Goal: Task Accomplishment & Management: Use online tool/utility

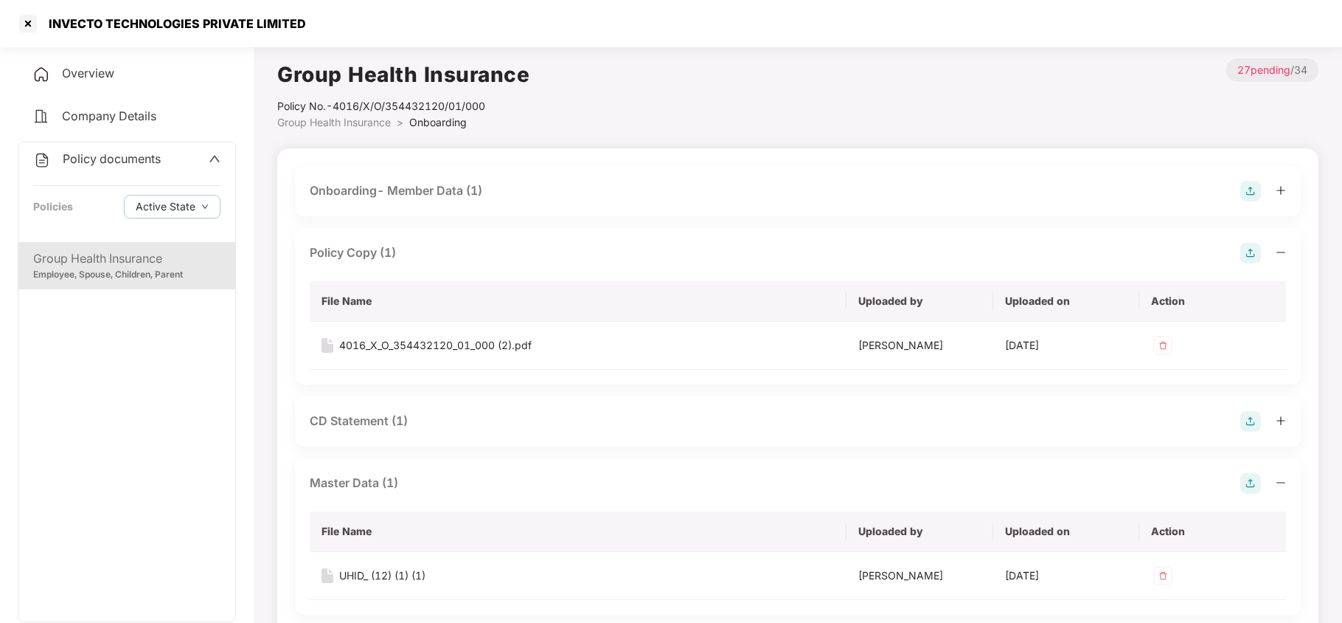
scroll to position [983, 0]
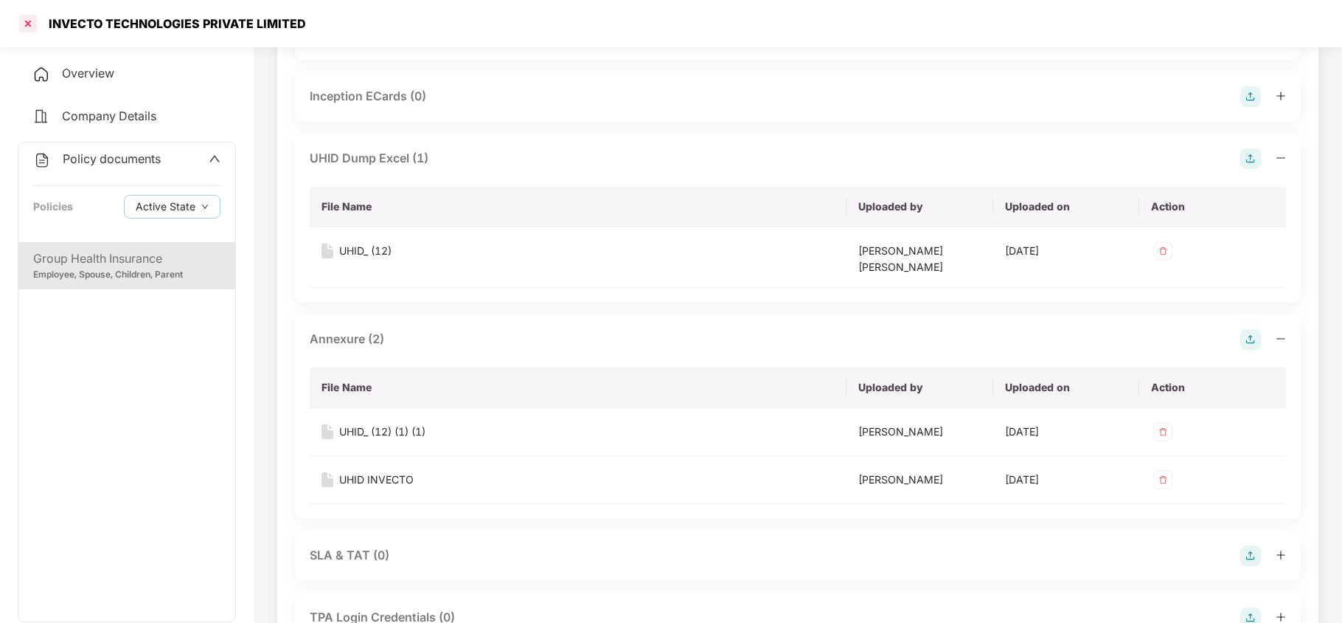
click at [24, 24] on div at bounding box center [28, 24] width 24 height 24
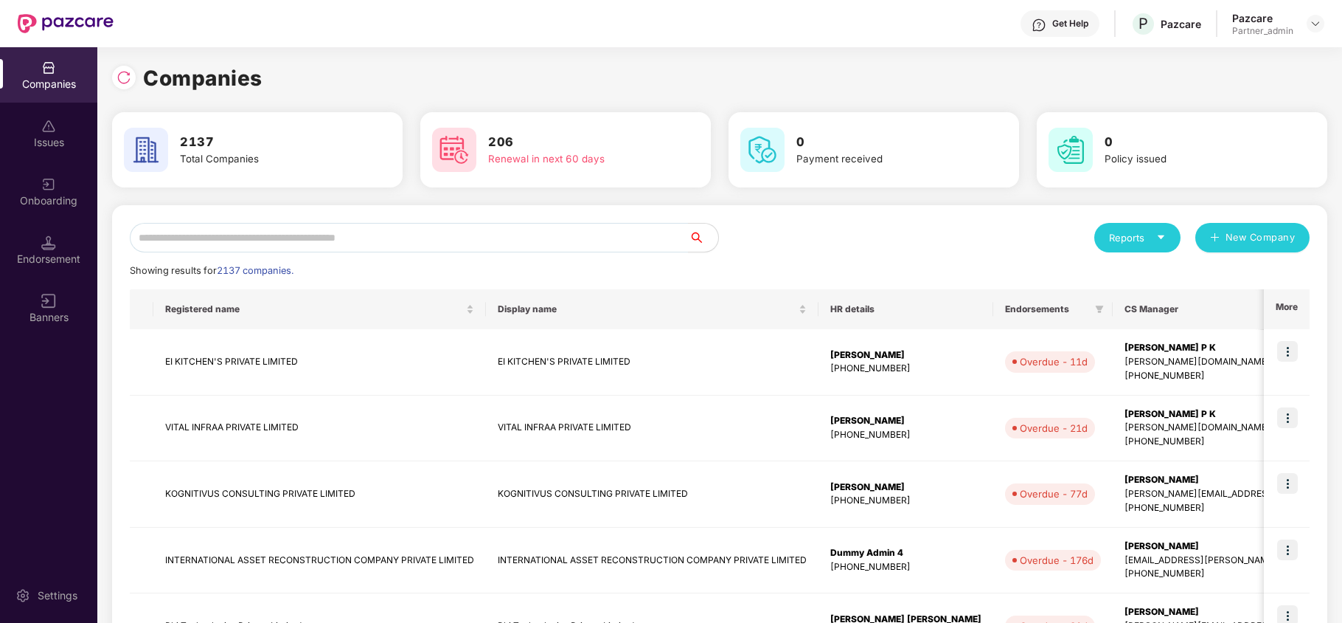
scroll to position [0, 0]
click at [215, 229] on input "text" at bounding box center [409, 238] width 559 height 30
paste input "**********"
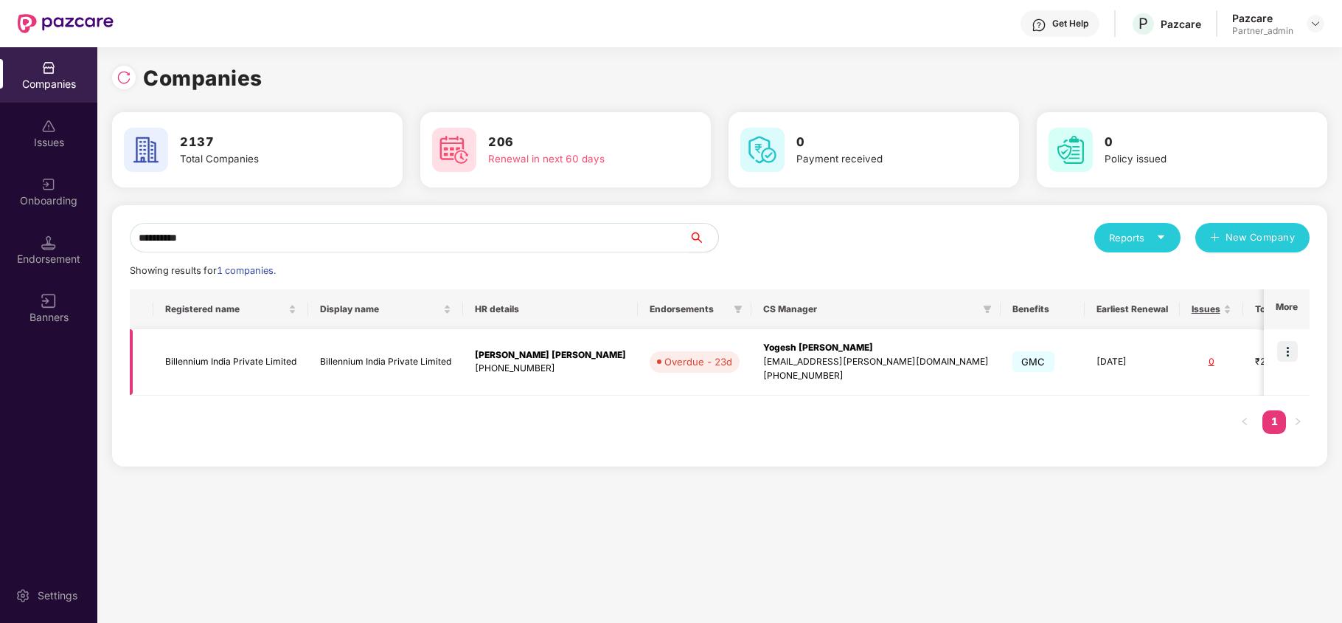
type input "**********"
click at [1283, 343] on img at bounding box center [1287, 351] width 21 height 21
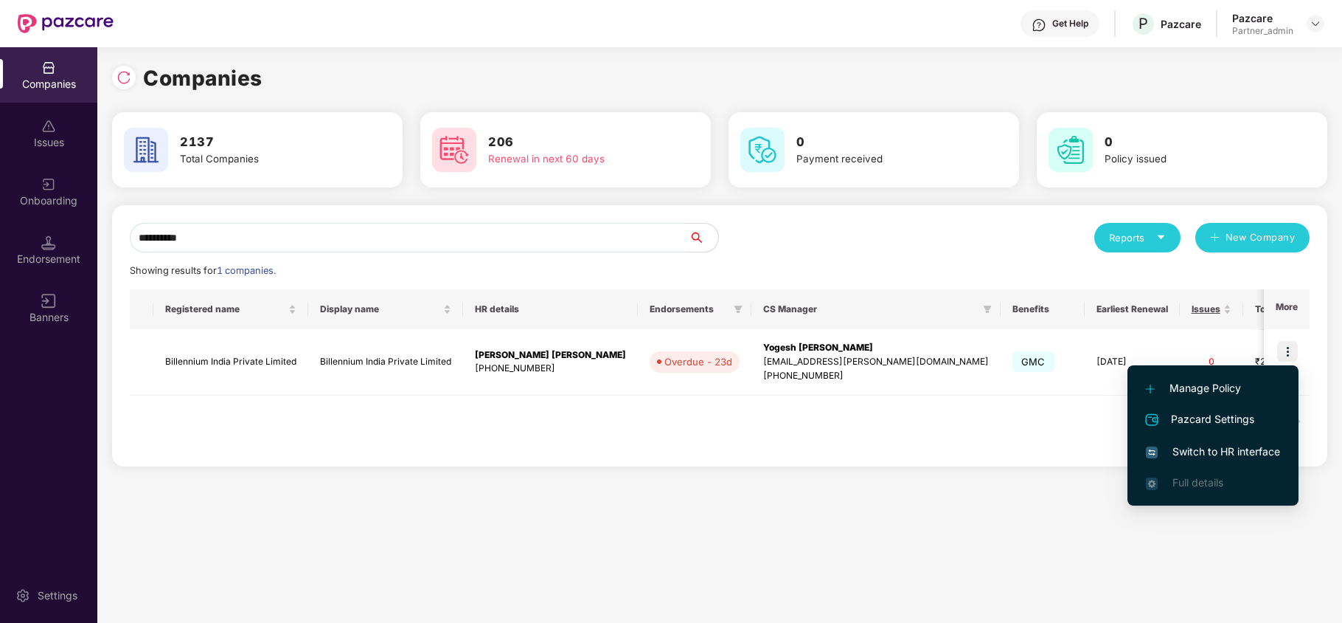
click at [1199, 444] on span "Switch to HR interface" at bounding box center [1213, 451] width 134 height 16
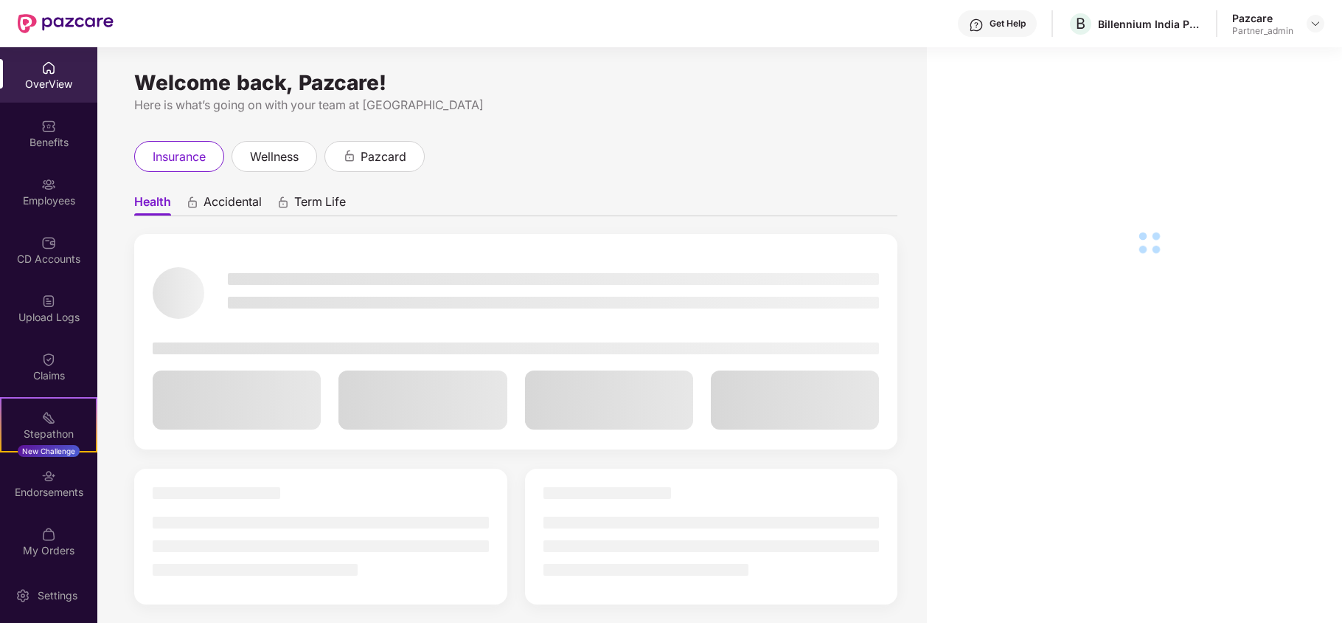
click at [50, 162] on div "OverView Benefits Employees CD Accounts Upload Logs Claims Stepathon New Challe…" at bounding box center [48, 307] width 97 height 520
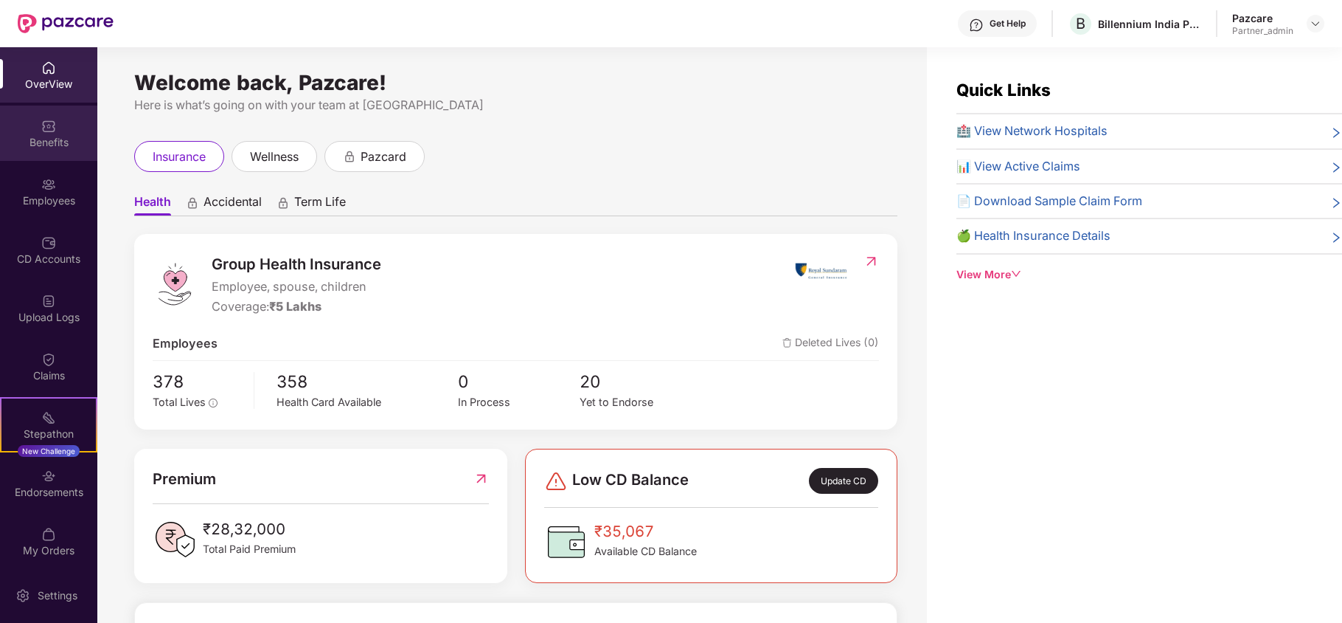
click at [41, 150] on div "Benefits" at bounding box center [48, 132] width 97 height 55
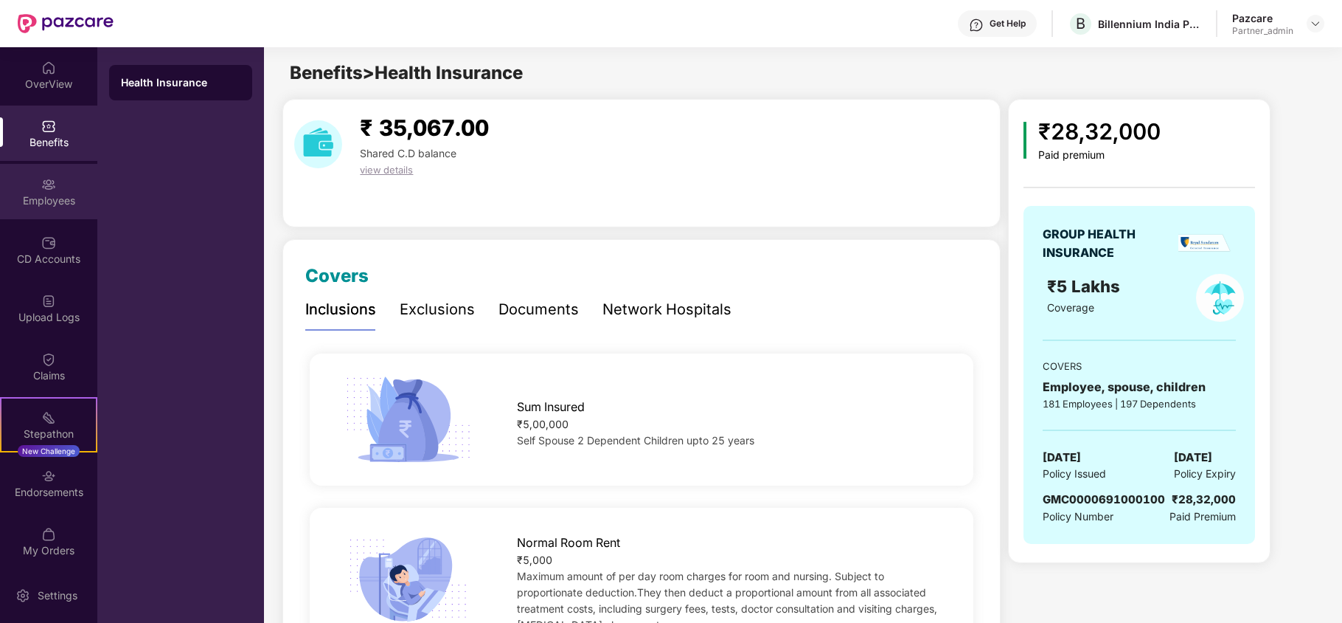
click at [68, 186] on div "Employees" at bounding box center [48, 191] width 97 height 55
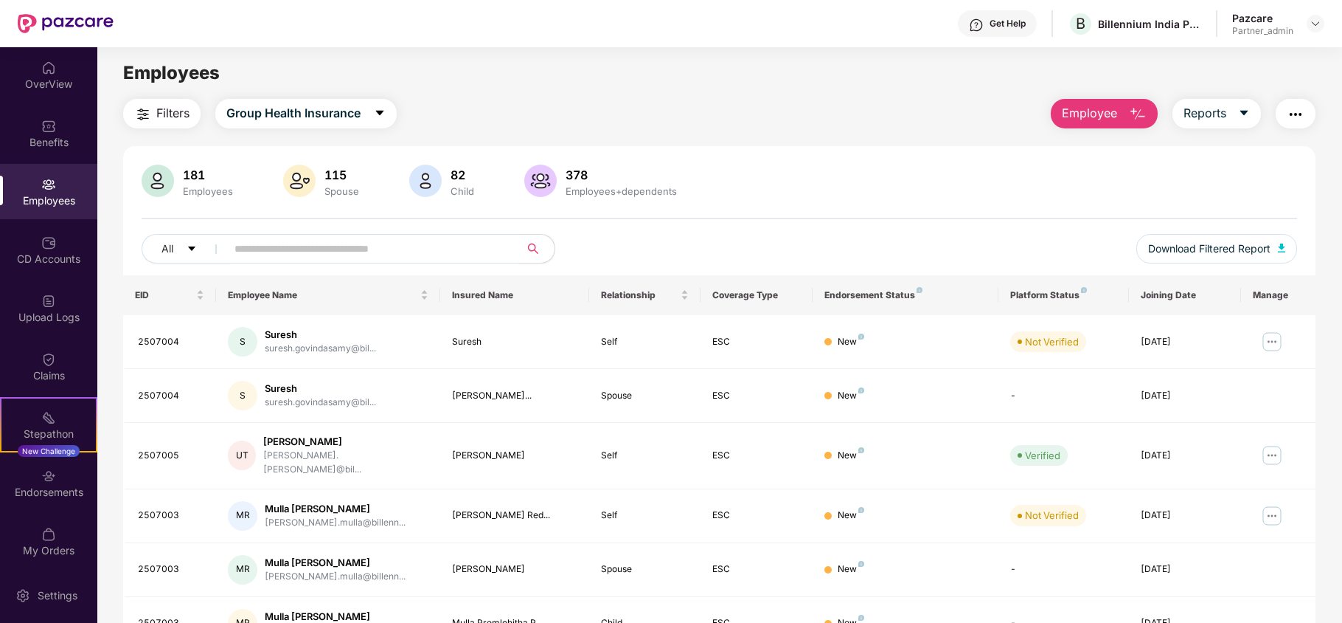
click at [160, 113] on span "Filters" at bounding box center [172, 113] width 33 height 18
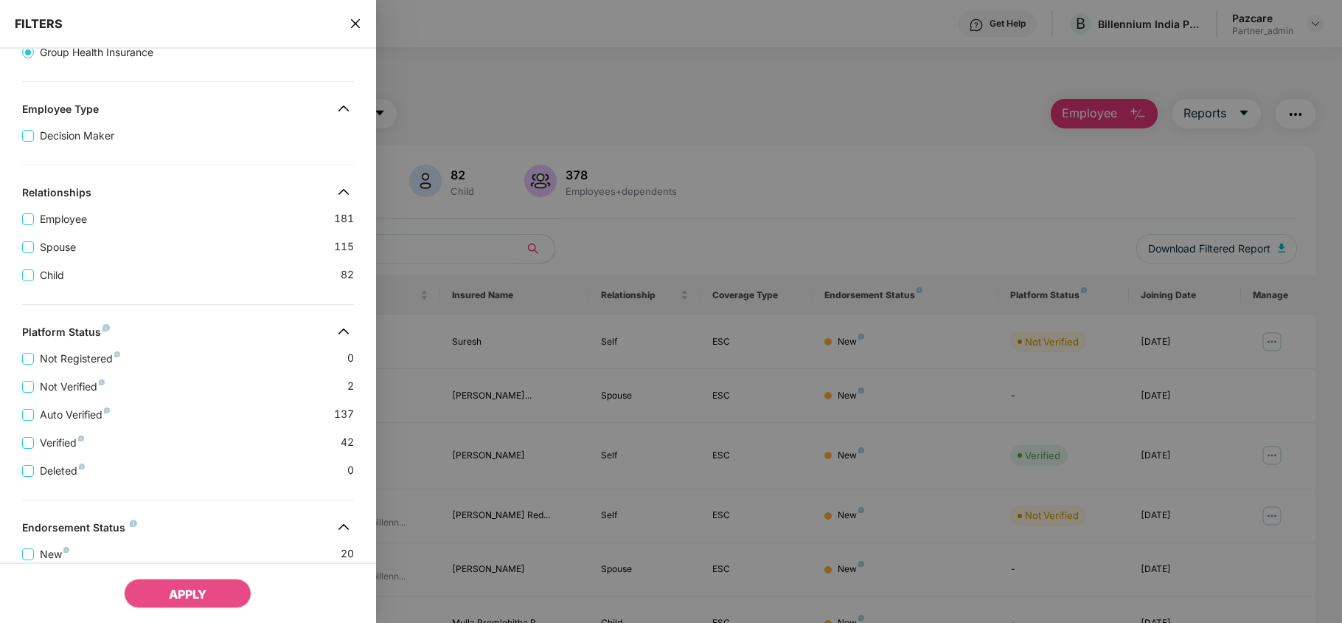
scroll to position [327, 0]
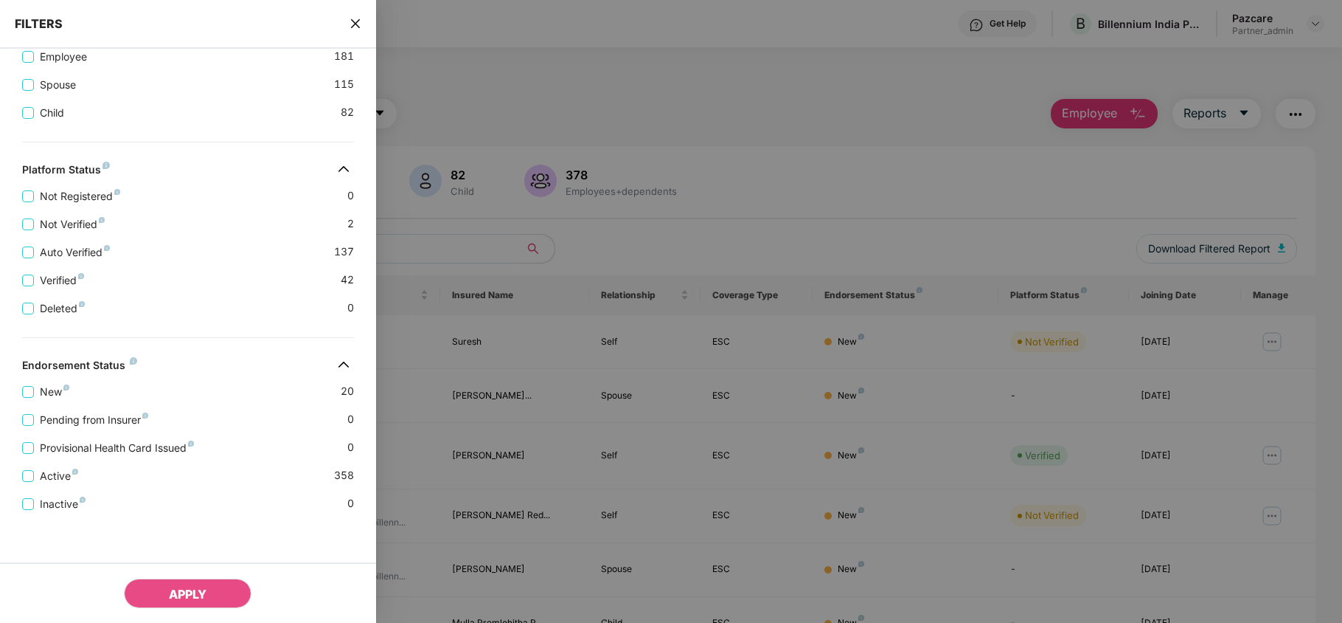
click at [352, 16] on span "close" at bounding box center [356, 23] width 12 height 15
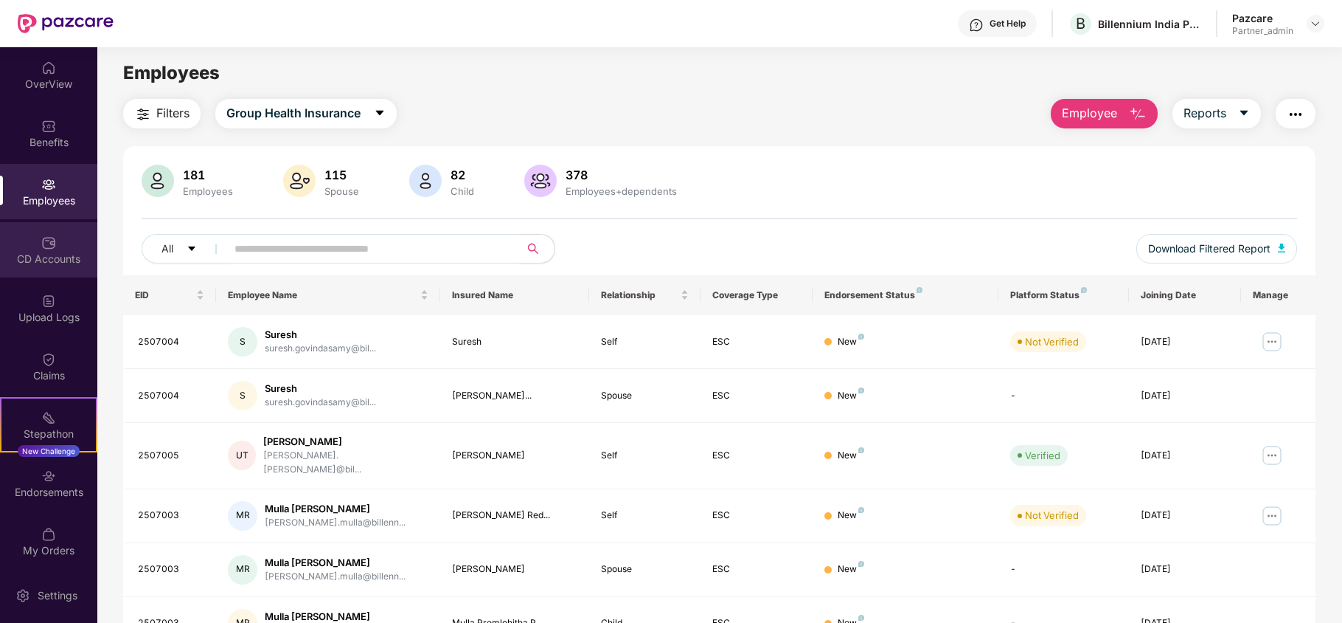
click at [52, 252] on div "CD Accounts" at bounding box center [48, 259] width 97 height 15
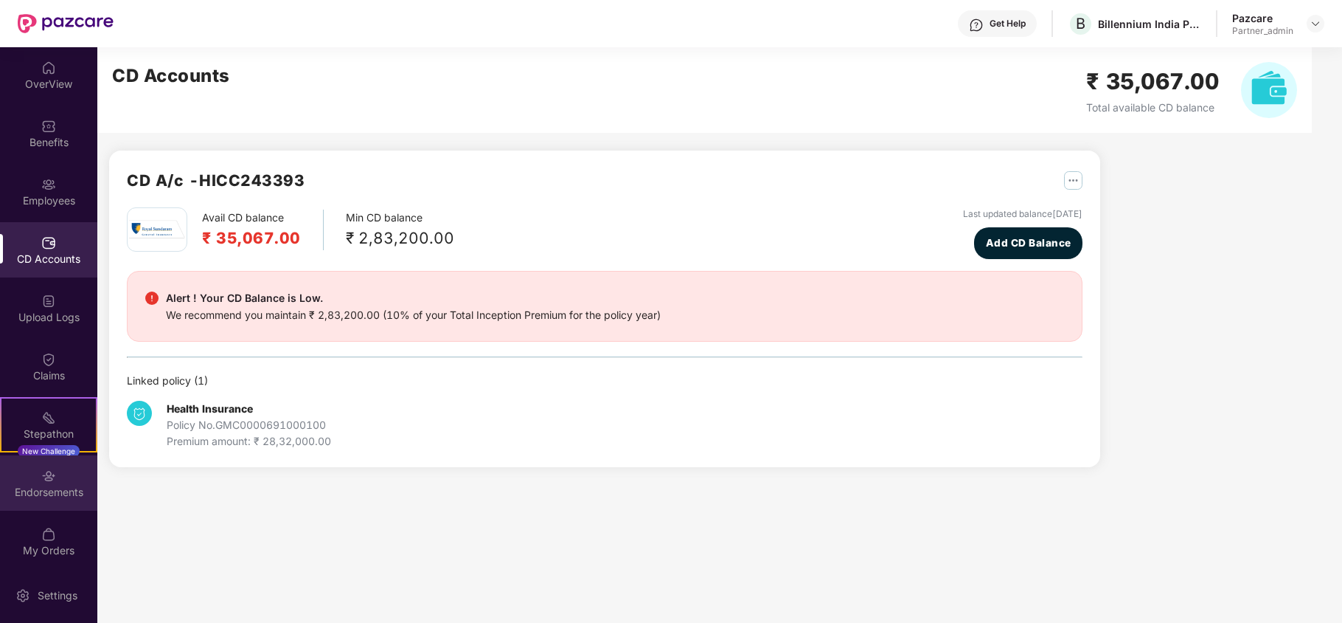
click at [42, 479] on img at bounding box center [48, 475] width 15 height 15
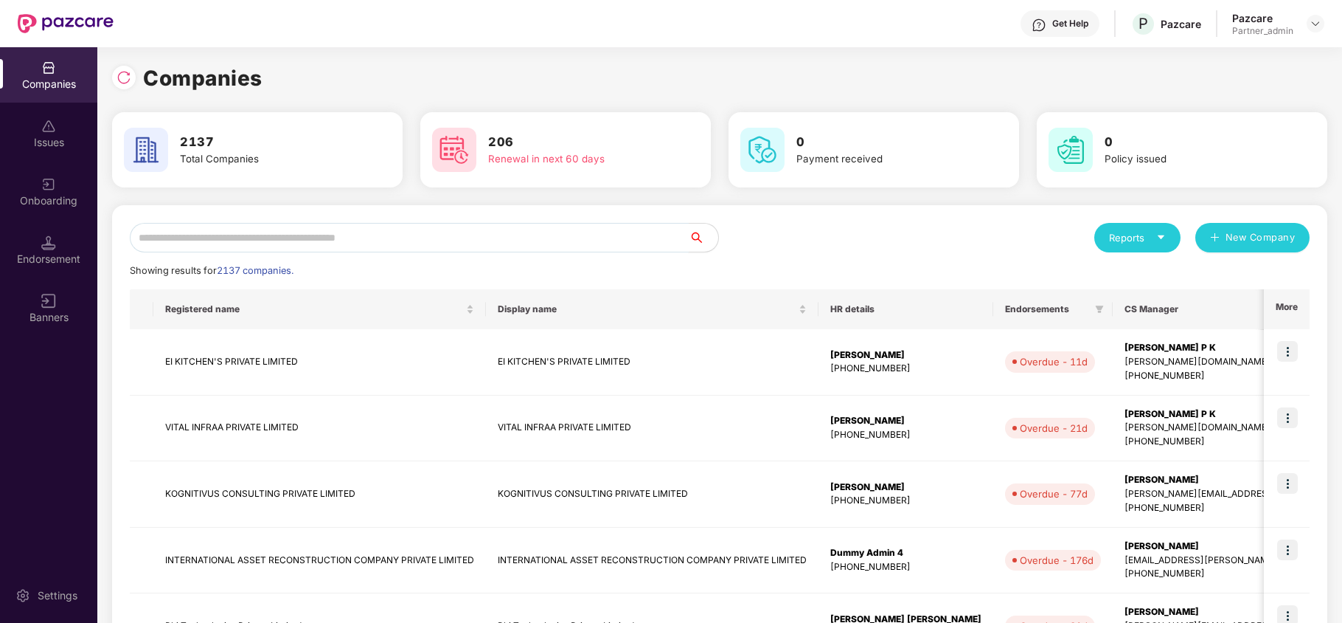
click at [236, 233] on input "text" at bounding box center [409, 238] width 559 height 30
paste input "**********"
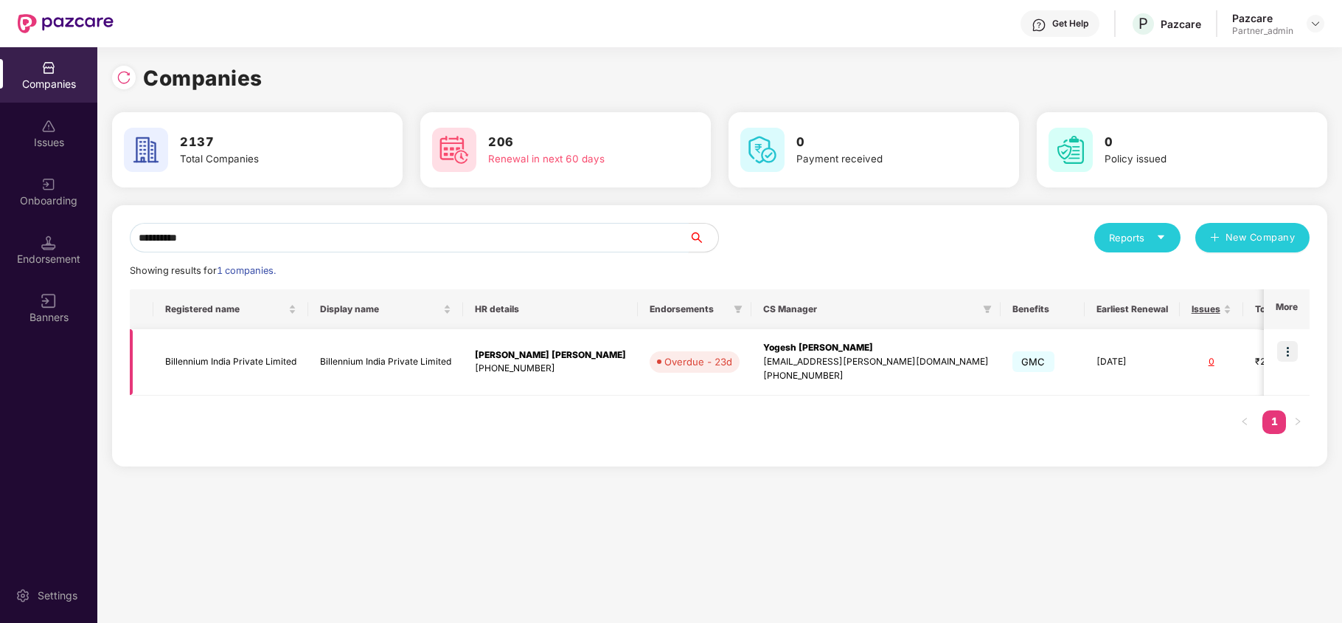
type input "**********"
click at [224, 372] on td "Billennium India Private Limited" at bounding box center [230, 362] width 155 height 66
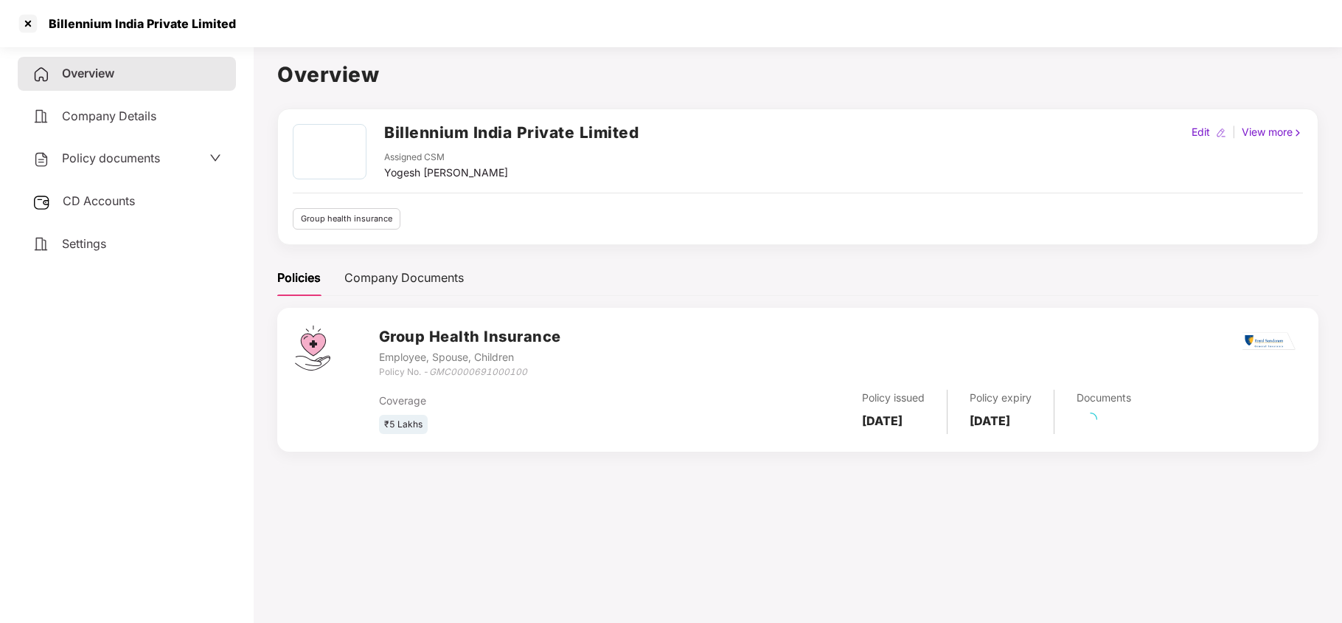
click at [86, 239] on span "Settings" at bounding box center [84, 243] width 44 height 15
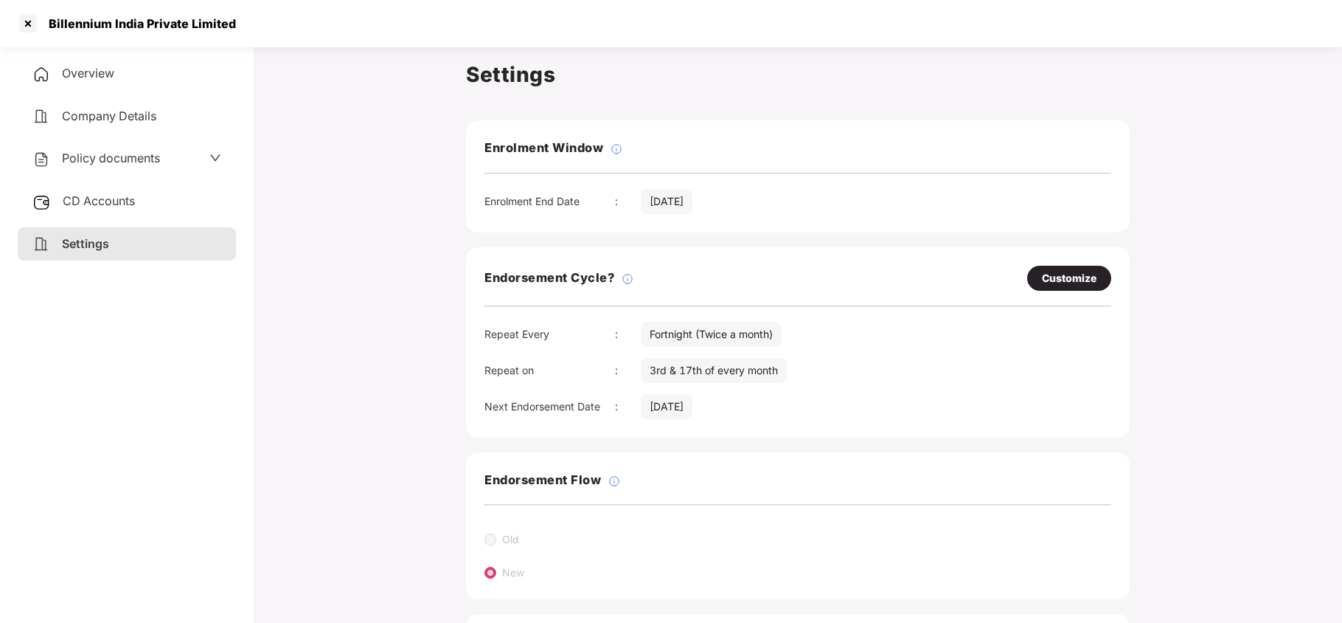
click at [1036, 278] on div "Customize" at bounding box center [1069, 278] width 84 height 25
select select "*********"
select select "****"
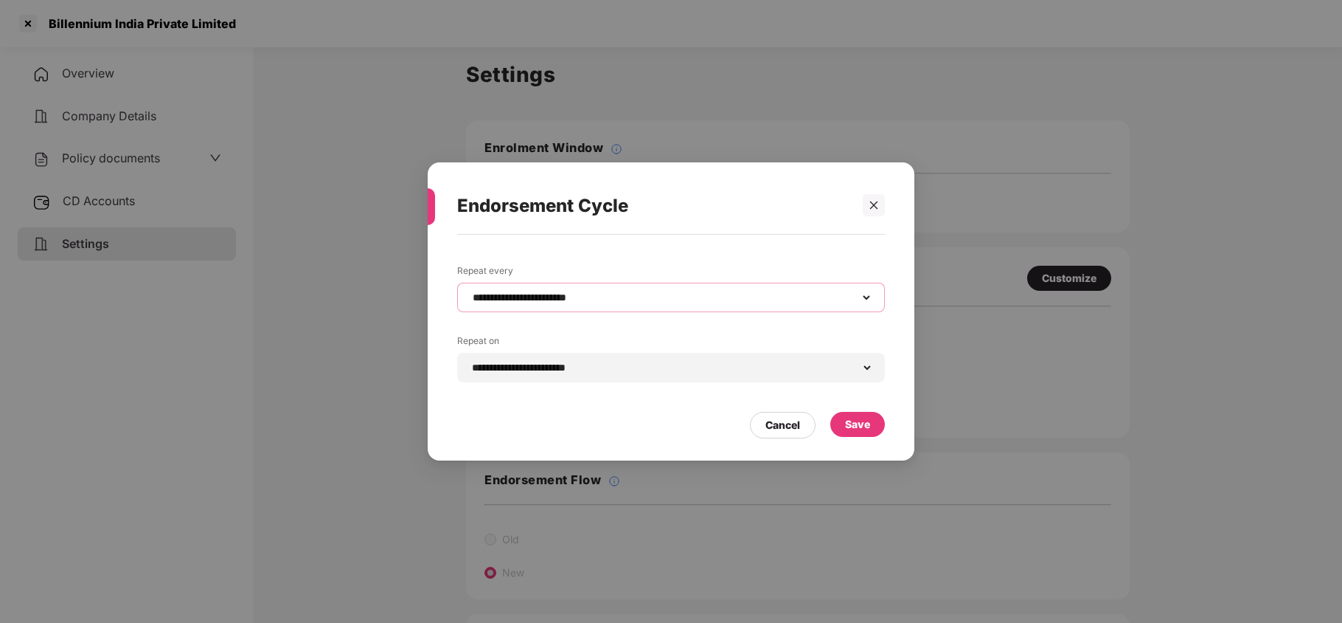
click at [586, 291] on select "**********" at bounding box center [671, 297] width 403 height 12
select select "*****"
click at [470, 291] on select "**********" at bounding box center [671, 297] width 403 height 12
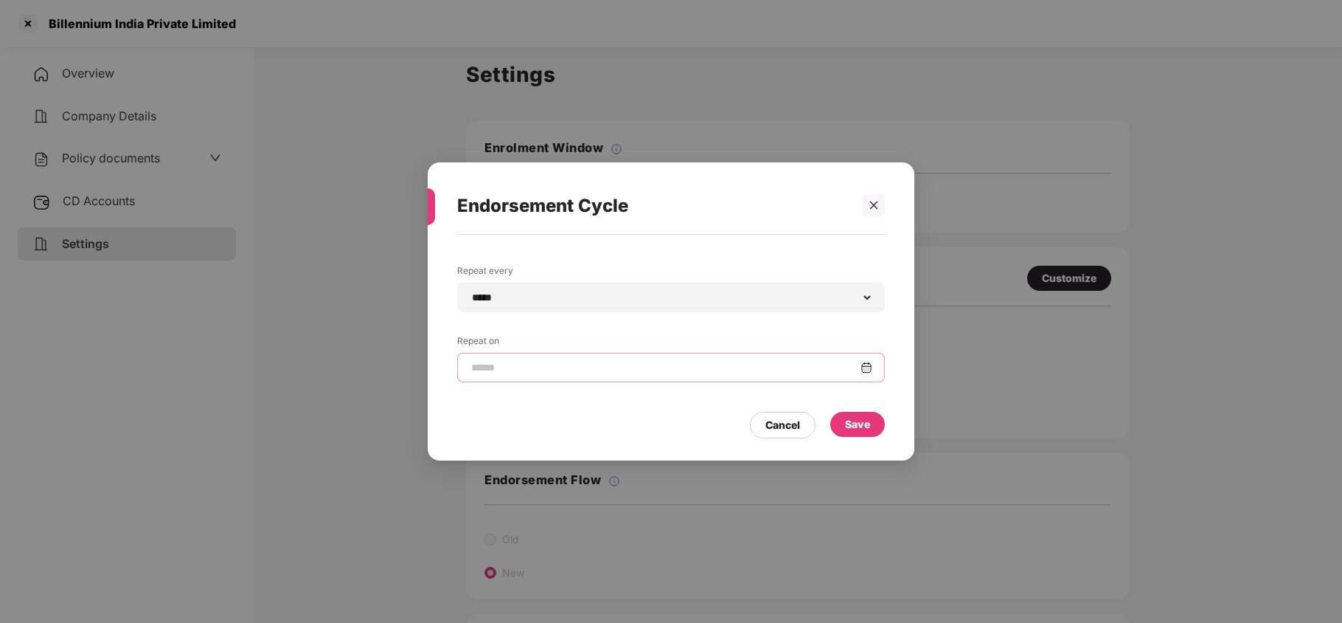
click at [529, 372] on input at bounding box center [665, 367] width 391 height 15
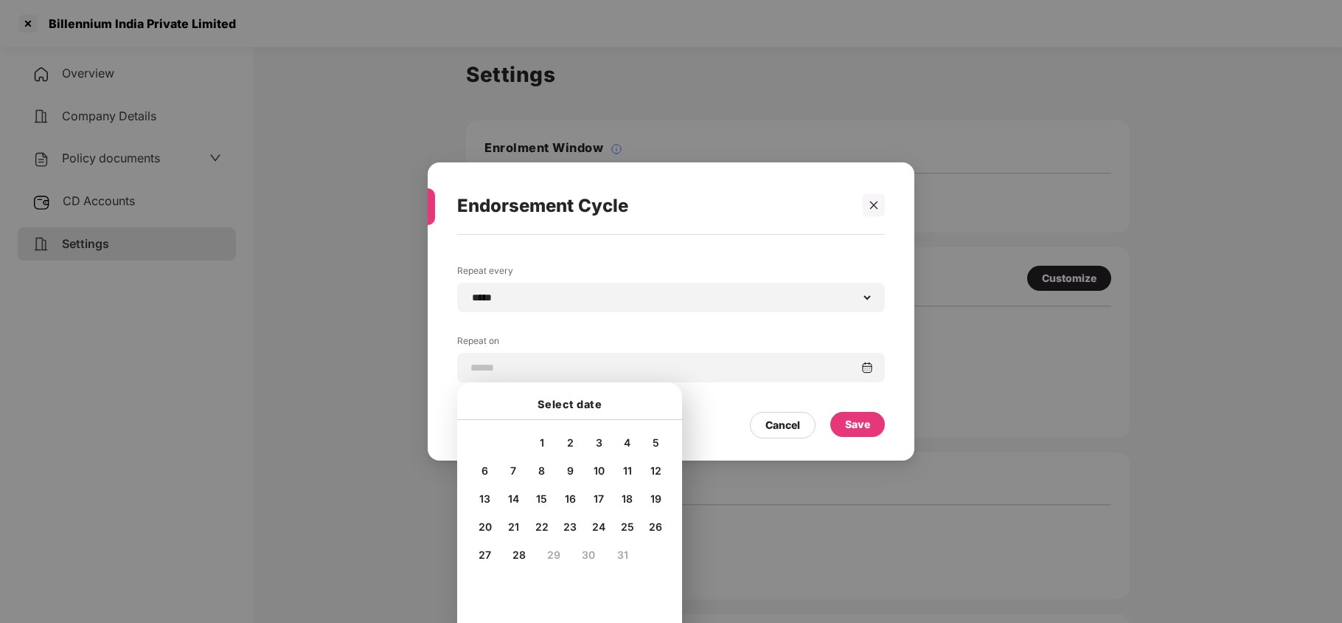
click at [597, 467] on span "10" at bounding box center [599, 470] width 11 height 13
type input "**********"
click at [877, 425] on div "Save" at bounding box center [858, 424] width 55 height 25
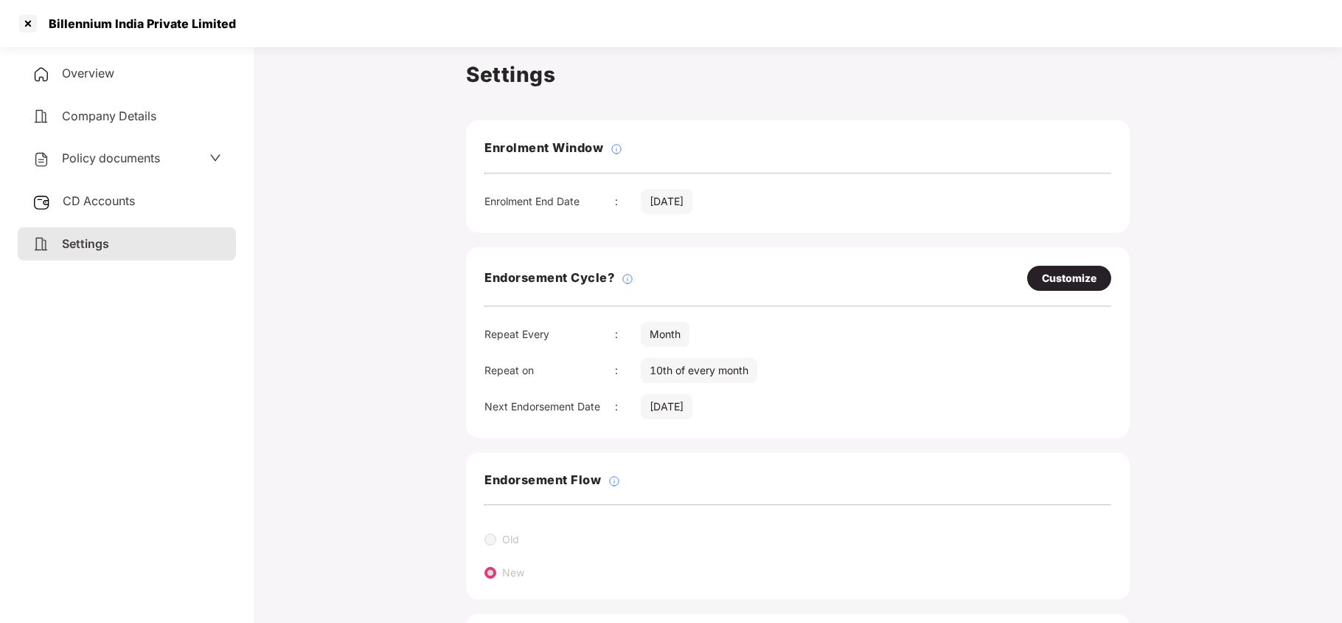
click at [97, 153] on span "Policy documents" at bounding box center [111, 157] width 98 height 15
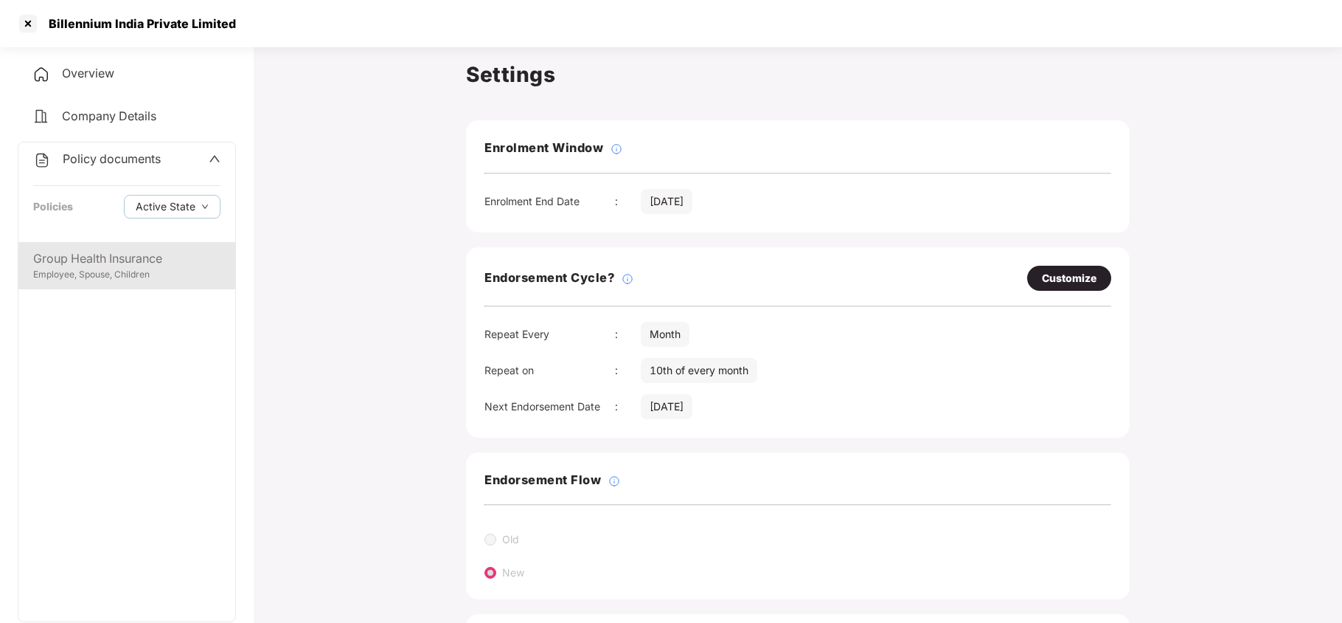
click at [121, 257] on div "Group Health Insurance" at bounding box center [126, 258] width 187 height 18
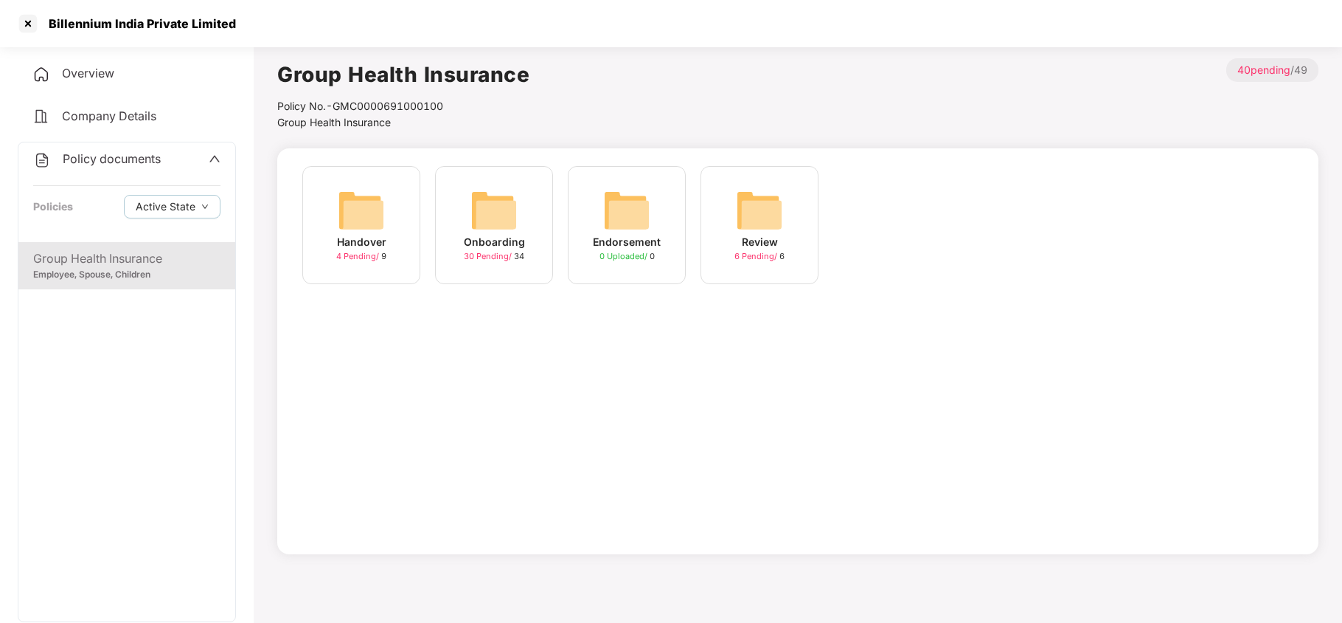
click at [493, 212] on img at bounding box center [494, 210] width 47 height 47
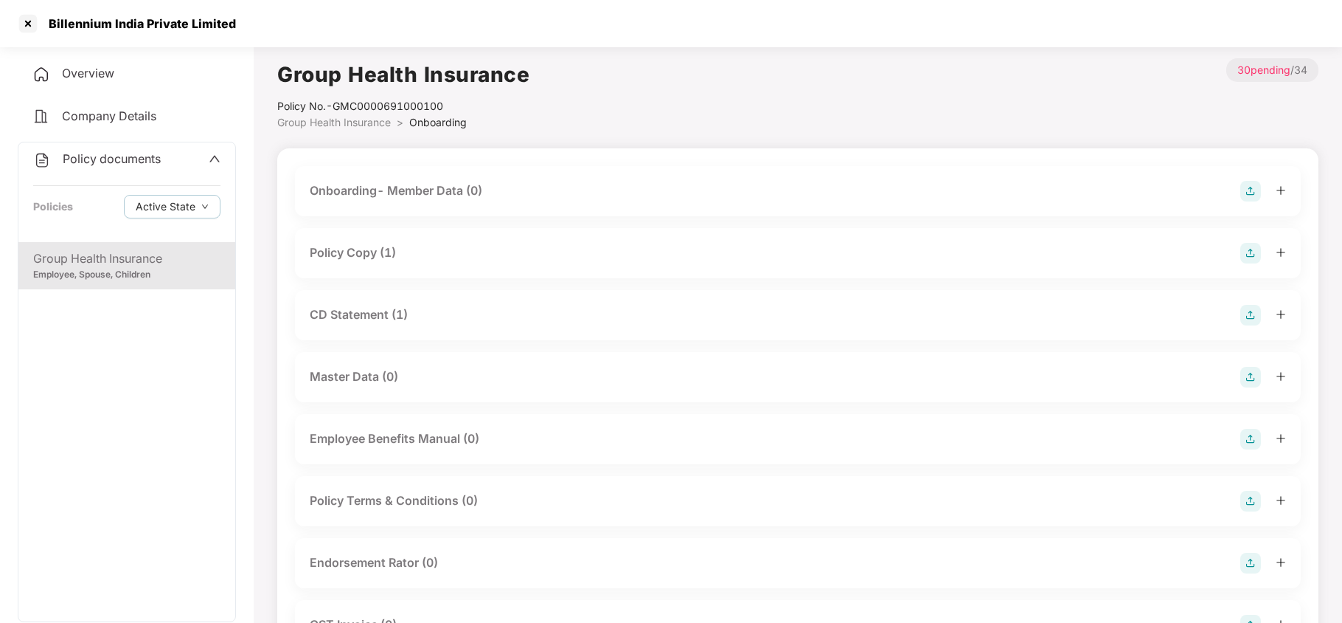
drag, startPoint x: 381, startPoint y: 243, endPoint x: 429, endPoint y: 278, distance: 58.6
click at [382, 243] on div "Policy Copy (1)" at bounding box center [353, 252] width 86 height 18
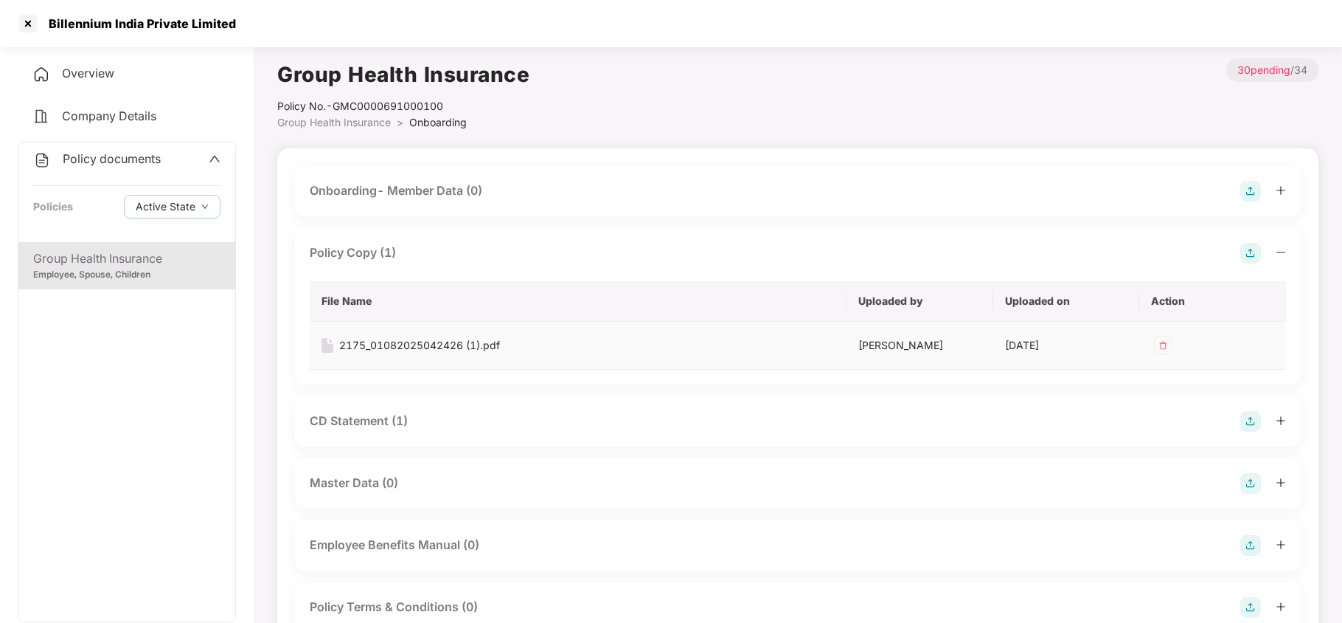
click at [423, 345] on div "2175_01082025042426 (1).pdf" at bounding box center [419, 345] width 161 height 16
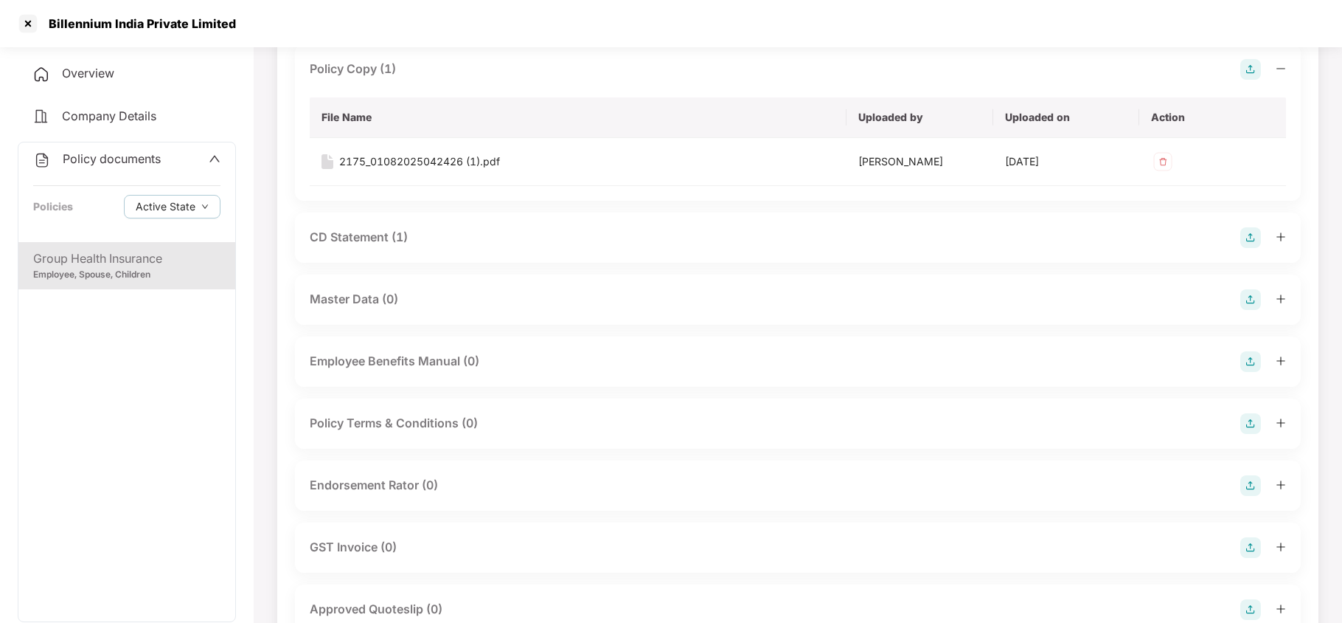
scroll to position [196, 0]
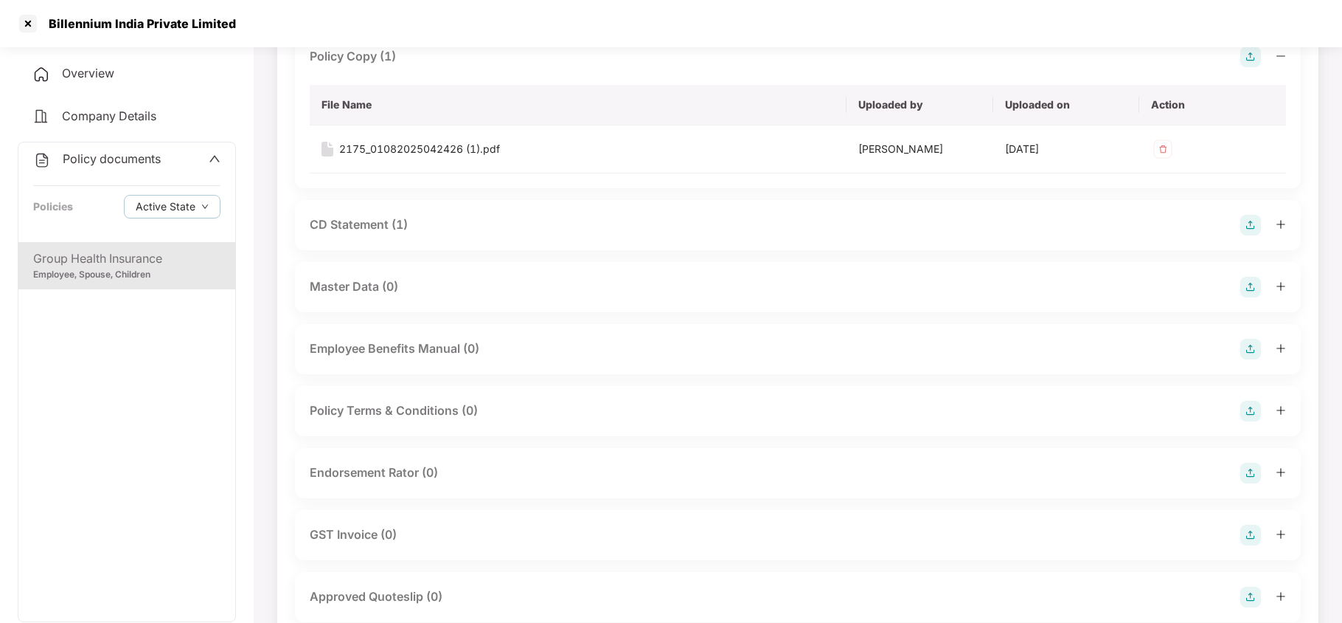
drag, startPoint x: 378, startPoint y: 224, endPoint x: 406, endPoint y: 237, distance: 30.3
click at [381, 224] on div "CD Statement (1)" at bounding box center [359, 224] width 98 height 18
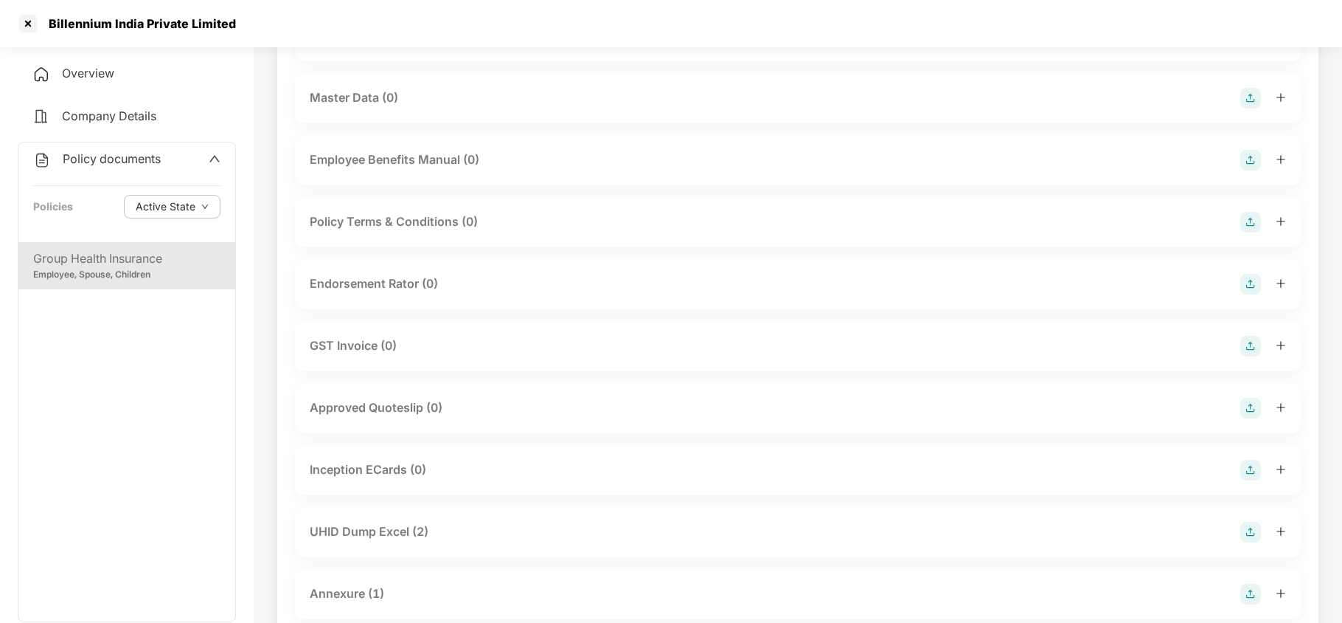
scroll to position [590, 0]
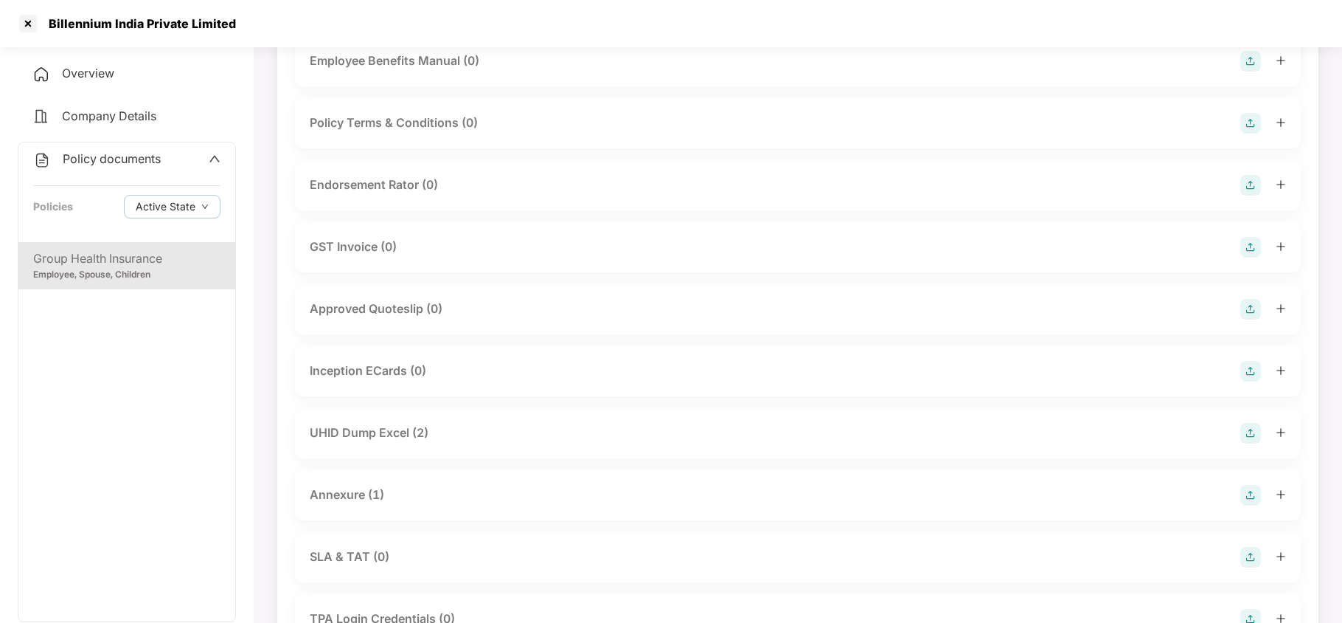
click at [397, 437] on div "UHID Dump Excel (2)" at bounding box center [369, 432] width 119 height 18
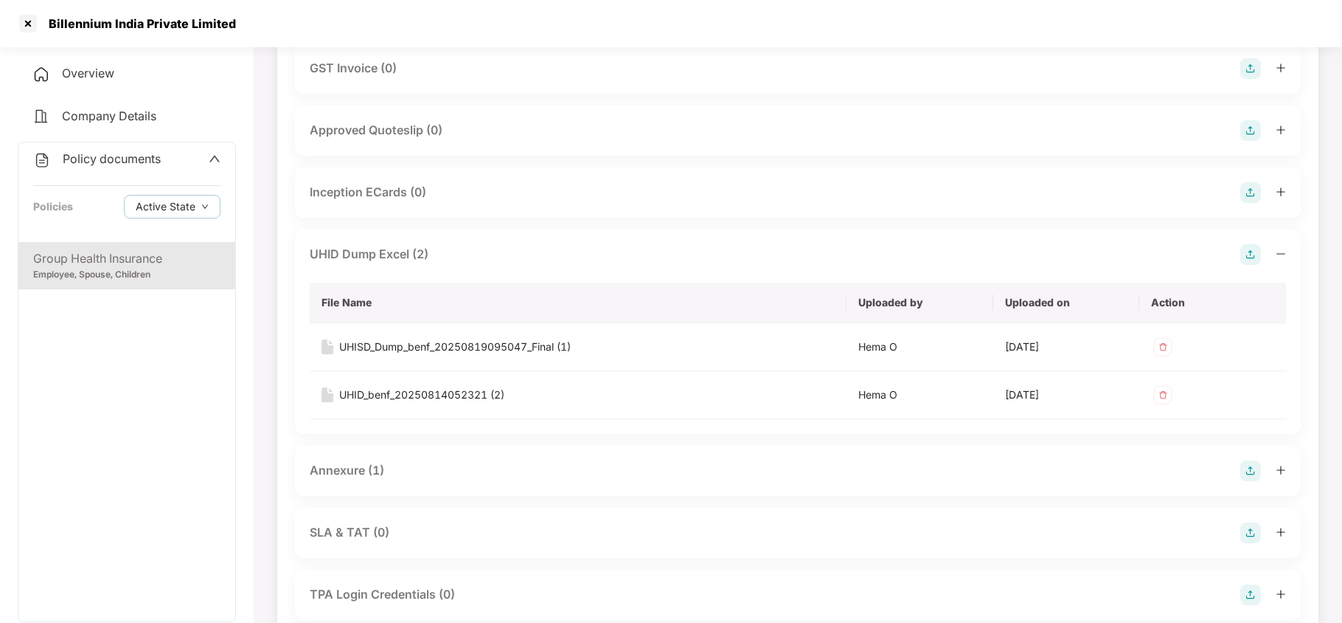
scroll to position [786, 0]
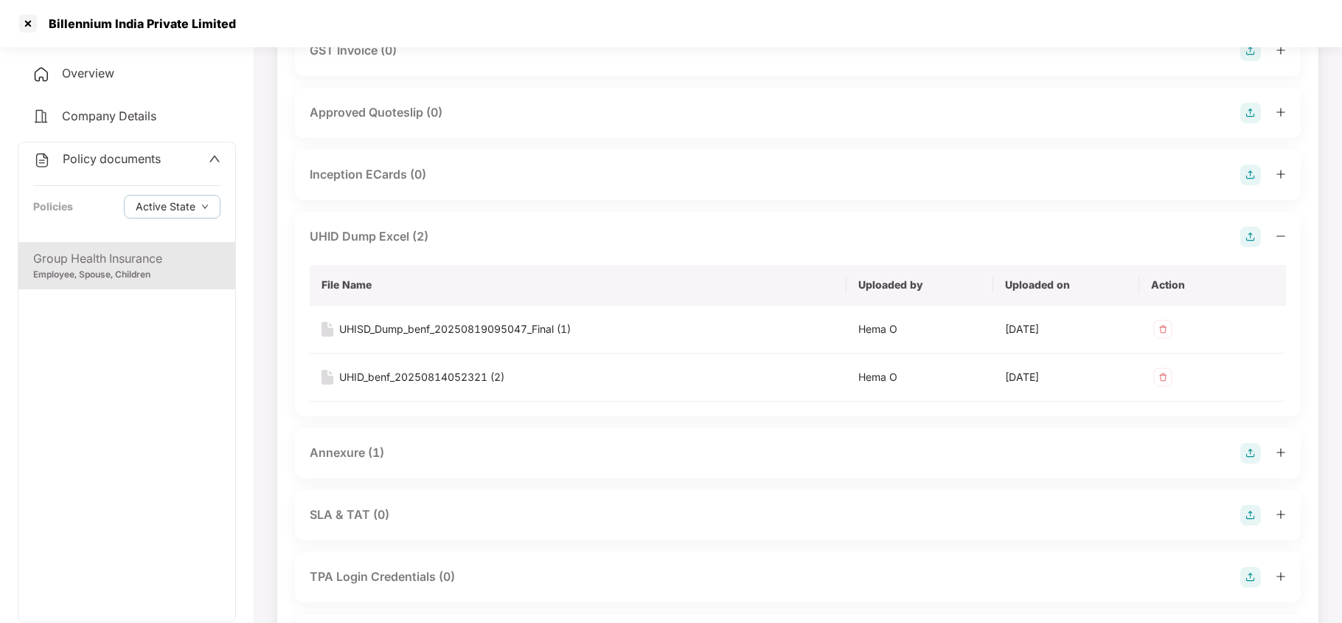
click at [336, 459] on div "Annexure (1)" at bounding box center [347, 452] width 74 height 18
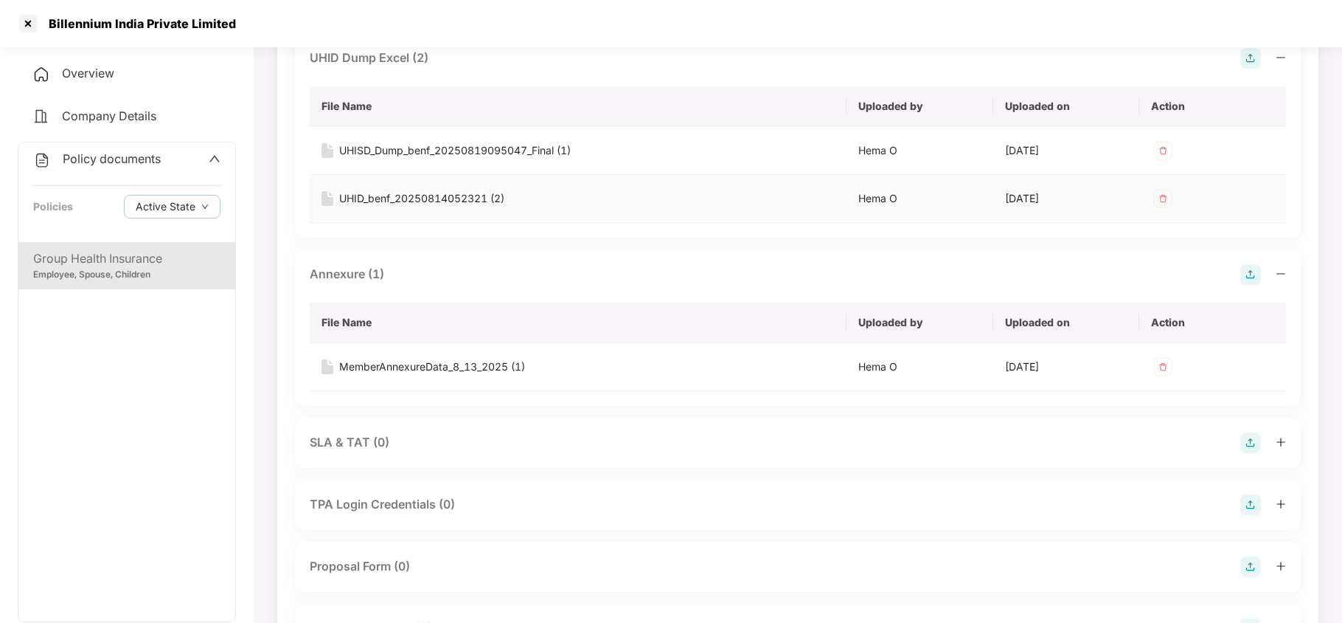
scroll to position [983, 0]
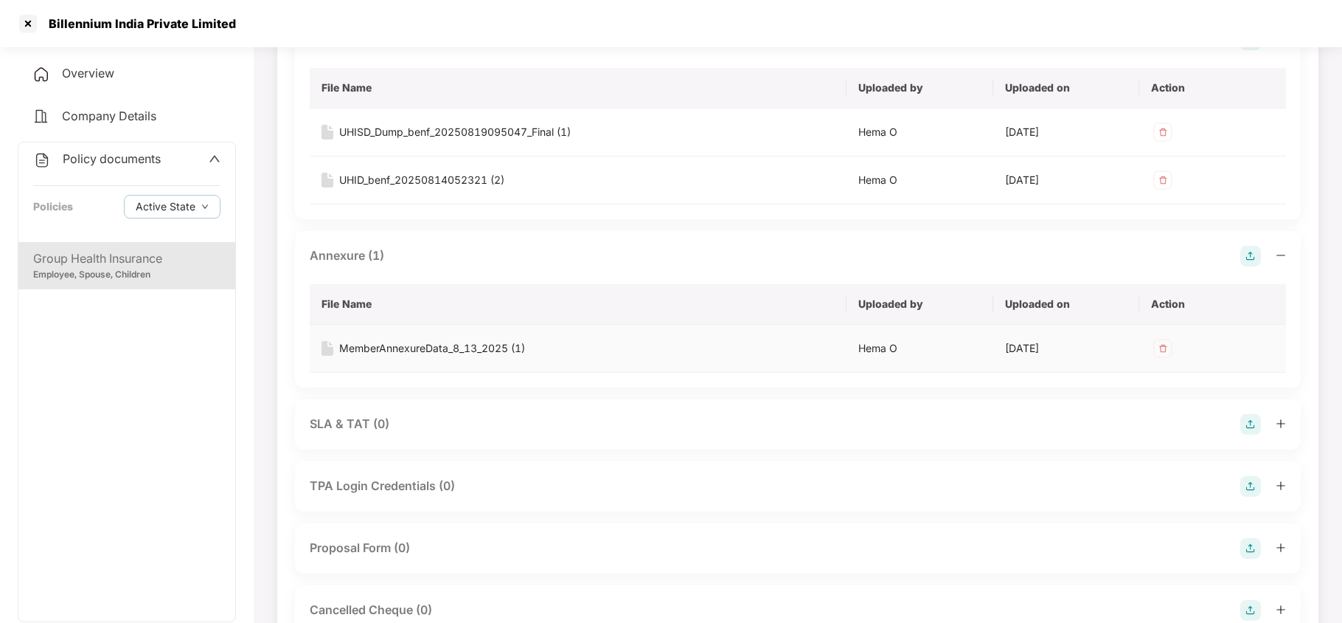
click at [441, 349] on div "MemberAnnexureData_8_13_2025 (1)" at bounding box center [432, 348] width 186 height 16
click at [471, 130] on div "UHISD_Dump_benf_20250819095047_Final (1)" at bounding box center [455, 132] width 232 height 16
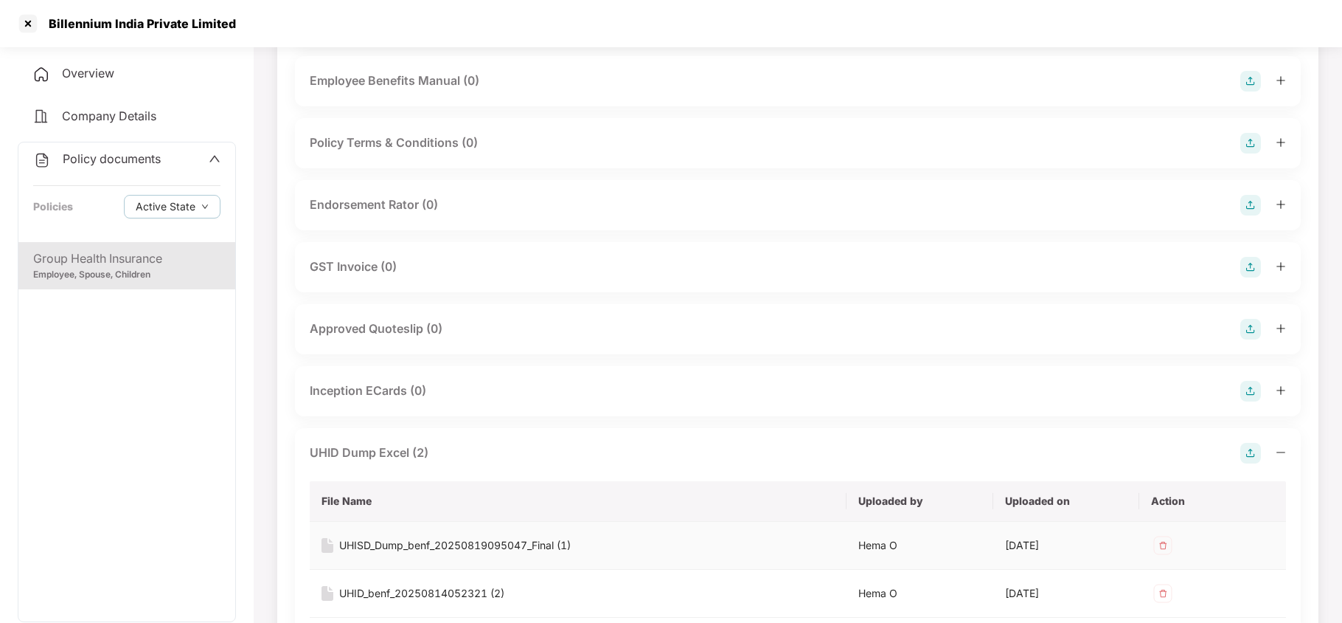
scroll to position [295, 0]
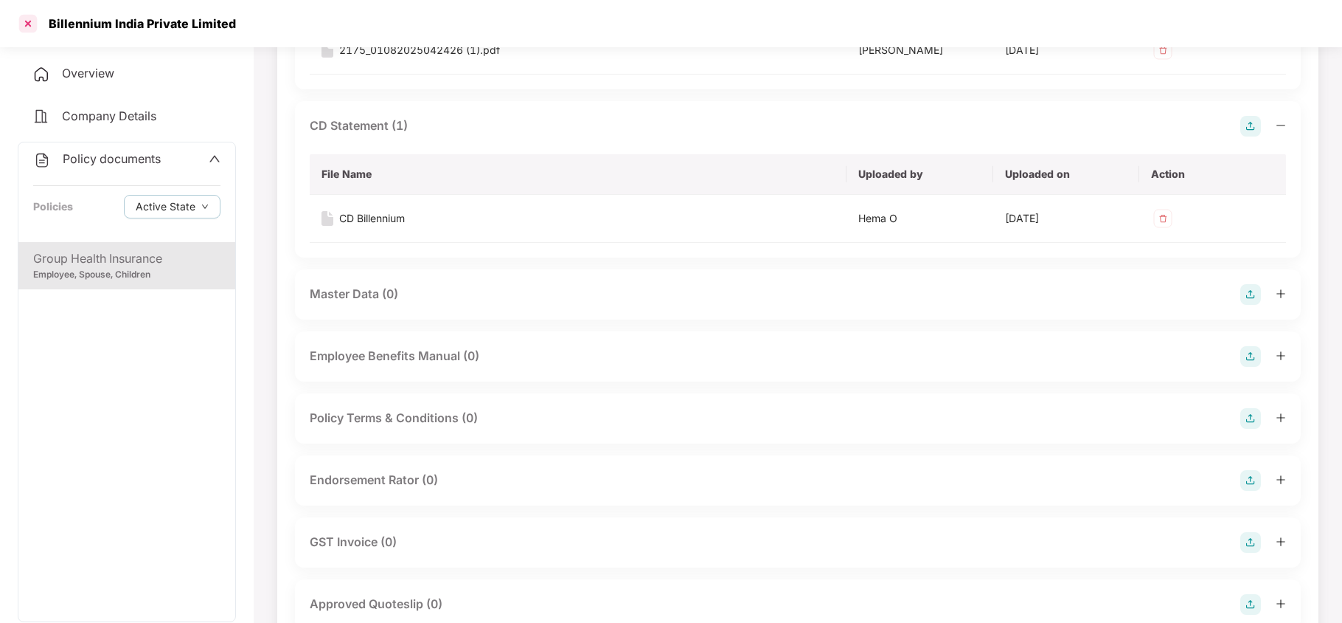
click at [27, 25] on div at bounding box center [28, 24] width 24 height 24
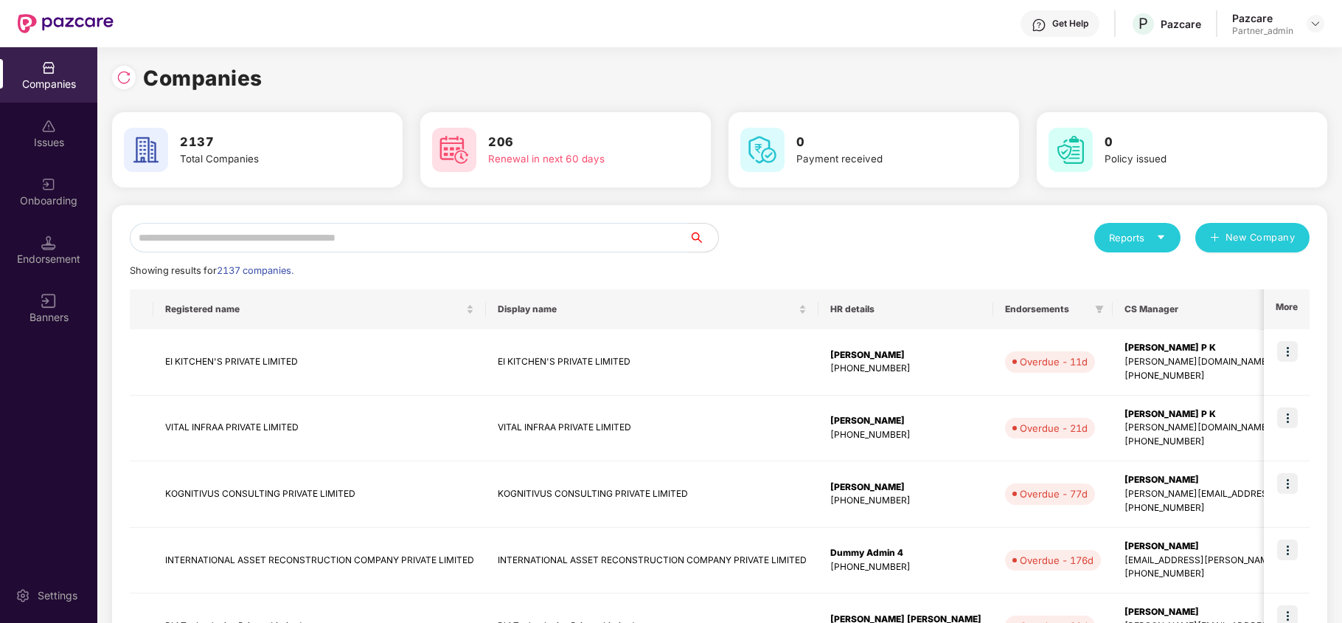
scroll to position [0, 0]
click at [457, 237] on input "text" at bounding box center [409, 238] width 559 height 30
paste input "******"
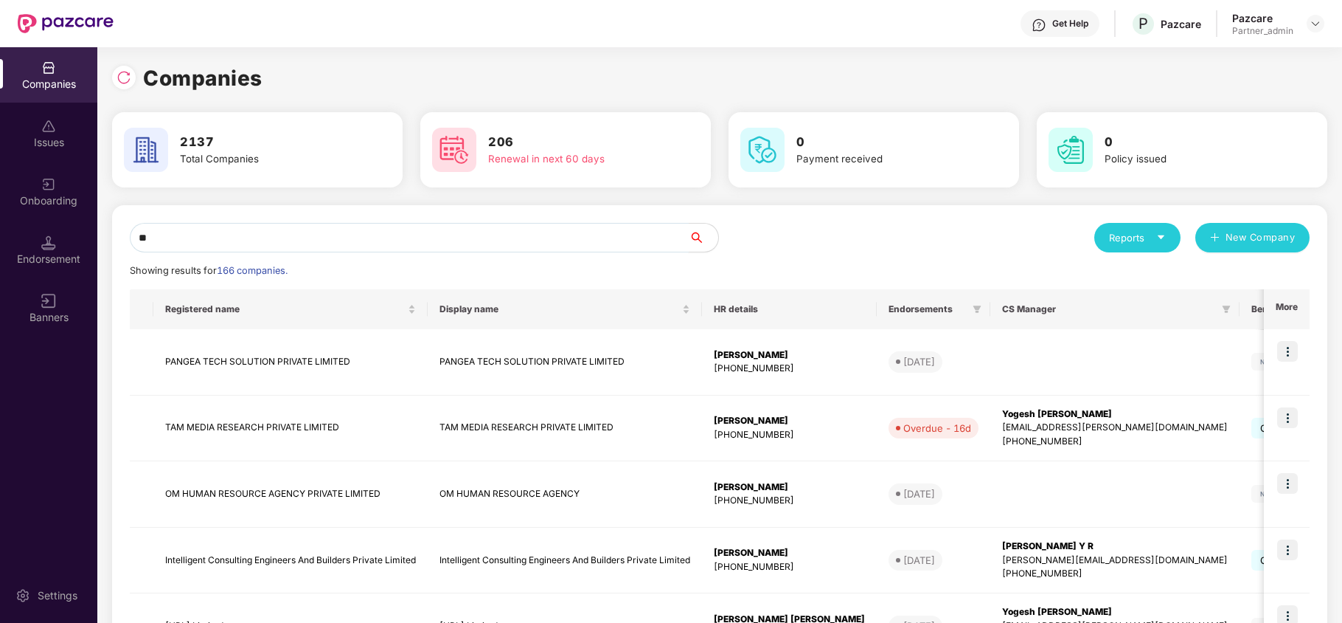
type input "*"
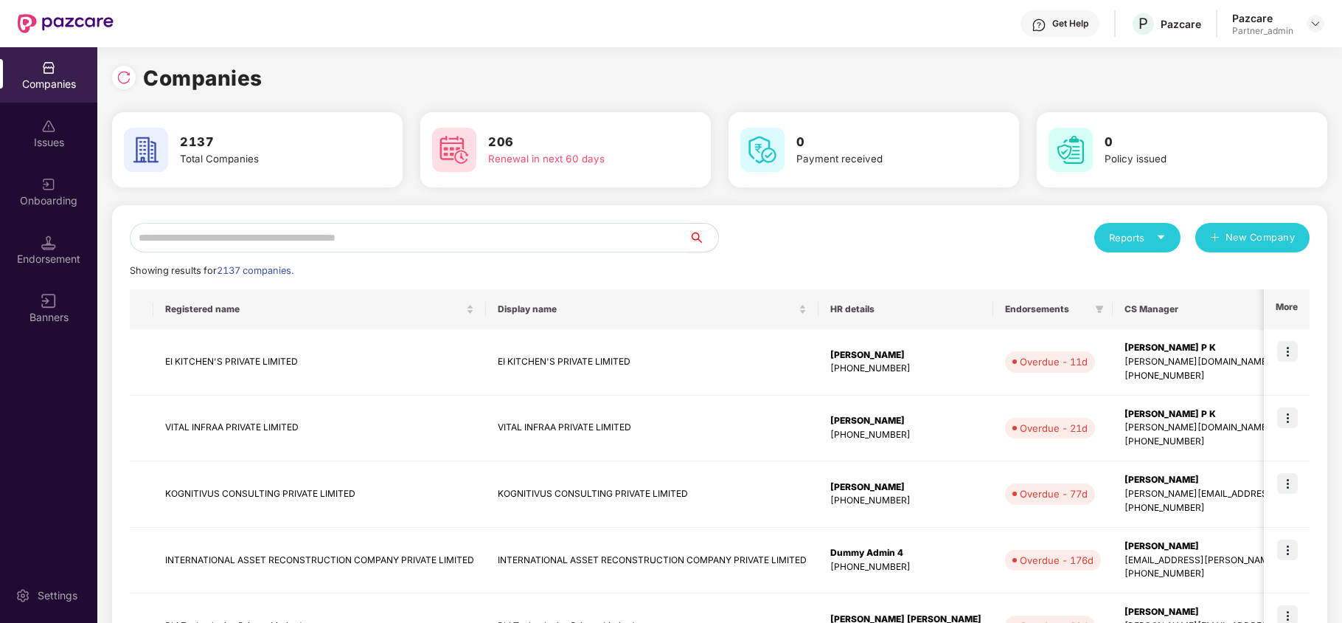
paste input "**********"
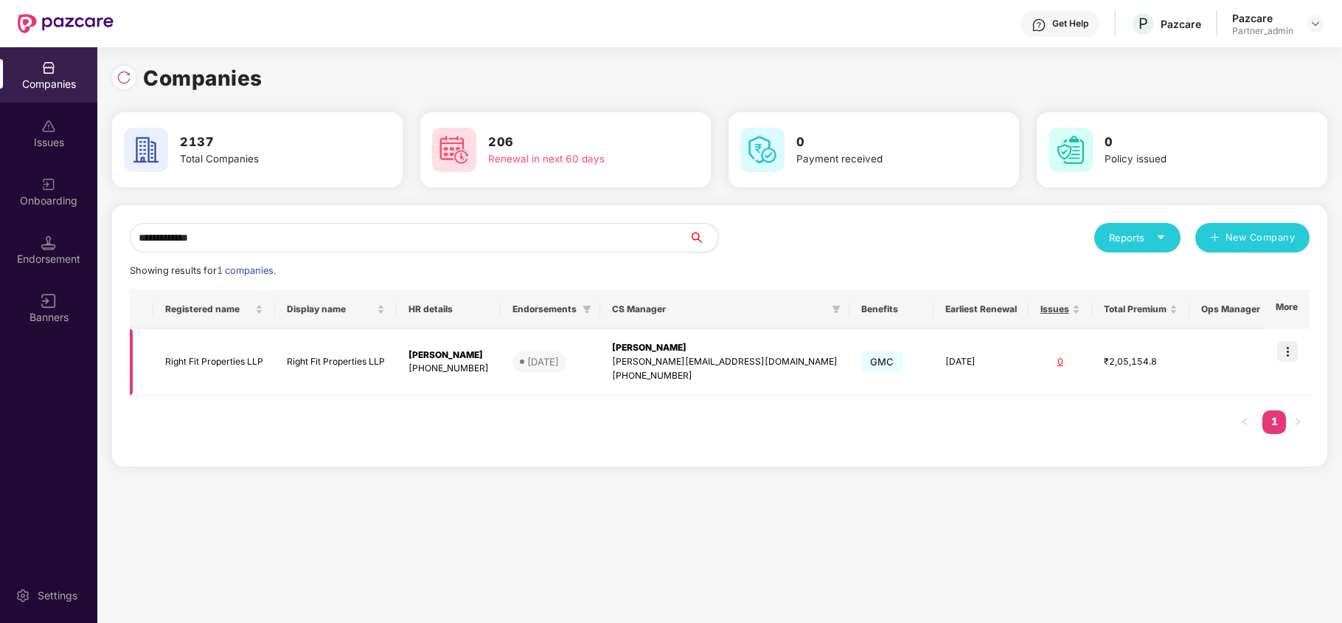
type input "**********"
click at [1288, 348] on img at bounding box center [1287, 351] width 21 height 21
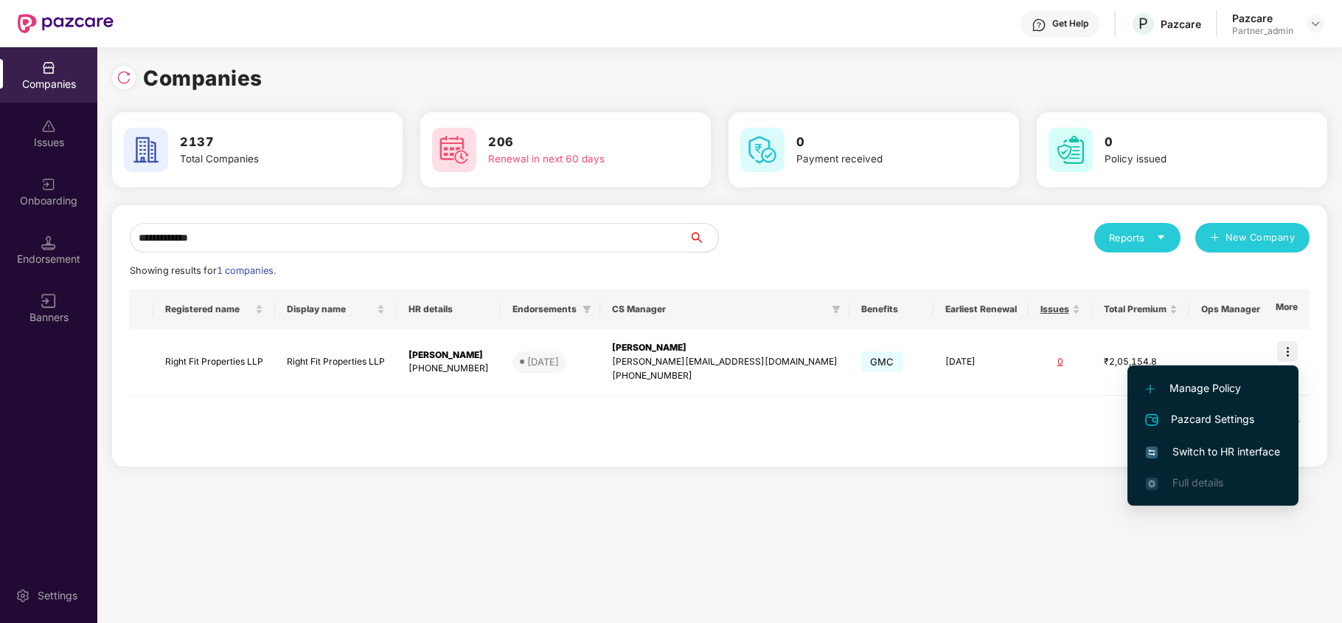
click at [1218, 445] on span "Switch to HR interface" at bounding box center [1213, 451] width 134 height 16
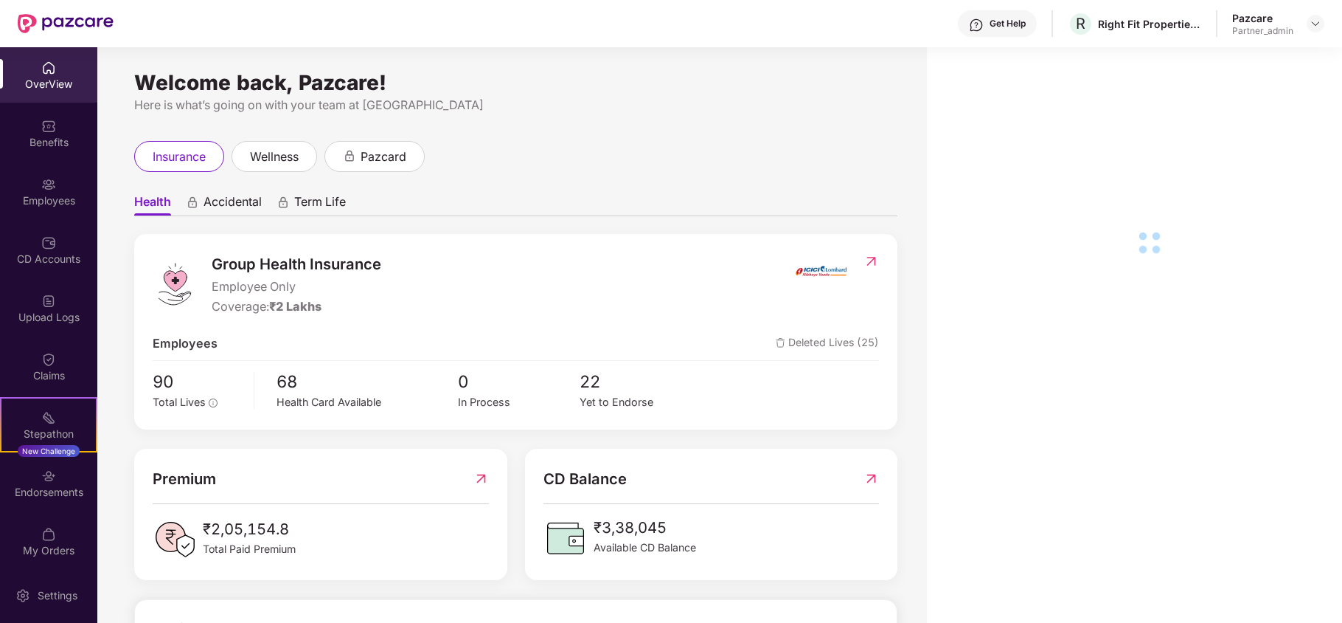
click at [56, 139] on div "Benefits" at bounding box center [48, 142] width 97 height 15
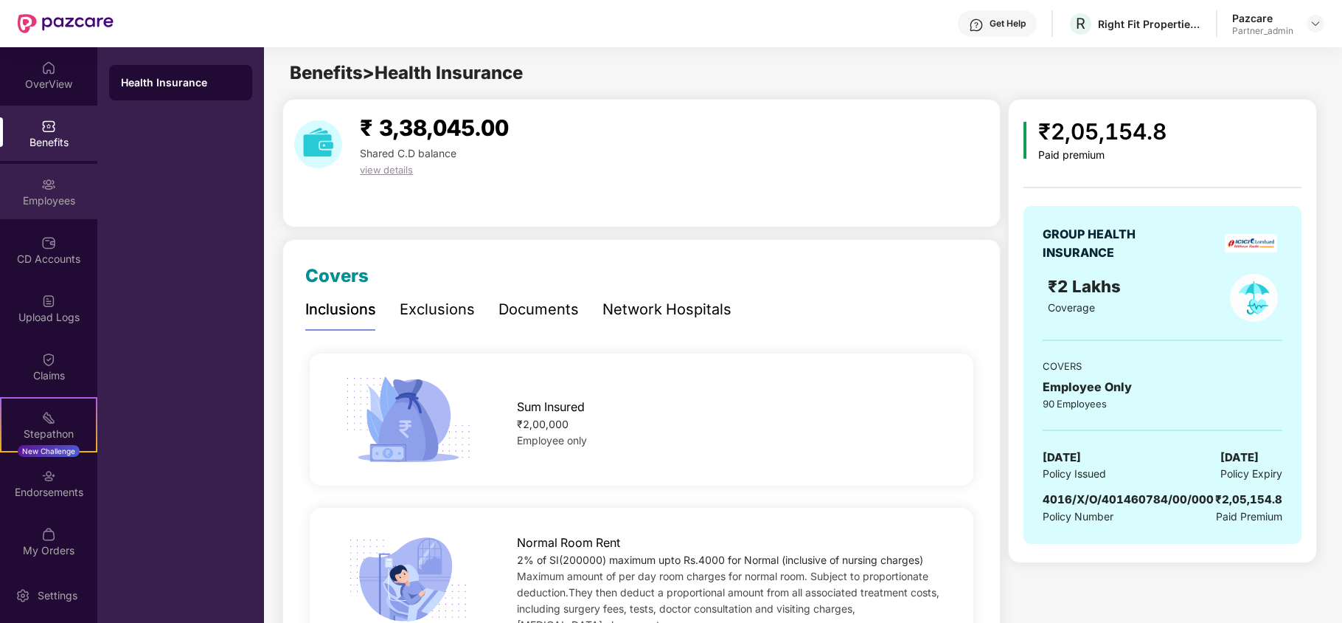
click at [34, 195] on div "Employees" at bounding box center [48, 200] width 97 height 15
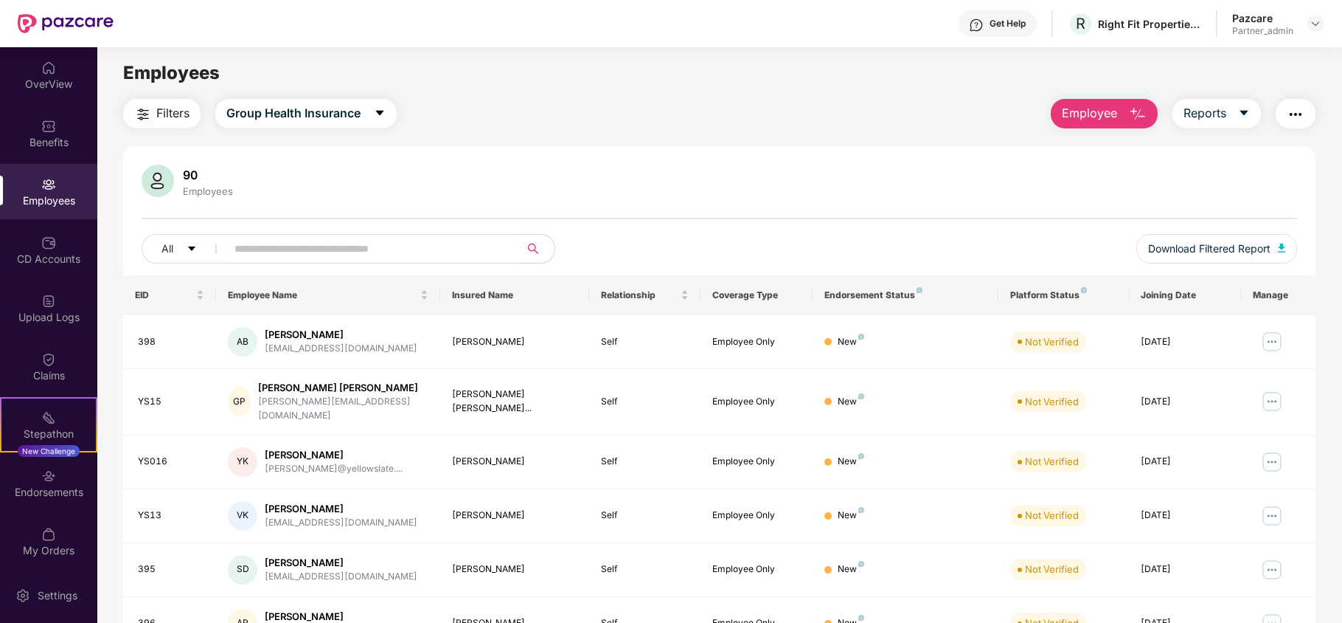
click at [163, 109] on span "Filters" at bounding box center [172, 113] width 33 height 18
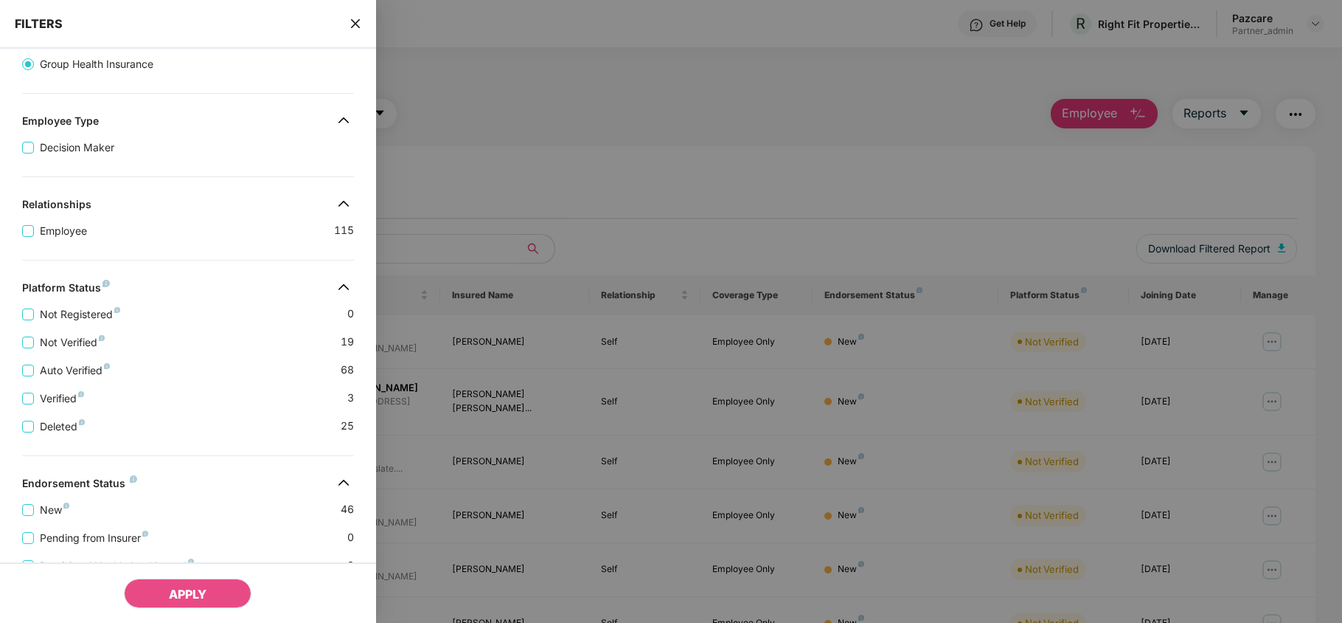
scroll to position [269, 0]
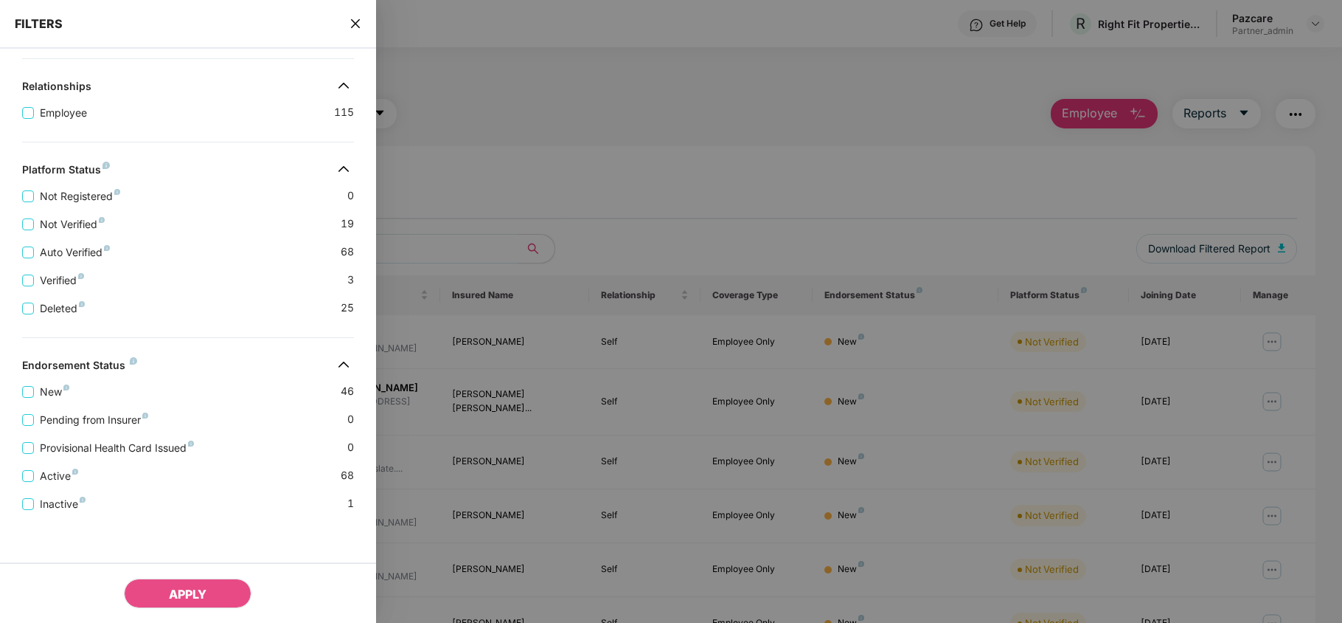
click at [358, 18] on icon "close" at bounding box center [356, 24] width 12 height 12
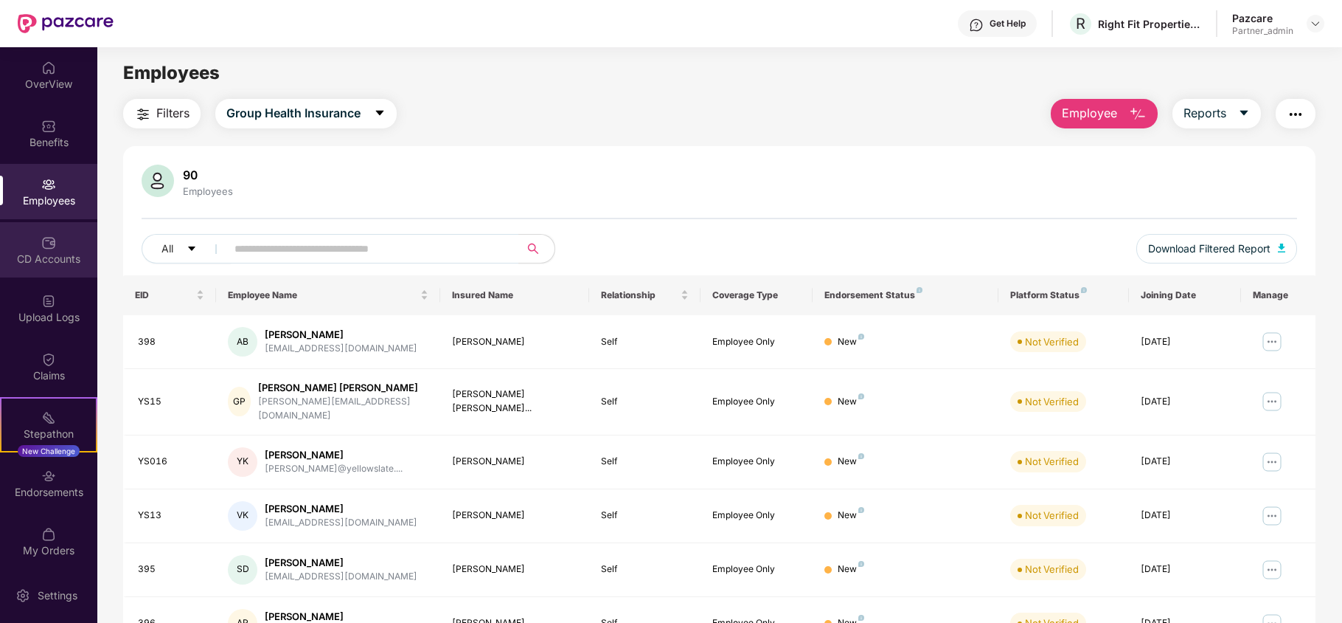
click at [36, 254] on div "CD Accounts" at bounding box center [48, 259] width 97 height 15
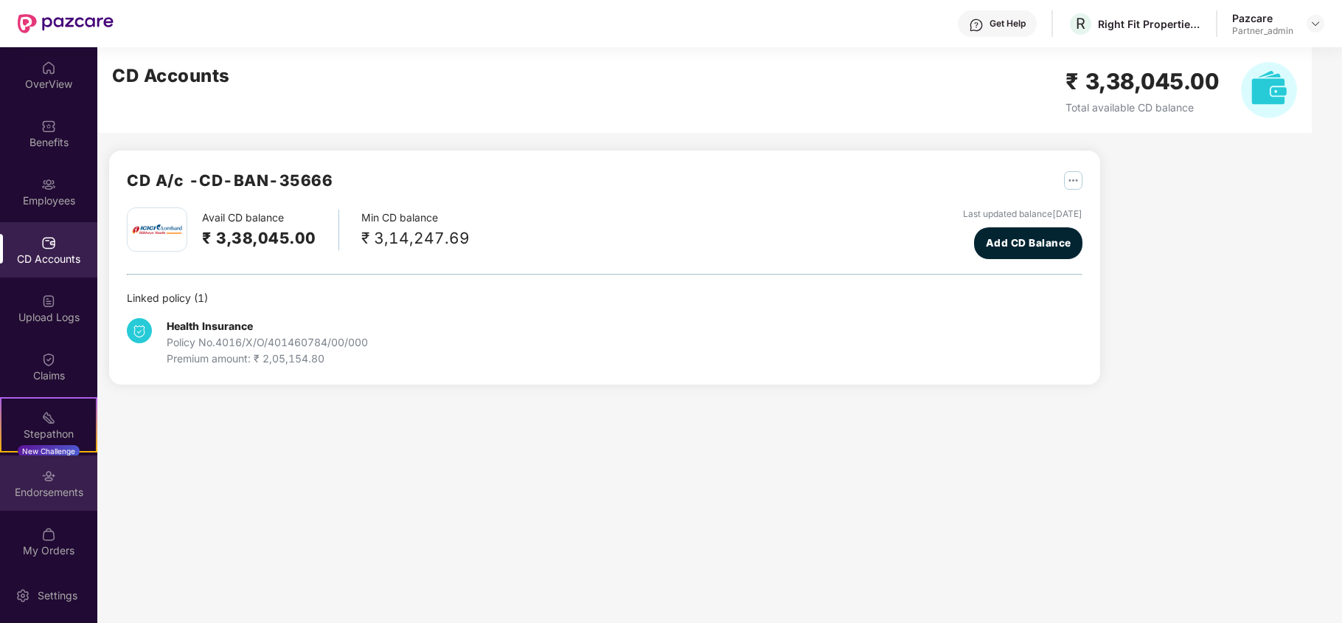
click at [46, 479] on img at bounding box center [48, 475] width 15 height 15
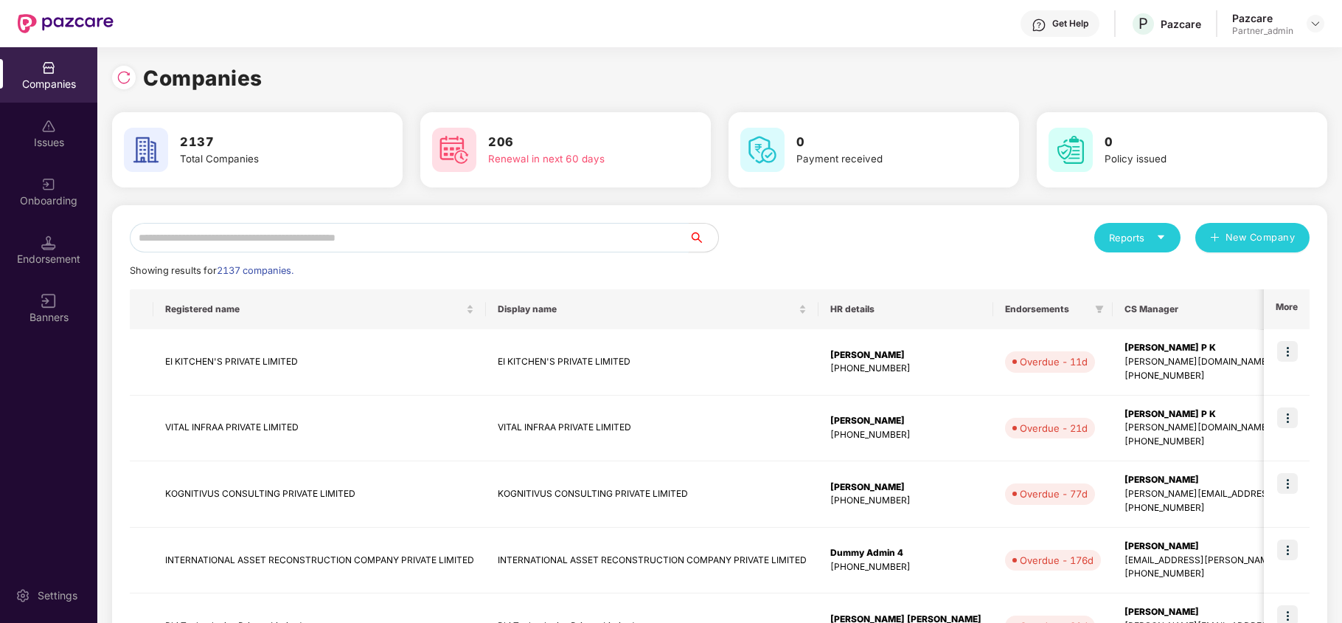
click at [243, 243] on input "text" at bounding box center [409, 238] width 559 height 30
paste input "**********"
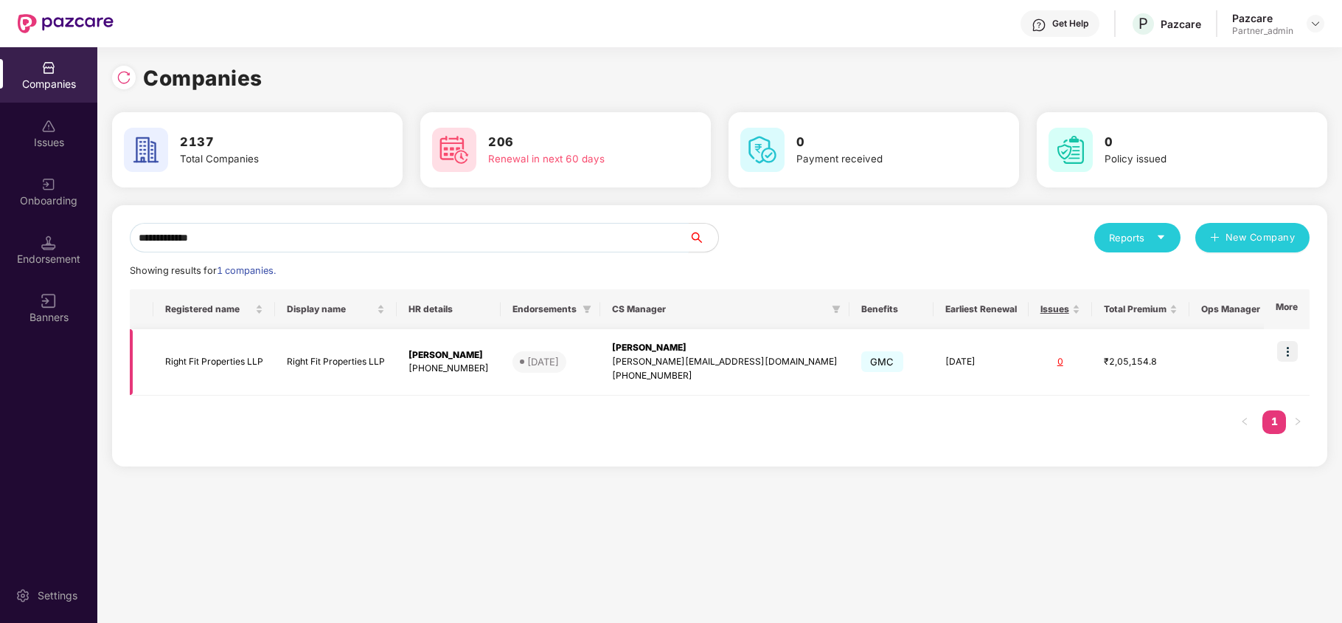
type input "**********"
click at [230, 360] on td "Right Fit Properties LLP" at bounding box center [214, 362] width 122 height 66
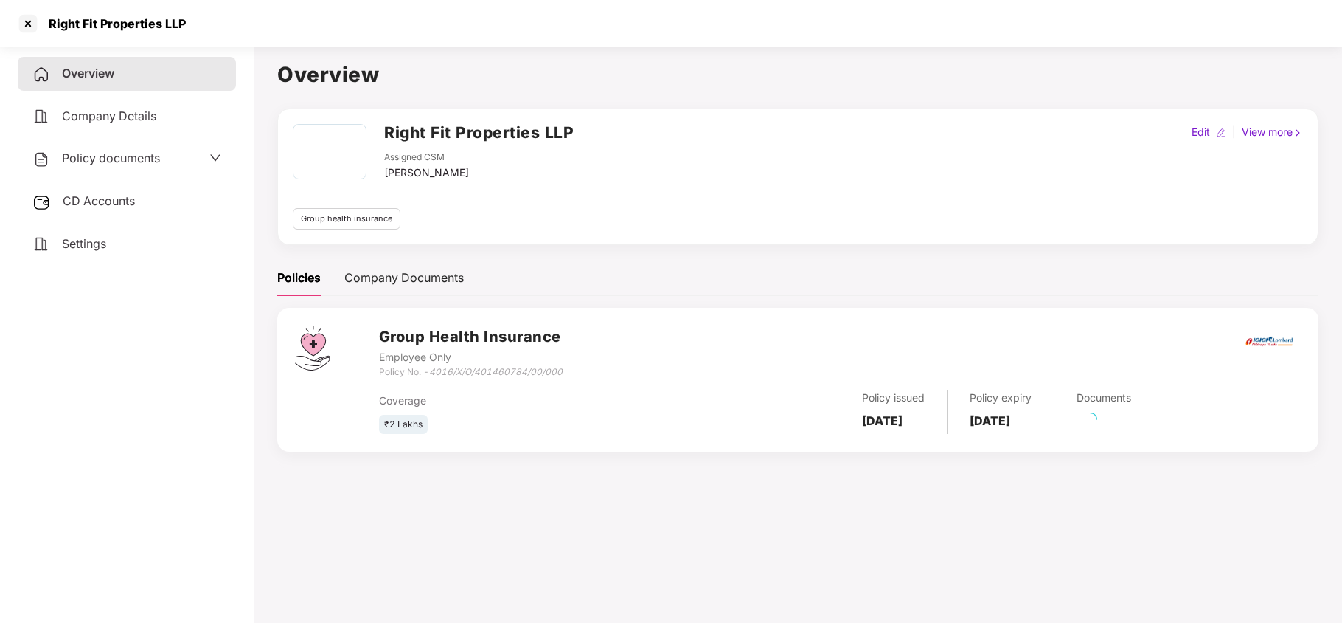
click at [87, 237] on span "Settings" at bounding box center [84, 243] width 44 height 15
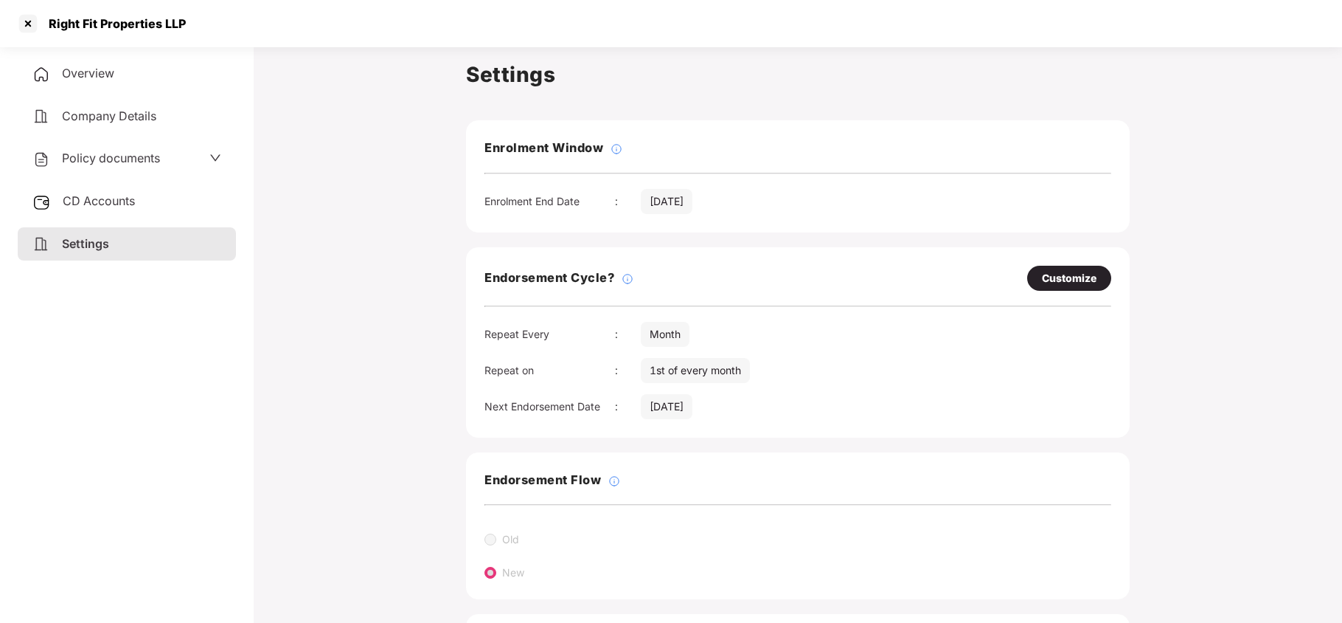
click at [1078, 279] on div "Customize" at bounding box center [1069, 278] width 55 height 16
select select "*****"
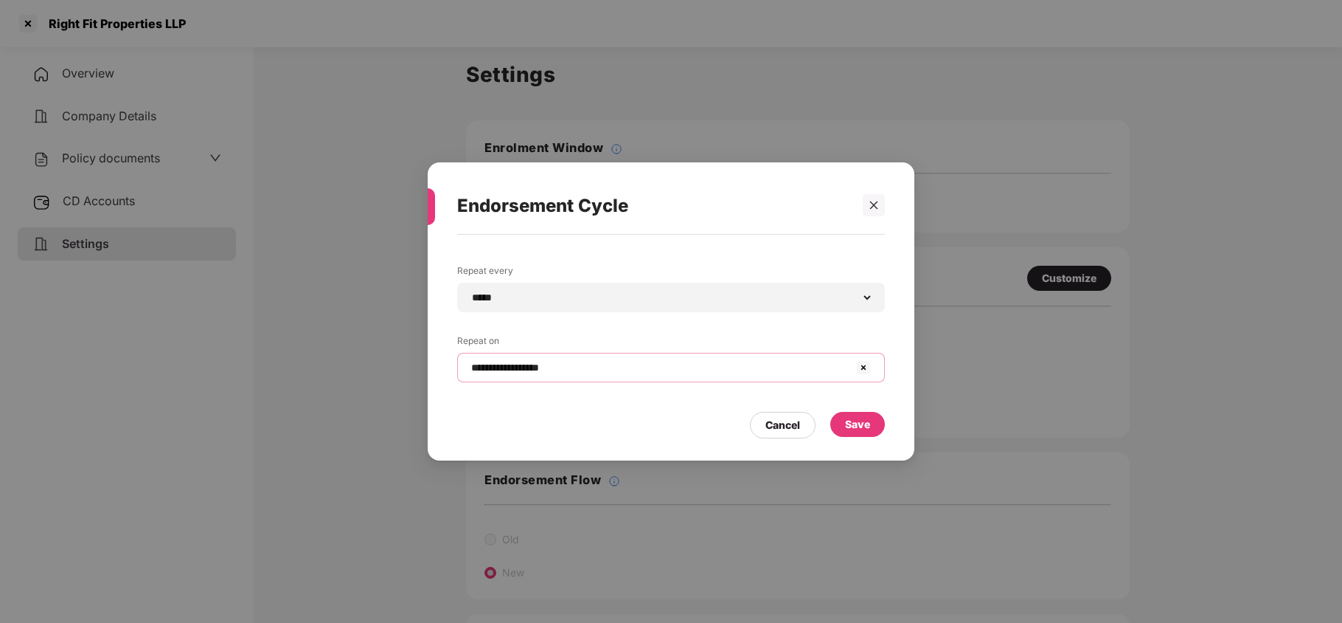
click at [633, 366] on input "**********" at bounding box center [662, 367] width 385 height 15
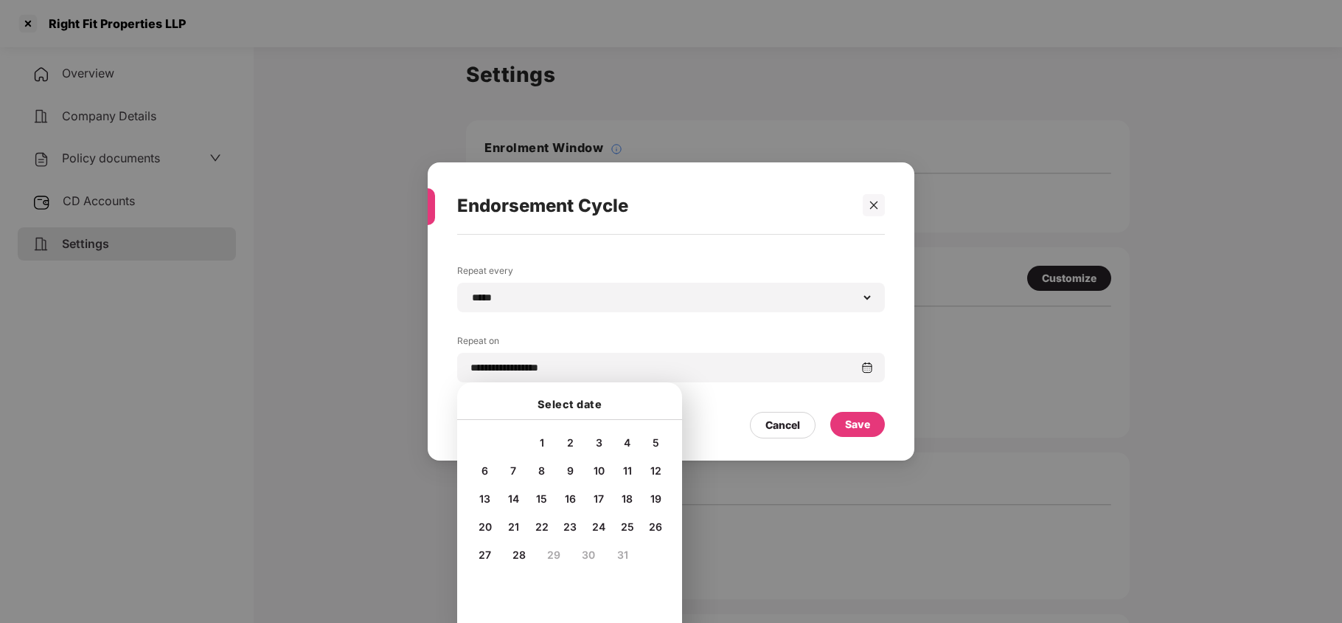
click at [593, 526] on span "24" at bounding box center [598, 526] width 13 height 13
type input "**********"
click at [851, 420] on div "Save" at bounding box center [857, 424] width 25 height 16
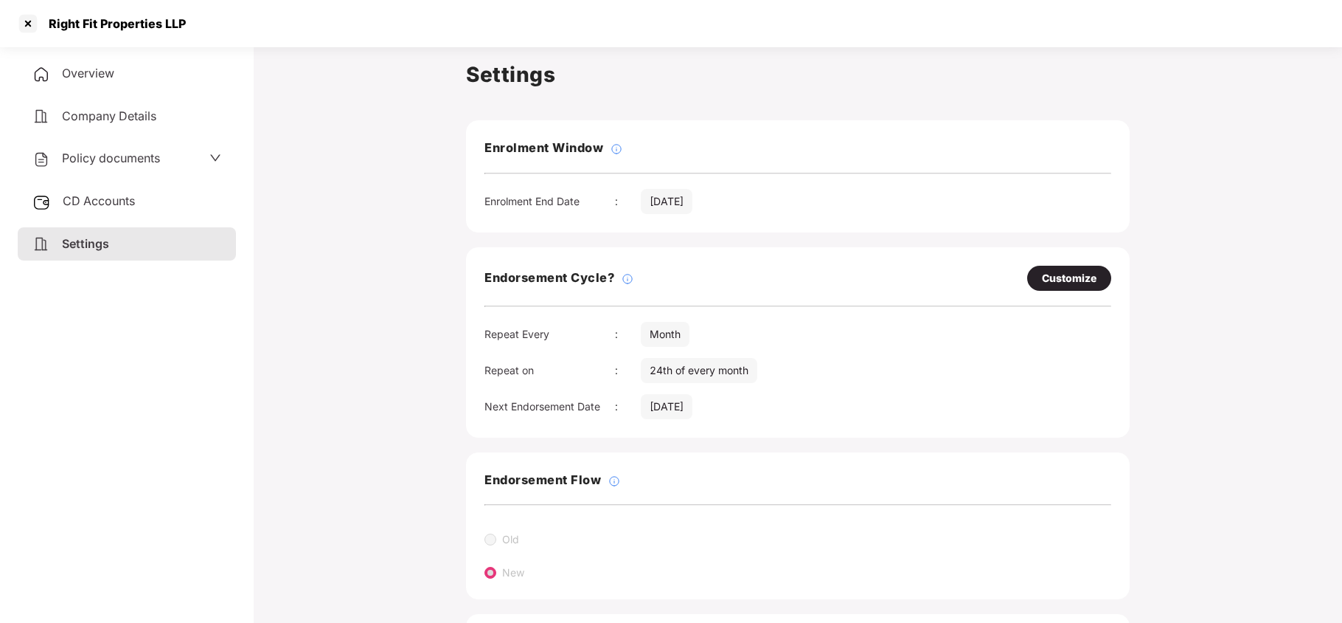
drag, startPoint x: 137, startPoint y: 149, endPoint x: 136, endPoint y: 167, distance: 17.7
click at [137, 150] on span "Policy documents" at bounding box center [111, 157] width 98 height 15
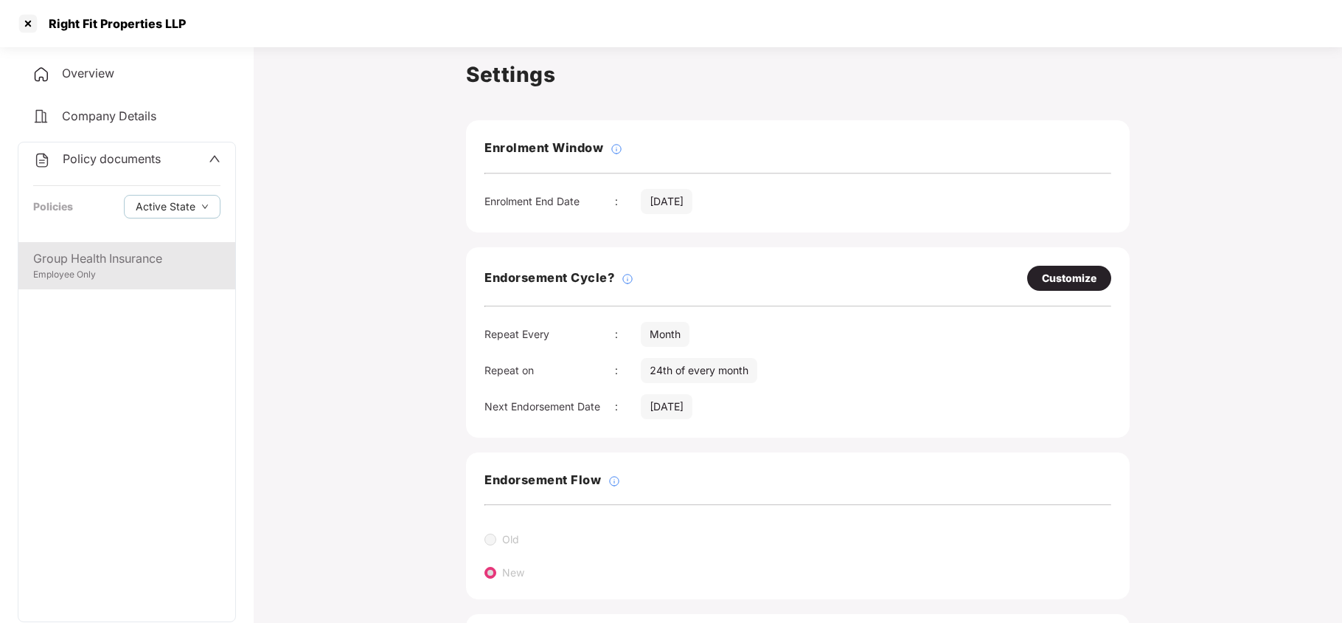
click at [128, 268] on div "Employee Only" at bounding box center [126, 275] width 187 height 14
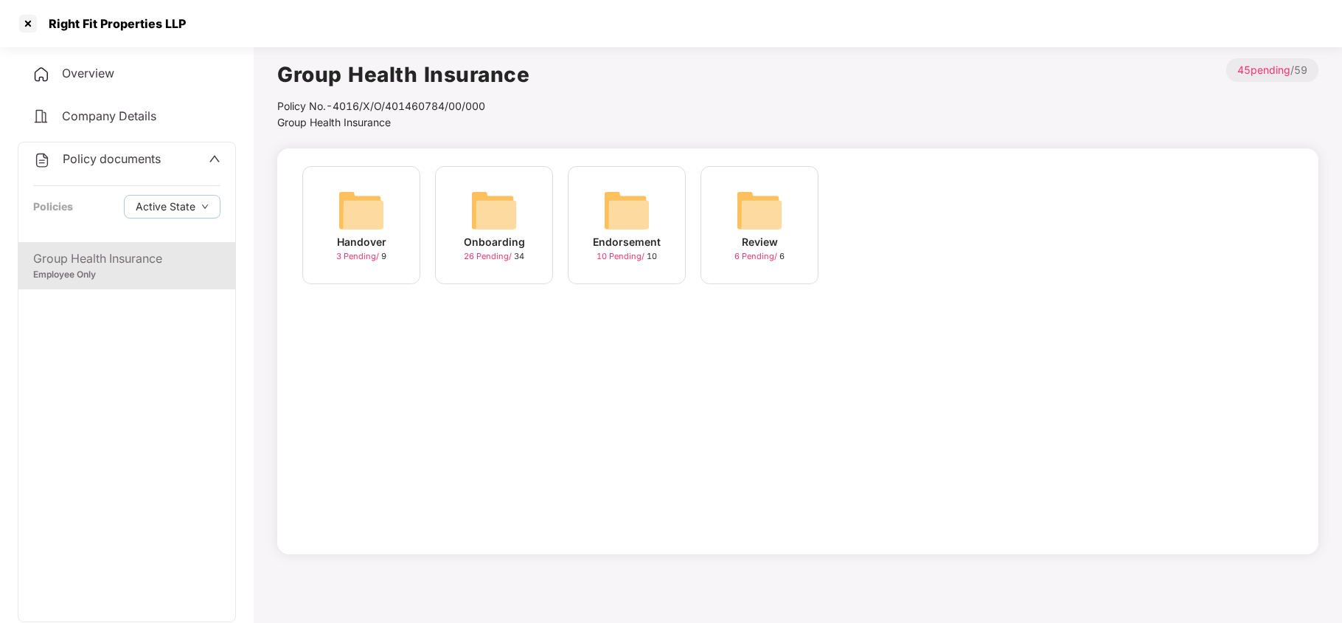
click at [496, 220] on img at bounding box center [494, 210] width 47 height 47
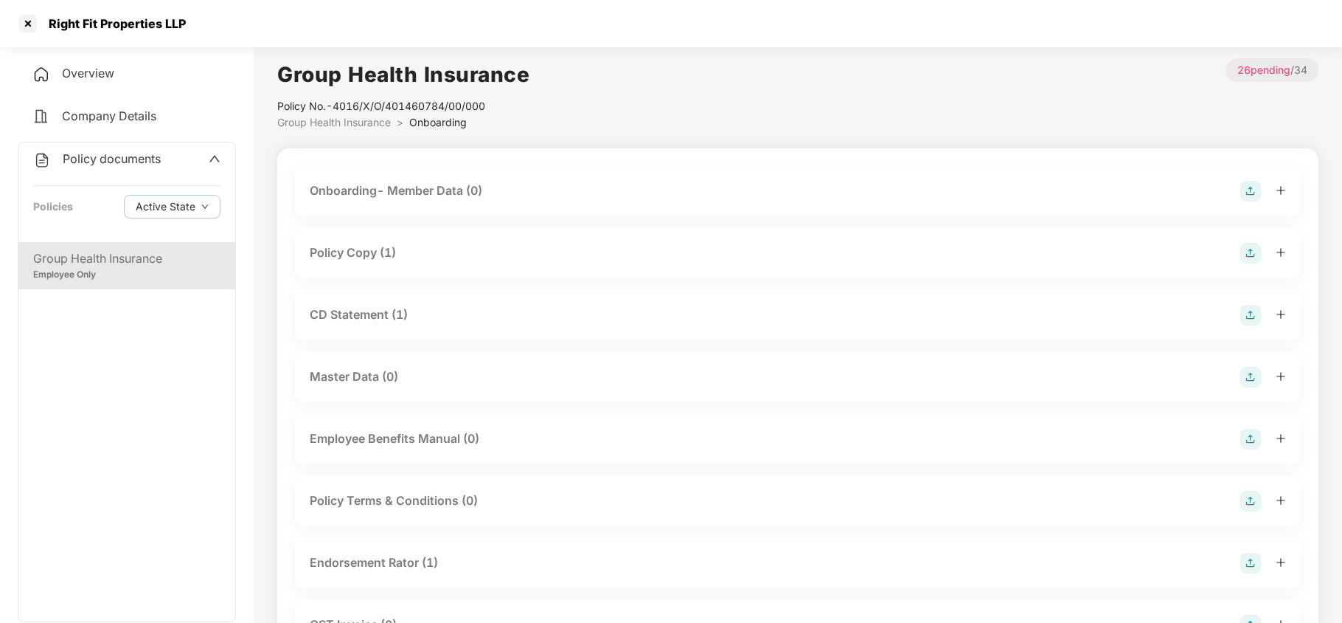
click at [408, 252] on div "Policy Copy (1)" at bounding box center [798, 253] width 977 height 21
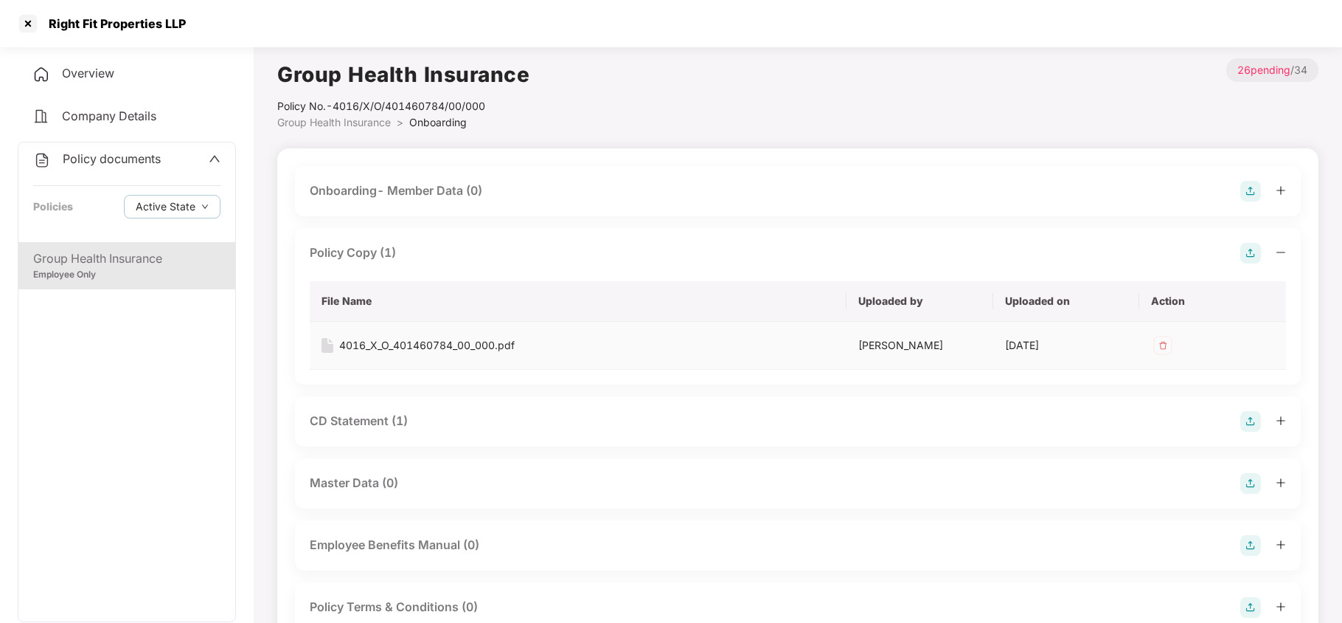
click at [428, 348] on div "4016_X_O_401460784_00_000.pdf" at bounding box center [427, 345] width 176 height 16
click at [388, 422] on div "CD Statement (1)" at bounding box center [359, 421] width 98 height 18
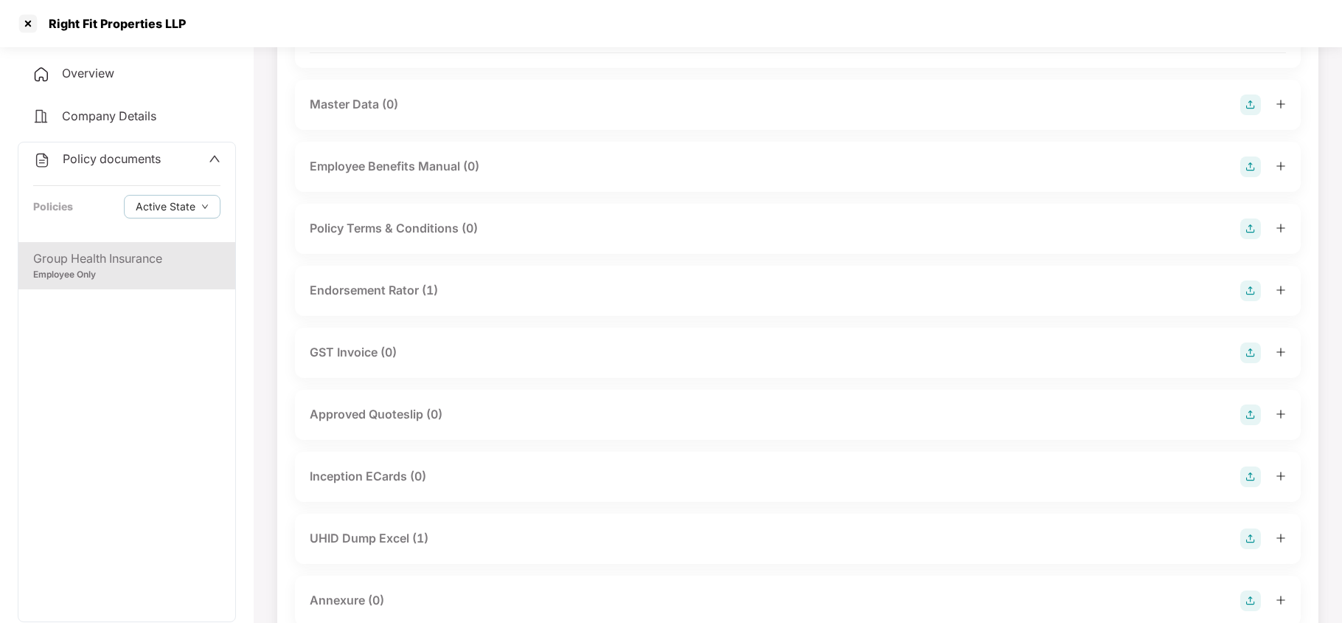
scroll to position [491, 0]
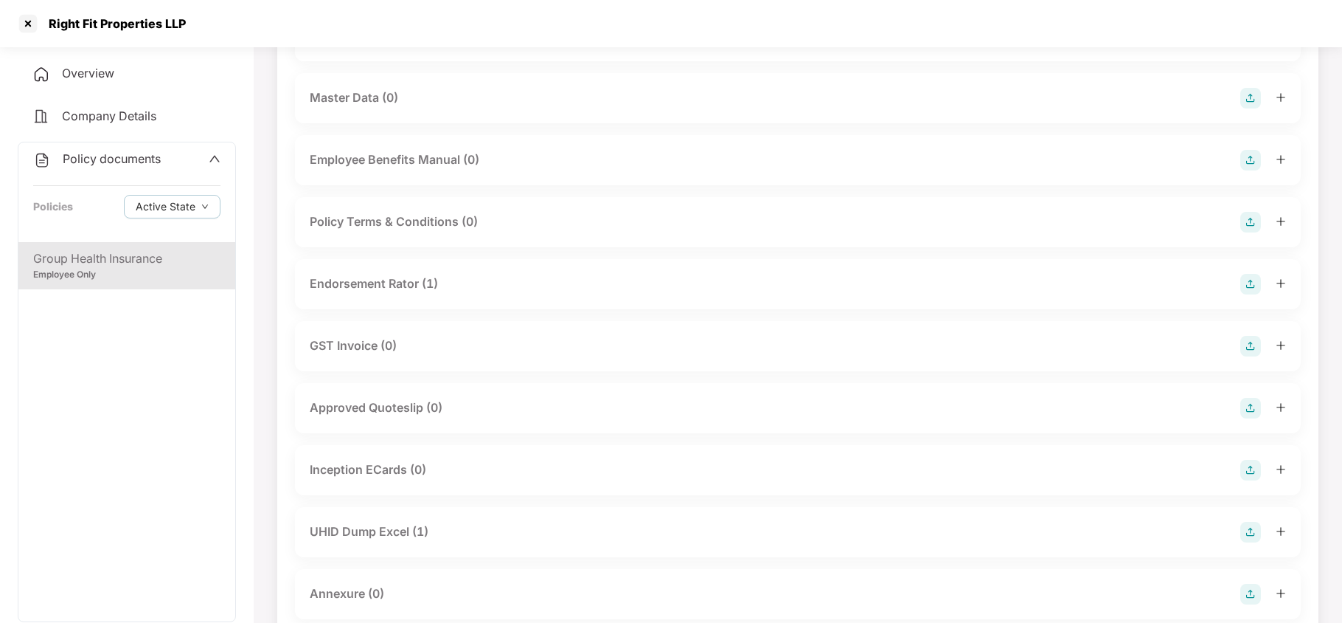
click at [401, 285] on div "Endorsement Rator (1)" at bounding box center [374, 283] width 128 height 18
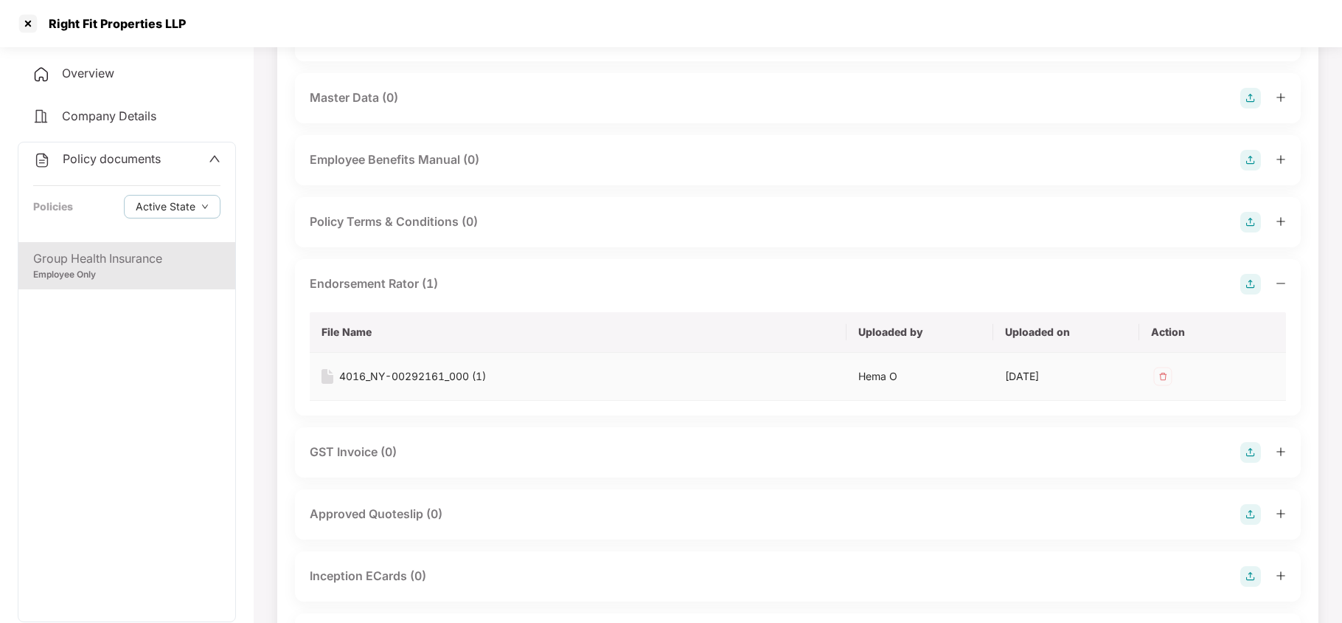
click at [423, 370] on div "4016_NY-00292161_000 (1)" at bounding box center [412, 376] width 147 height 16
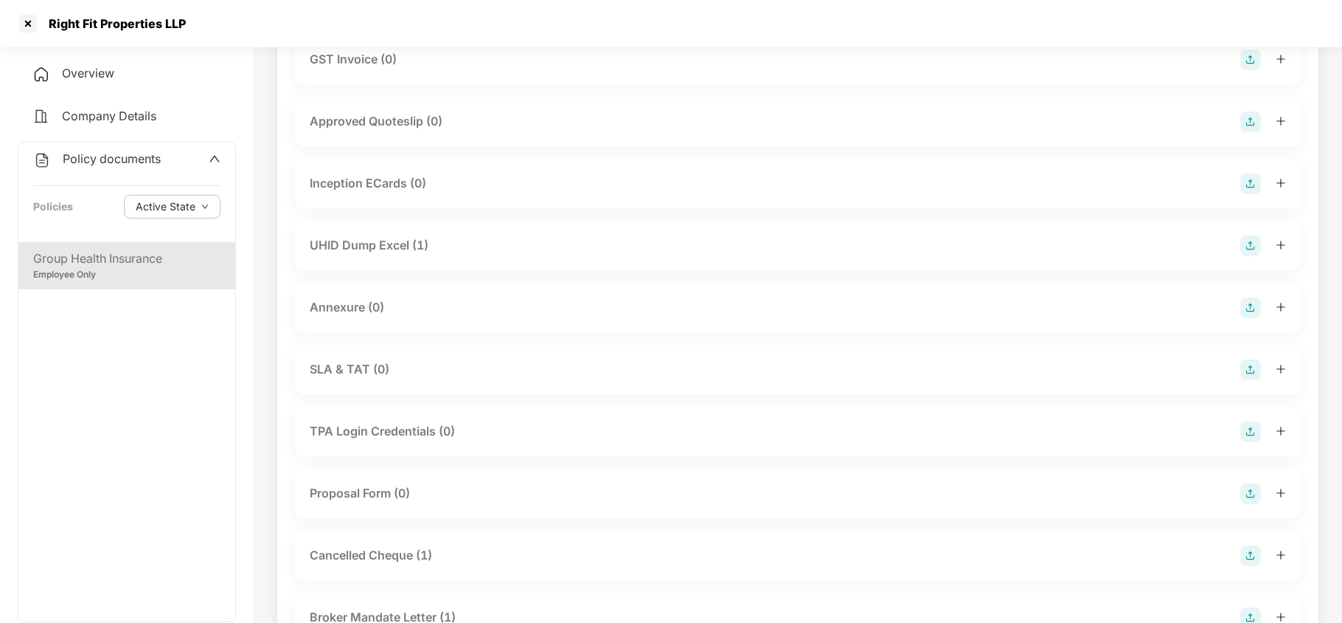
scroll to position [885, 0]
click at [402, 240] on div "UHID Dump Excel (1)" at bounding box center [369, 244] width 119 height 18
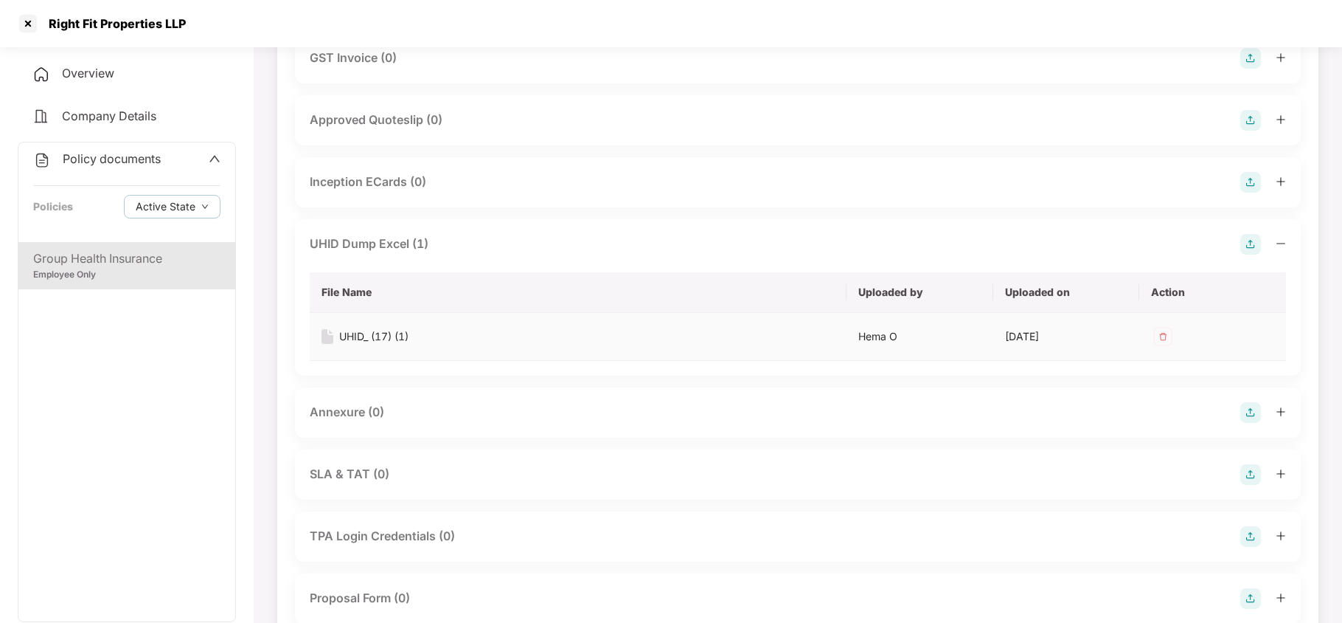
click at [381, 333] on div "UHID_ (17) (1)" at bounding box center [373, 336] width 69 height 16
click at [31, 21] on div at bounding box center [28, 24] width 24 height 24
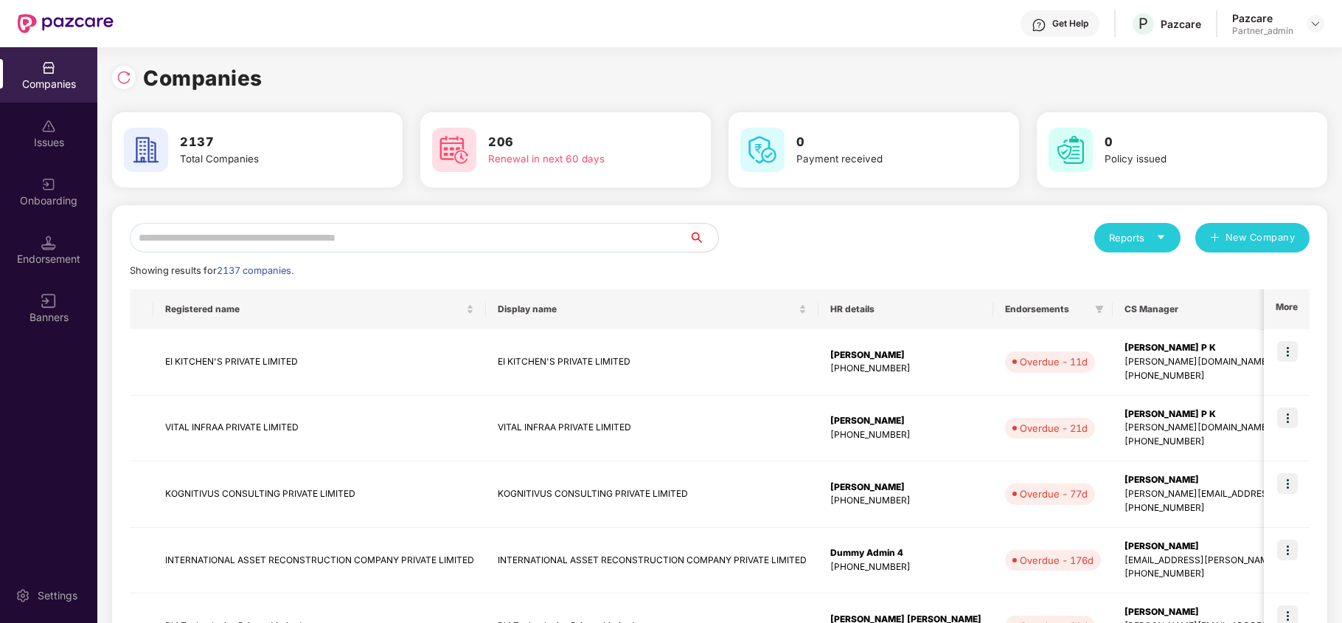
scroll to position [0, 0]
click at [438, 246] on input "text" at bounding box center [409, 238] width 559 height 30
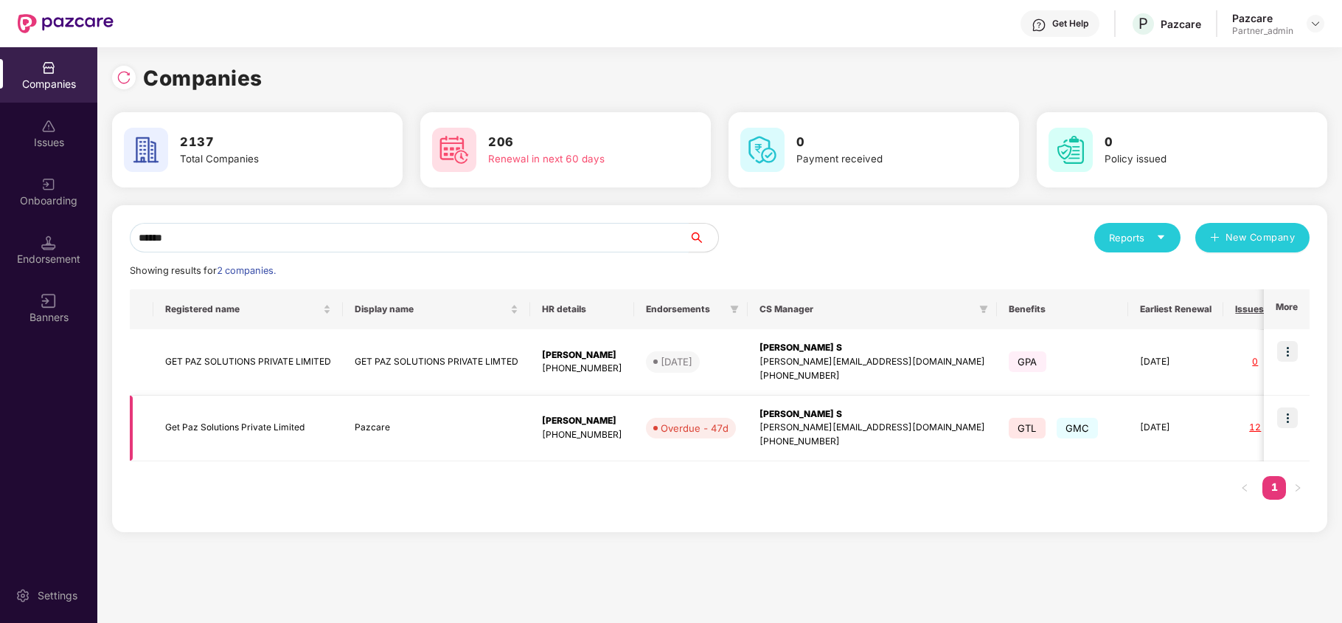
type input "******"
click at [1287, 412] on img at bounding box center [1287, 417] width 21 height 21
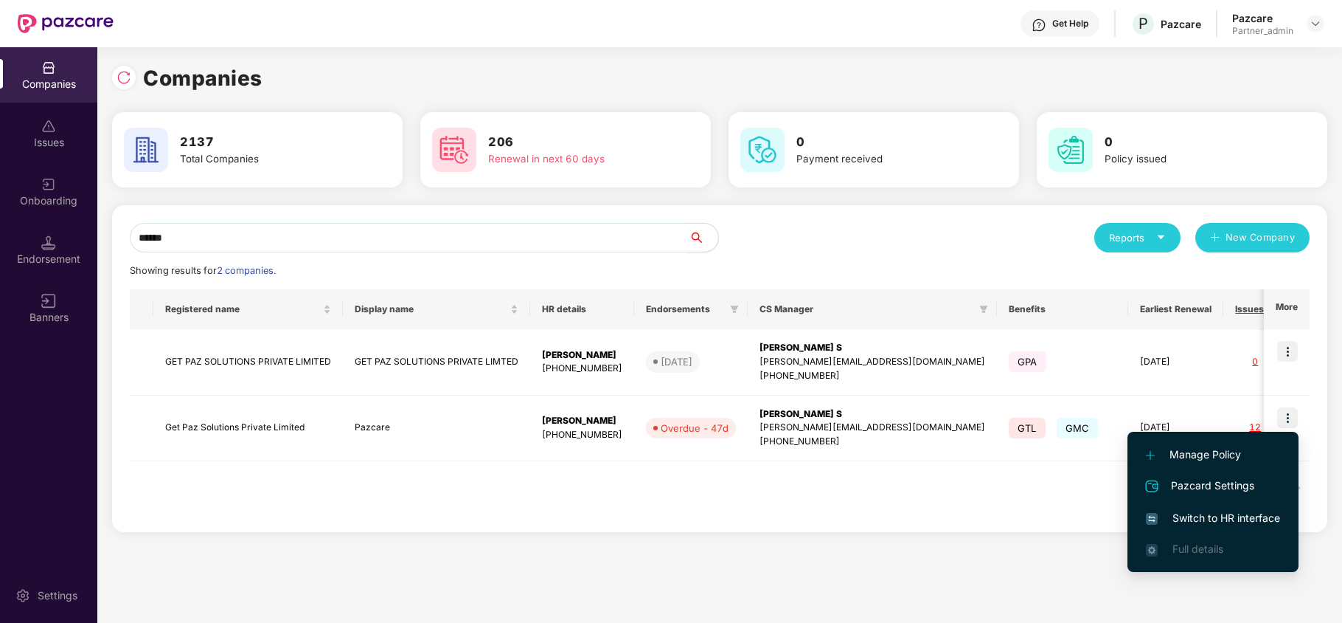
click at [1204, 516] on span "Switch to HR interface" at bounding box center [1213, 518] width 134 height 16
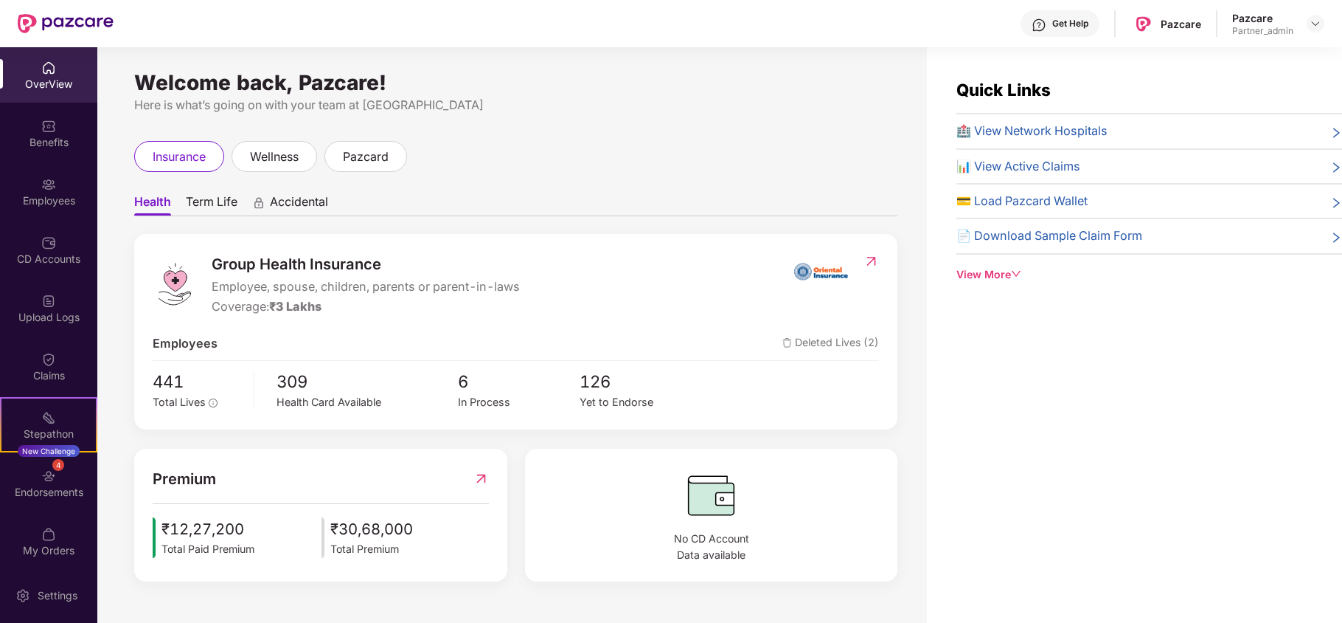
click at [47, 157] on div "Benefits" at bounding box center [48, 132] width 97 height 55
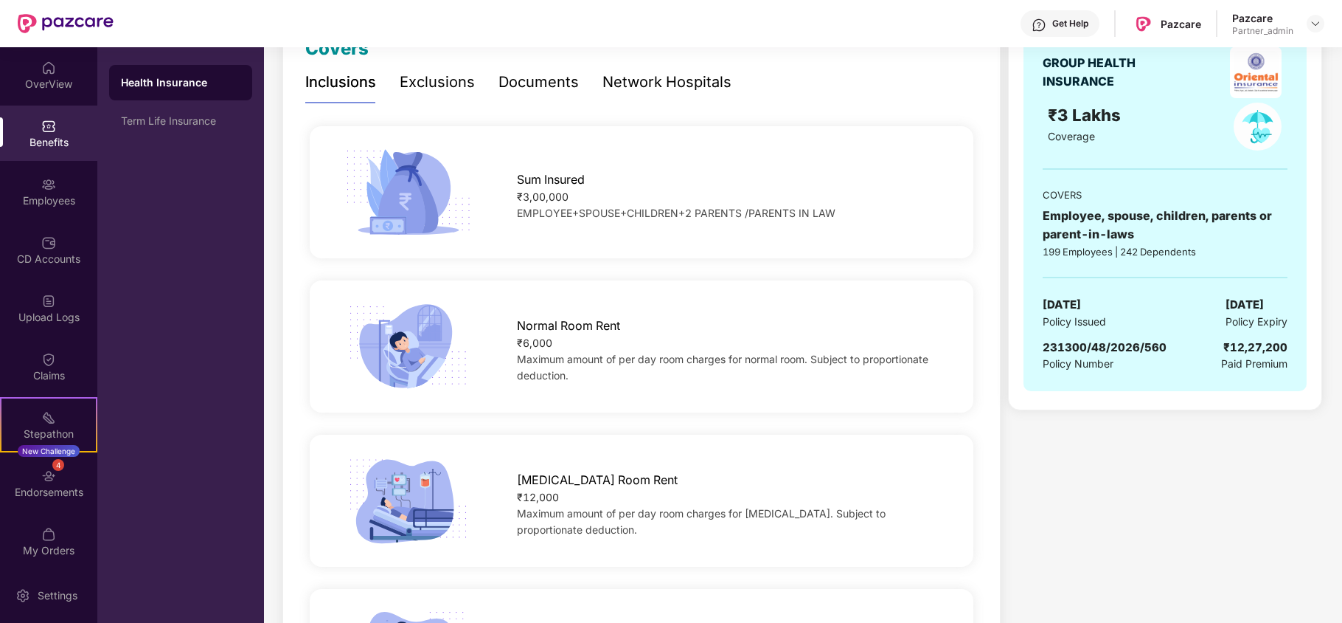
scroll to position [196, 0]
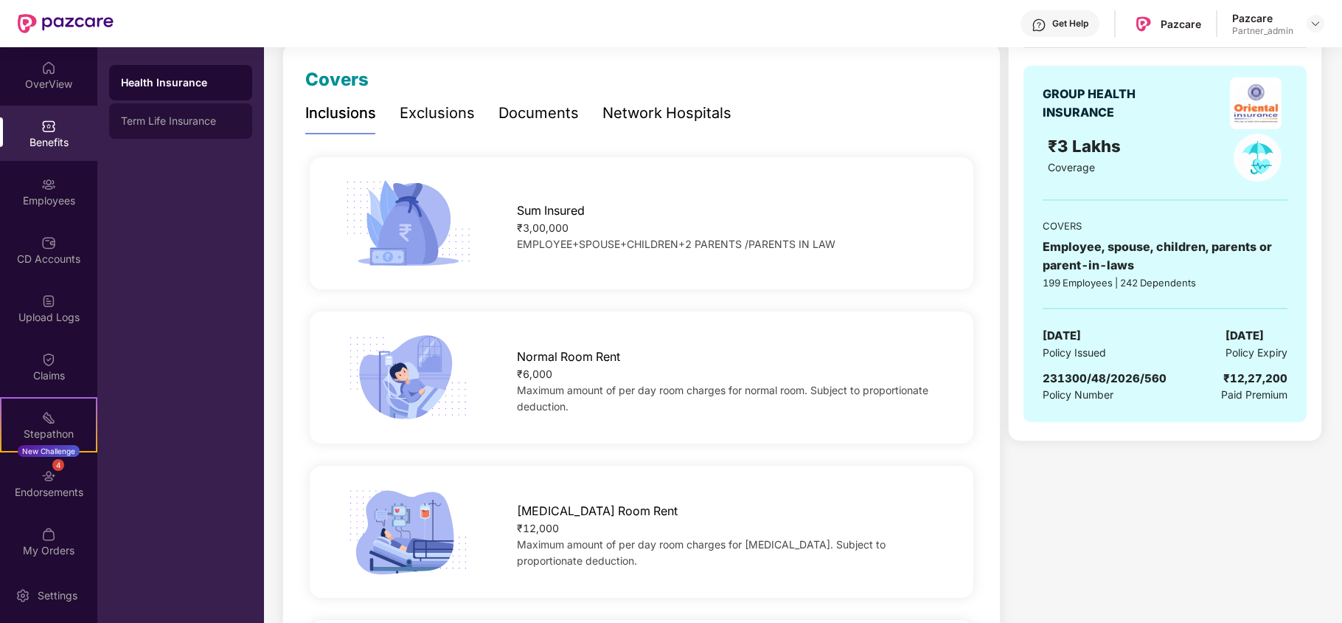
click at [187, 124] on div "Term Life Insurance" at bounding box center [180, 121] width 119 height 12
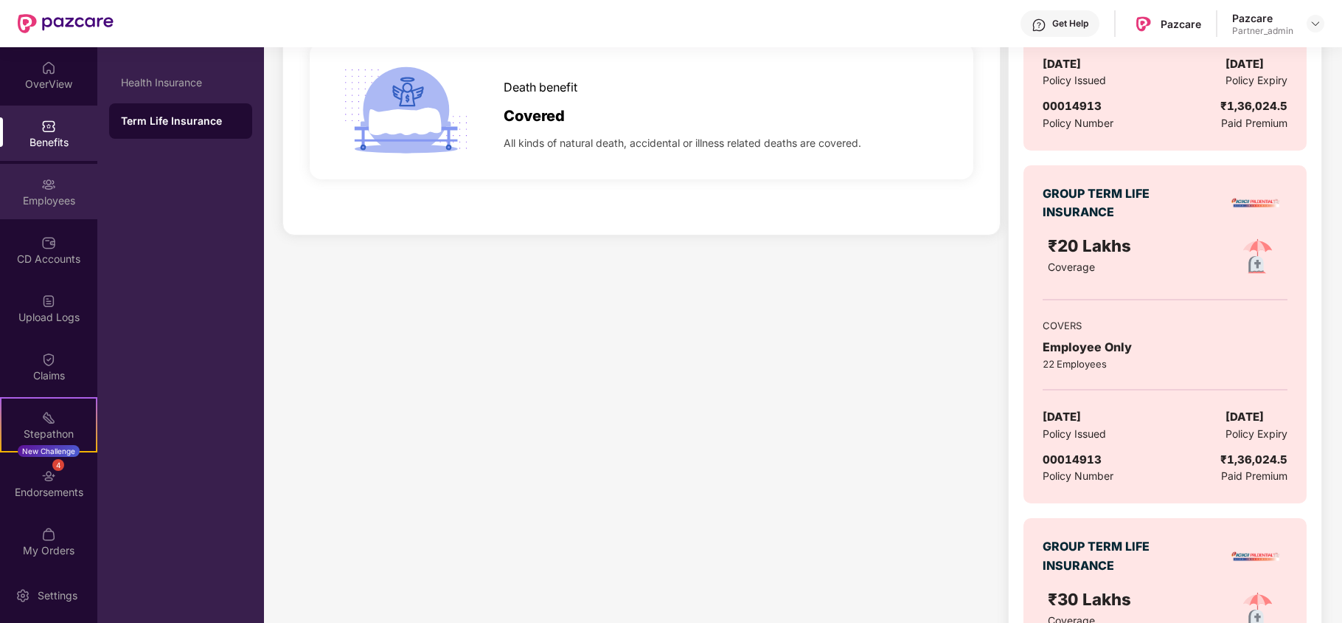
click at [4, 186] on div "Employees" at bounding box center [48, 191] width 97 height 55
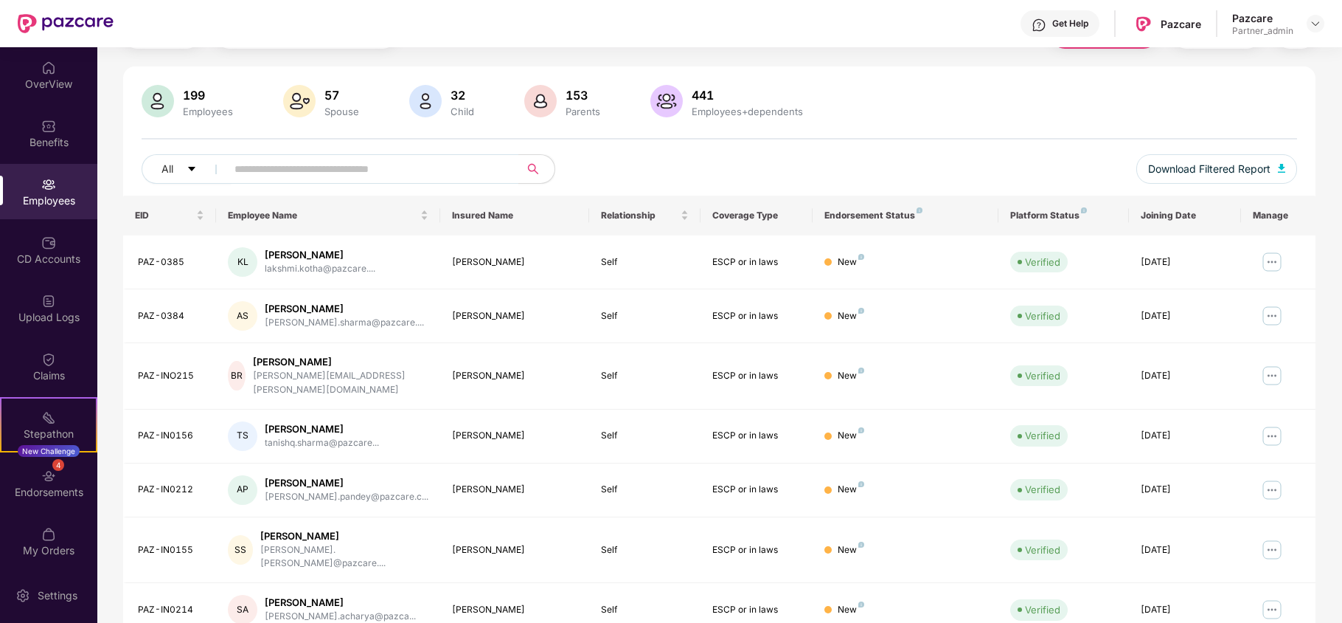
scroll to position [0, 0]
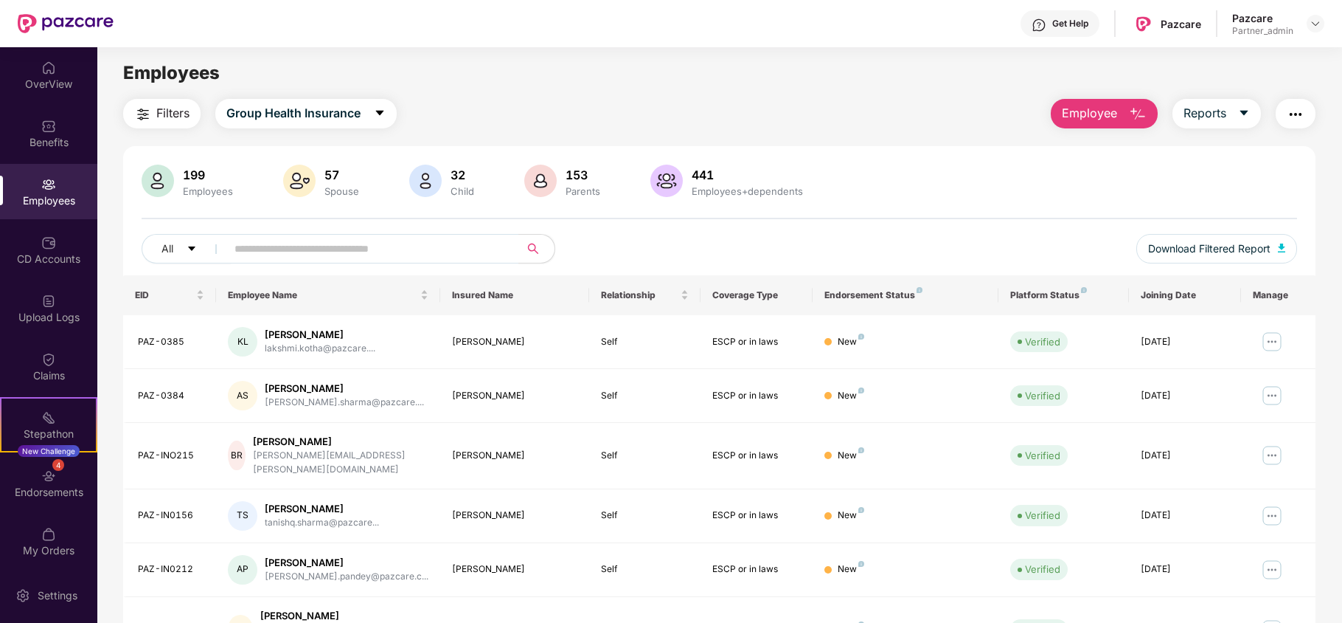
click at [166, 111] on span "Filters" at bounding box center [172, 113] width 33 height 18
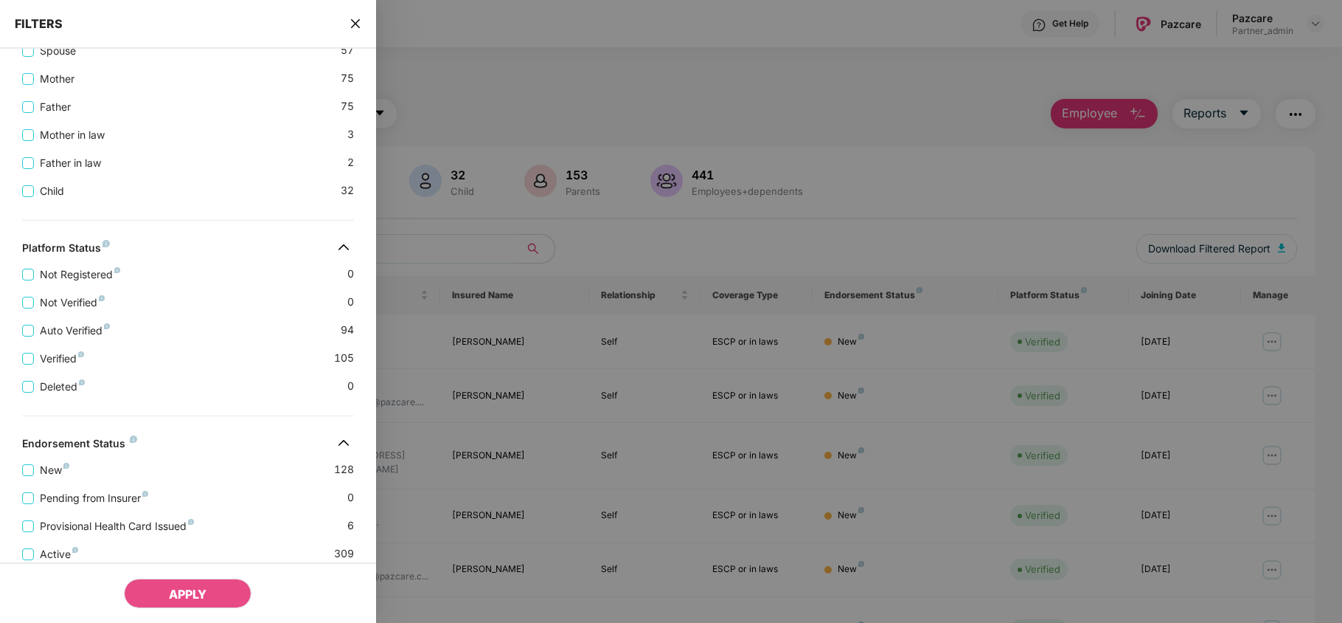
scroll to position [466, 0]
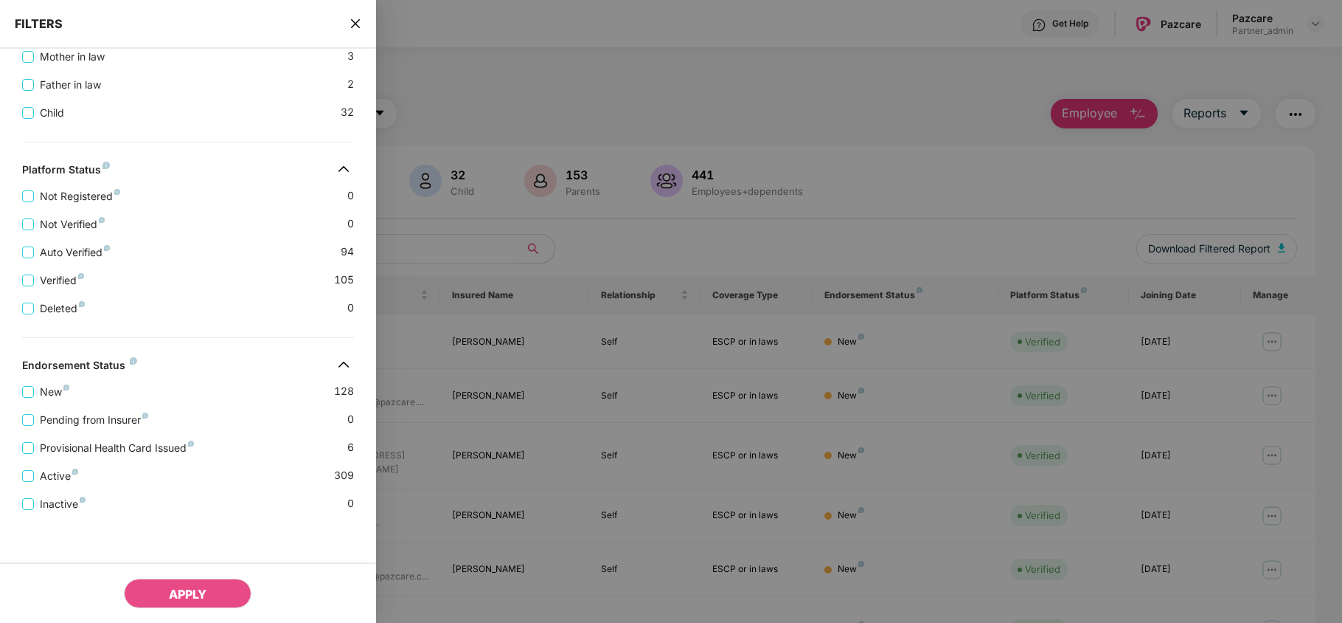
click at [353, 24] on icon "close" at bounding box center [356, 24] width 12 height 12
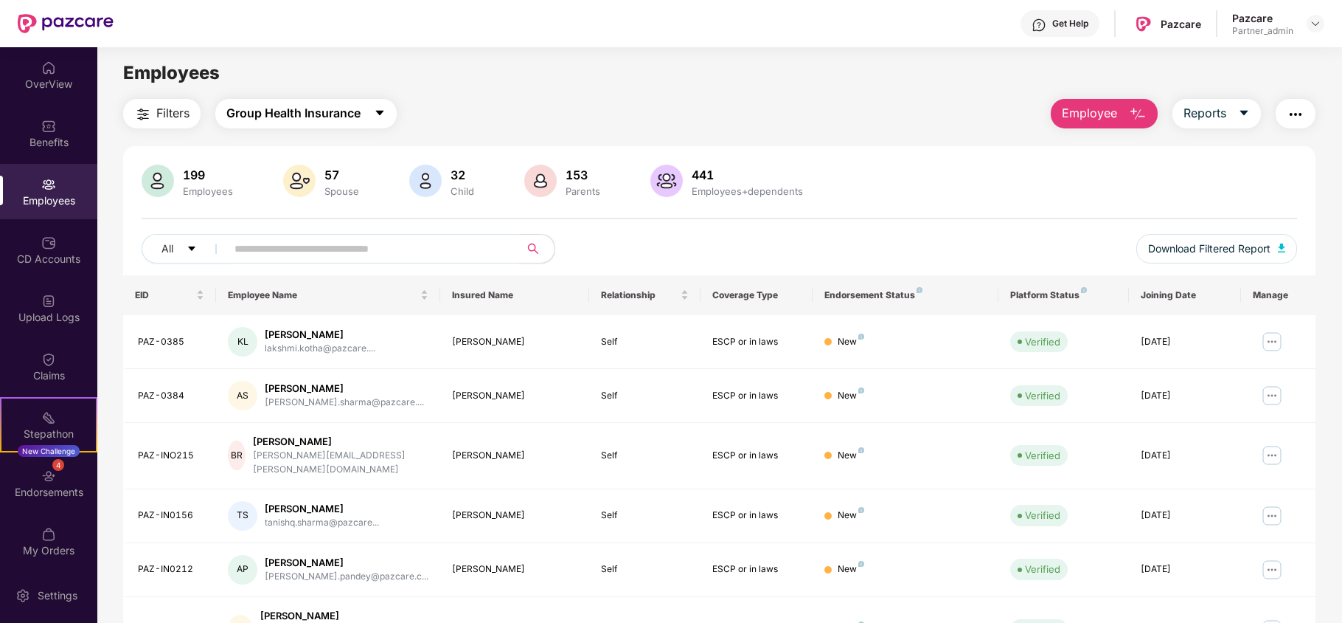
click at [325, 119] on span "Group Health Insurance" at bounding box center [293, 113] width 134 height 18
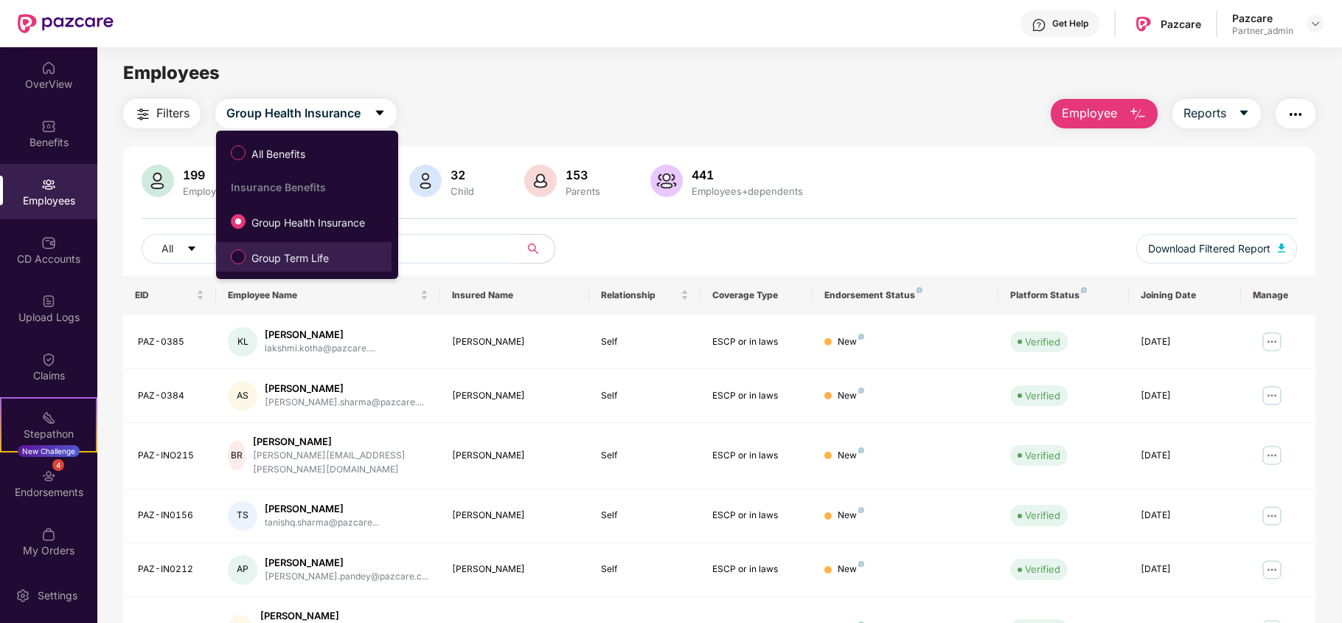
click at [296, 255] on span "Group Term Life" at bounding box center [290, 258] width 89 height 16
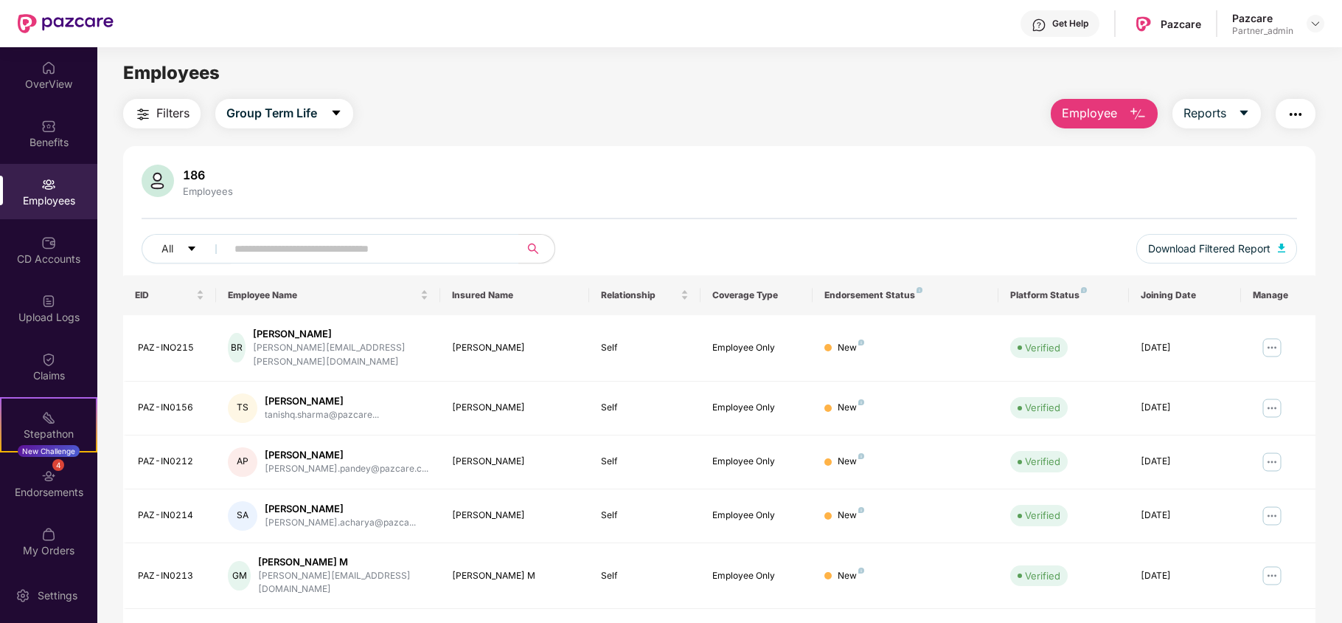
click at [167, 110] on span "Filters" at bounding box center [172, 113] width 33 height 18
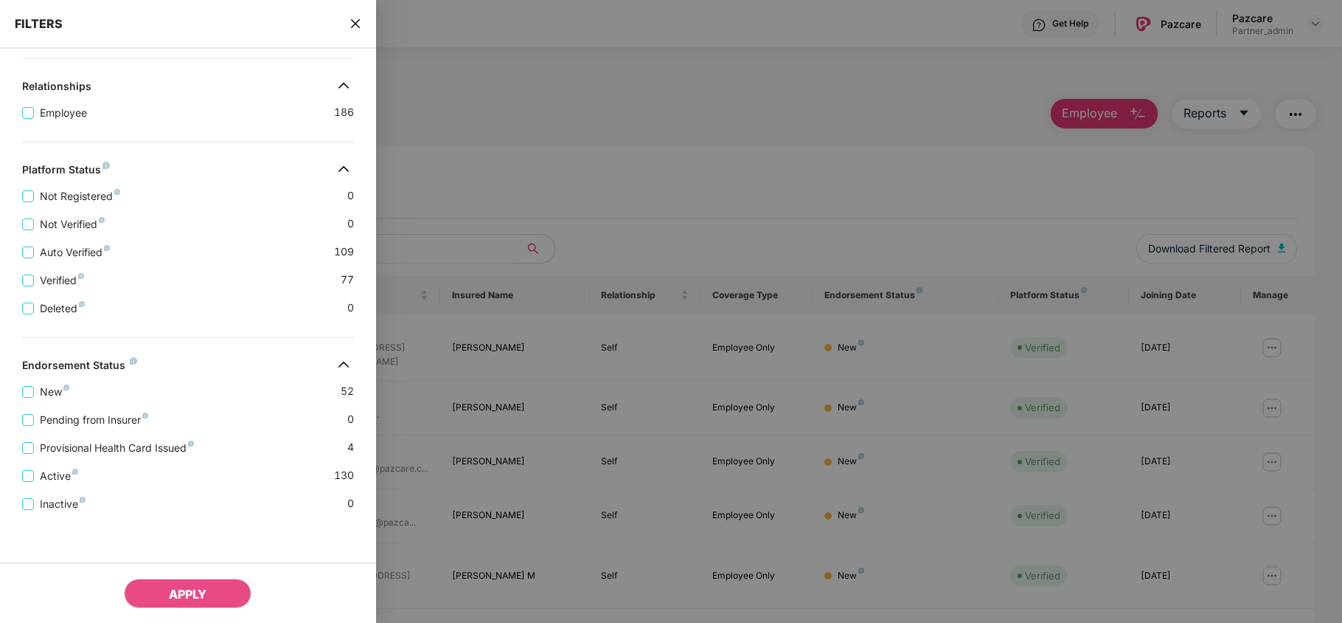
scroll to position [292, 0]
click at [358, 19] on icon "close" at bounding box center [354, 23] width 9 height 9
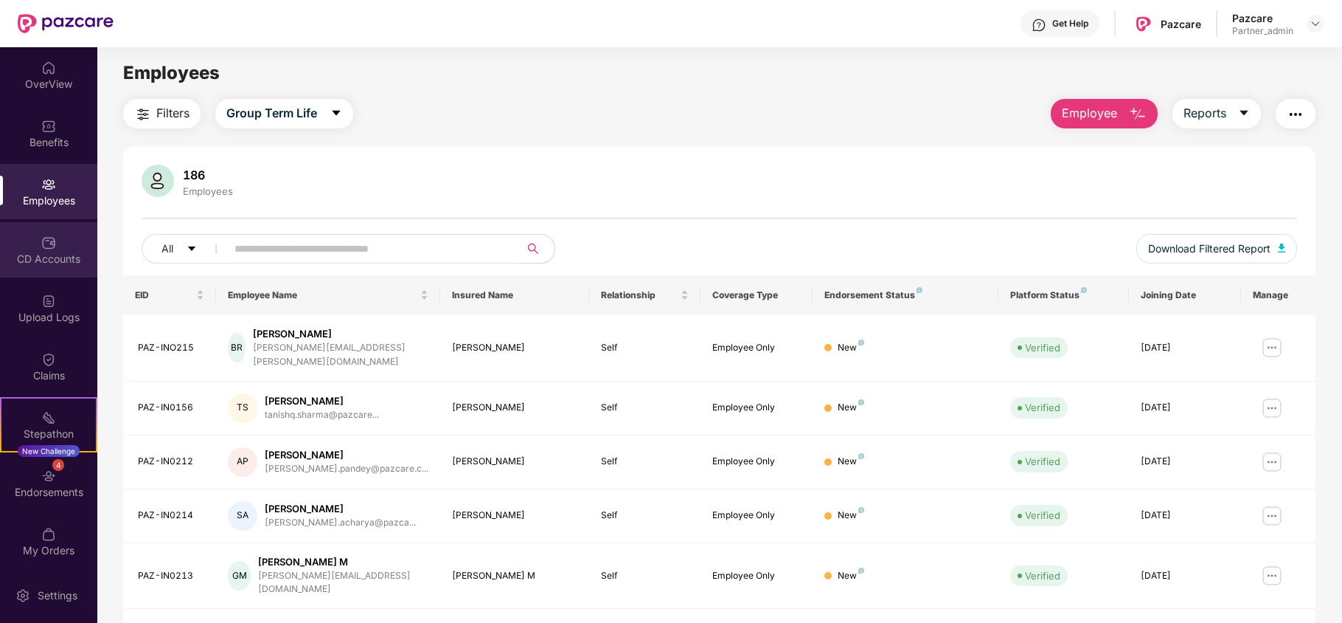
click at [66, 258] on div "CD Accounts" at bounding box center [48, 259] width 97 height 15
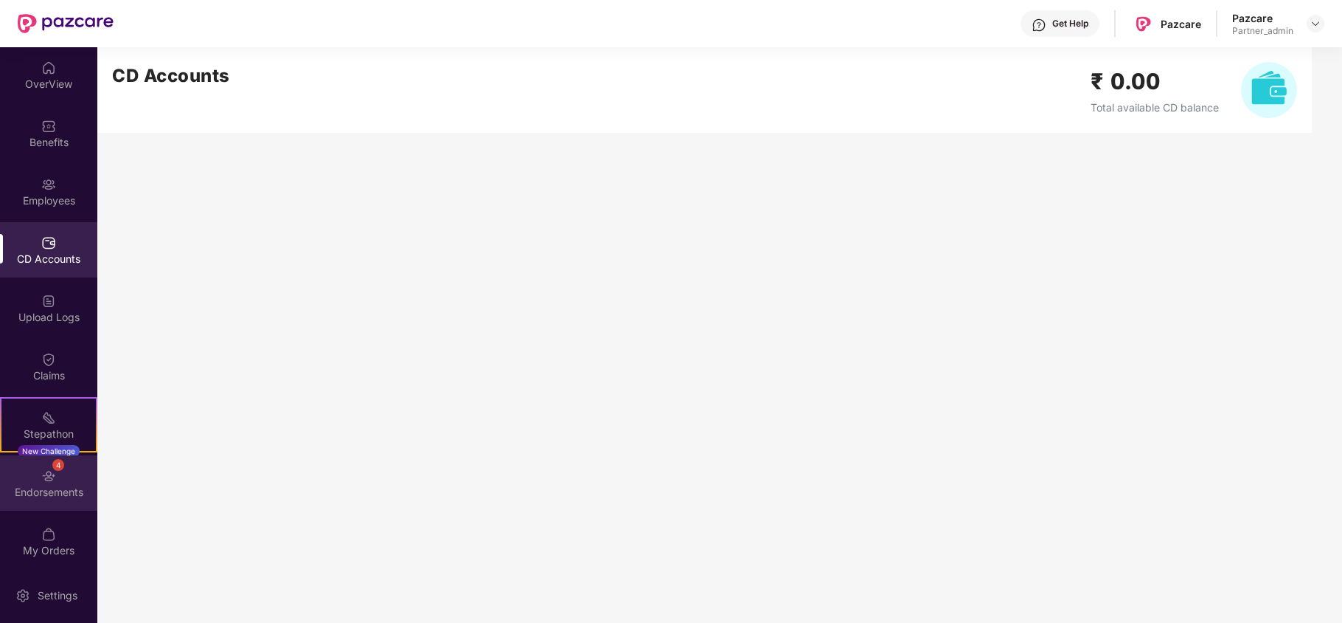
click at [39, 496] on div "Endorsements" at bounding box center [48, 492] width 97 height 15
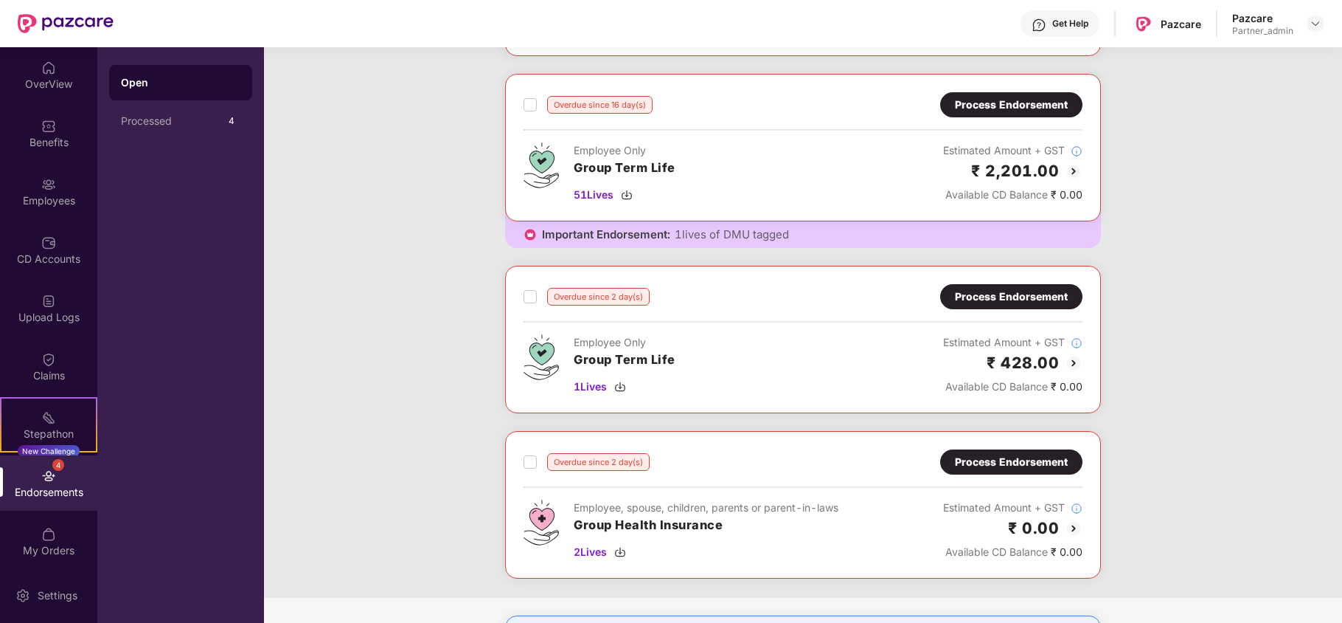
scroll to position [376, 0]
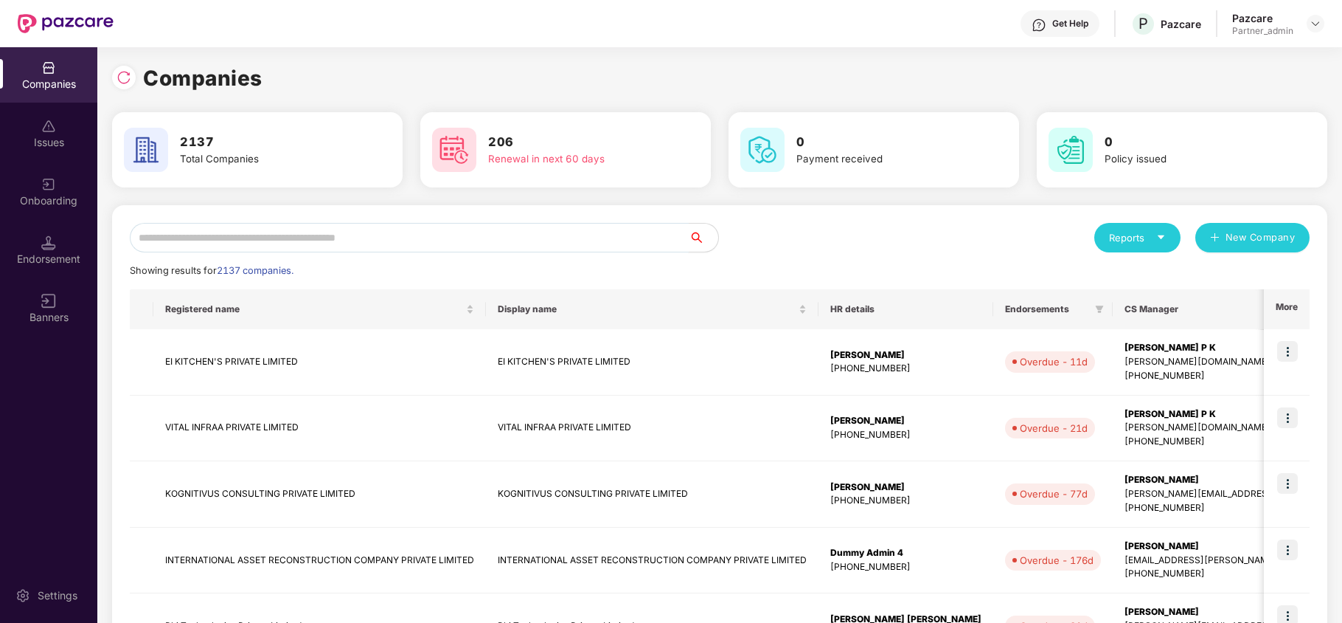
click at [181, 246] on input "text" at bounding box center [409, 238] width 559 height 30
paste input "**********"
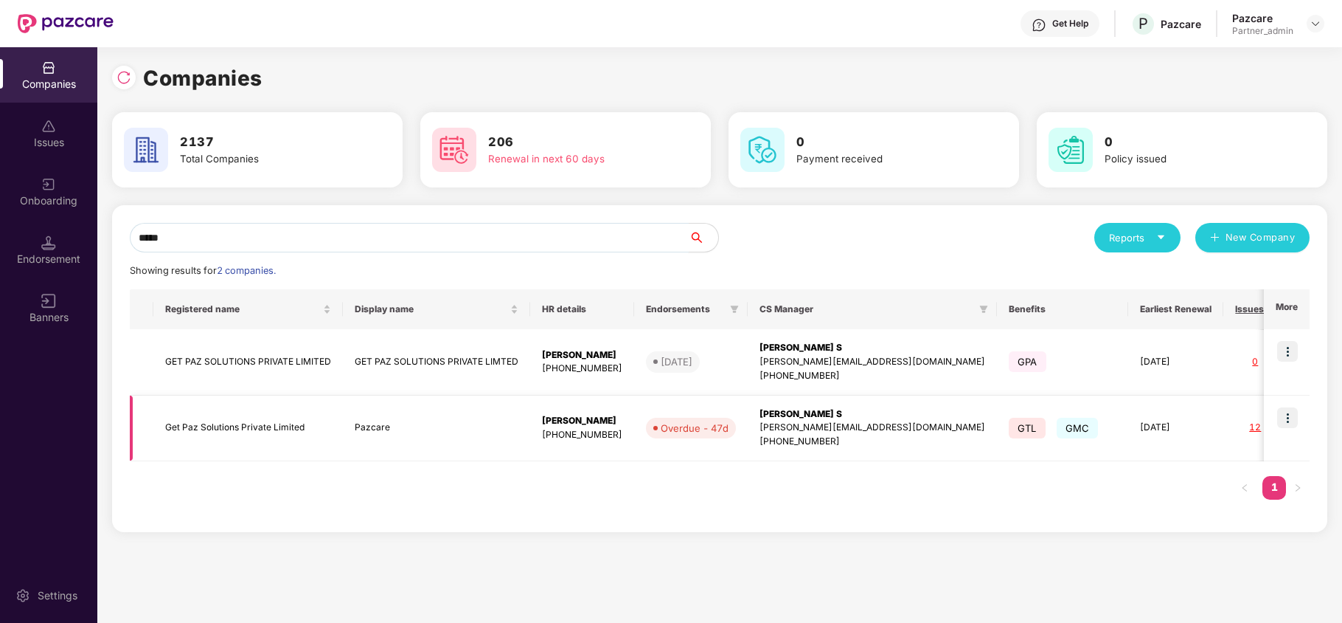
type input "*****"
click at [215, 425] on td "Get Paz Solutions Private Limited" at bounding box center [248, 428] width 190 height 66
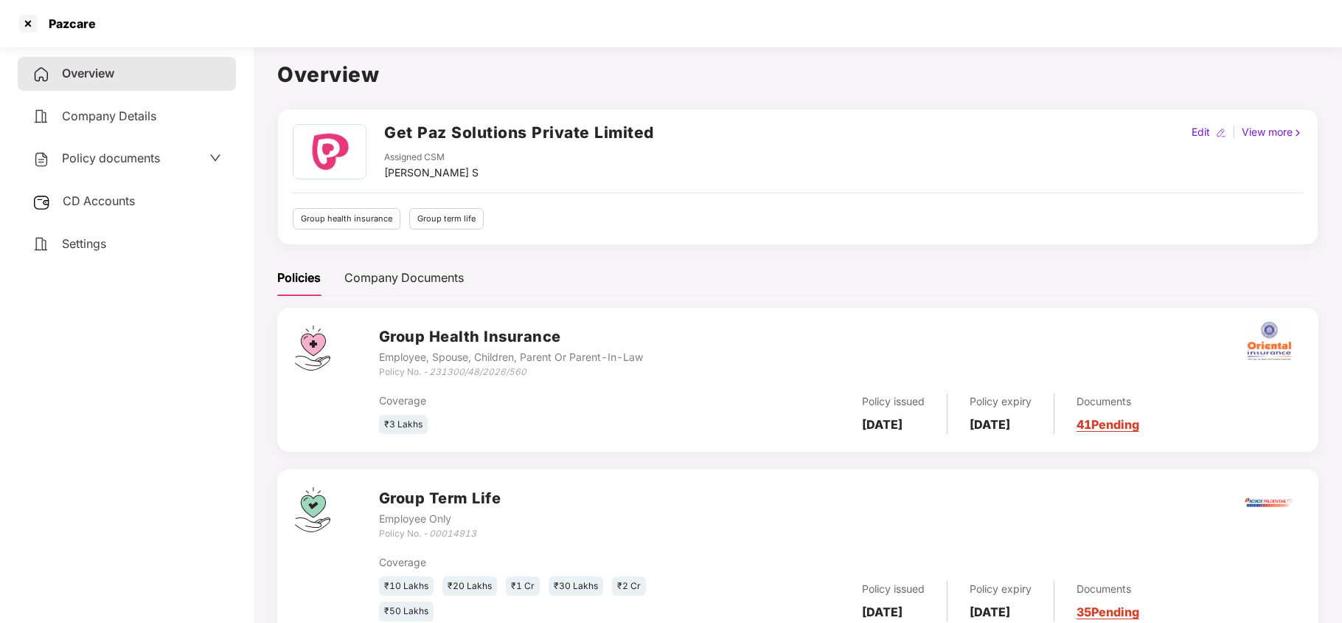
click at [101, 198] on span "CD Accounts" at bounding box center [99, 200] width 72 height 15
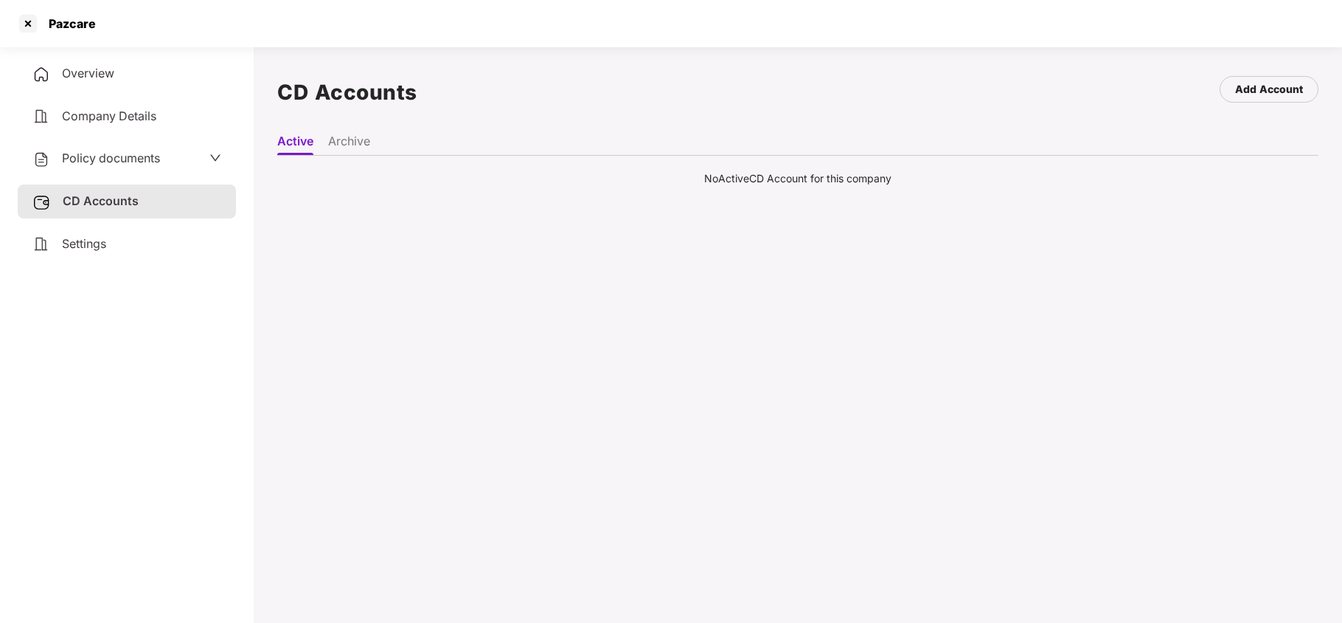
click at [86, 246] on span "Settings" at bounding box center [84, 243] width 44 height 15
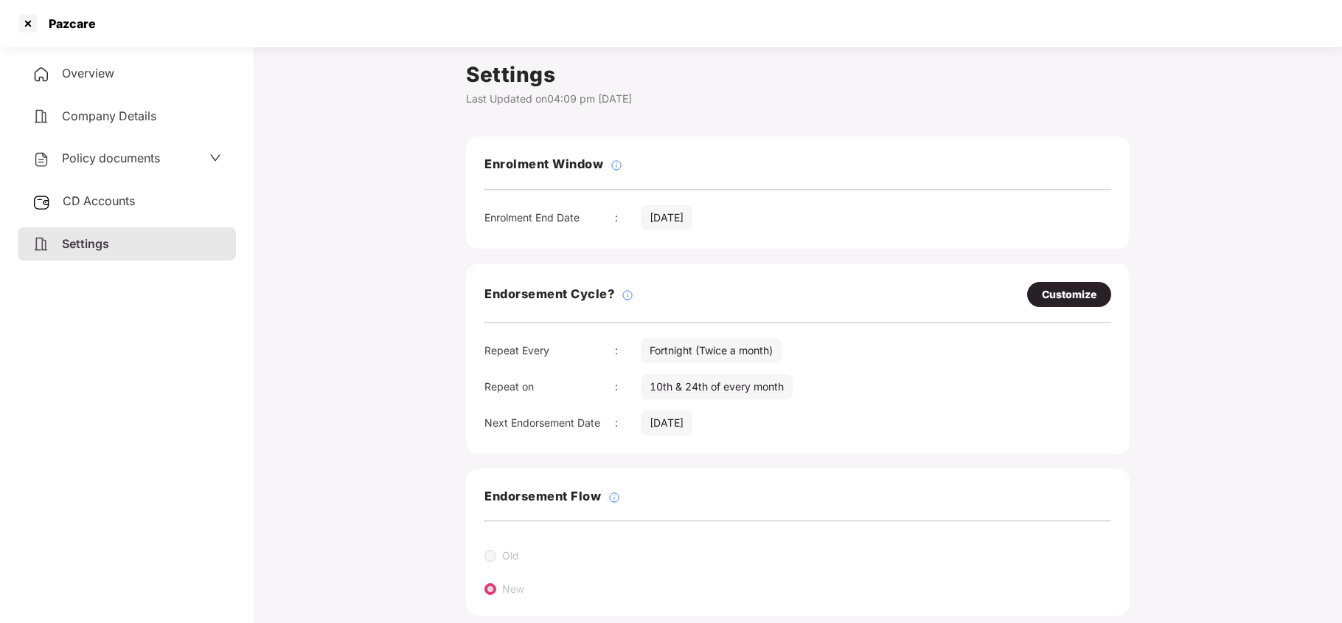
click at [87, 154] on span "Policy documents" at bounding box center [111, 157] width 98 height 15
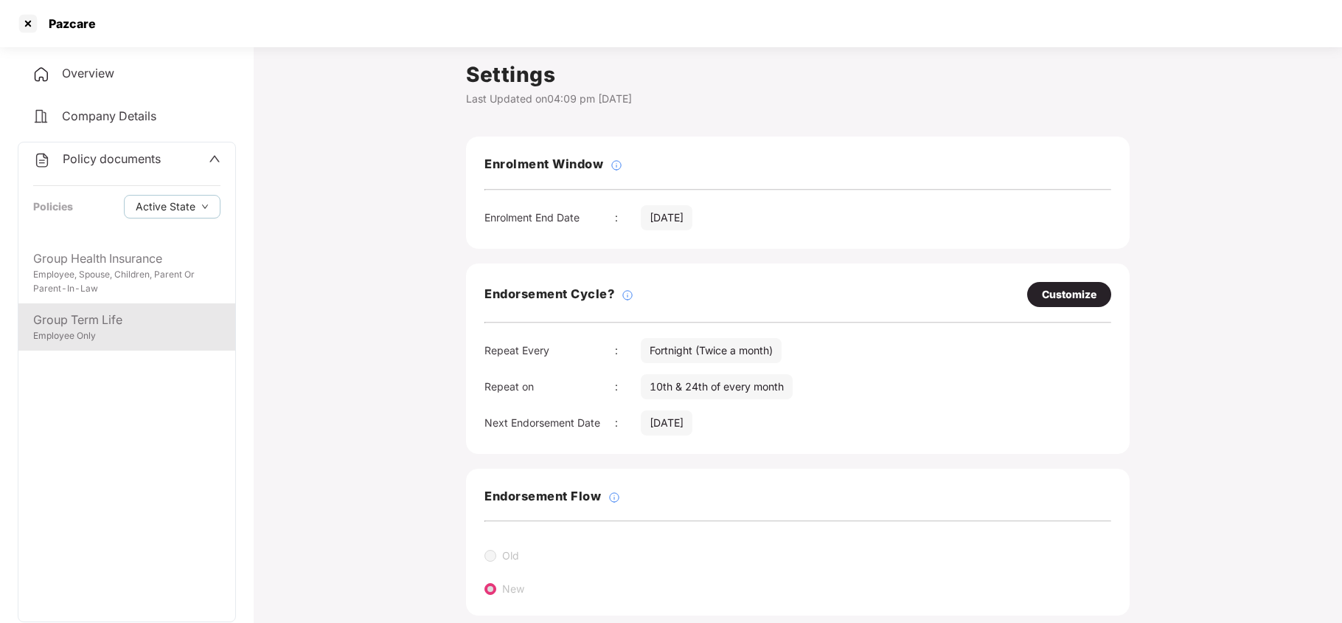
click at [119, 320] on div "Group Term Life" at bounding box center [126, 320] width 187 height 18
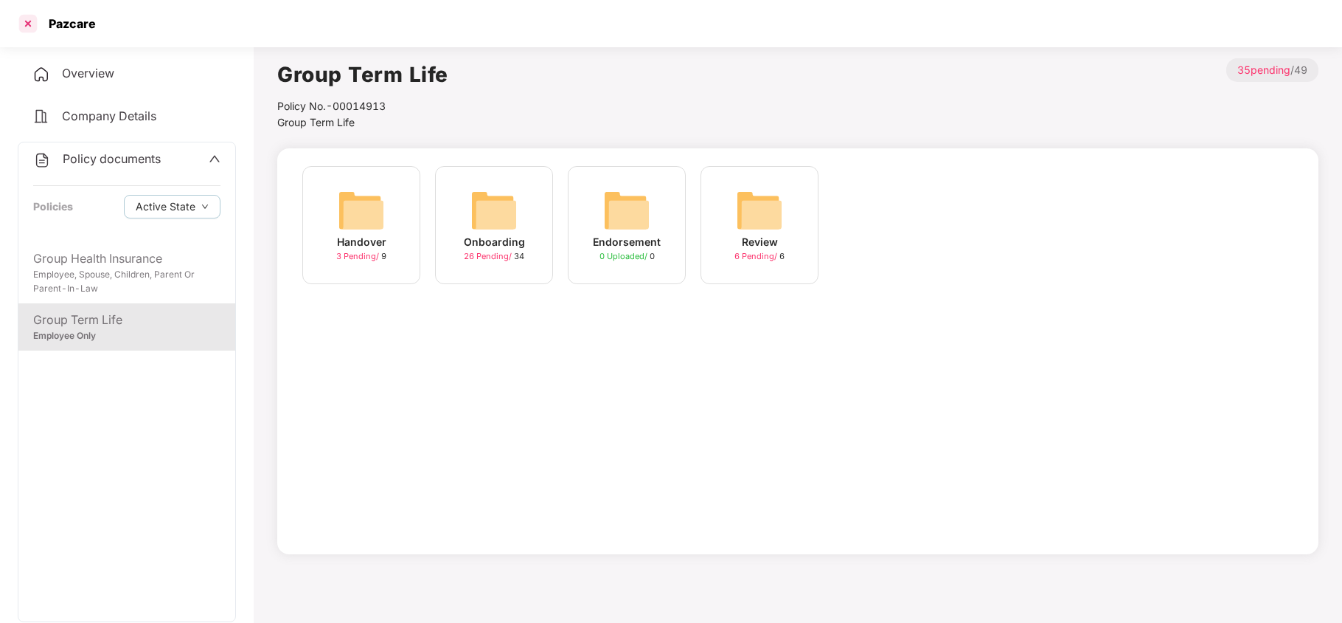
click at [24, 21] on div at bounding box center [28, 24] width 24 height 24
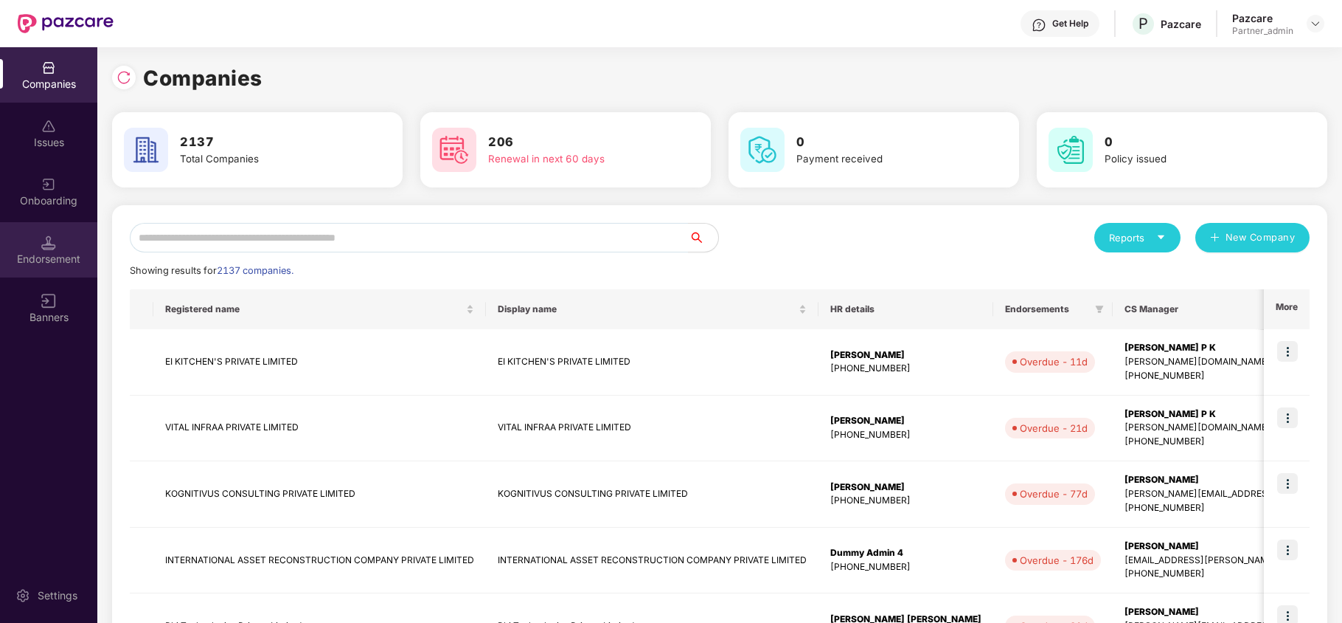
click at [33, 261] on div "Endorsement" at bounding box center [48, 259] width 97 height 15
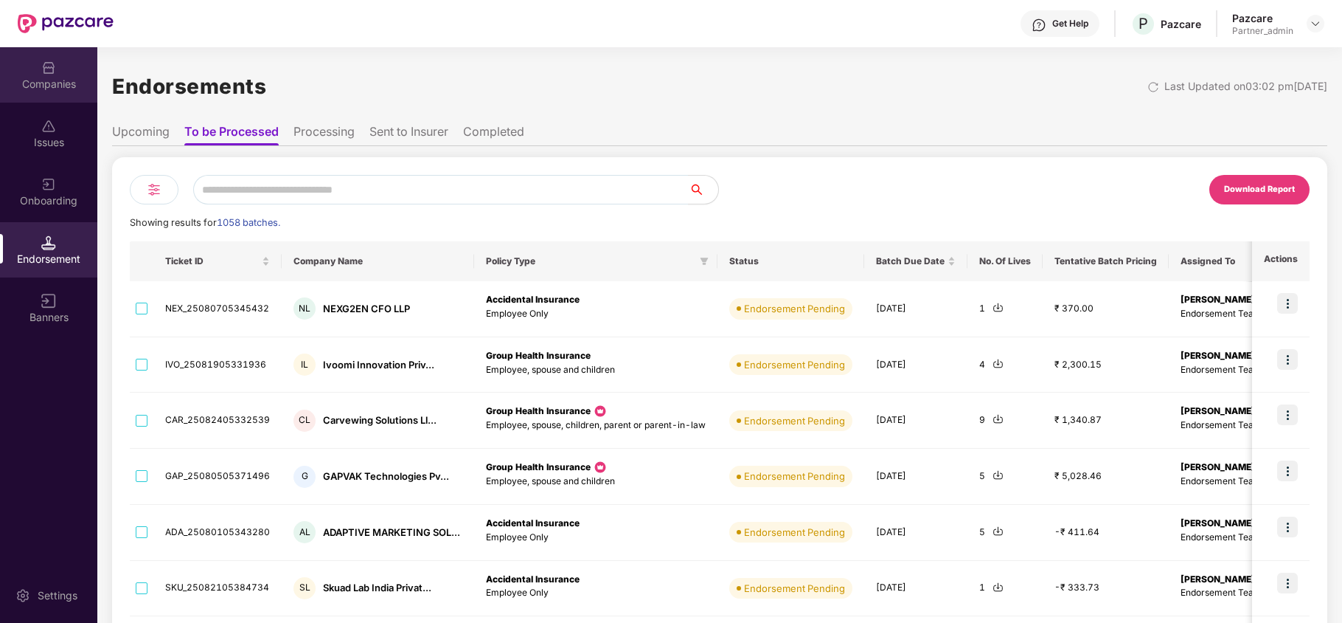
click at [54, 68] on img at bounding box center [48, 67] width 15 height 15
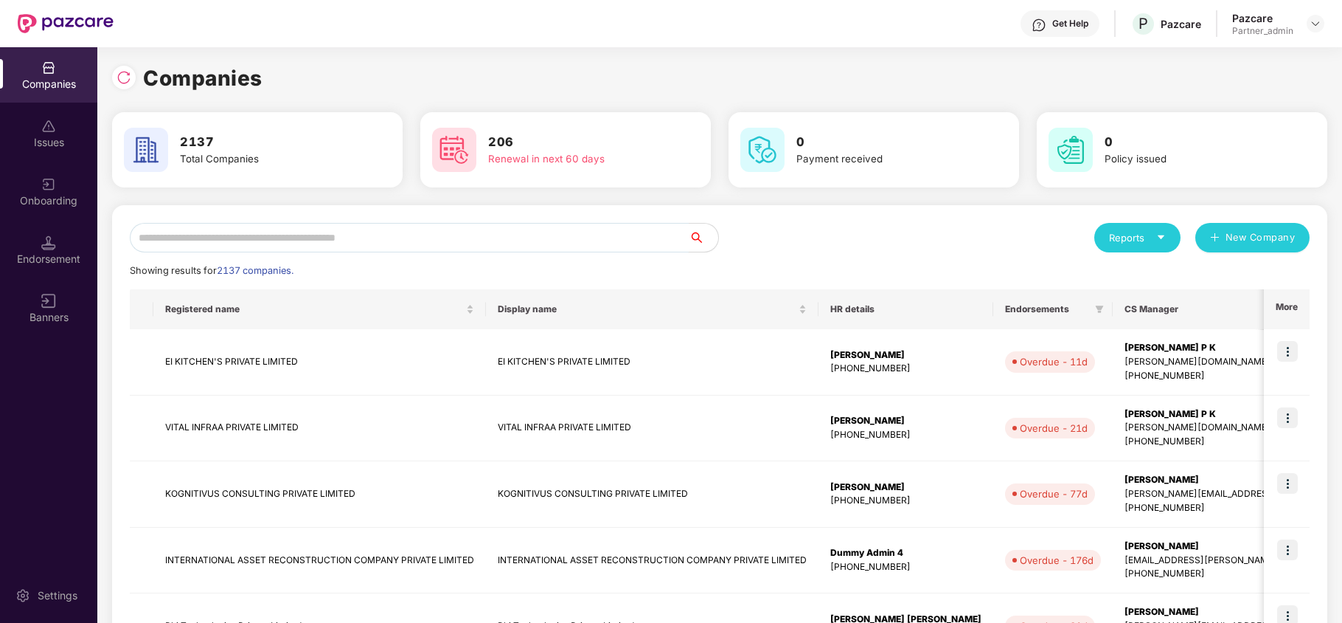
click at [304, 232] on input "text" at bounding box center [409, 238] width 559 height 30
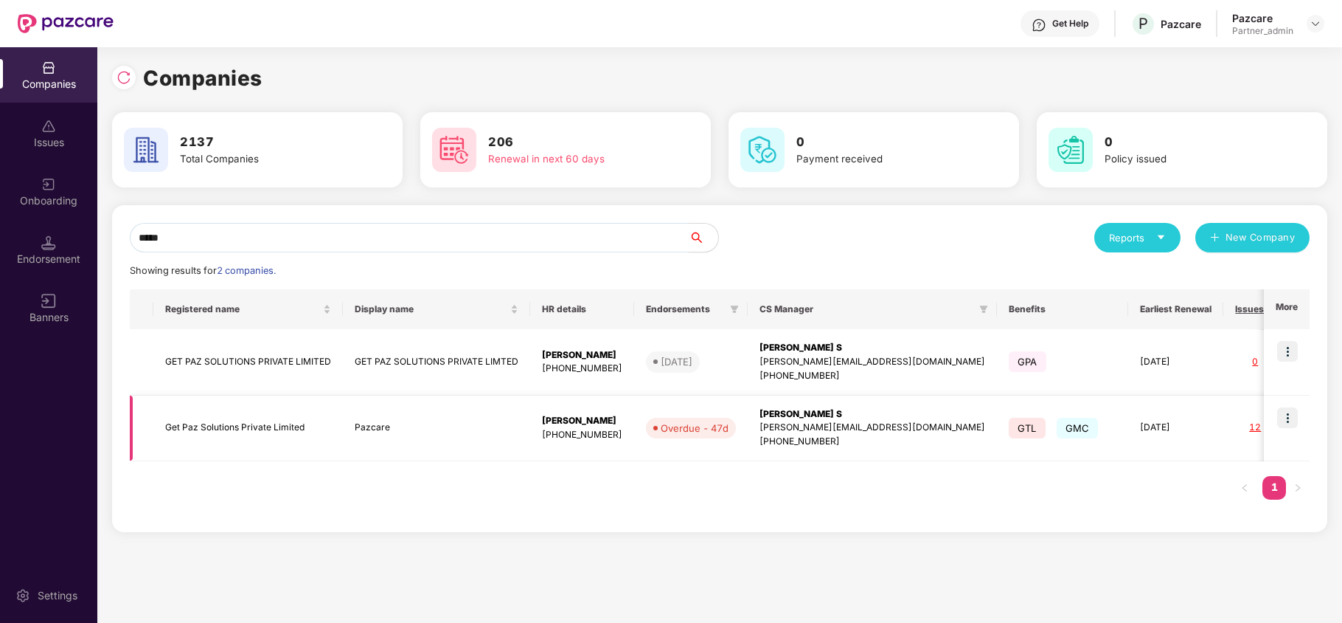
type input "*****"
click at [274, 423] on td "Get Paz Solutions Private Limited" at bounding box center [248, 428] width 190 height 66
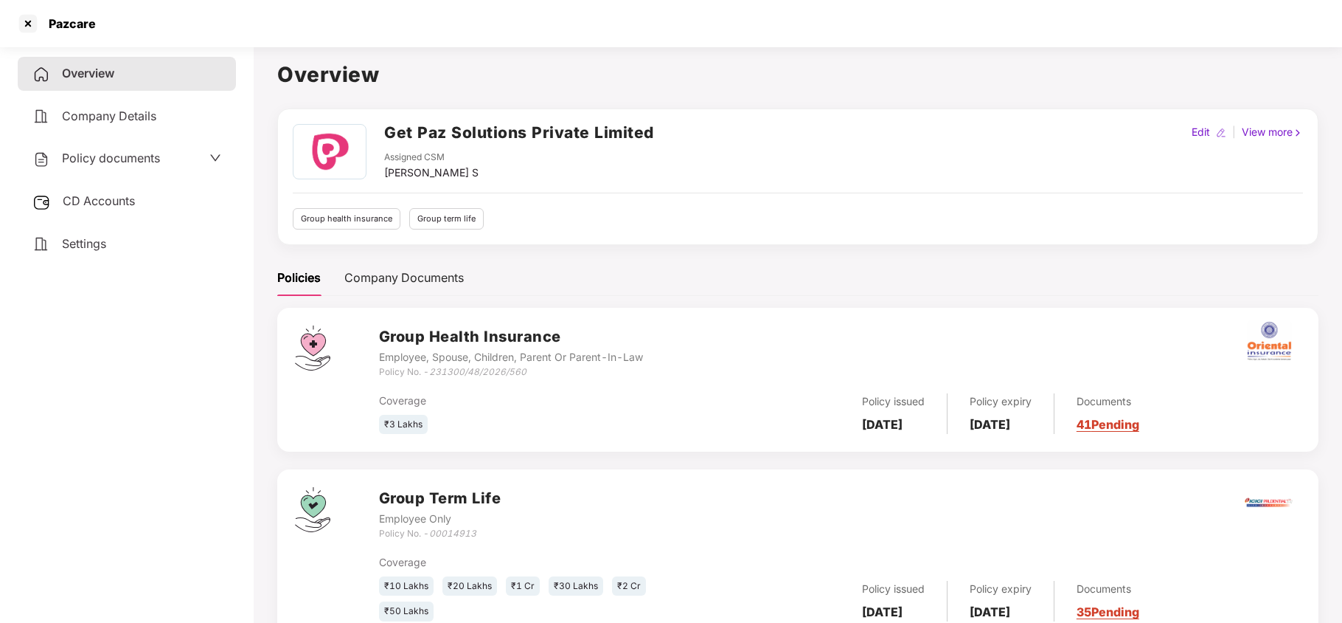
click at [111, 205] on span "CD Accounts" at bounding box center [99, 200] width 72 height 15
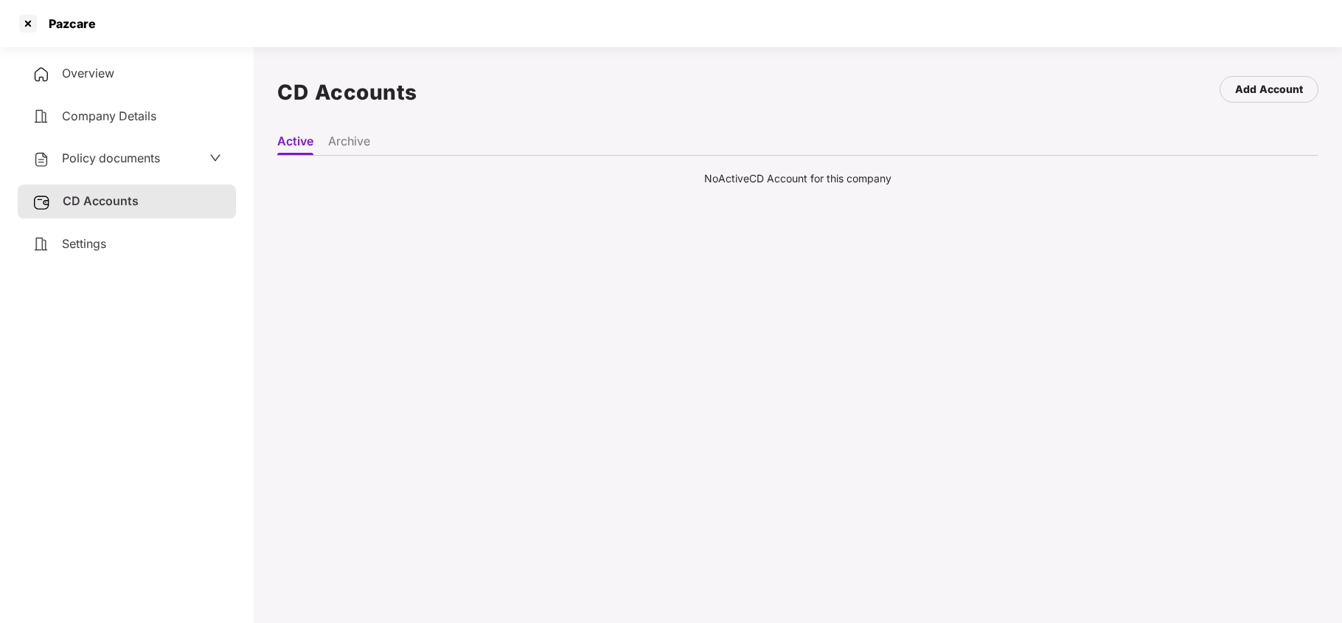
click at [89, 237] on span "Settings" at bounding box center [84, 243] width 44 height 15
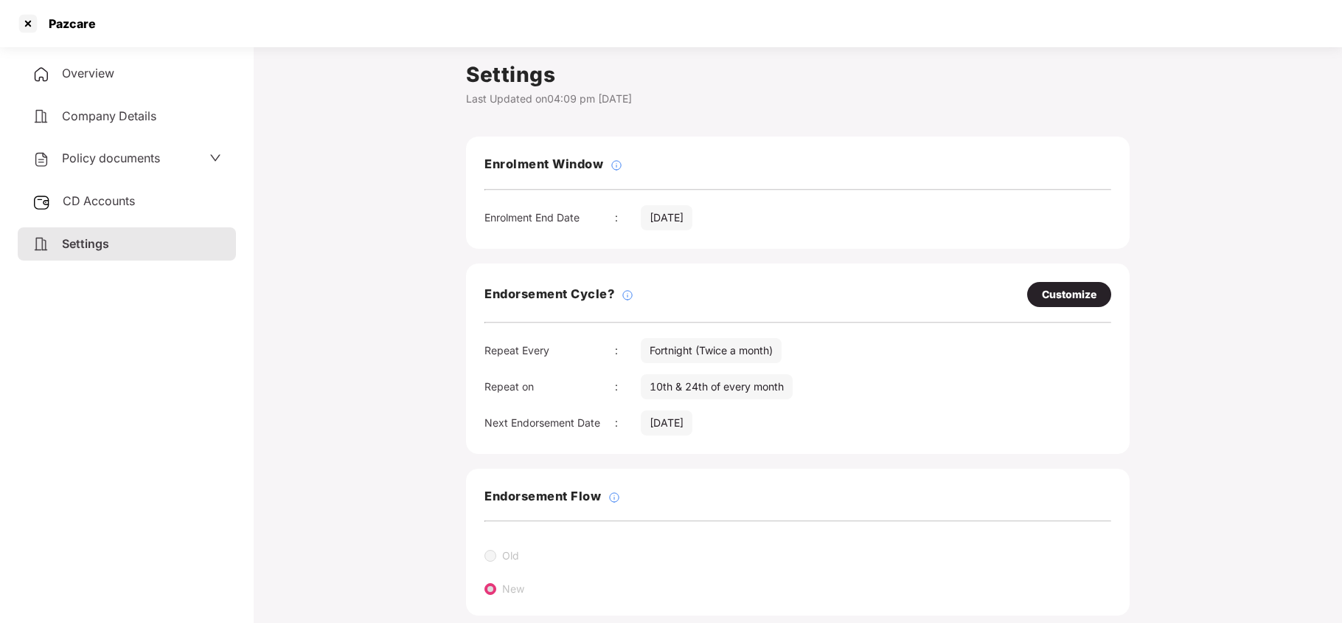
click at [107, 152] on span "Policy documents" at bounding box center [111, 157] width 98 height 15
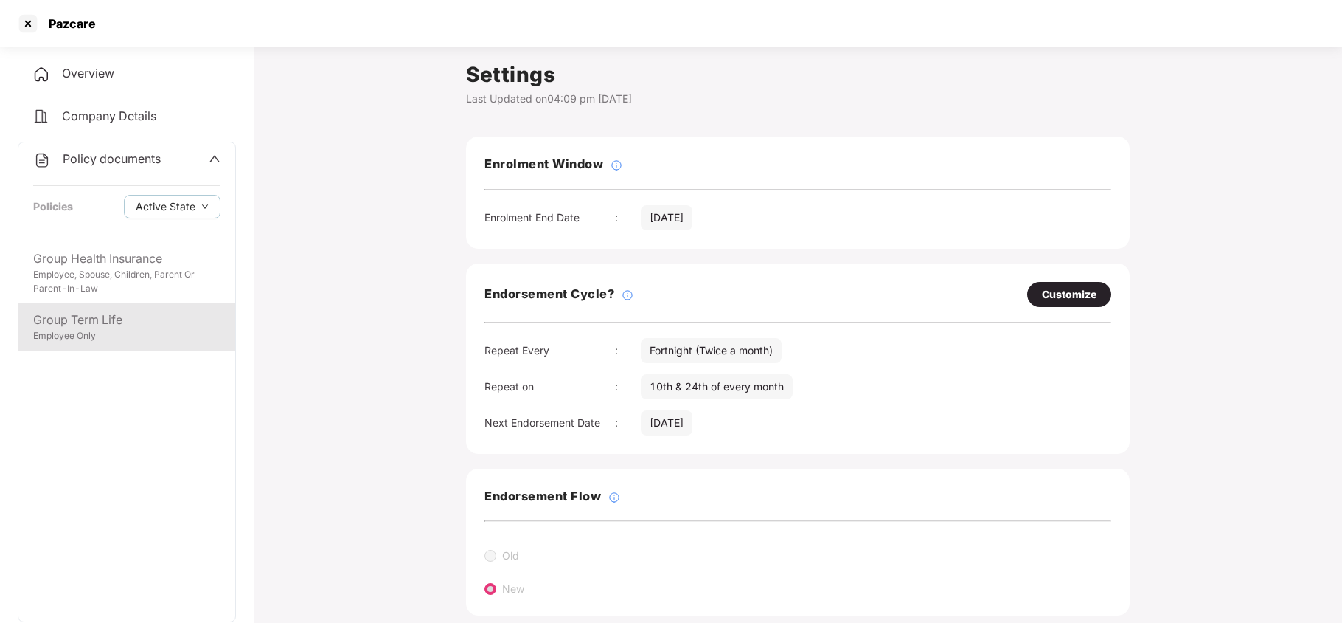
click at [100, 317] on div "Group Term Life" at bounding box center [126, 320] width 187 height 18
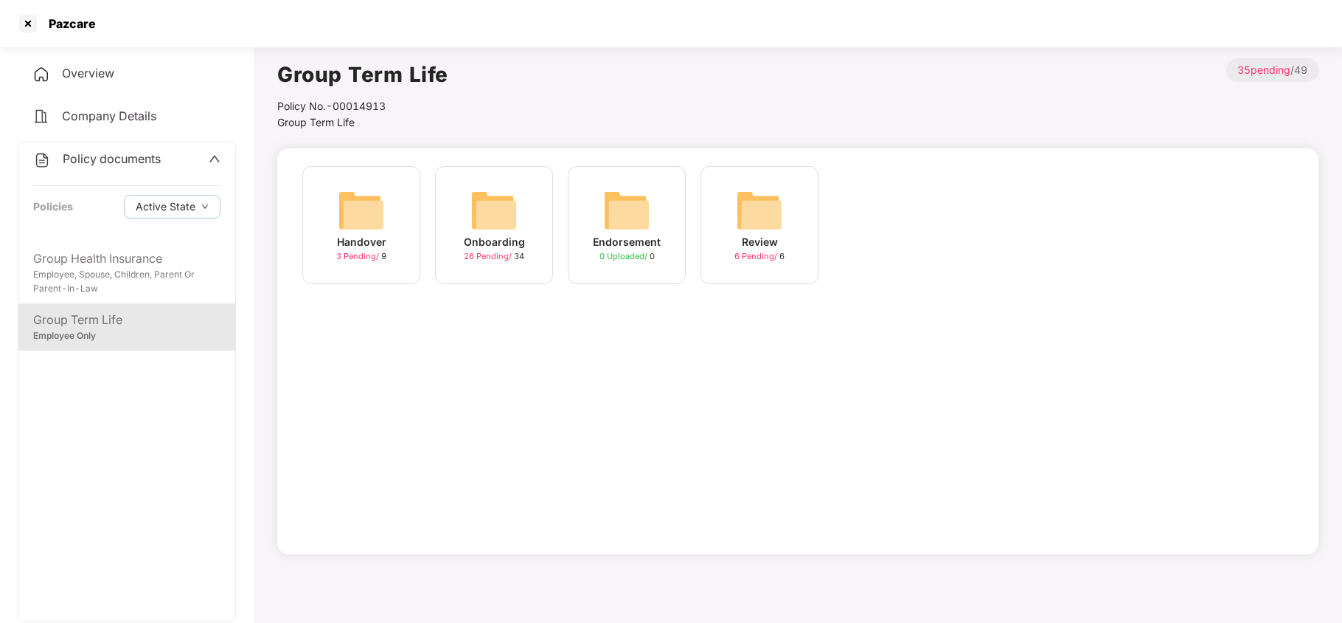
click at [507, 219] on img at bounding box center [494, 210] width 47 height 47
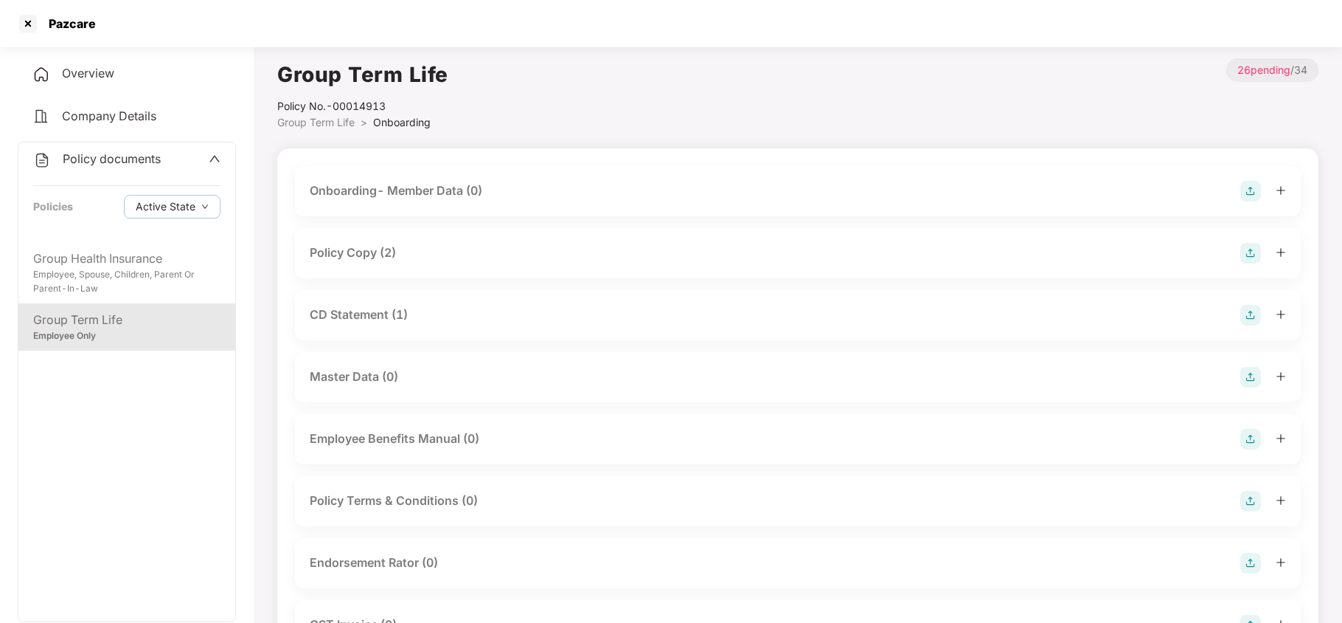
click at [375, 254] on div "Policy Copy (2)" at bounding box center [353, 252] width 86 height 18
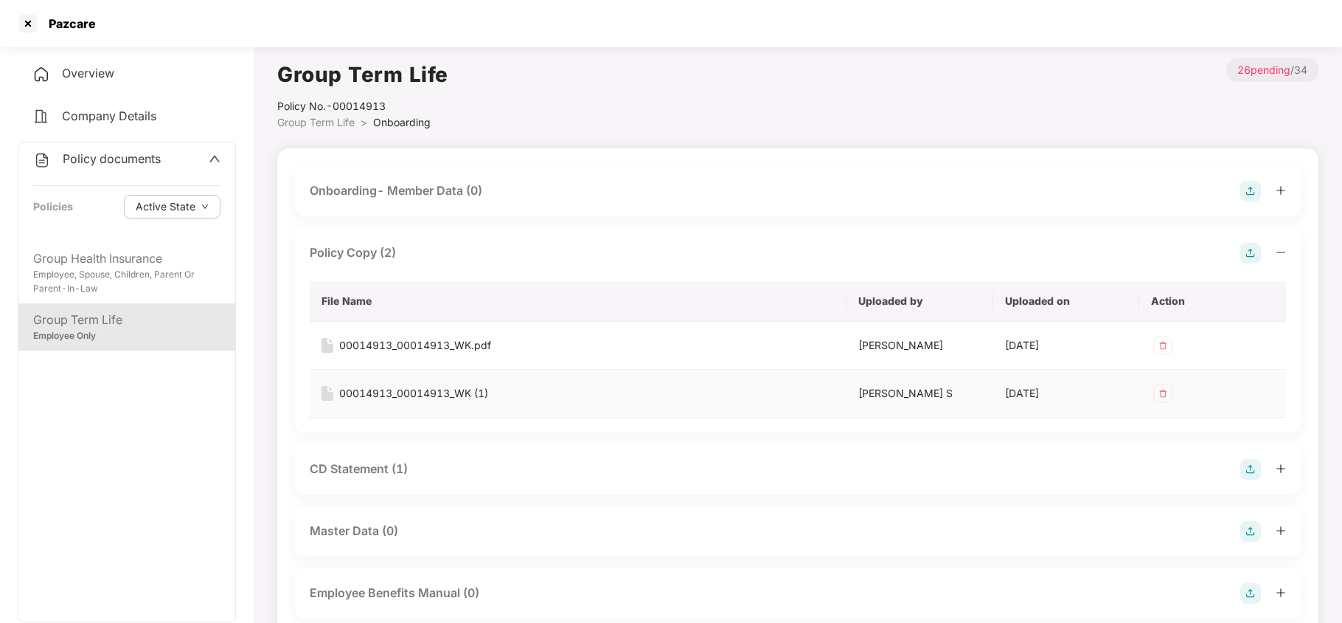
click at [451, 393] on div "00014913_00014913_WK (1)" at bounding box center [413, 393] width 149 height 16
click at [372, 466] on div "CD Statement (1)" at bounding box center [359, 469] width 98 height 18
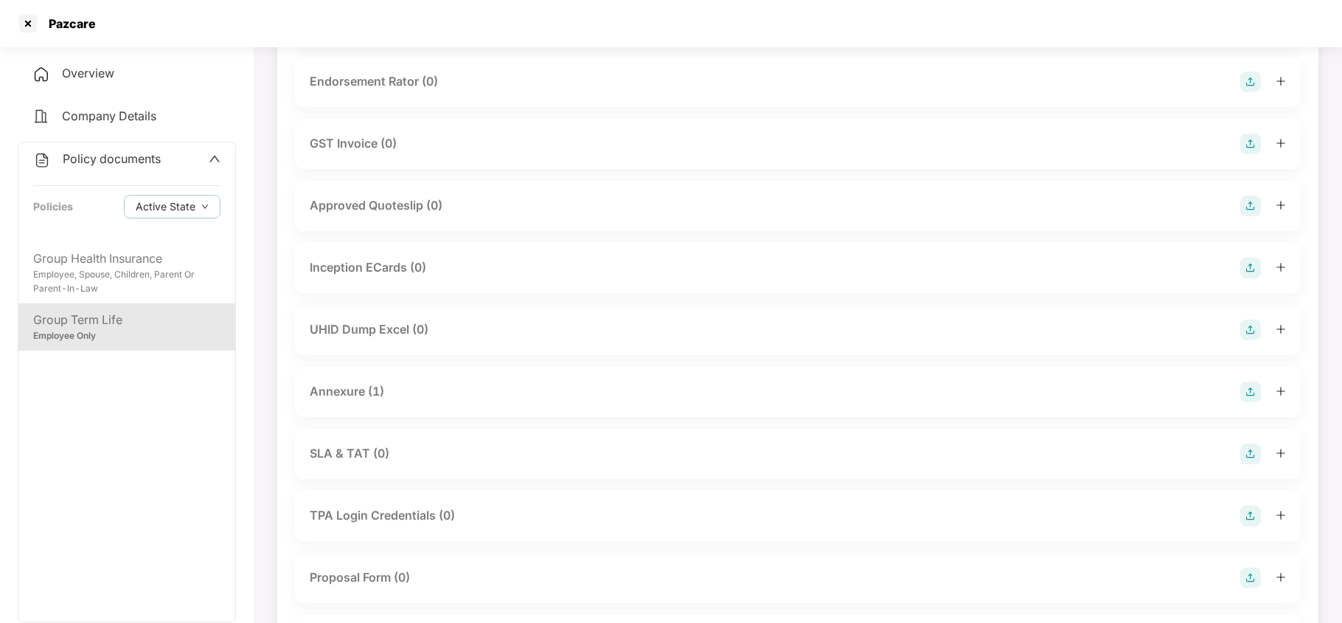
scroll to position [786, 0]
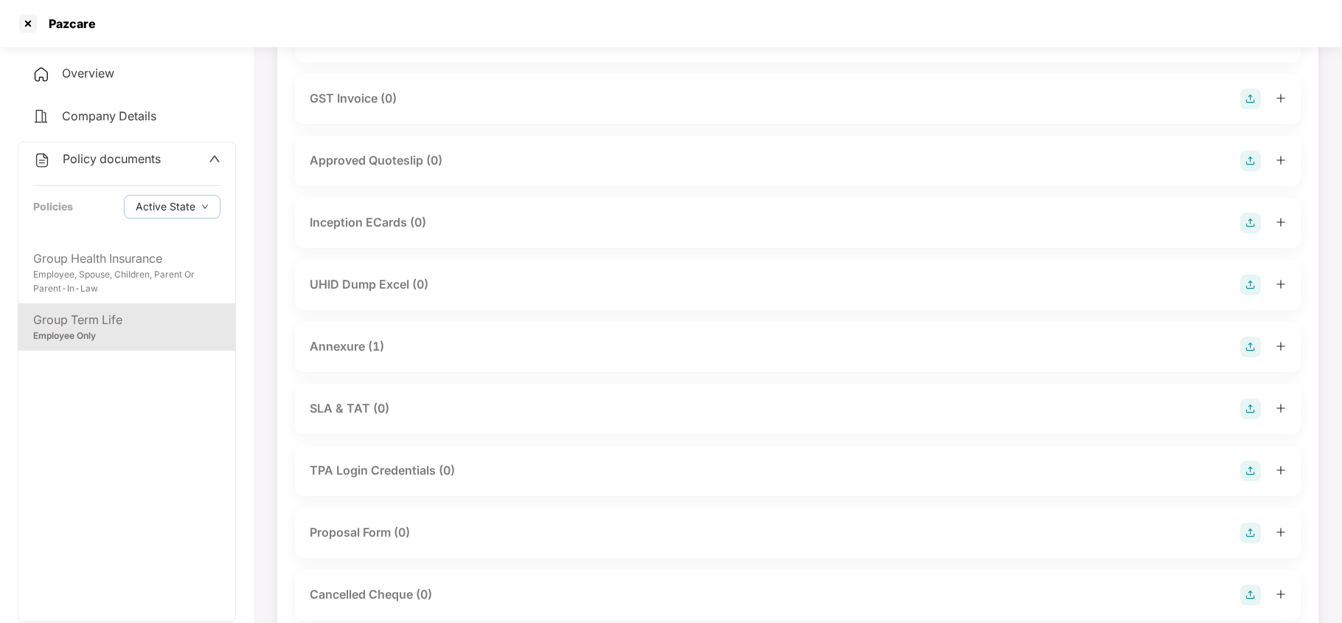
click at [355, 344] on div "Annexure (1)" at bounding box center [347, 346] width 74 height 18
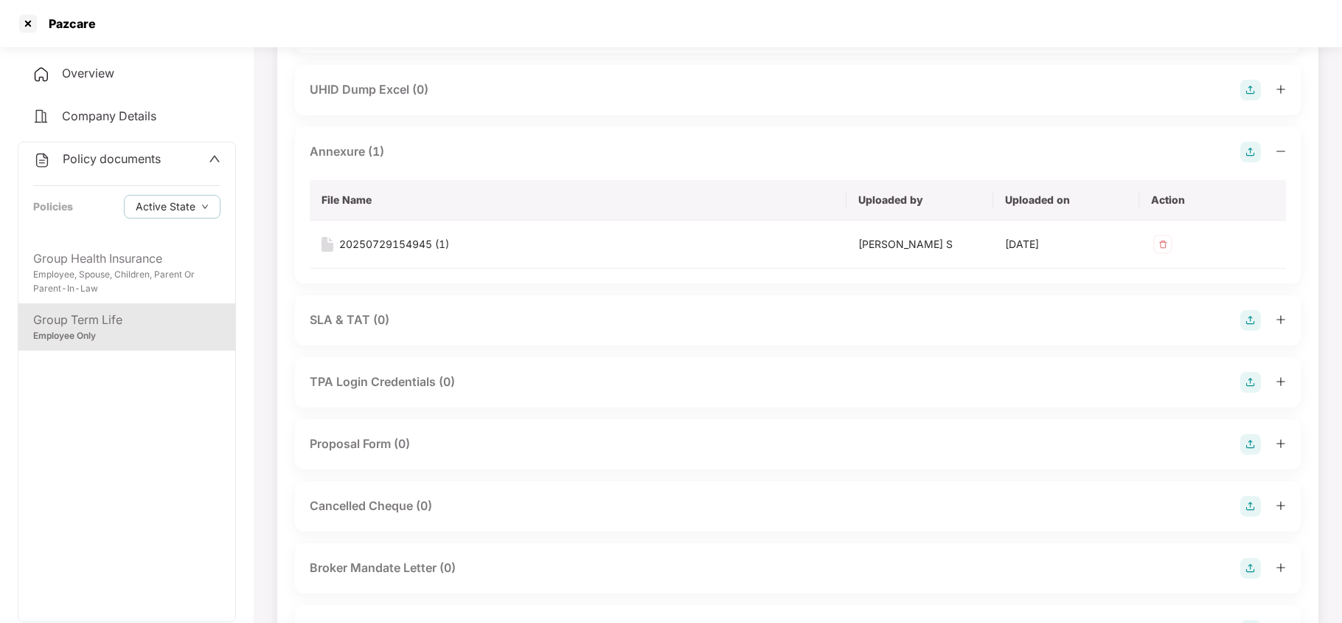
scroll to position [983, 0]
click at [400, 237] on div "20250729154945 (1)" at bounding box center [394, 242] width 110 height 16
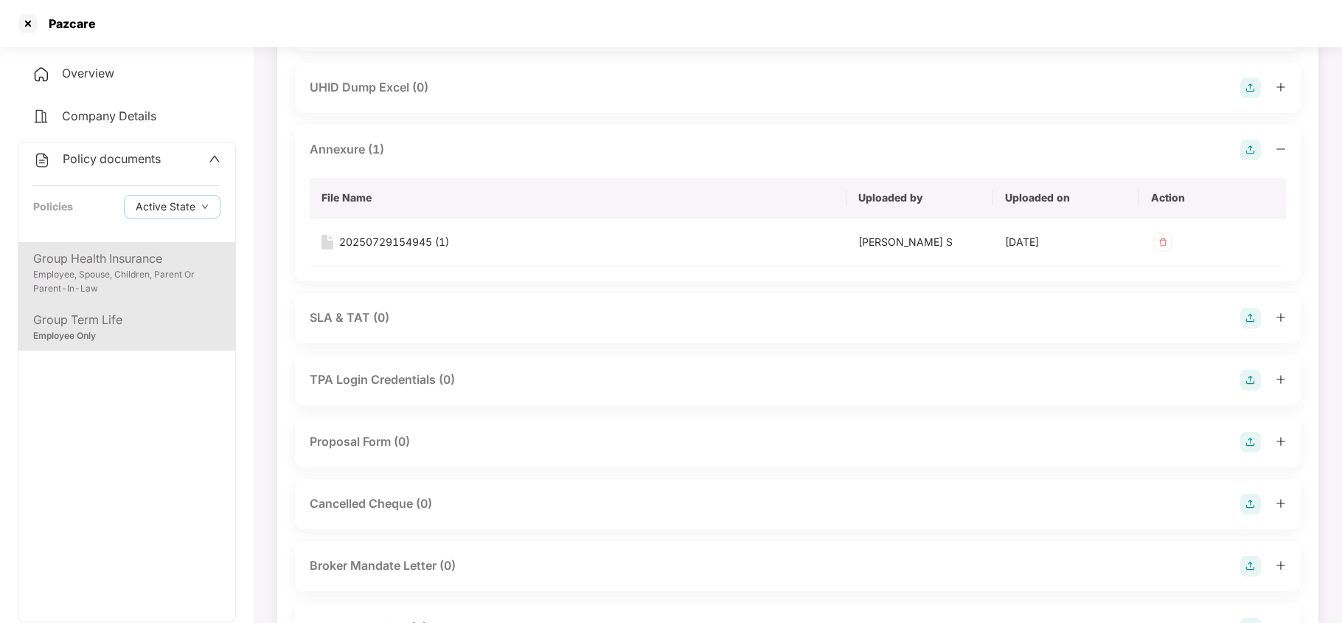
click at [100, 274] on div "Employee, Spouse, Children, Parent Or Parent-In-Law" at bounding box center [126, 282] width 187 height 28
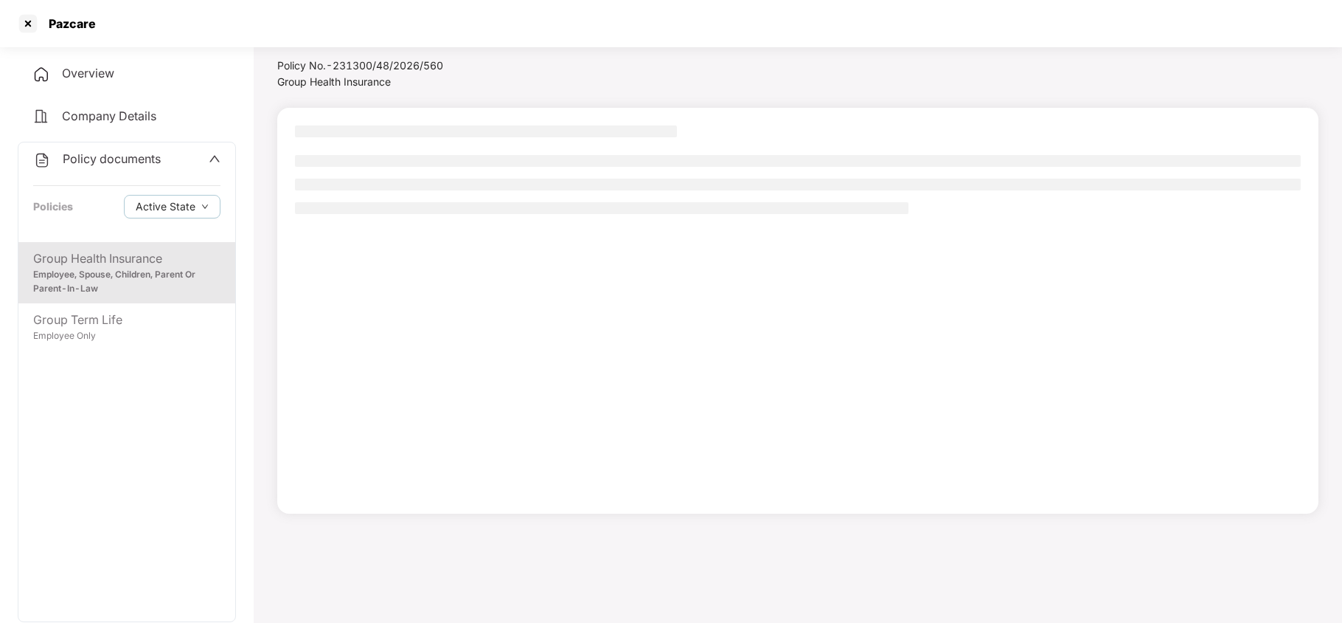
scroll to position [40, 0]
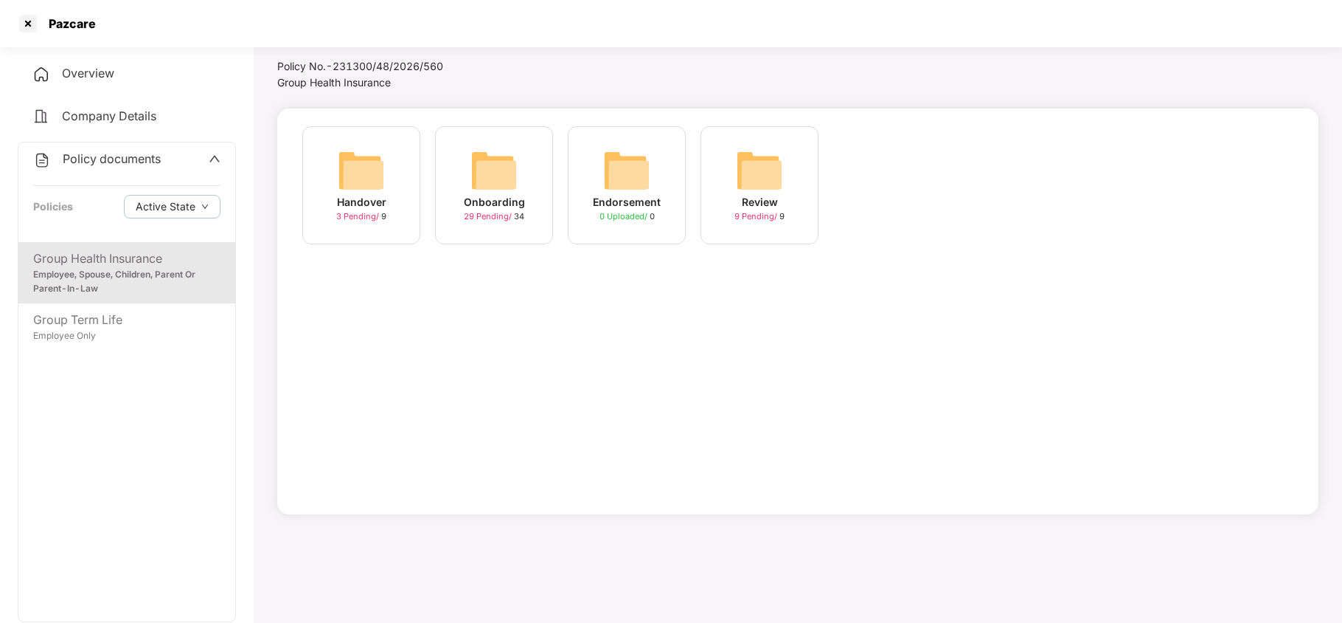
click at [490, 175] on img at bounding box center [494, 170] width 47 height 47
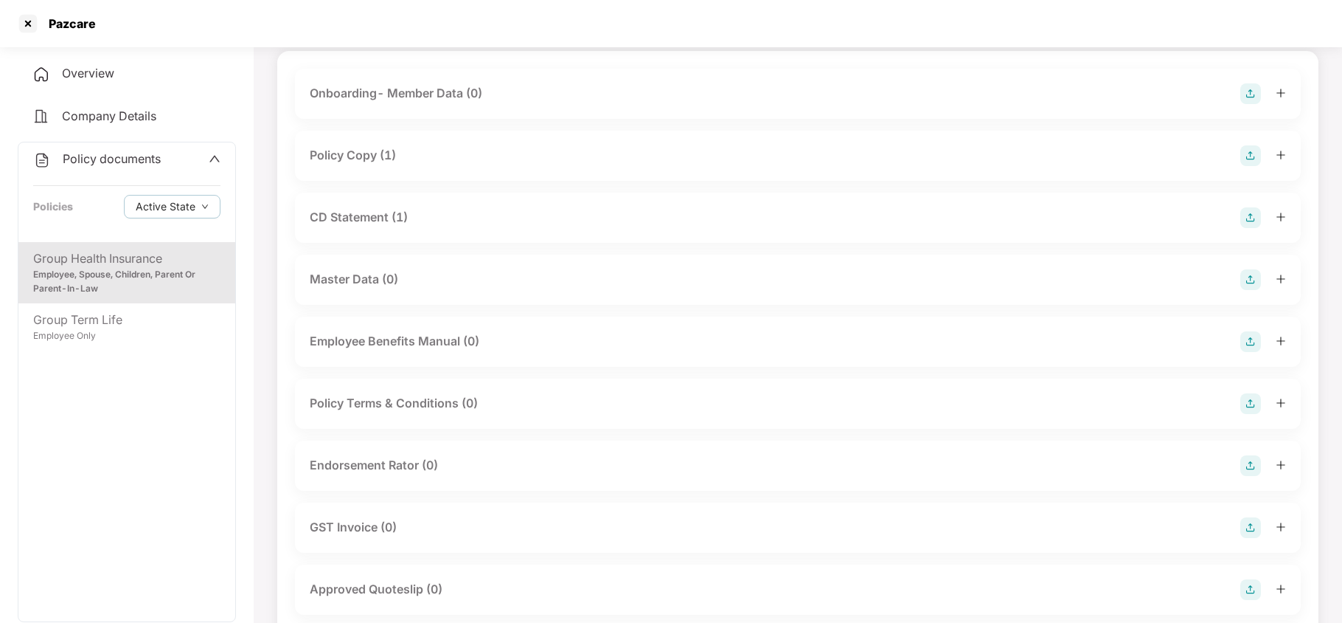
scroll to position [0, 0]
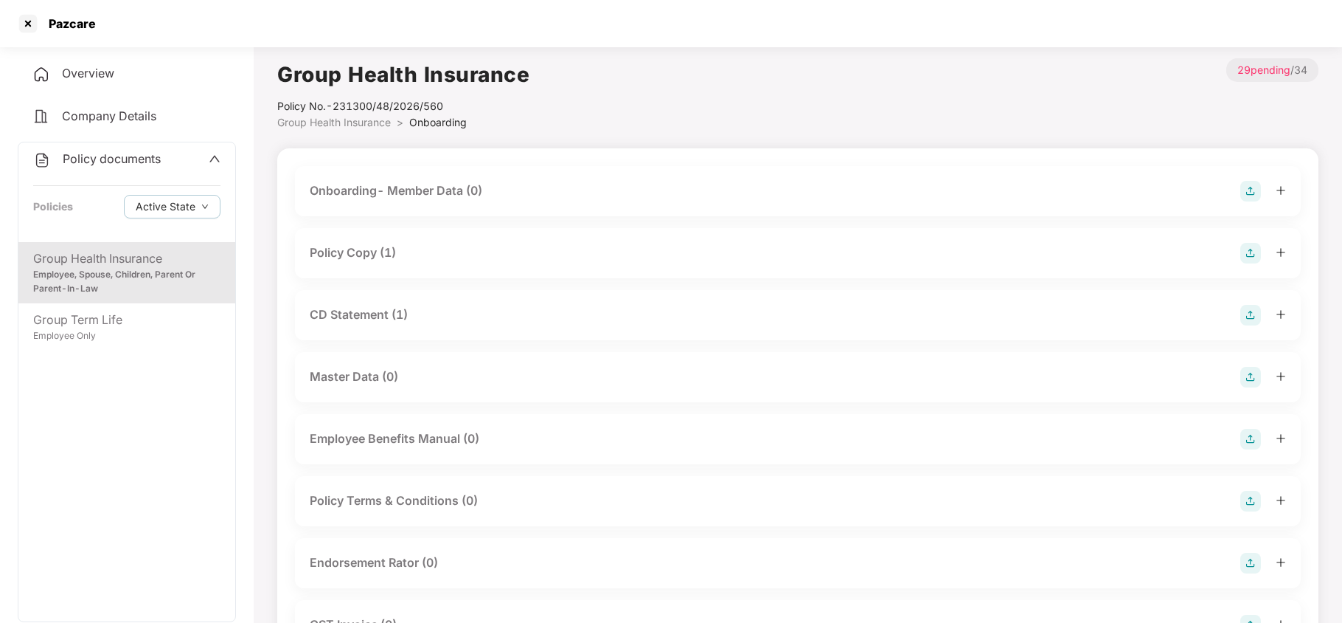
click at [317, 254] on div "Policy Copy (1)" at bounding box center [353, 252] width 86 height 18
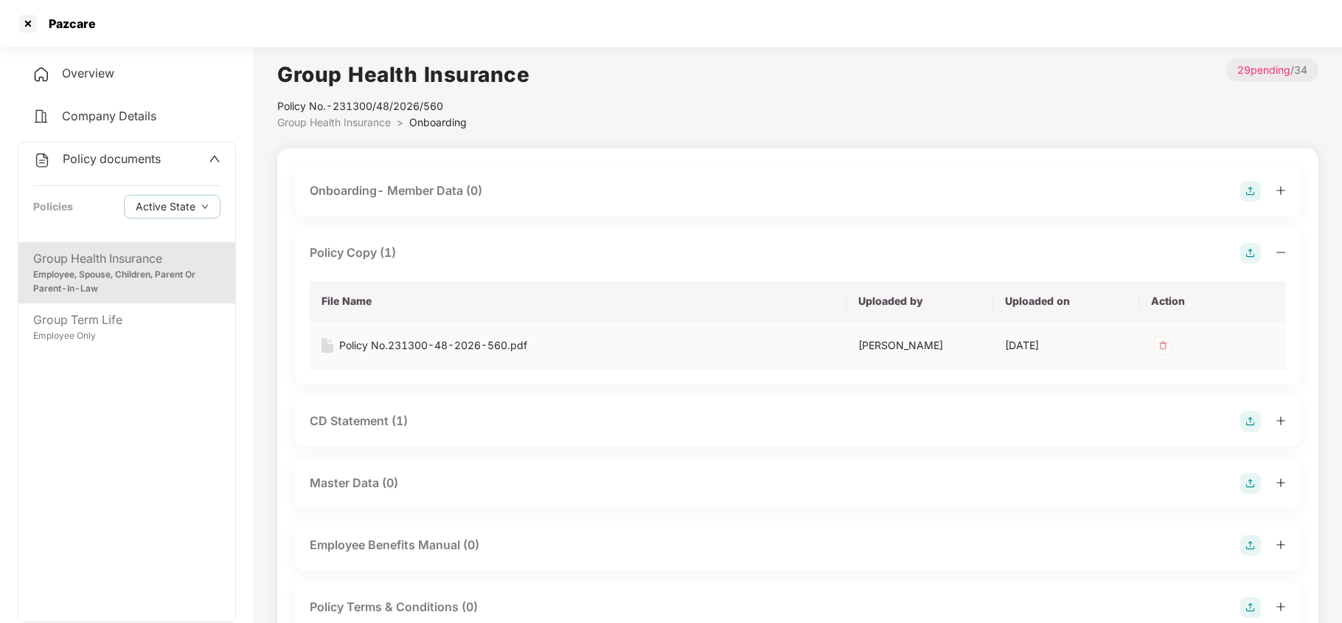
click at [464, 340] on div "Policy No.231300-48-2026-560.pdf" at bounding box center [433, 345] width 188 height 16
click at [390, 423] on div "CD Statement (1)" at bounding box center [359, 421] width 98 height 18
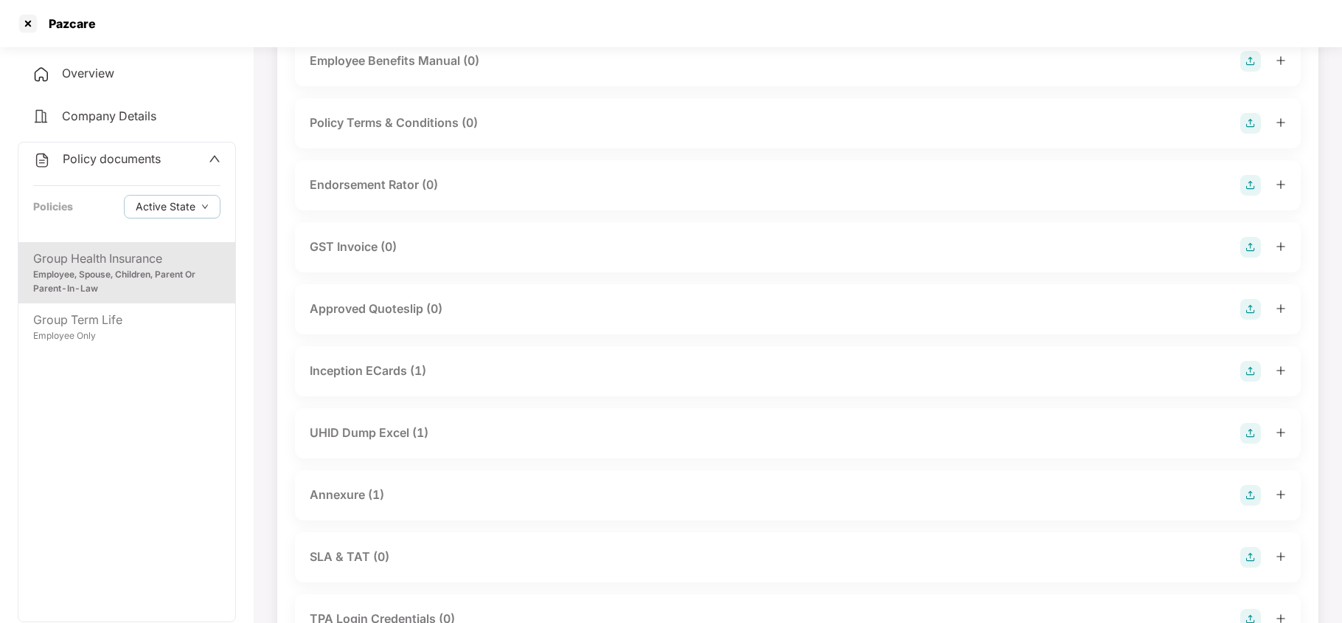
scroll to position [688, 0]
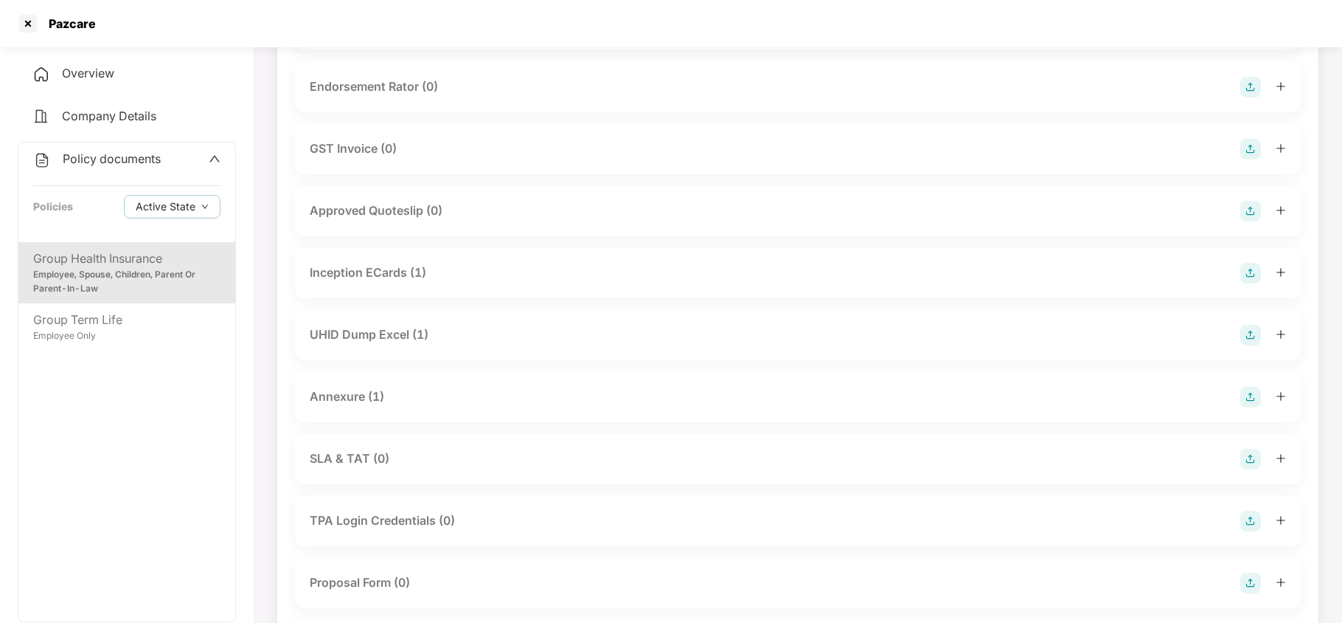
drag, startPoint x: 412, startPoint y: 333, endPoint x: 437, endPoint y: 360, distance: 36.5
click at [412, 334] on div "UHID Dump Excel (1)" at bounding box center [369, 334] width 119 height 18
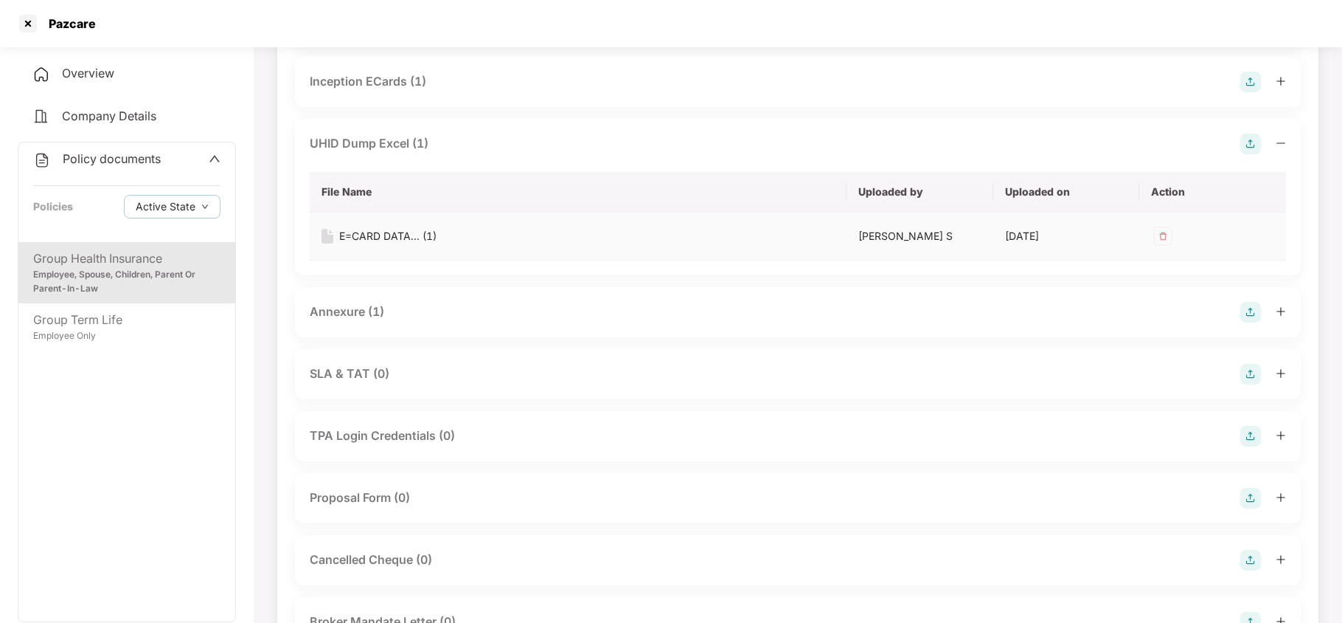
scroll to position [885, 0]
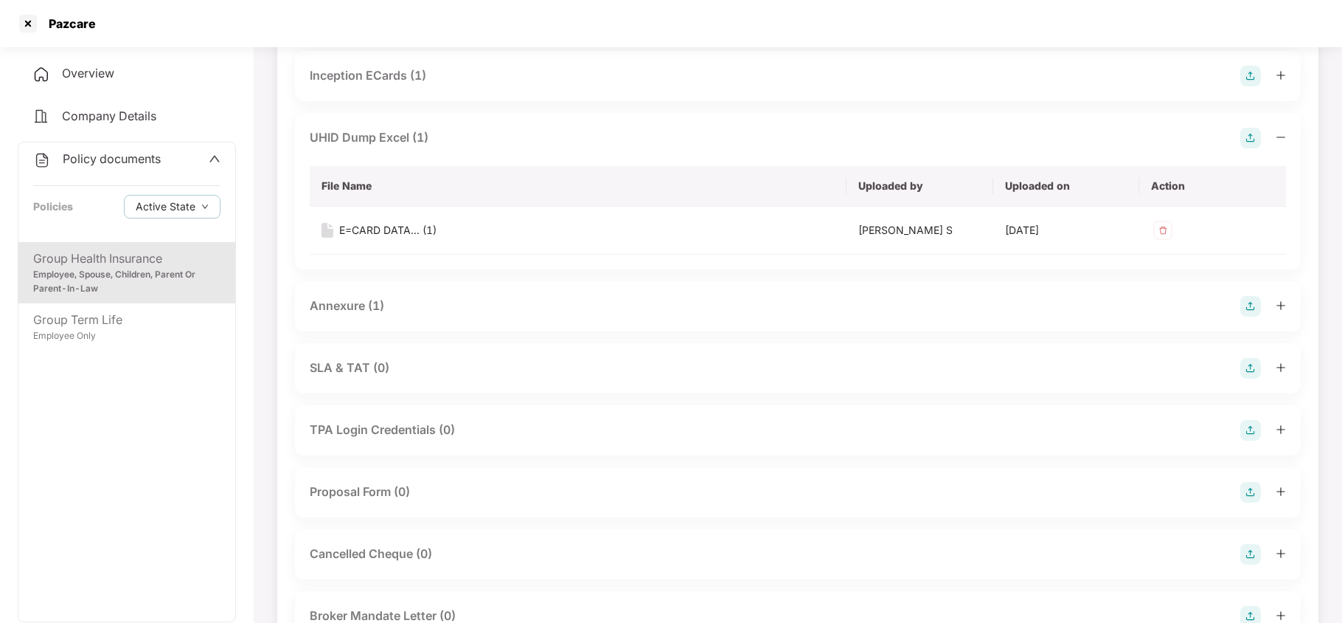
drag, startPoint x: 344, startPoint y: 308, endPoint x: 364, endPoint y: 314, distance: 21.5
click at [344, 310] on div "Annexure (1)" at bounding box center [347, 306] width 74 height 18
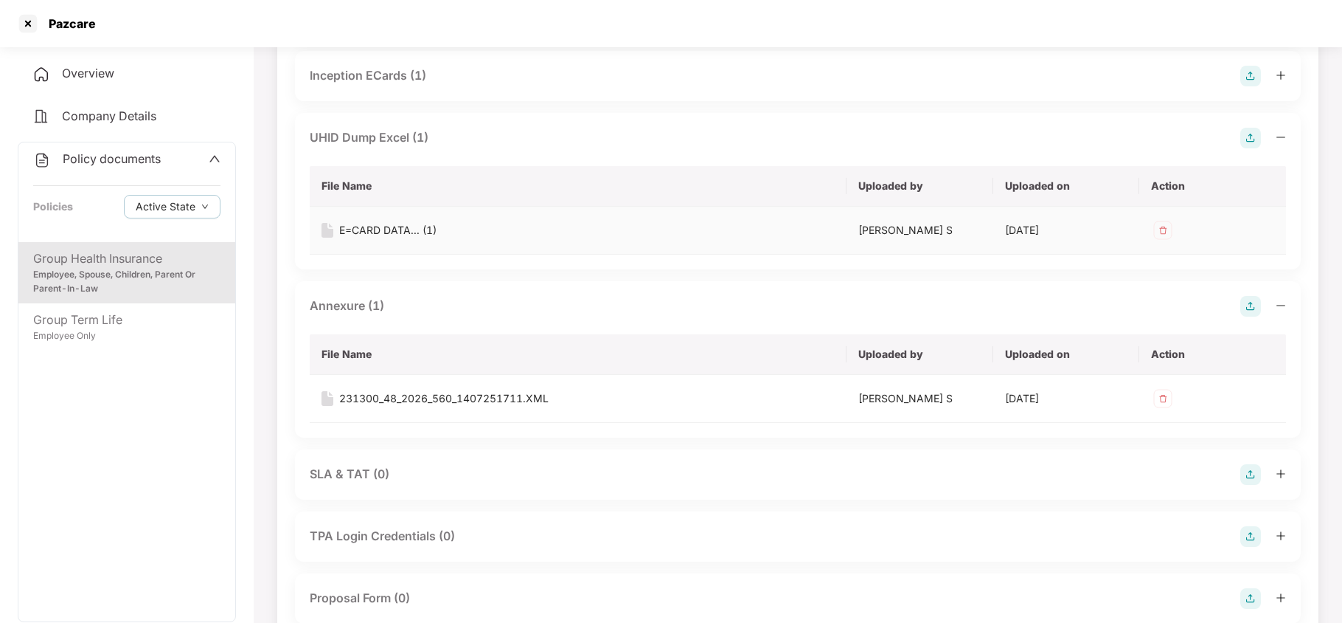
click at [410, 229] on div "E=CARD DATA... (1)" at bounding box center [387, 230] width 97 height 16
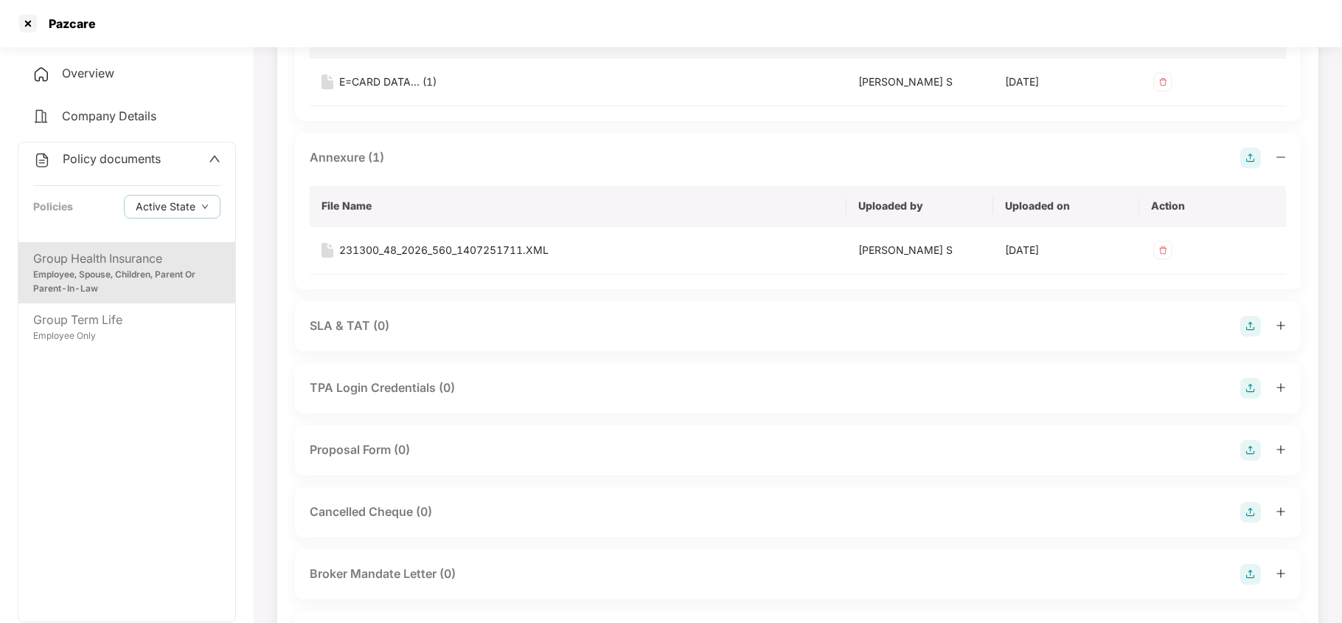
scroll to position [1081, 0]
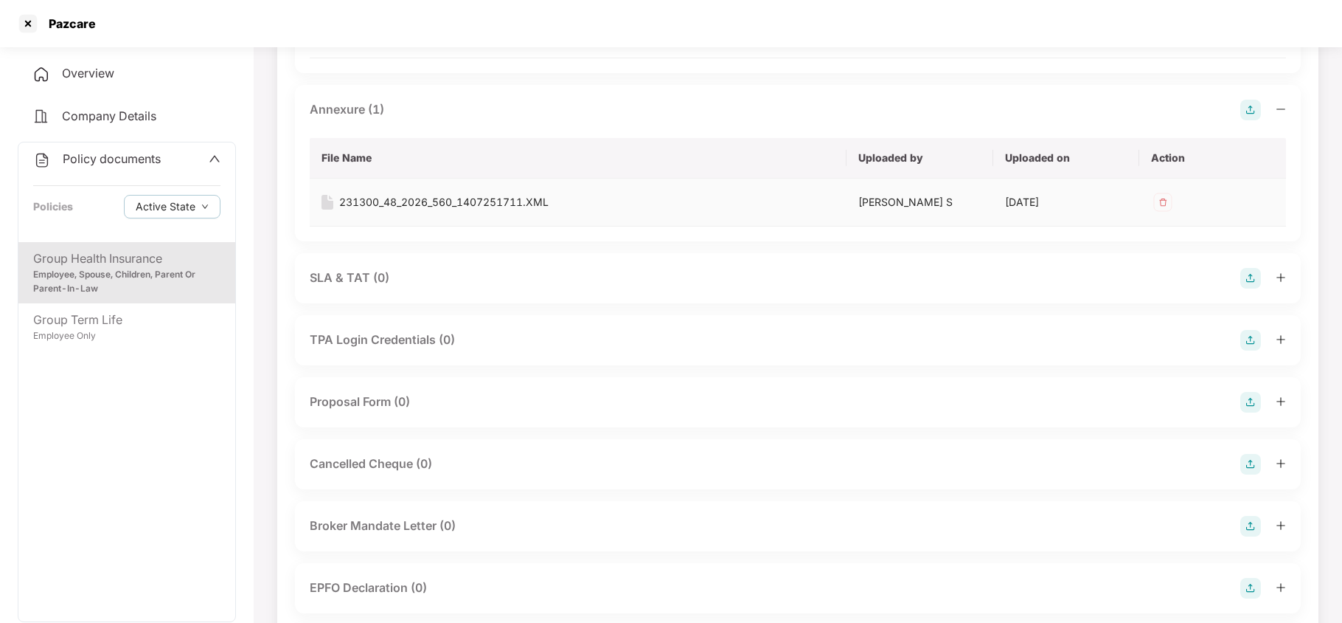
click at [437, 204] on div "231300_48_2026_560_1407251711.XML" at bounding box center [443, 202] width 209 height 16
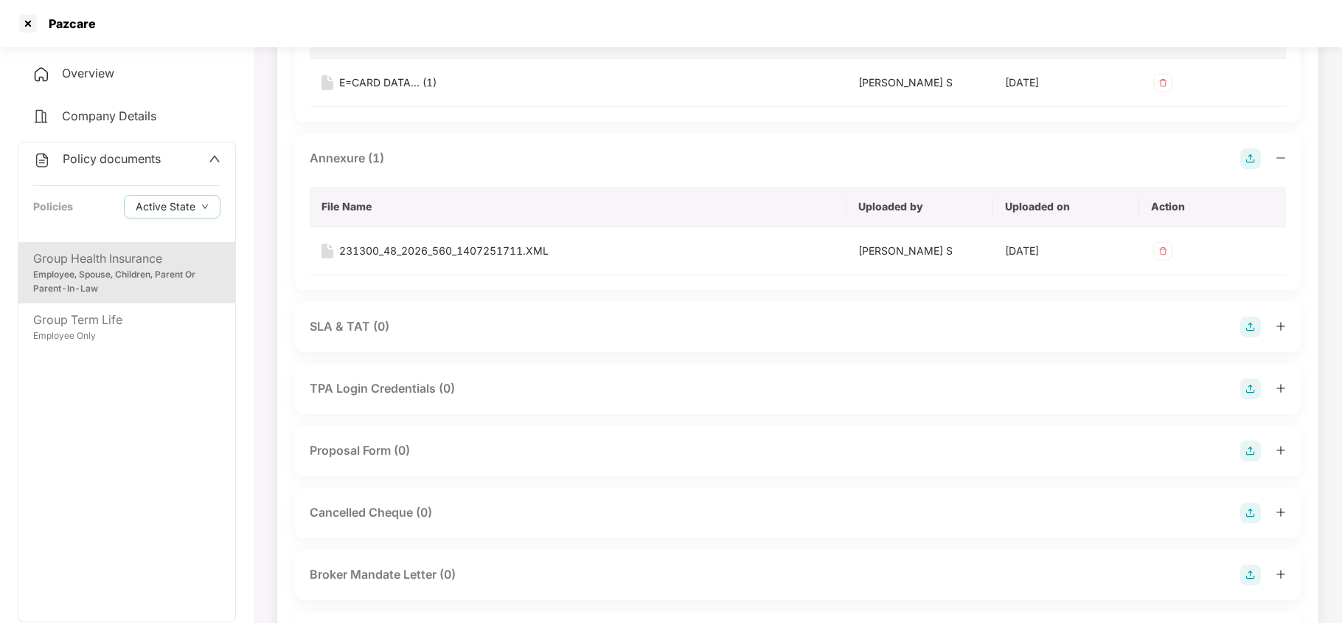
scroll to position [983, 0]
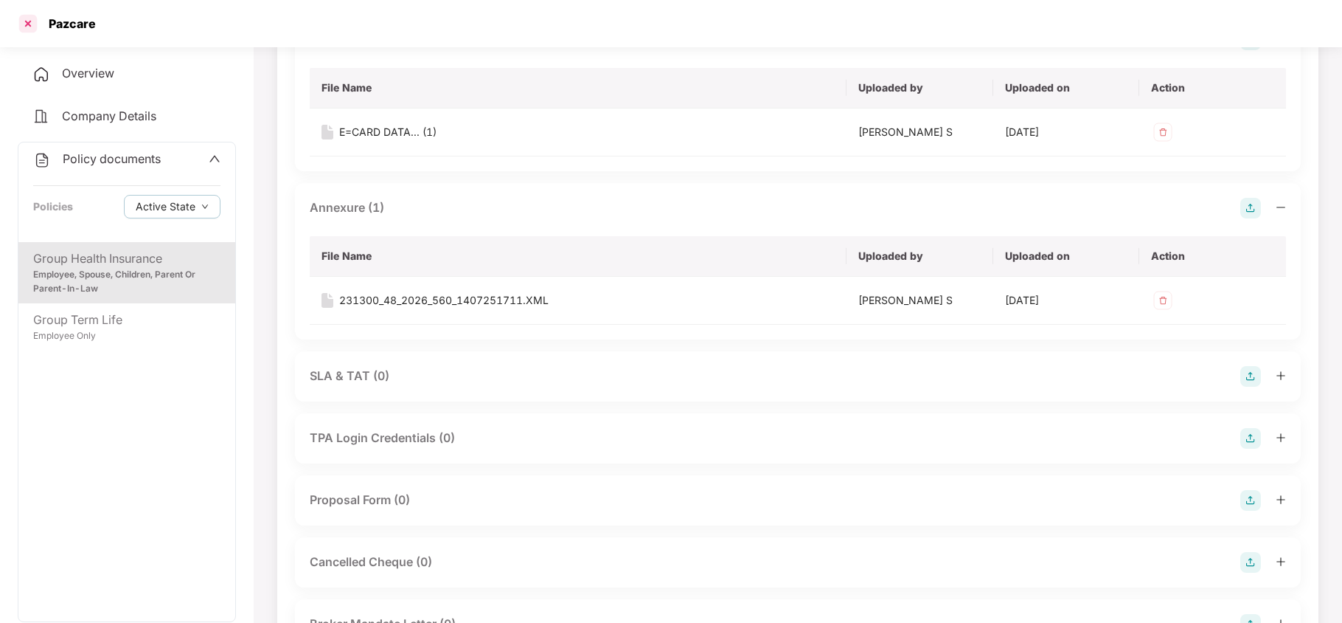
click at [22, 24] on div at bounding box center [28, 24] width 24 height 24
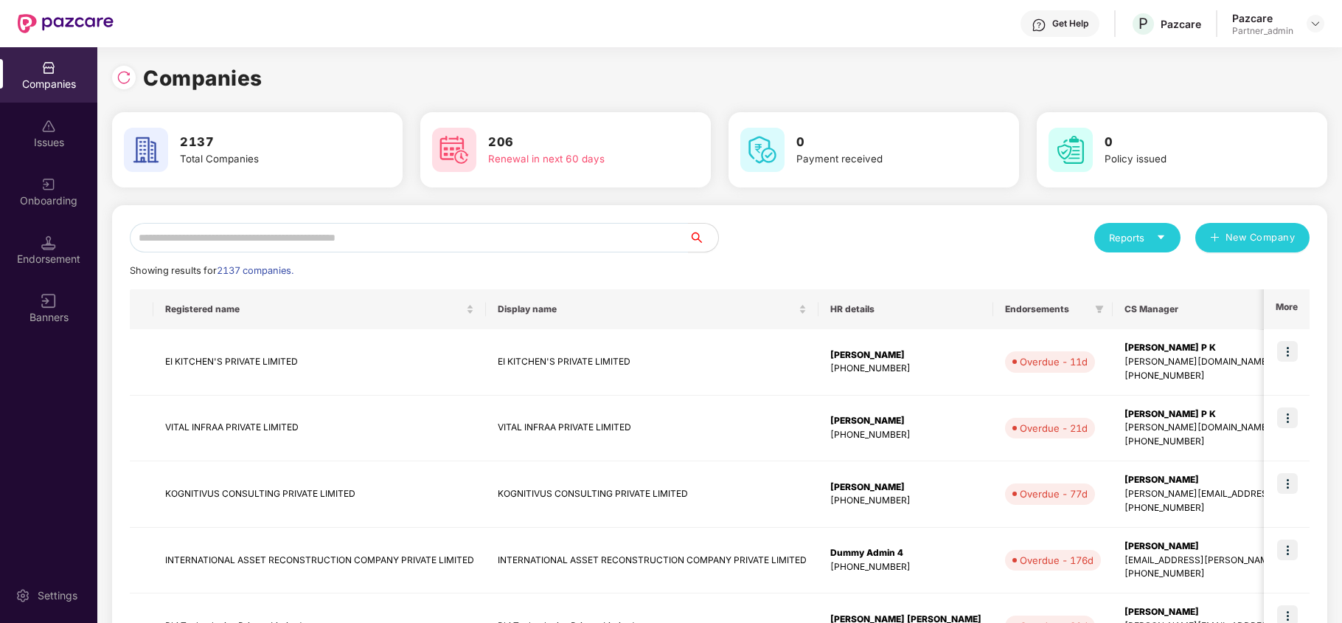
scroll to position [0, 0]
click at [337, 232] on input "text" at bounding box center [409, 238] width 559 height 30
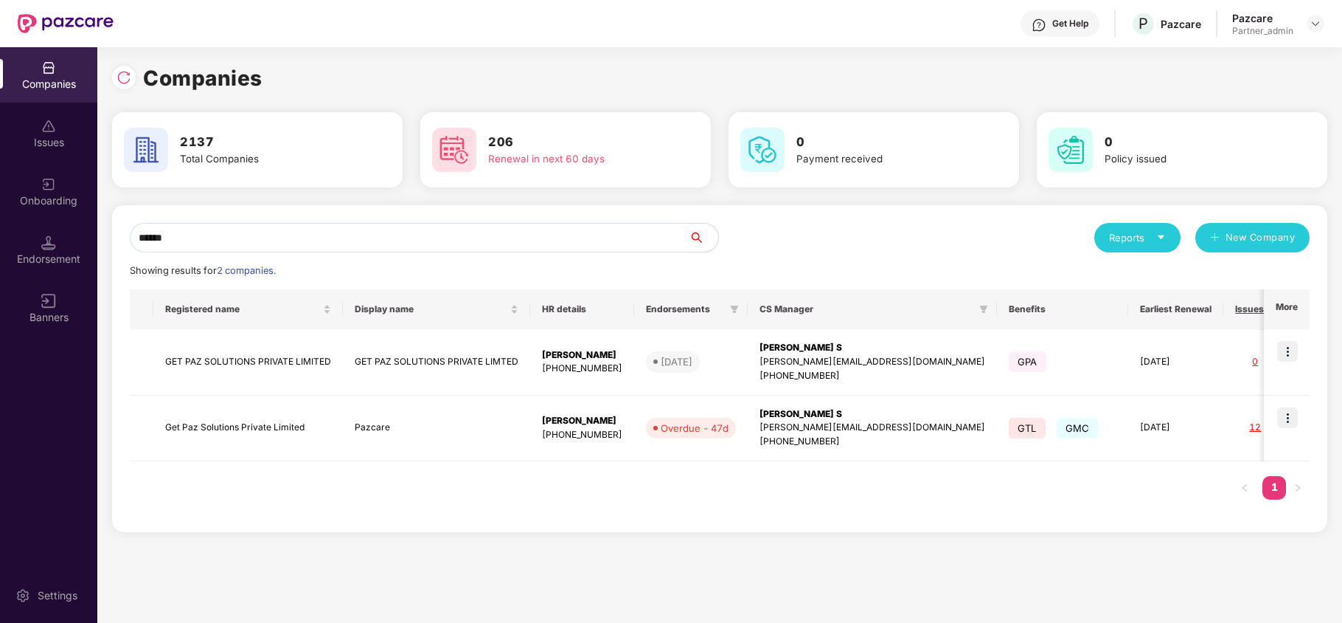
paste input "****"
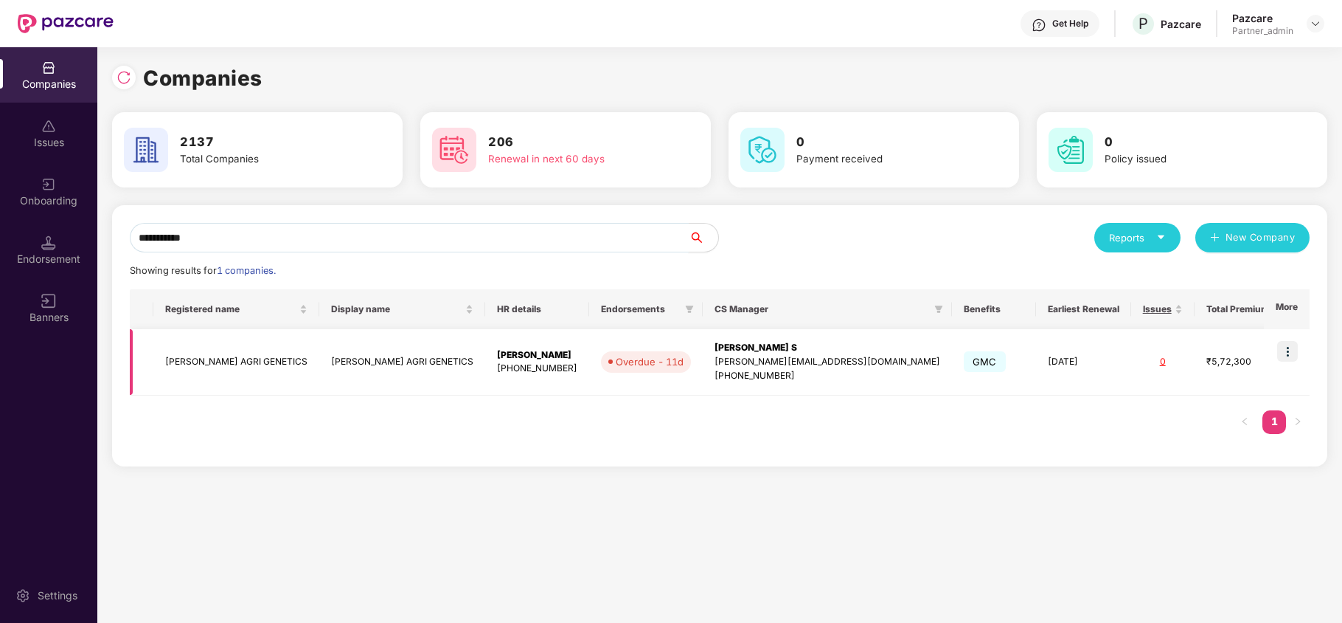
type input "**********"
click at [1293, 351] on img at bounding box center [1287, 351] width 21 height 21
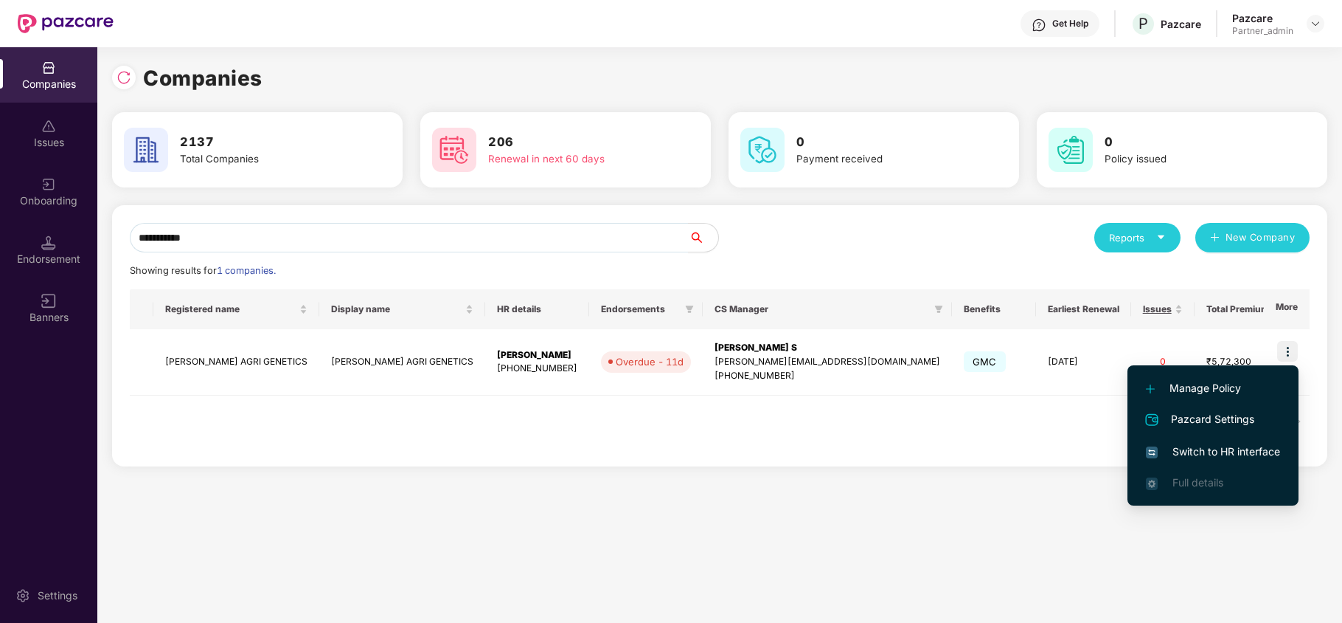
click at [1202, 445] on span "Switch to HR interface" at bounding box center [1213, 451] width 134 height 16
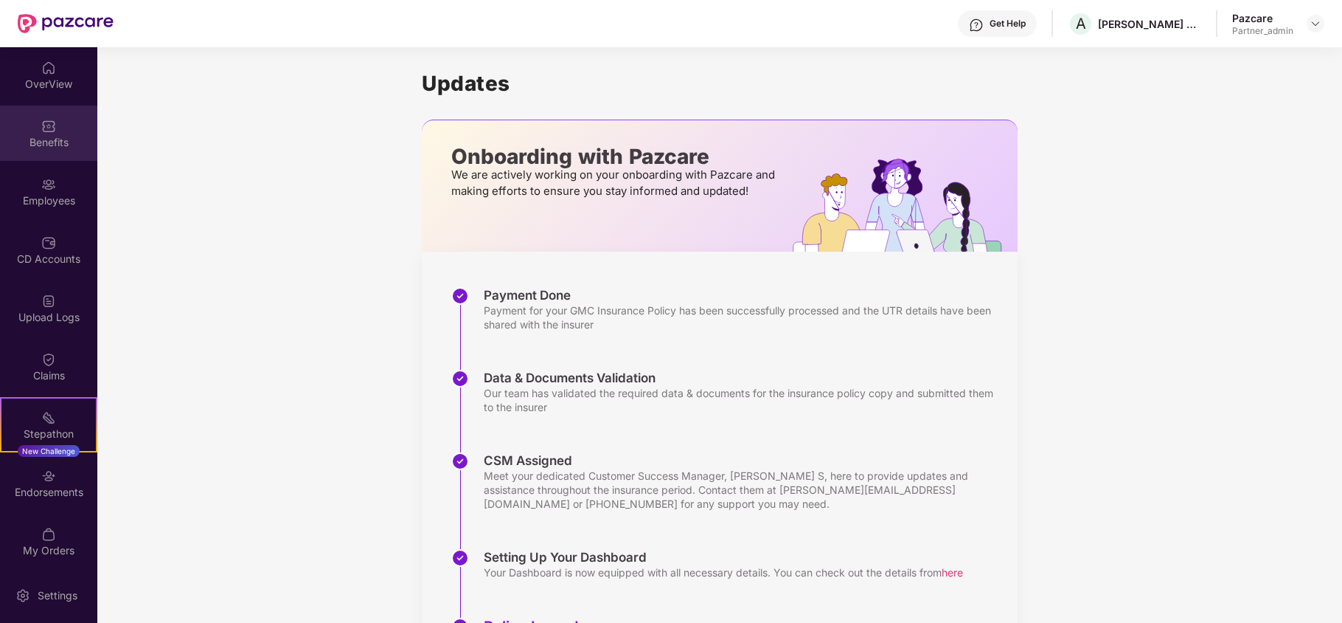
click at [24, 131] on div "Benefits" at bounding box center [48, 132] width 97 height 55
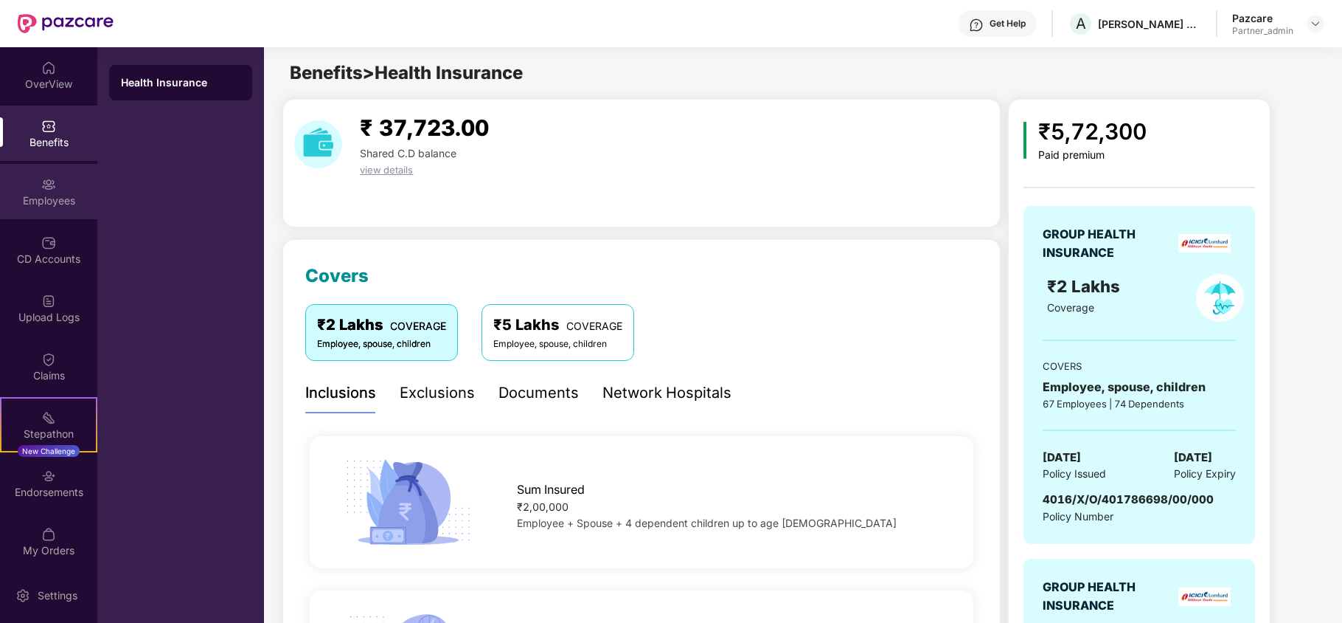
click at [44, 201] on div "Employees" at bounding box center [48, 200] width 97 height 15
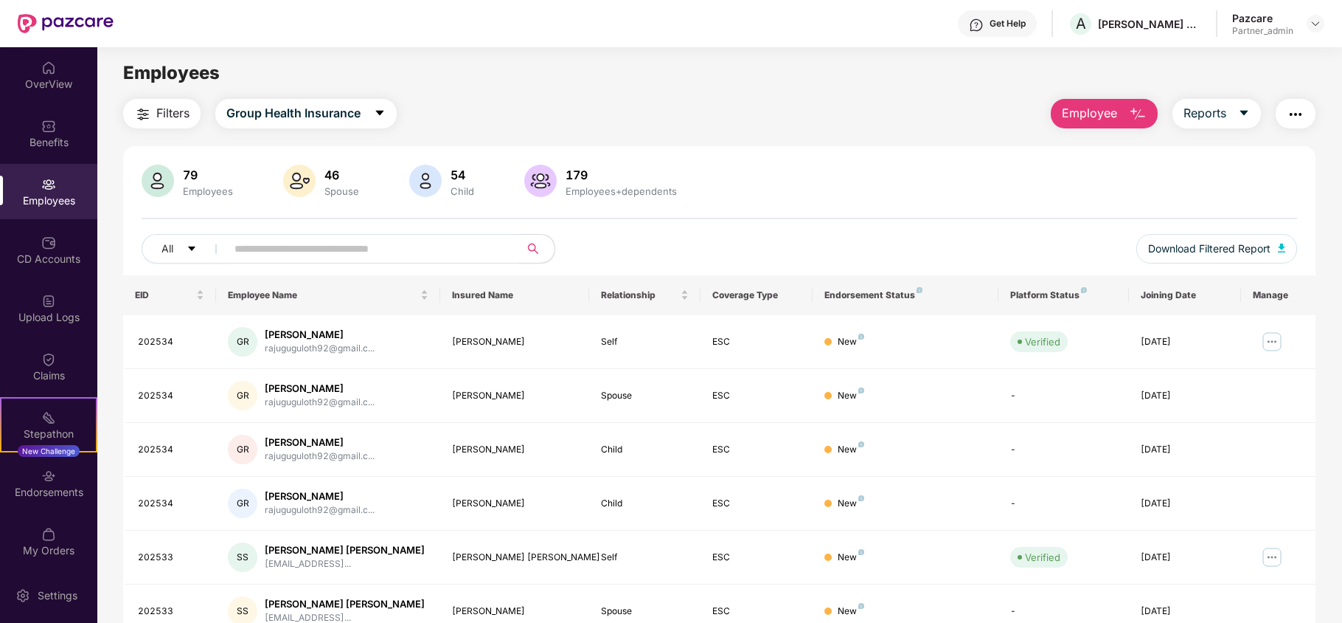
click at [153, 116] on button "Filters" at bounding box center [161, 114] width 77 height 30
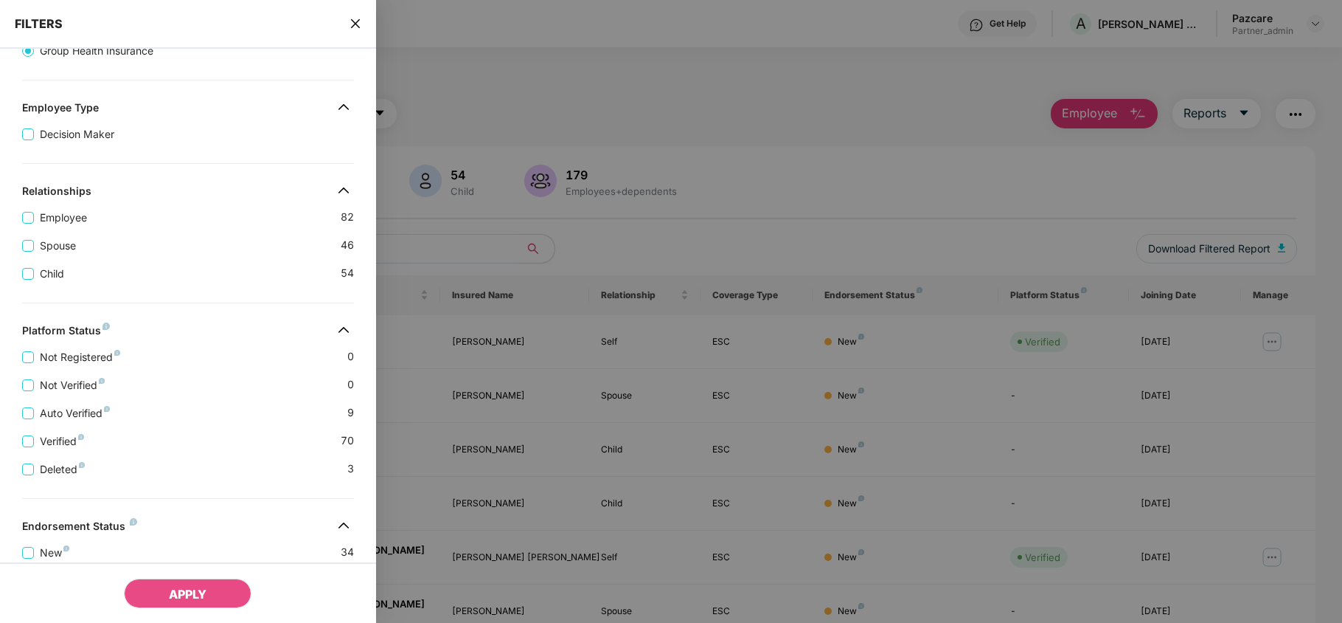
scroll to position [327, 0]
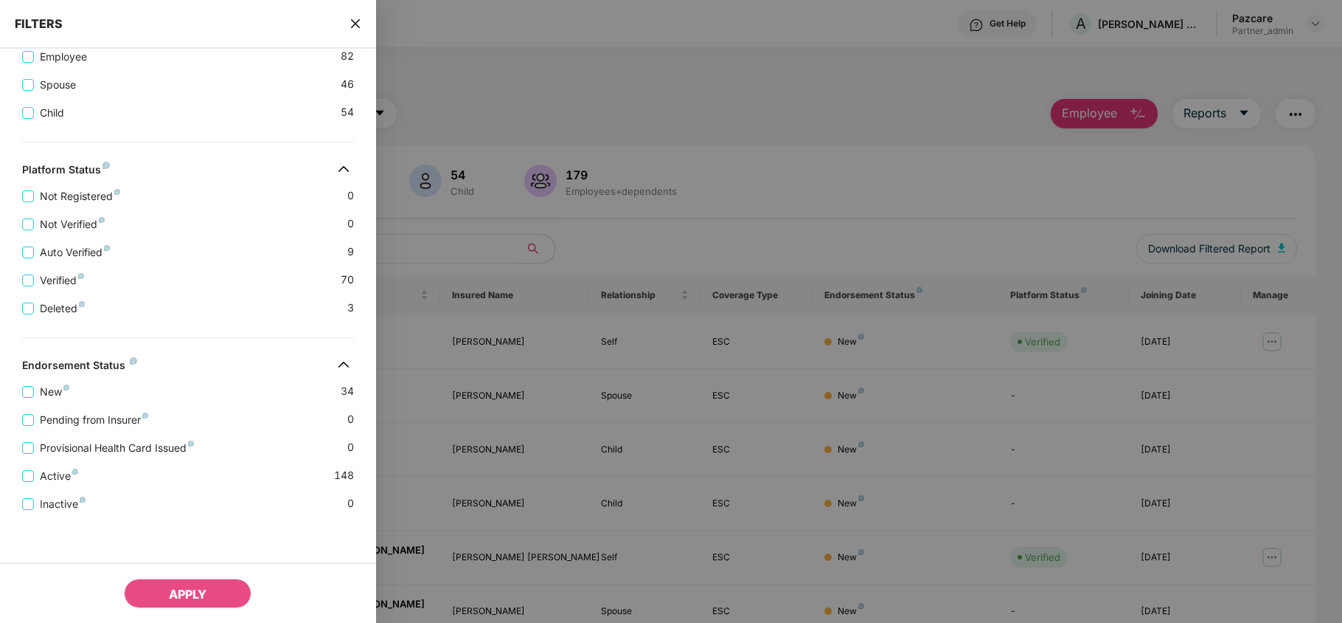
click at [357, 21] on icon "close" at bounding box center [354, 23] width 9 height 9
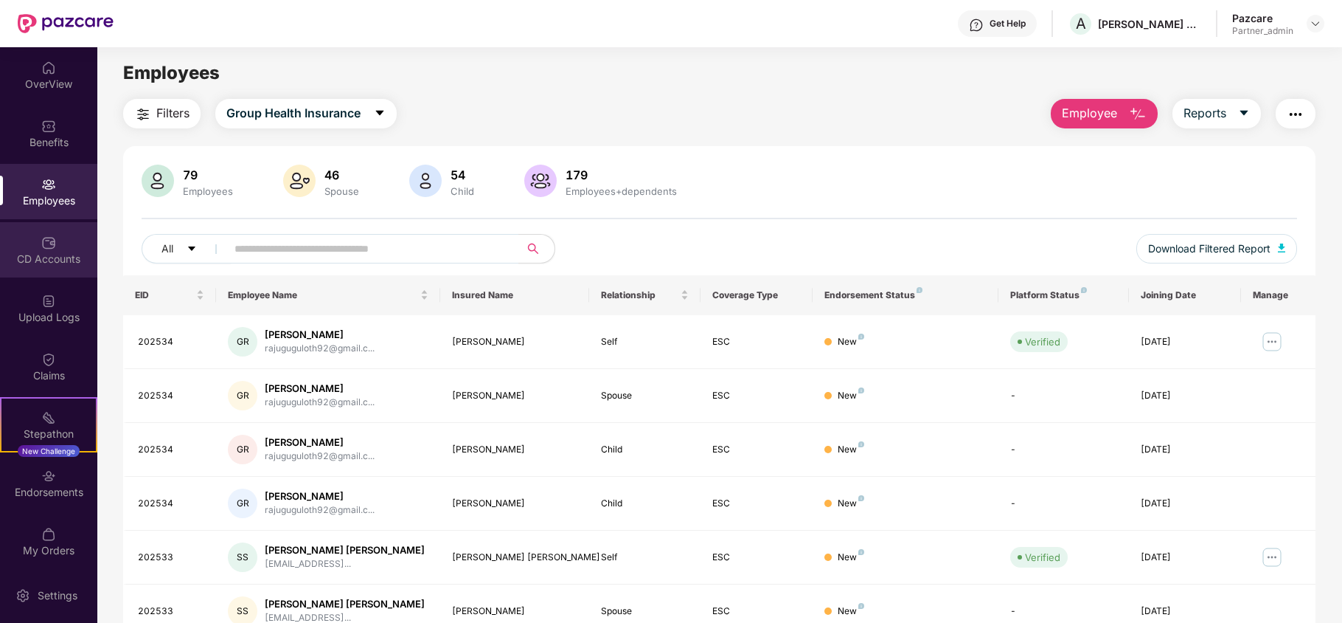
click at [33, 254] on div "CD Accounts" at bounding box center [48, 259] width 97 height 15
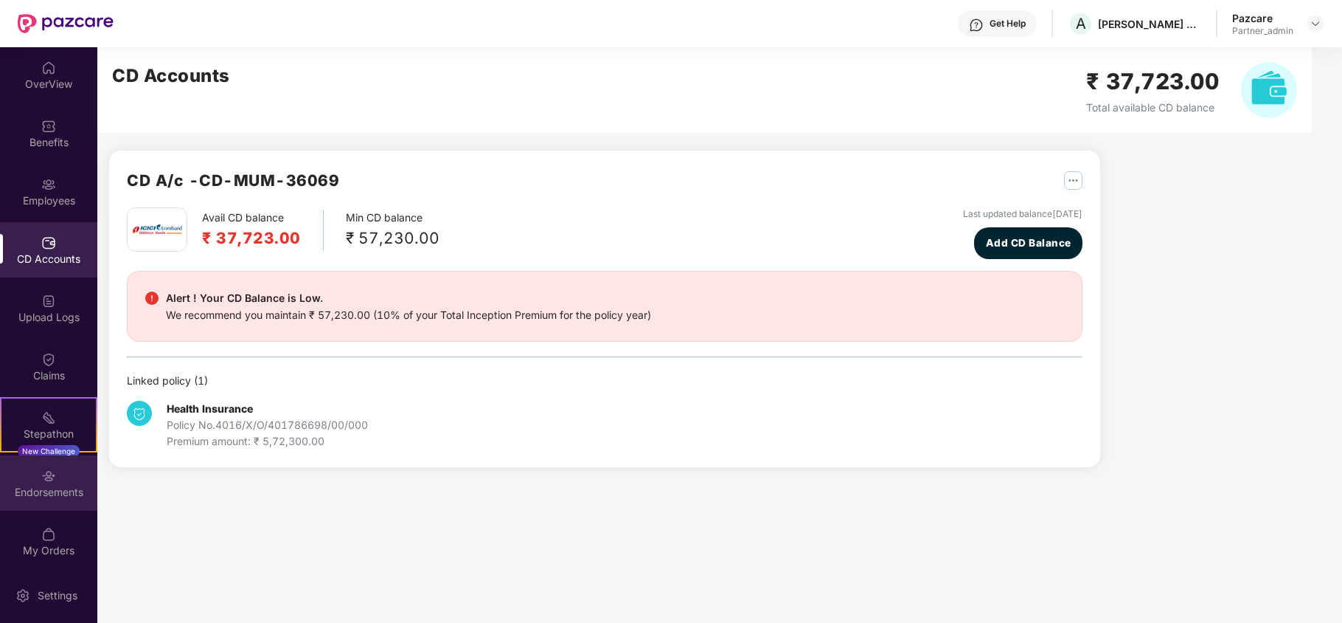
click at [37, 490] on div "Endorsements" at bounding box center [48, 492] width 97 height 15
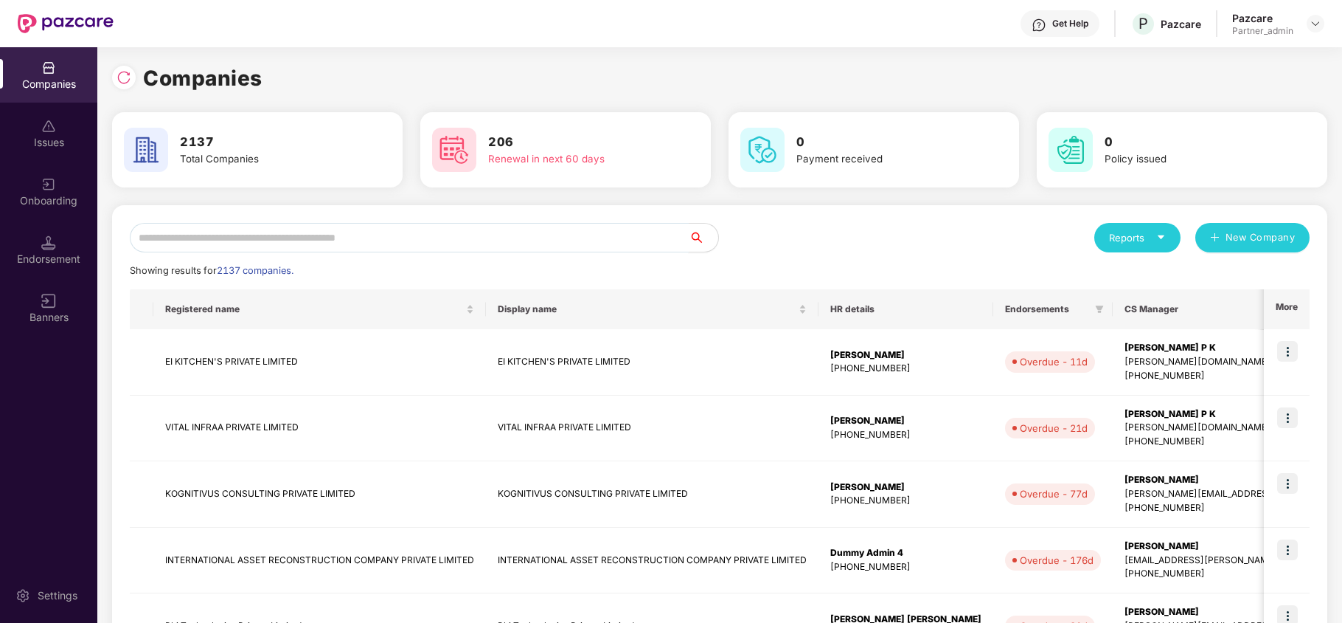
click at [156, 236] on input "text" at bounding box center [409, 238] width 559 height 30
paste input "**********"
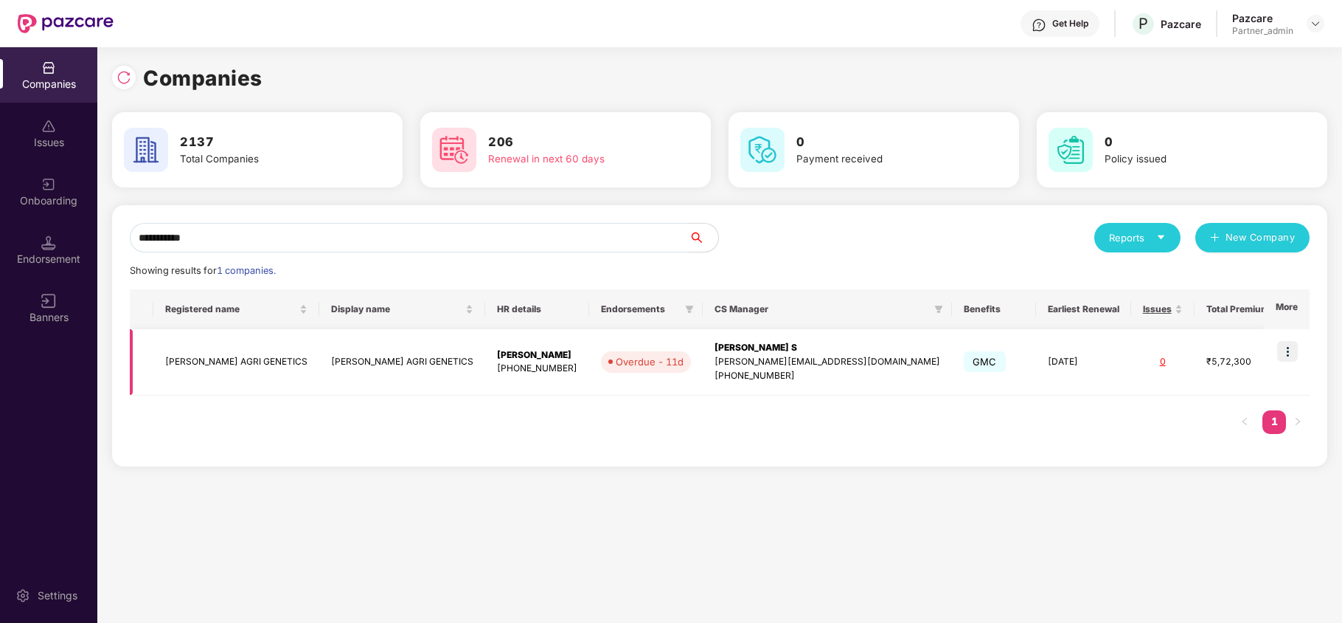
type input "**********"
click at [174, 364] on td "[PERSON_NAME] AGRI GENETICS" at bounding box center [236, 362] width 166 height 66
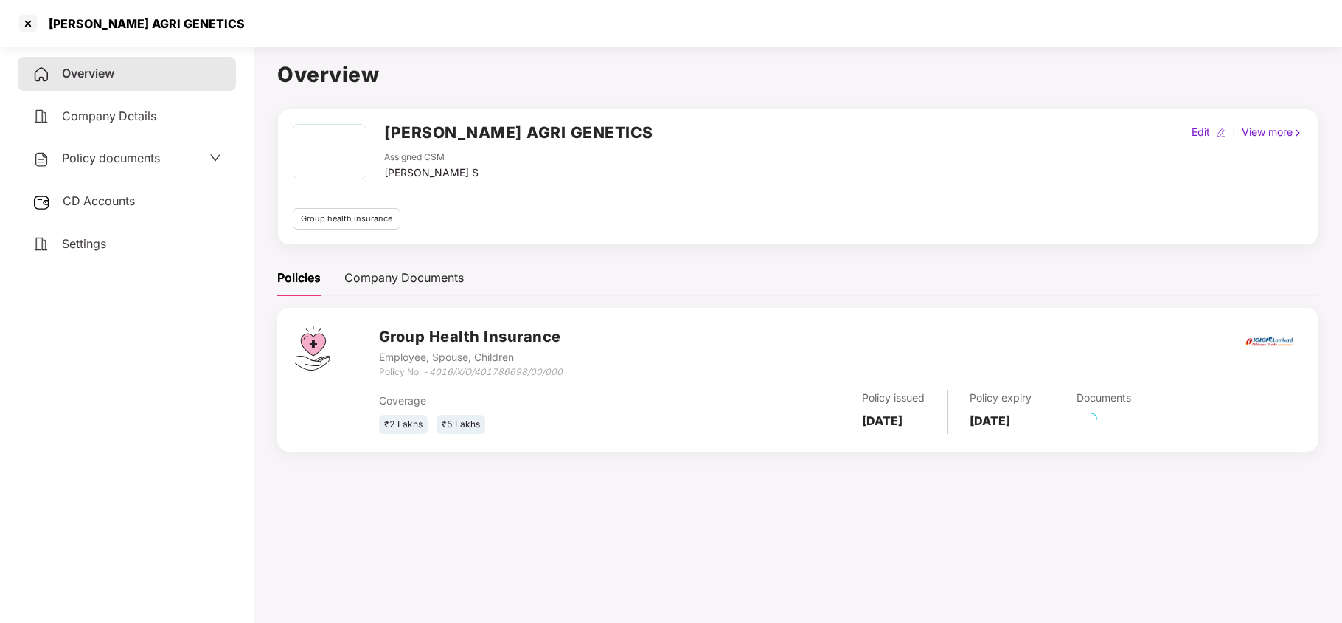
click at [84, 257] on div "Settings" at bounding box center [127, 244] width 218 height 34
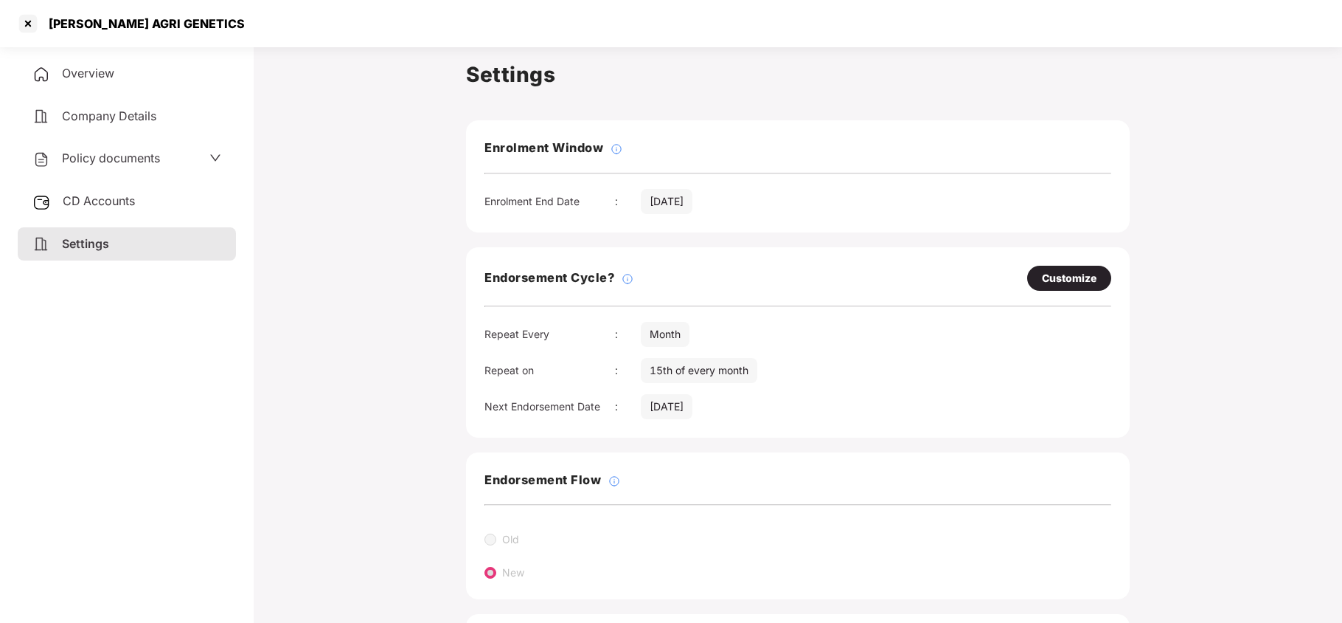
click at [1074, 278] on div "Customize" at bounding box center [1069, 278] width 55 height 16
select select "*****"
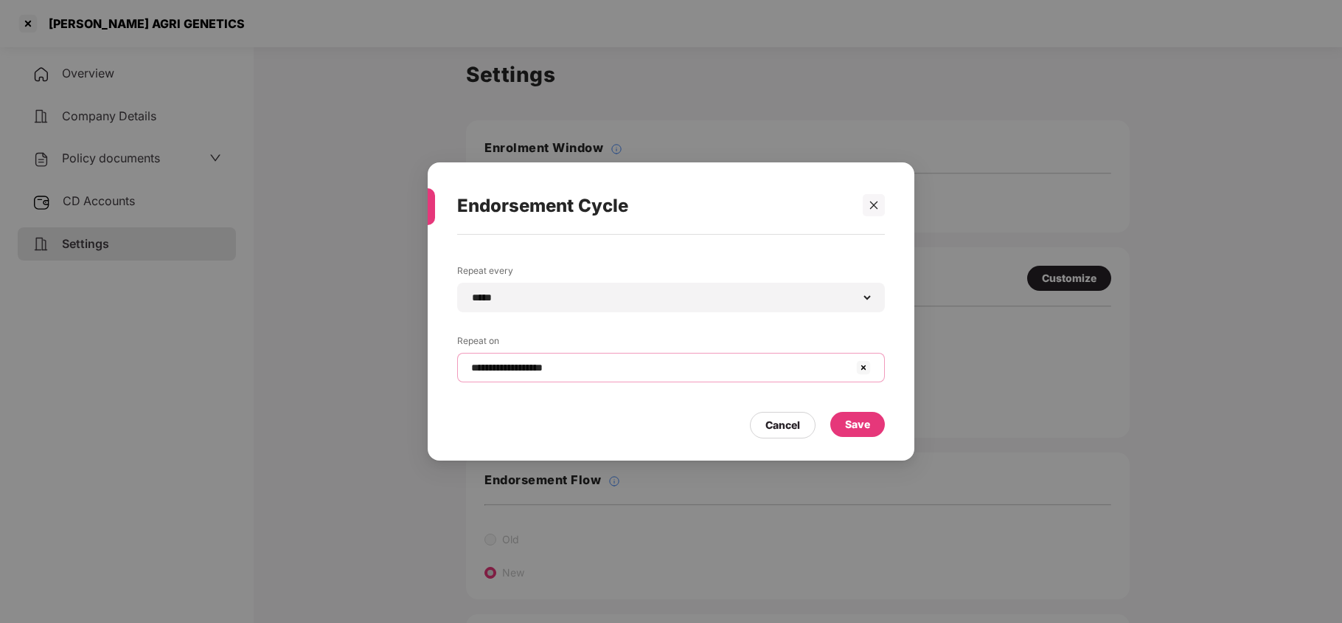
click at [611, 370] on input "**********" at bounding box center [662, 367] width 385 height 15
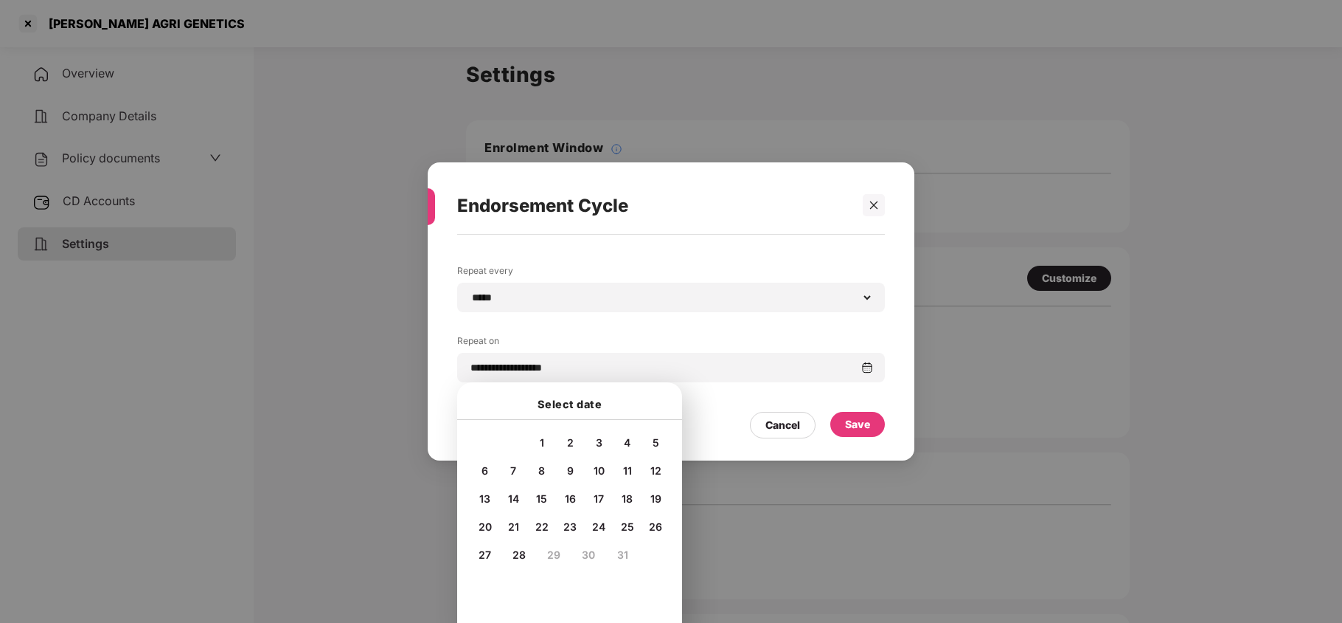
click at [626, 440] on span "4" at bounding box center [627, 442] width 7 height 13
type input "**********"
click at [848, 417] on div "Save" at bounding box center [857, 424] width 25 height 16
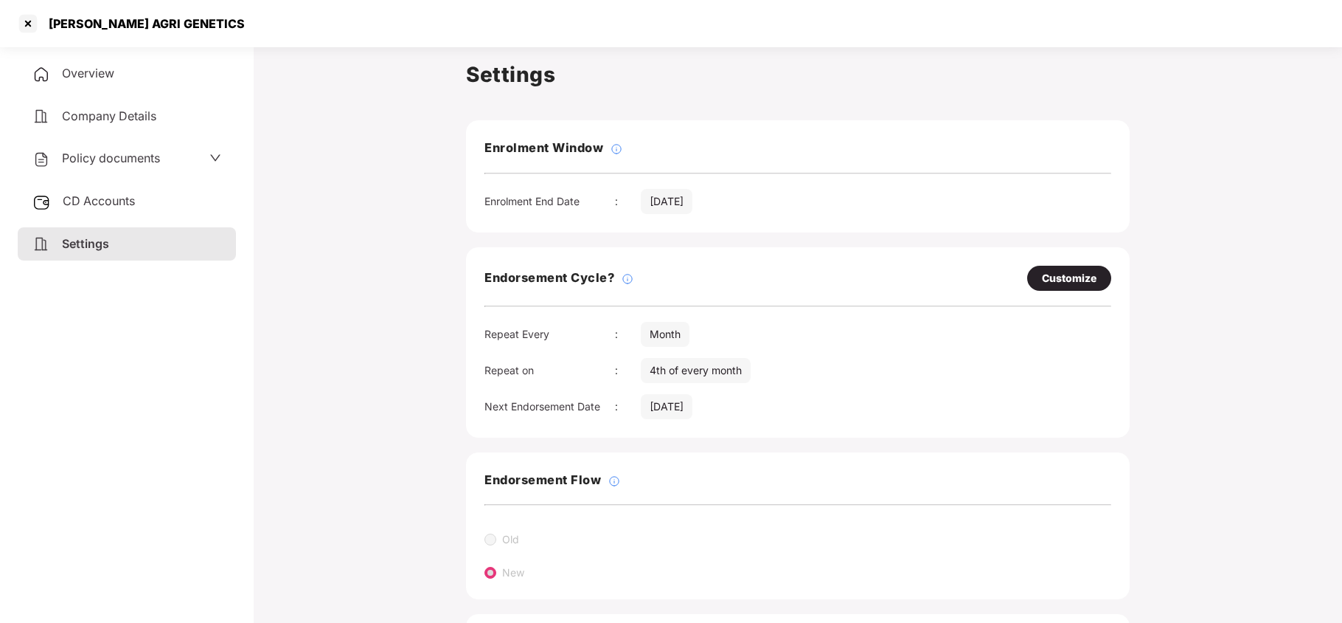
drag, startPoint x: 90, startPoint y: 154, endPoint x: 157, endPoint y: 232, distance: 102.5
click at [90, 156] on span "Policy documents" at bounding box center [111, 157] width 98 height 15
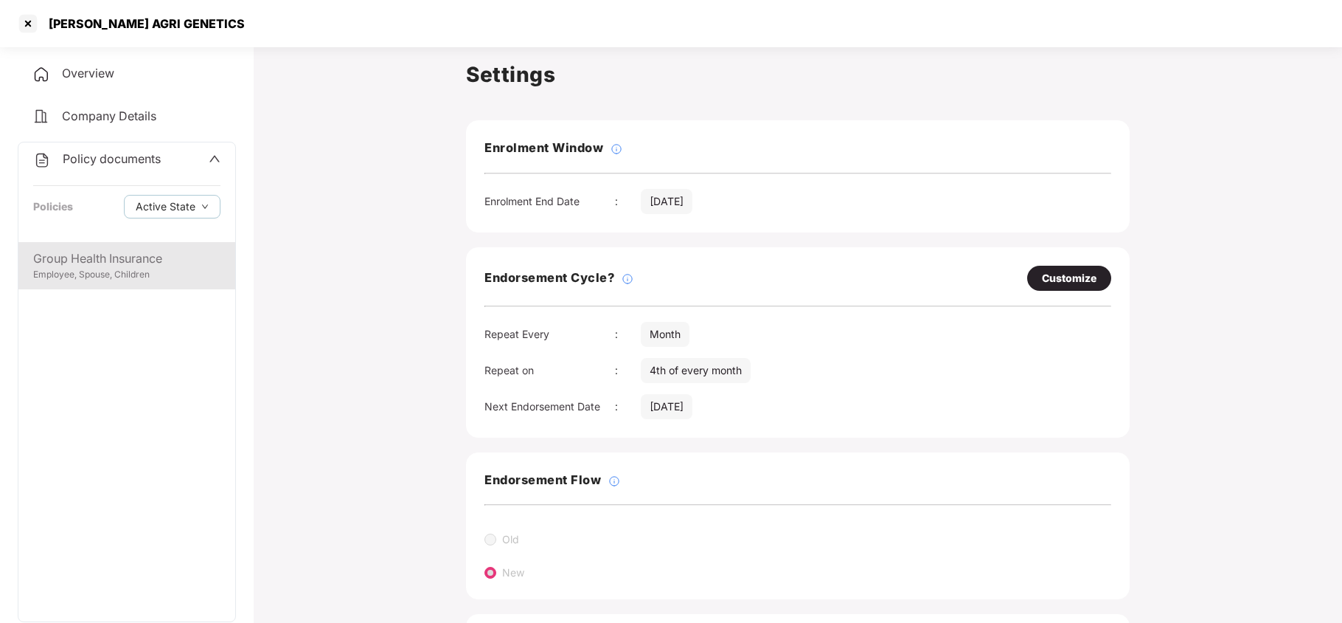
click at [92, 260] on div "Group Health Insurance" at bounding box center [126, 258] width 187 height 18
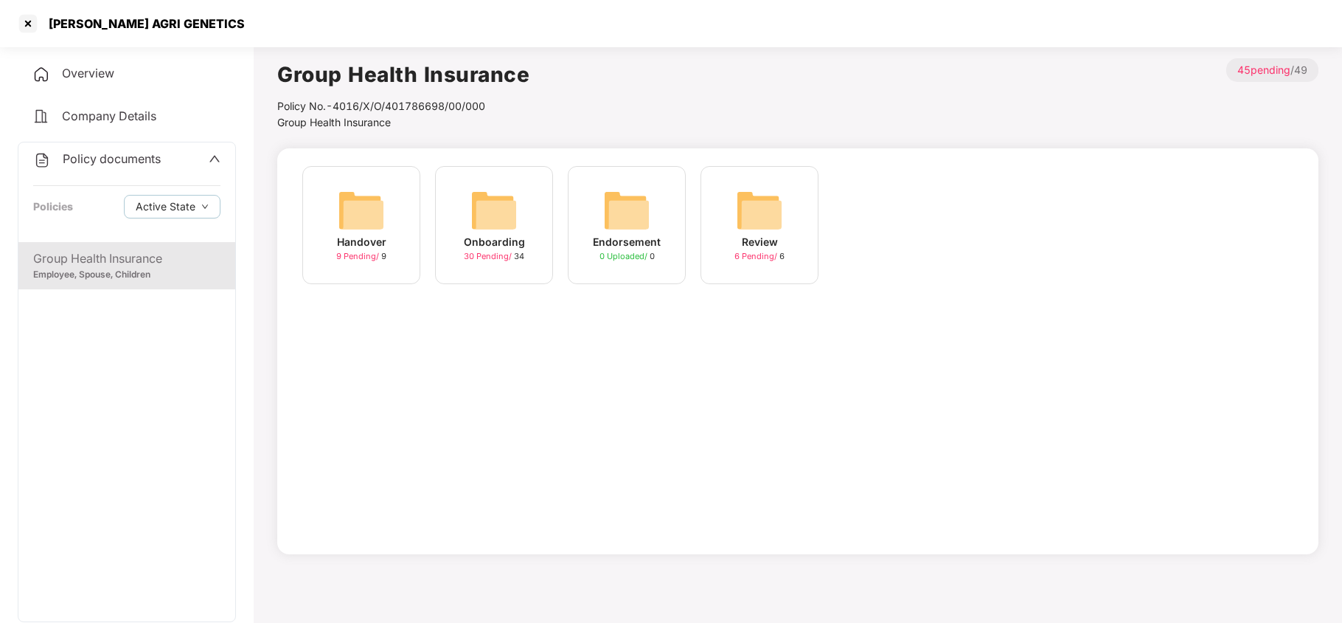
click at [478, 221] on img at bounding box center [494, 210] width 47 height 47
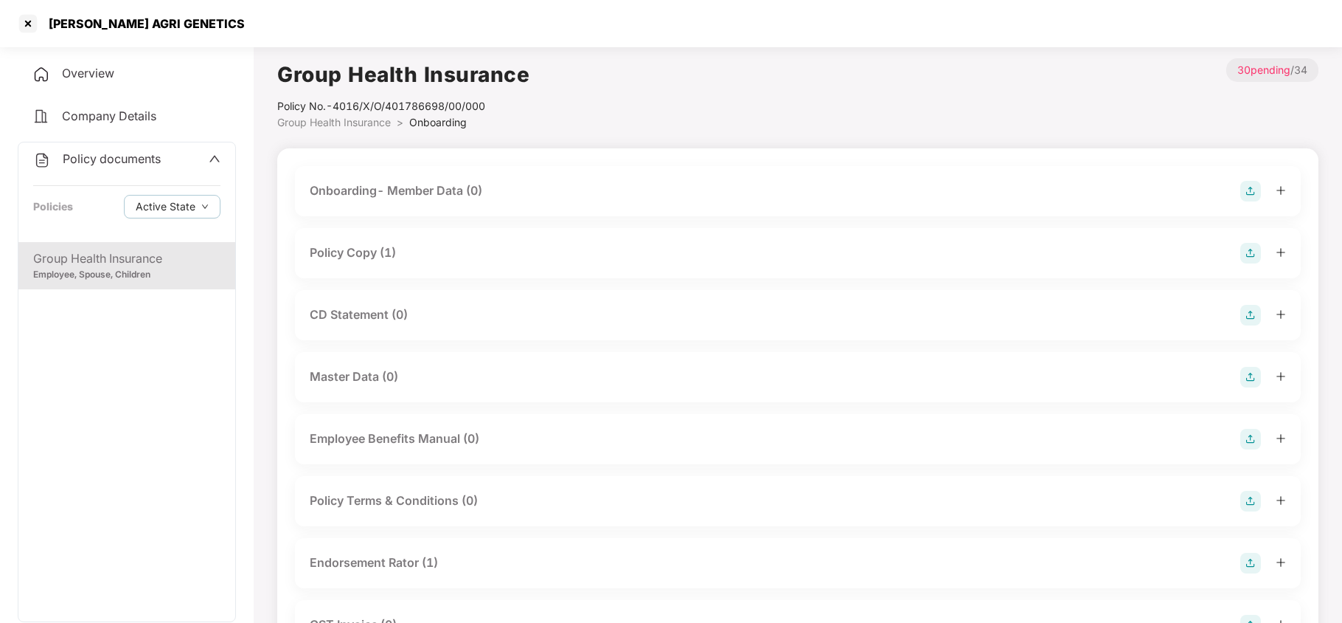
click at [91, 151] on span "Policy documents" at bounding box center [112, 158] width 98 height 15
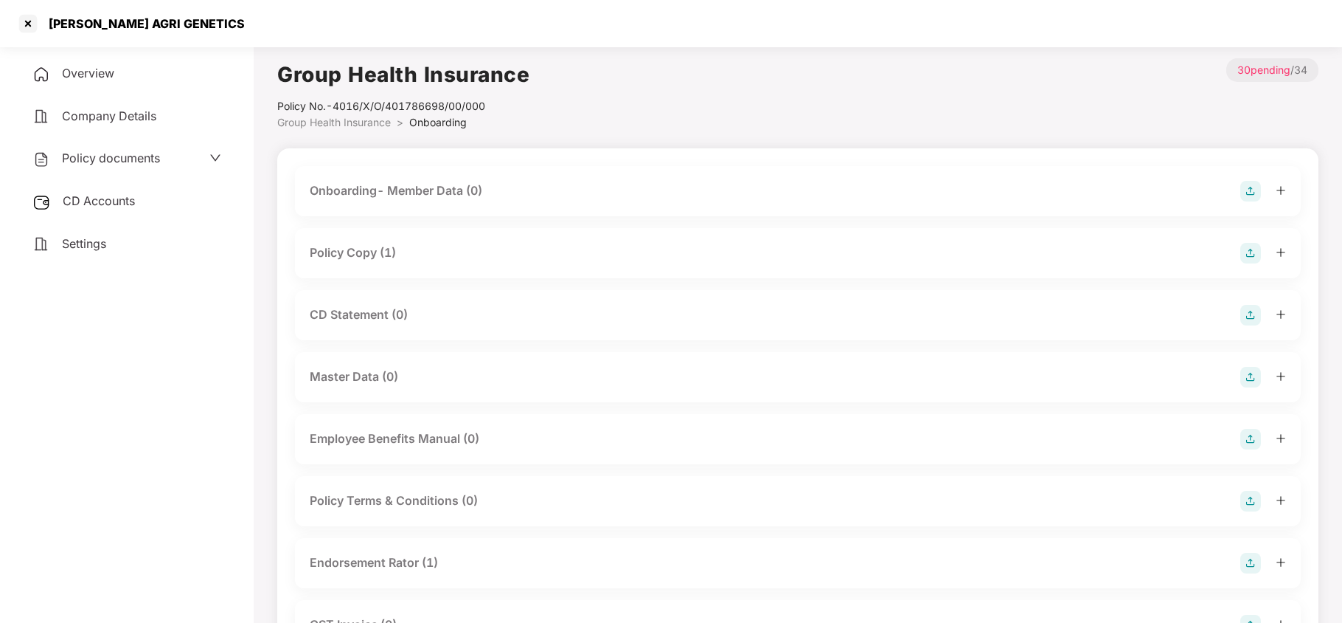
click at [92, 198] on span "CD Accounts" at bounding box center [99, 200] width 72 height 15
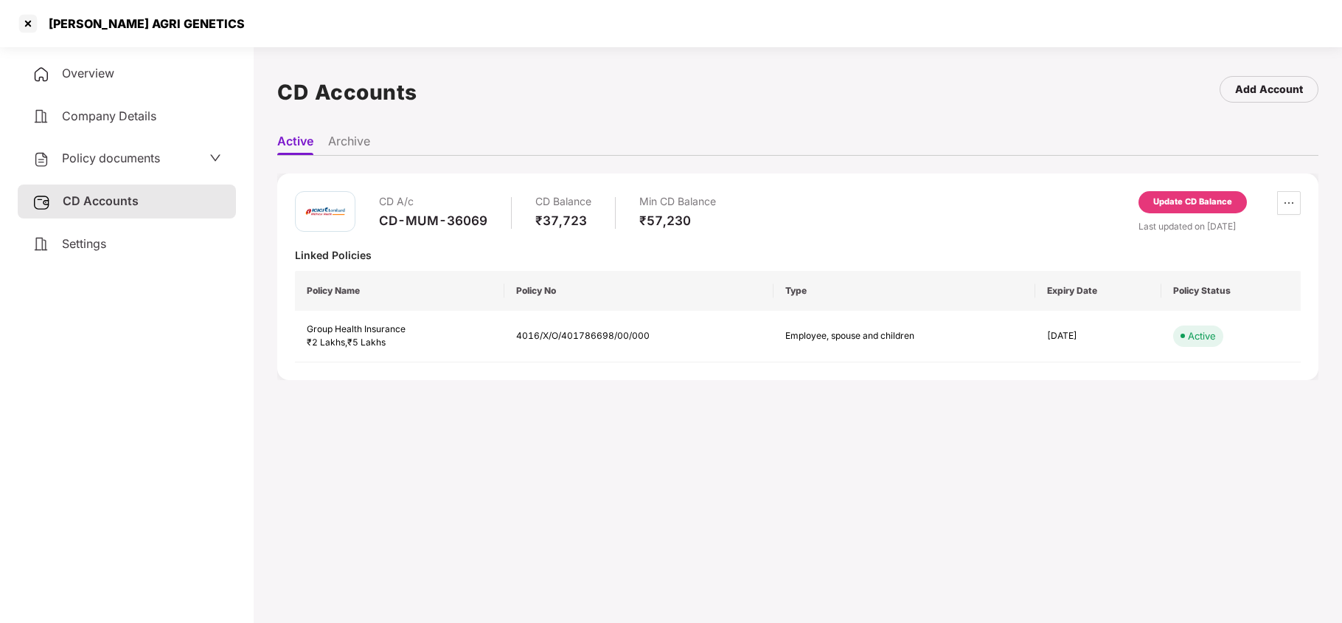
click at [93, 162] on span "Policy documents" at bounding box center [111, 157] width 98 height 15
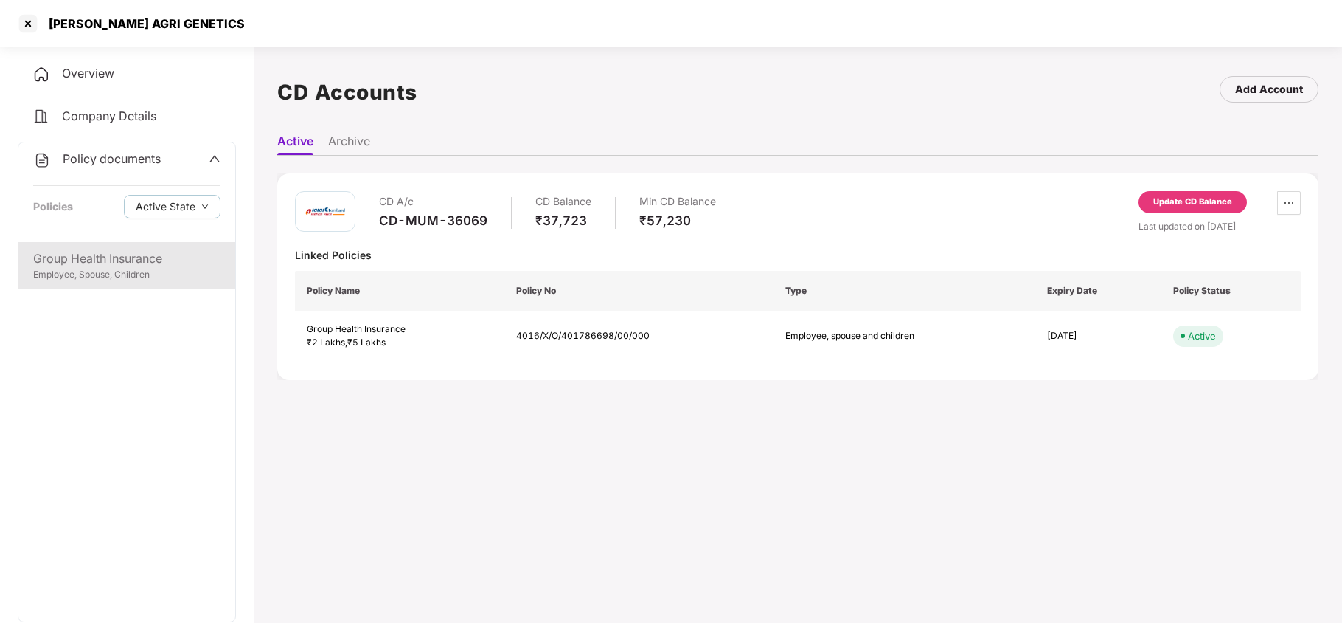
click at [106, 257] on div "Group Health Insurance" at bounding box center [126, 258] width 187 height 18
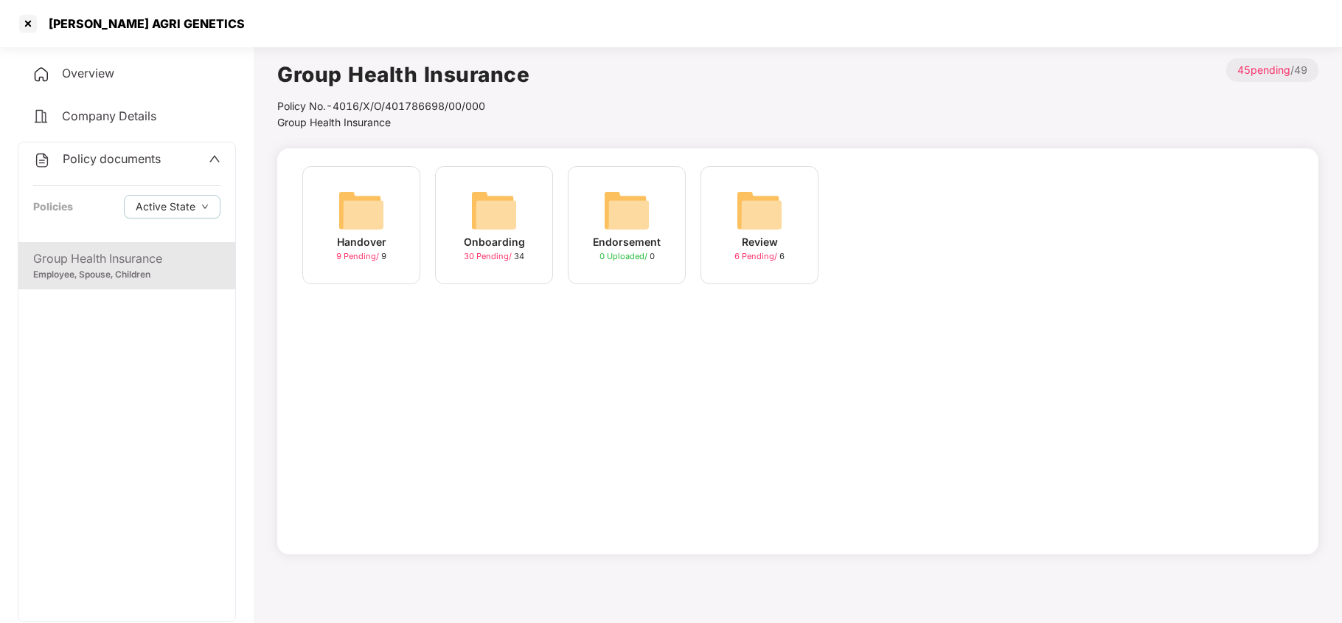
click at [502, 213] on img at bounding box center [494, 210] width 47 height 47
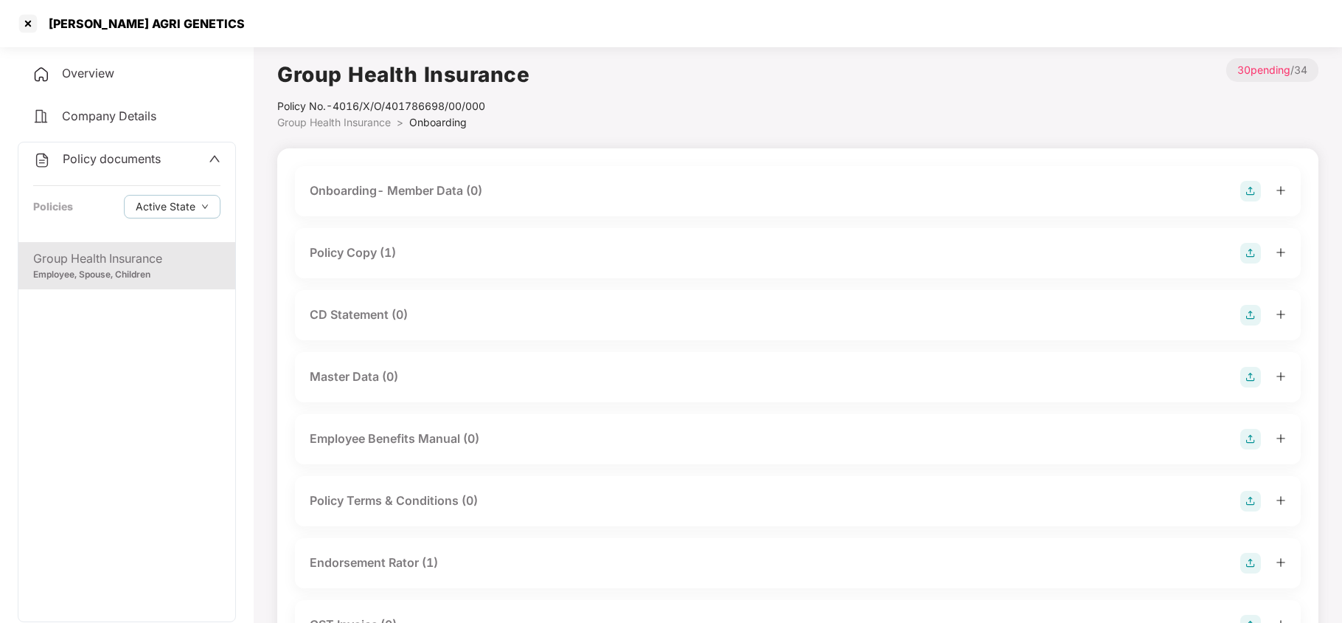
click at [343, 252] on div "Policy Copy (1)" at bounding box center [353, 252] width 86 height 18
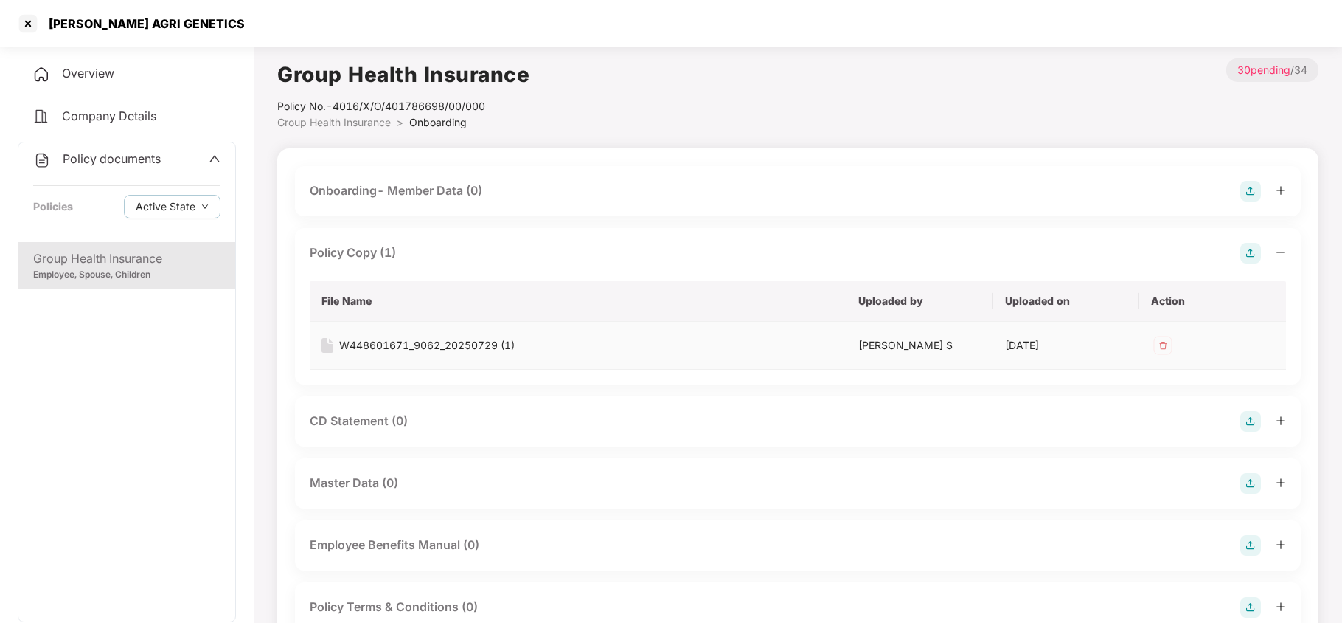
click at [385, 347] on div "W448601671_9062_20250729 (1)" at bounding box center [427, 345] width 176 height 16
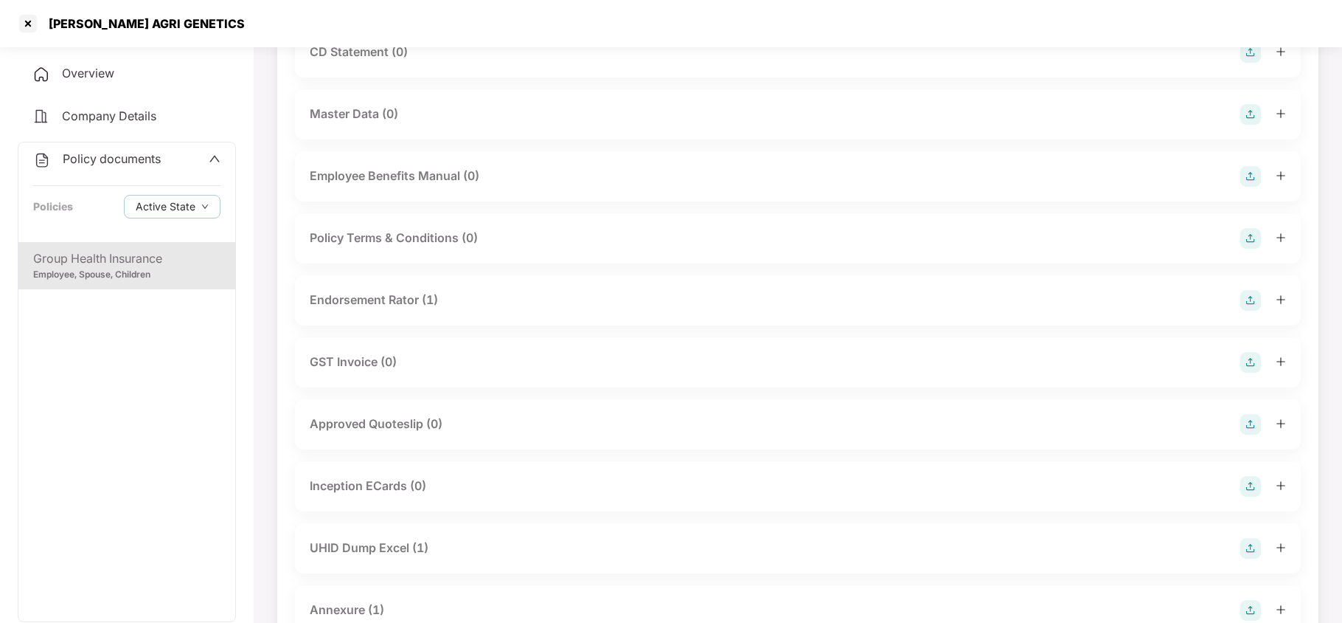
scroll to position [393, 0]
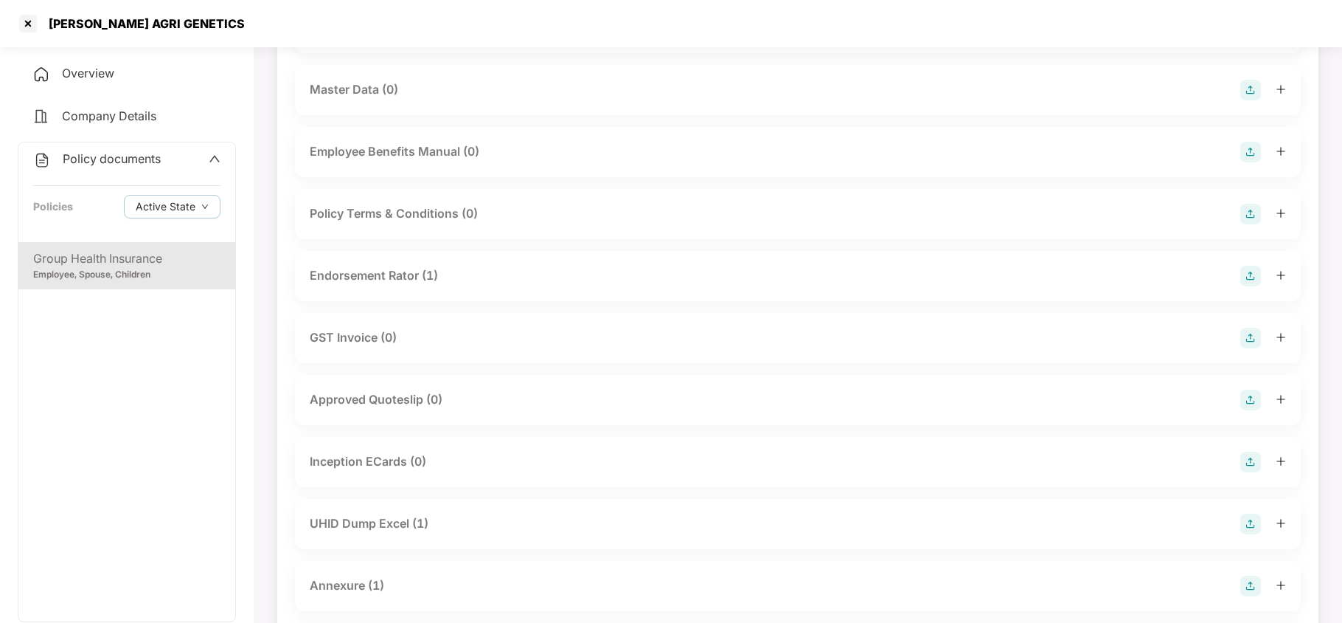
click at [414, 268] on div "Endorsement Rator (1)" at bounding box center [374, 275] width 128 height 18
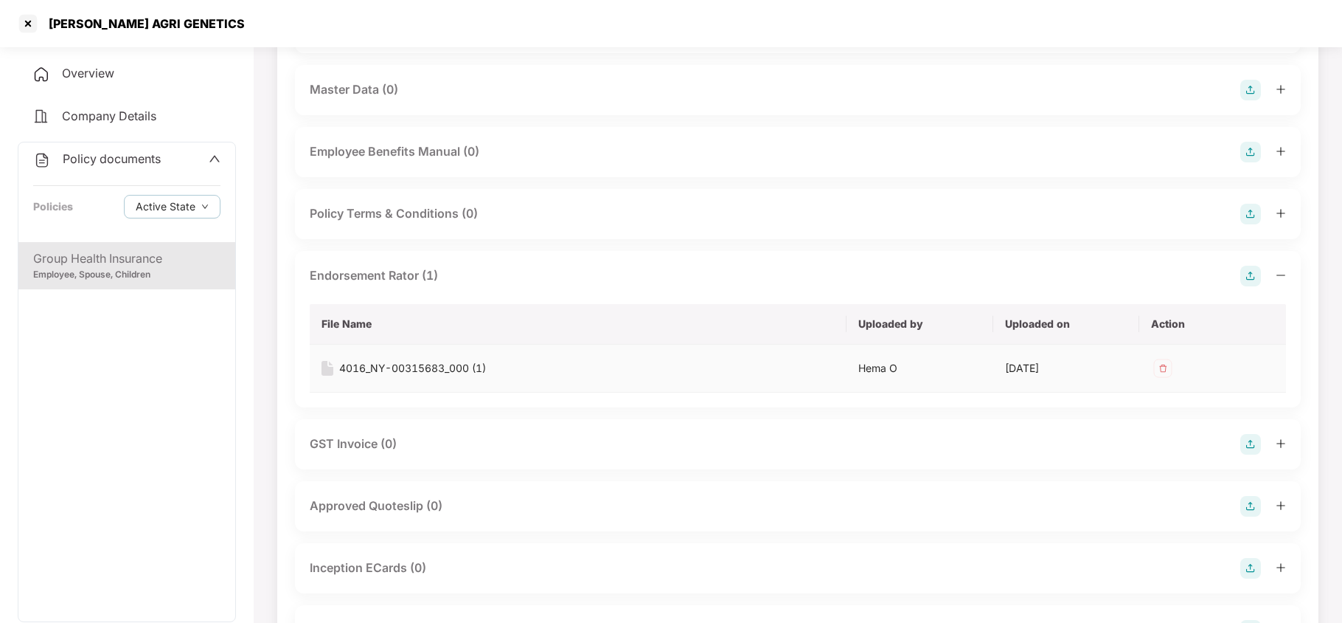
click at [447, 369] on div "4016_NY-00315683_000 (1)" at bounding box center [412, 368] width 147 height 16
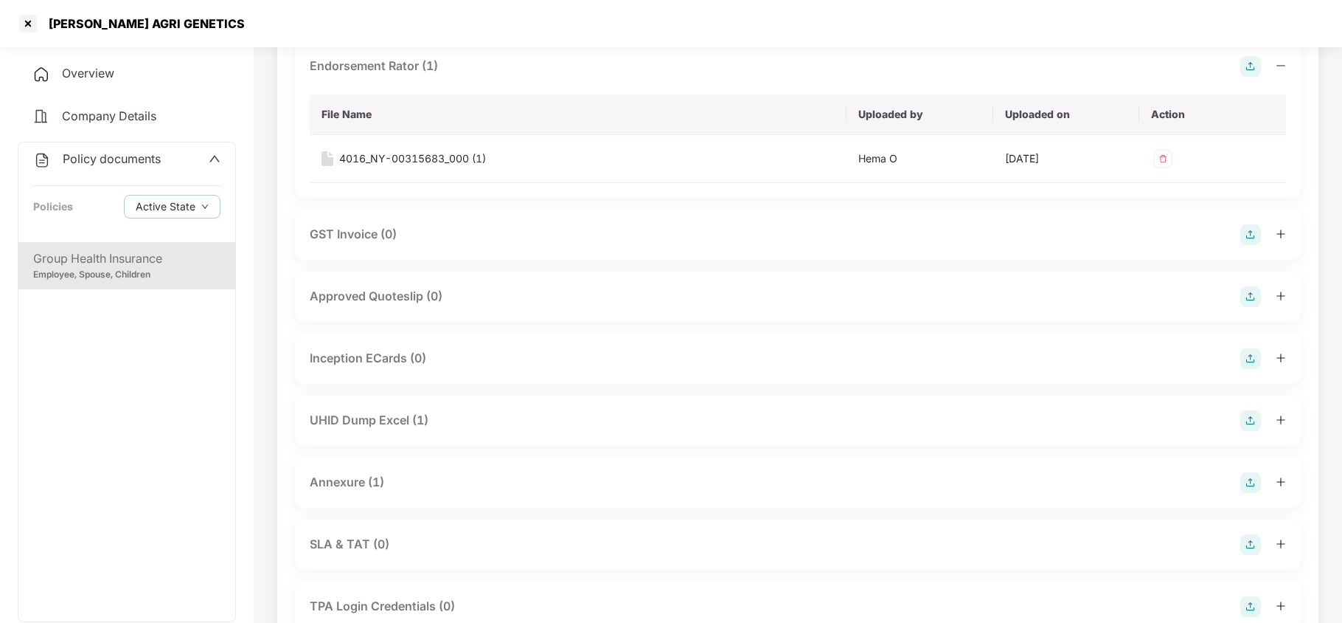
scroll to position [688, 0]
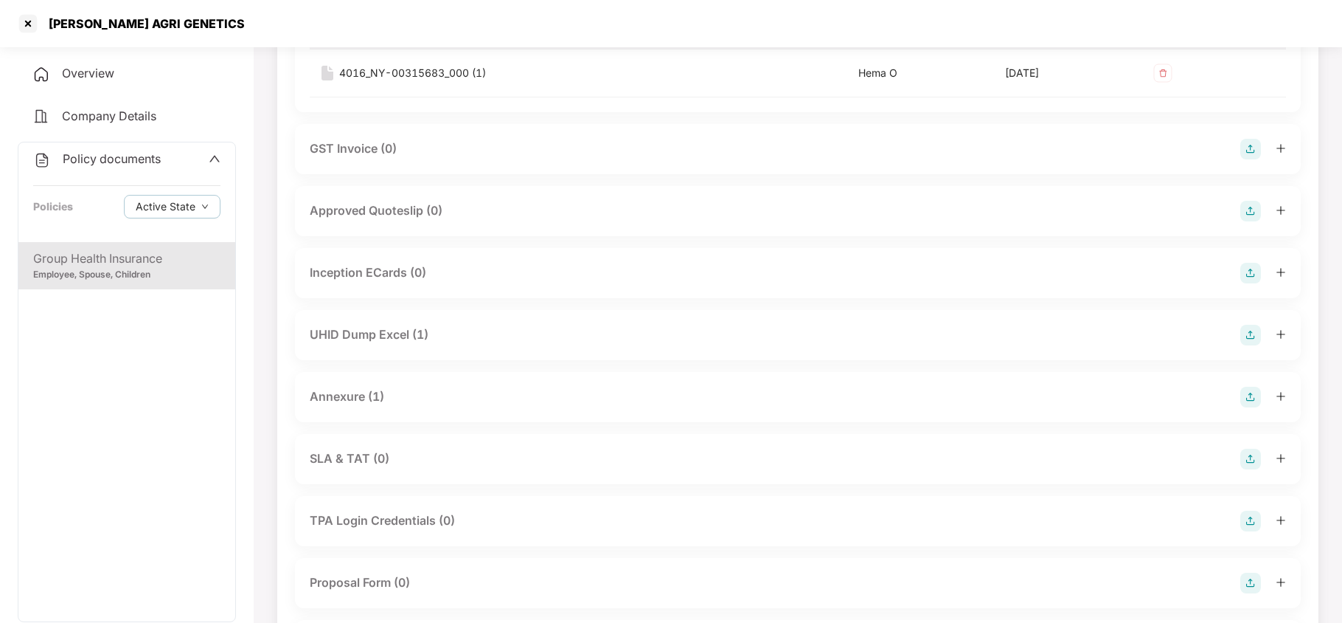
click at [384, 335] on div "UHID Dump Excel (1)" at bounding box center [369, 334] width 119 height 18
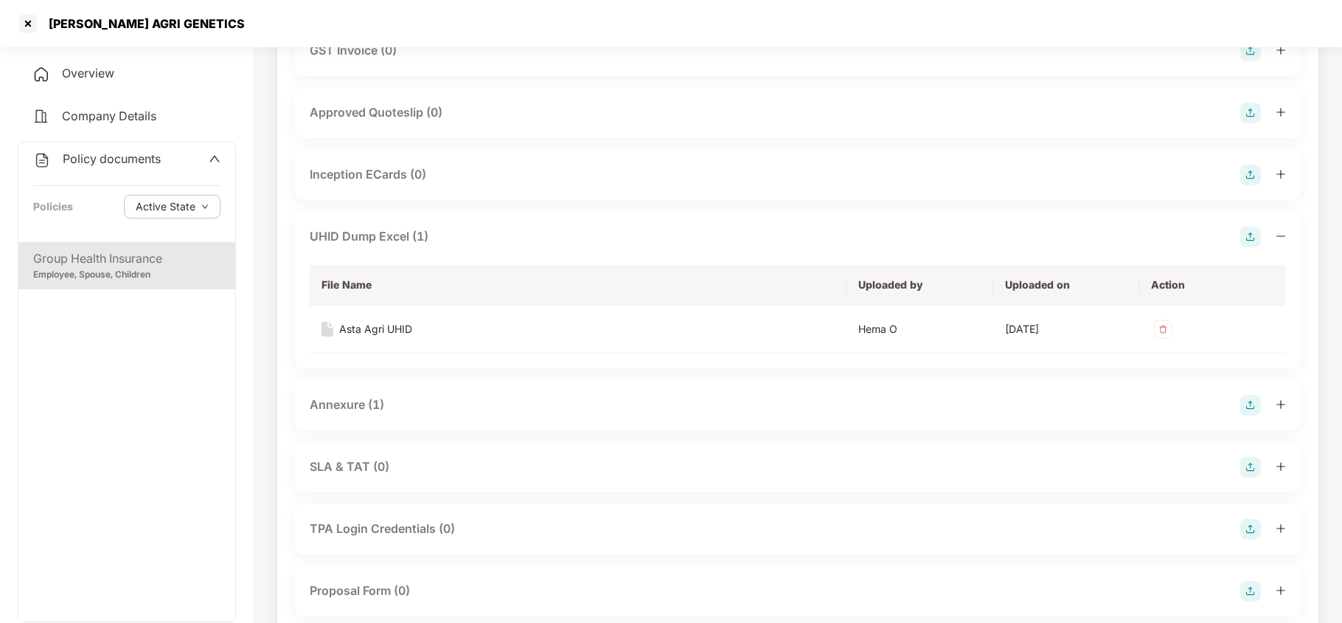
drag, startPoint x: 364, startPoint y: 402, endPoint x: 384, endPoint y: 402, distance: 19.2
click at [370, 402] on div "Annexure (1)" at bounding box center [347, 404] width 74 height 18
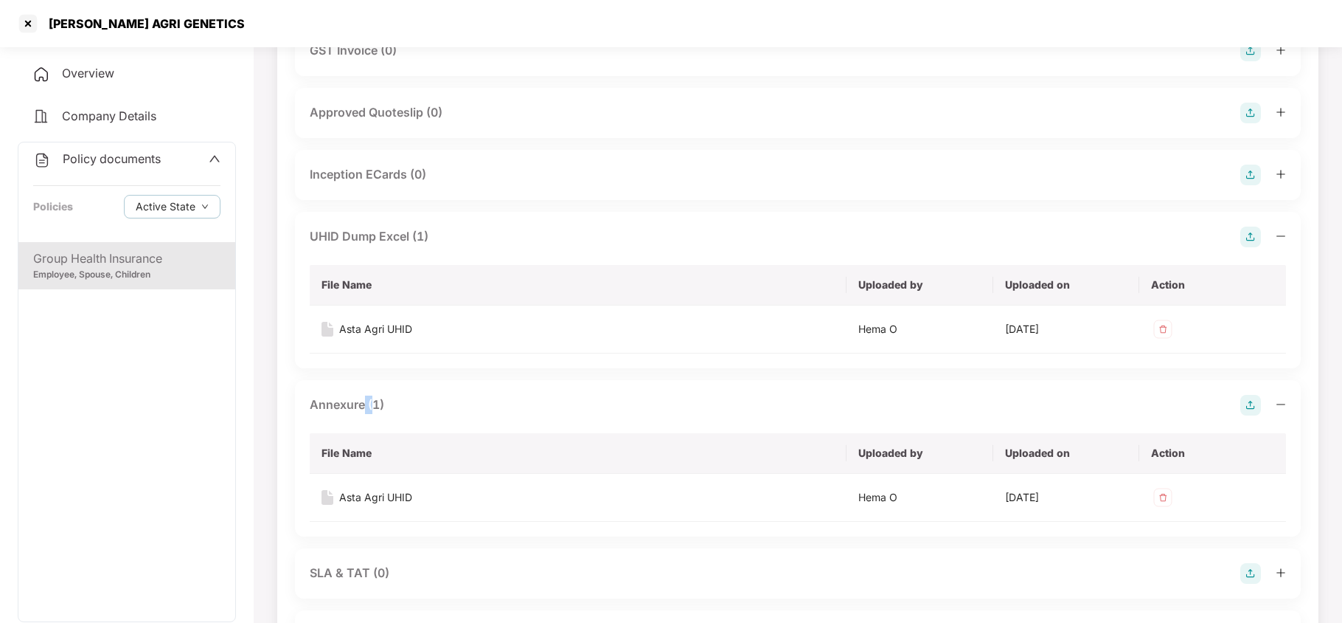
scroll to position [885, 0]
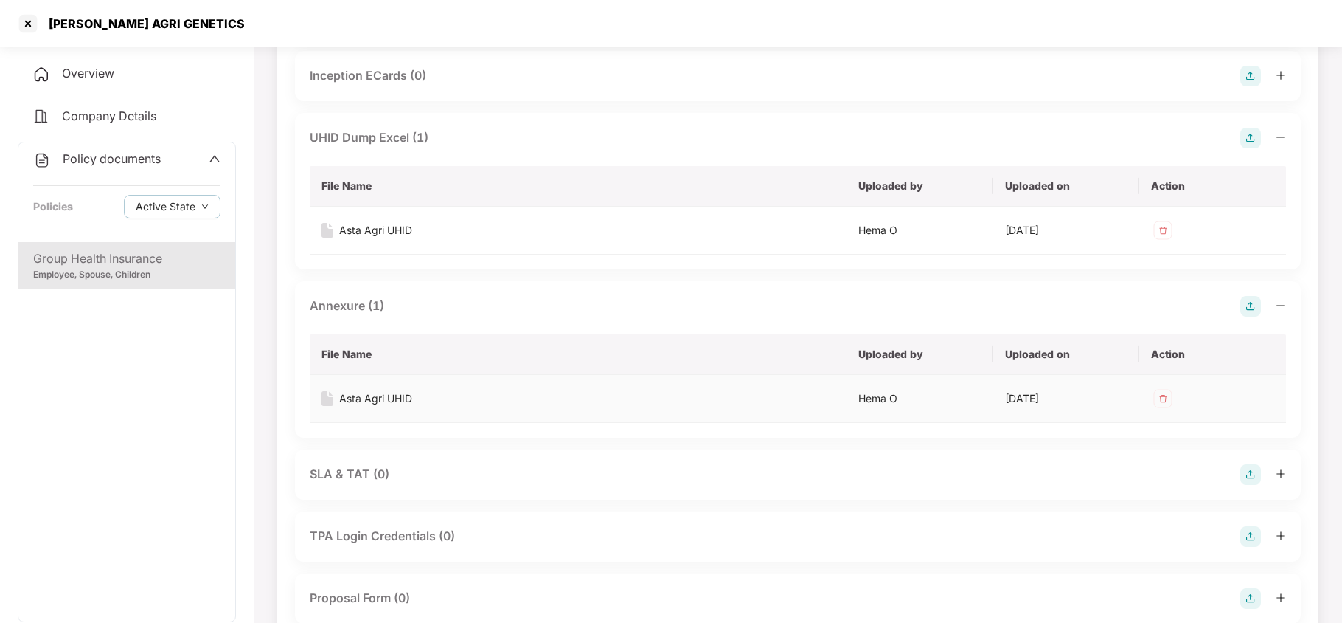
click at [393, 402] on div "Asta Agri UHID" at bounding box center [375, 398] width 73 height 16
click at [24, 18] on div at bounding box center [28, 24] width 24 height 24
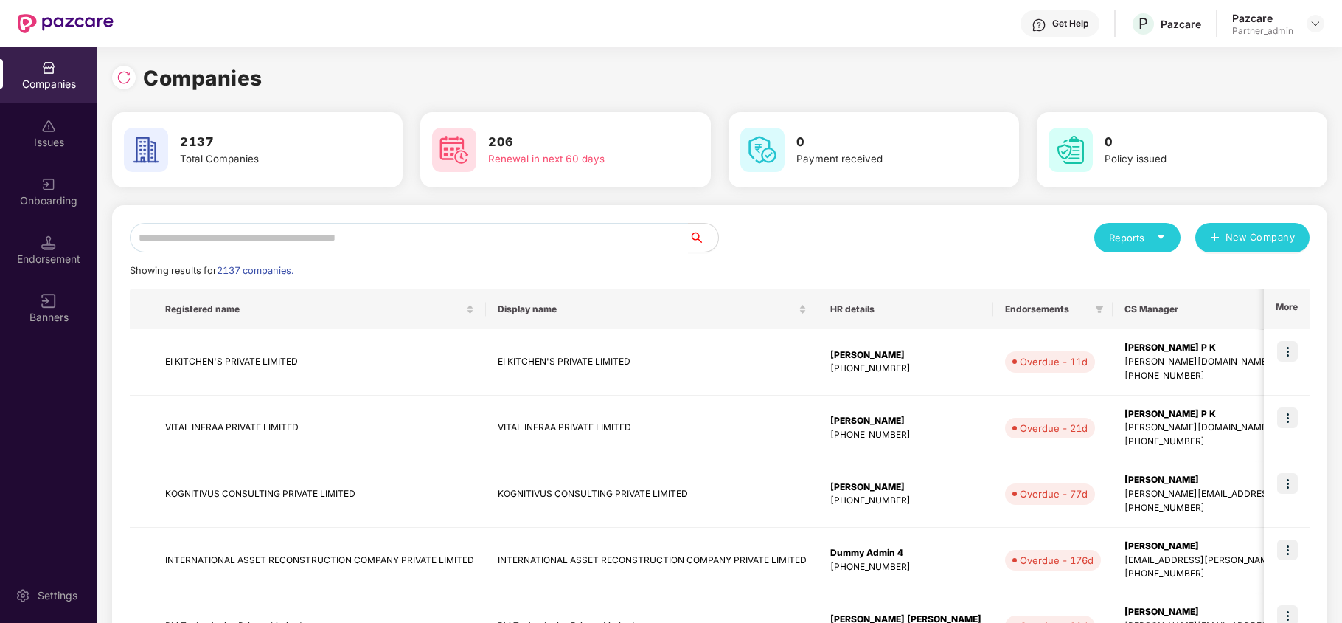
scroll to position [0, 0]
click at [248, 246] on input "text" at bounding box center [409, 238] width 559 height 30
paste input "**********"
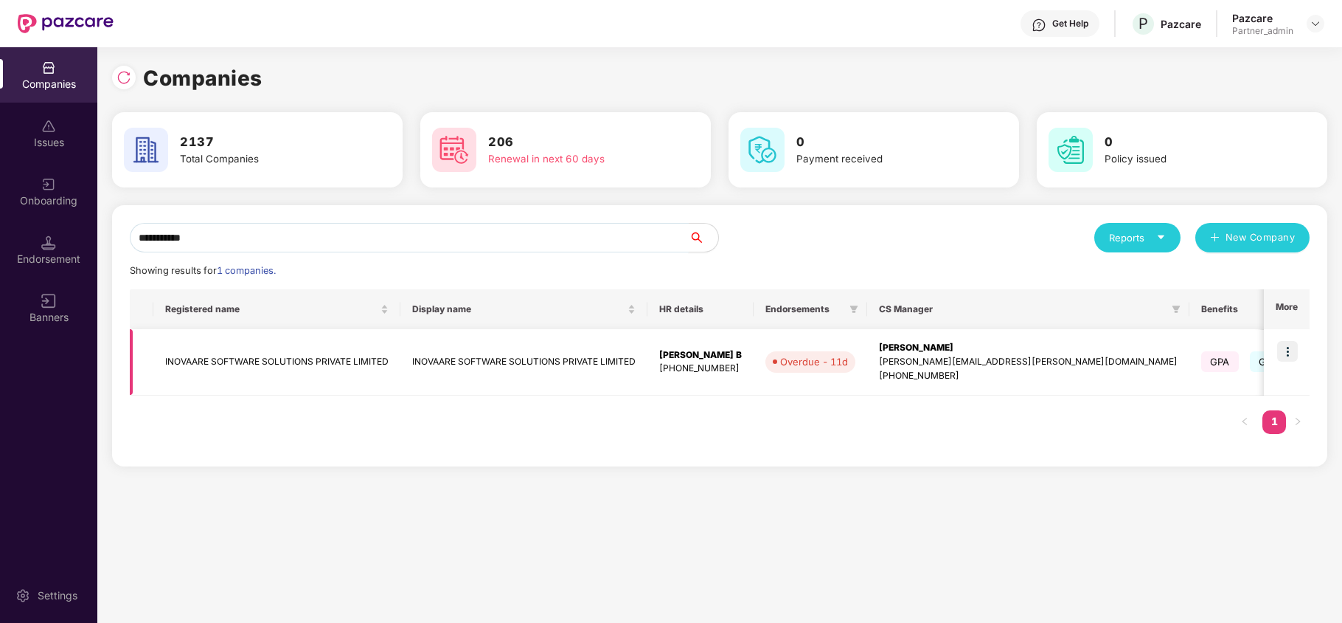
type input "**********"
click at [1291, 346] on img at bounding box center [1287, 351] width 21 height 21
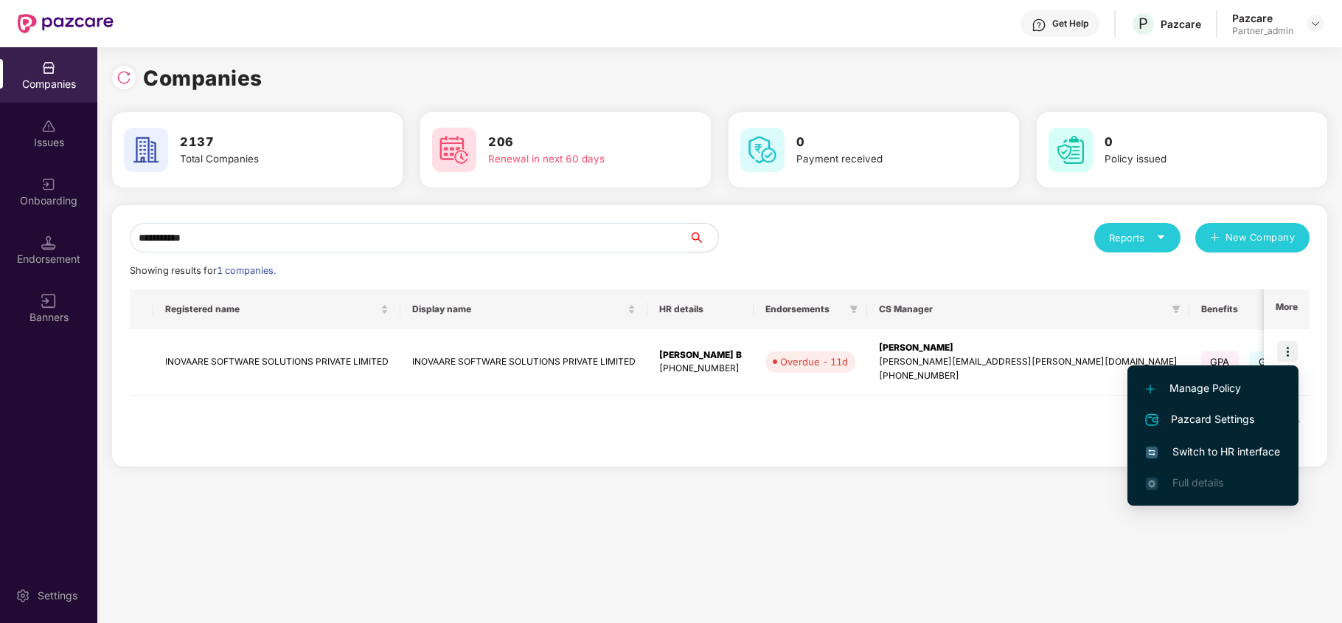
click at [1228, 456] on span "Switch to HR interface" at bounding box center [1213, 451] width 134 height 16
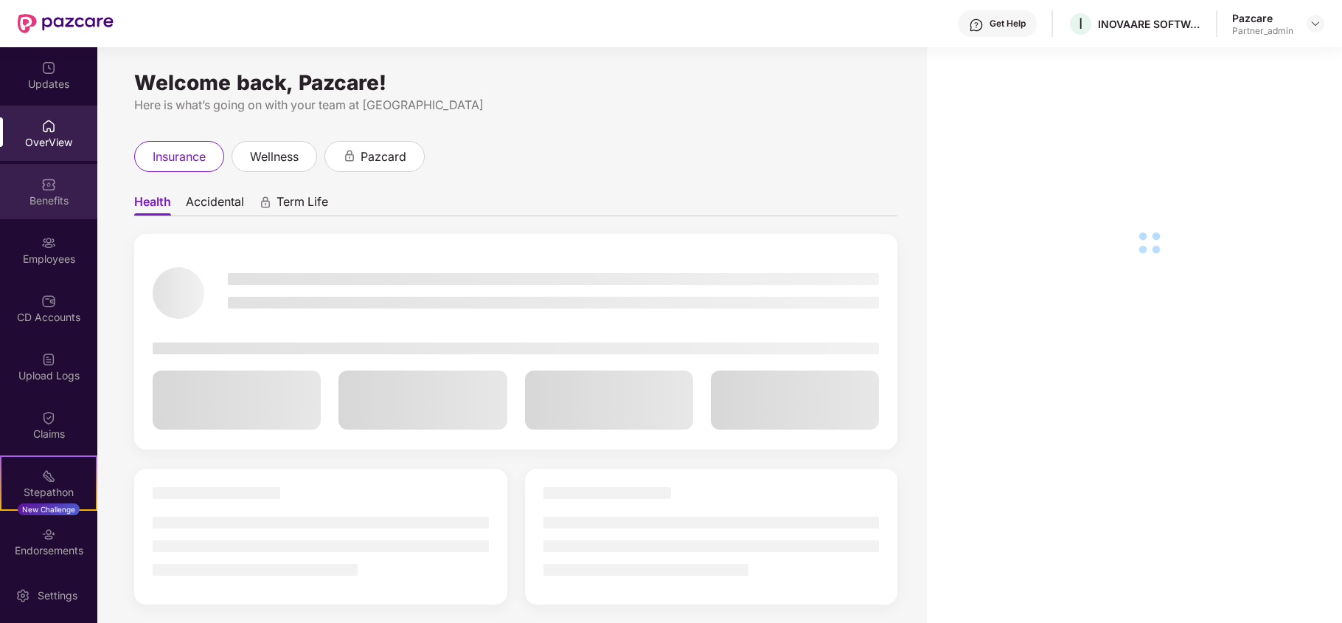
click at [59, 198] on div "Benefits" at bounding box center [48, 200] width 97 height 15
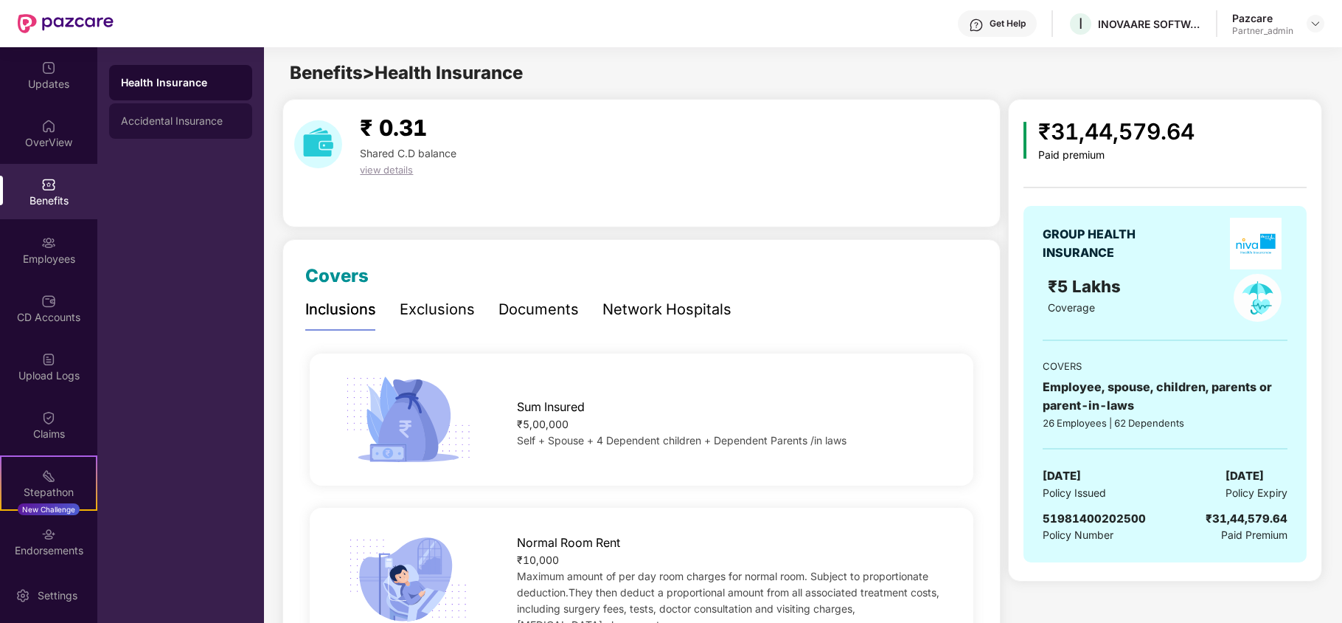
click at [193, 119] on div "Accidental Insurance" at bounding box center [180, 121] width 119 height 12
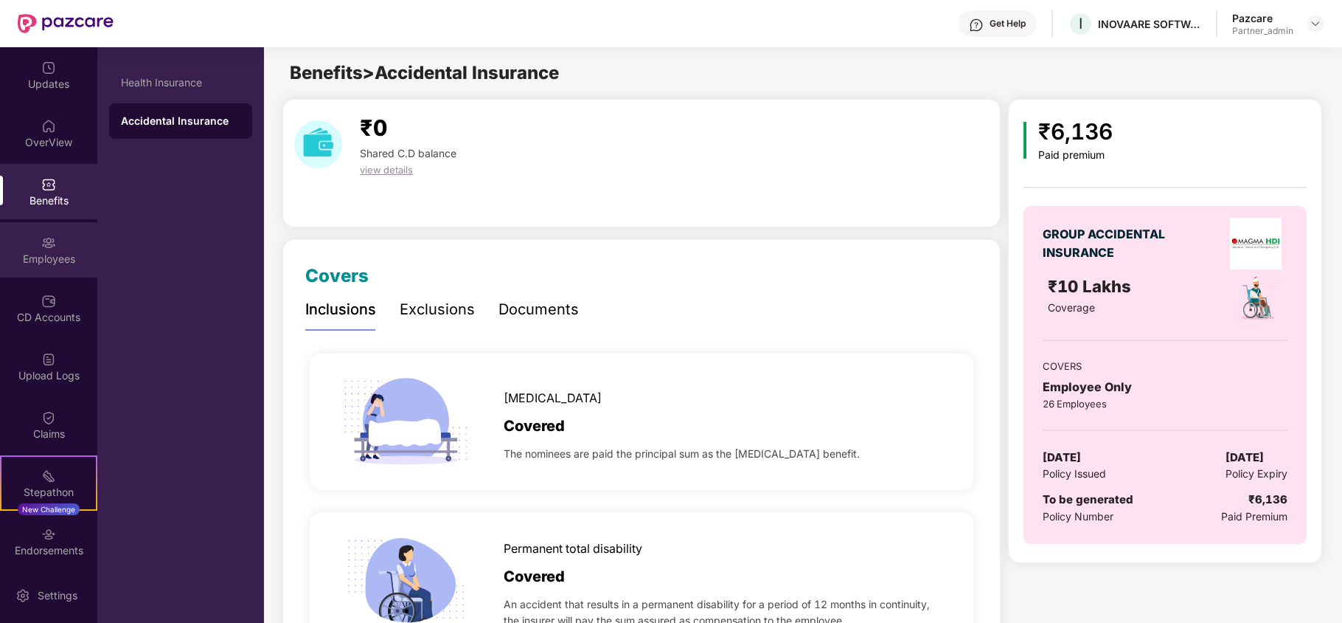
click at [39, 254] on div "Employees" at bounding box center [48, 259] width 97 height 15
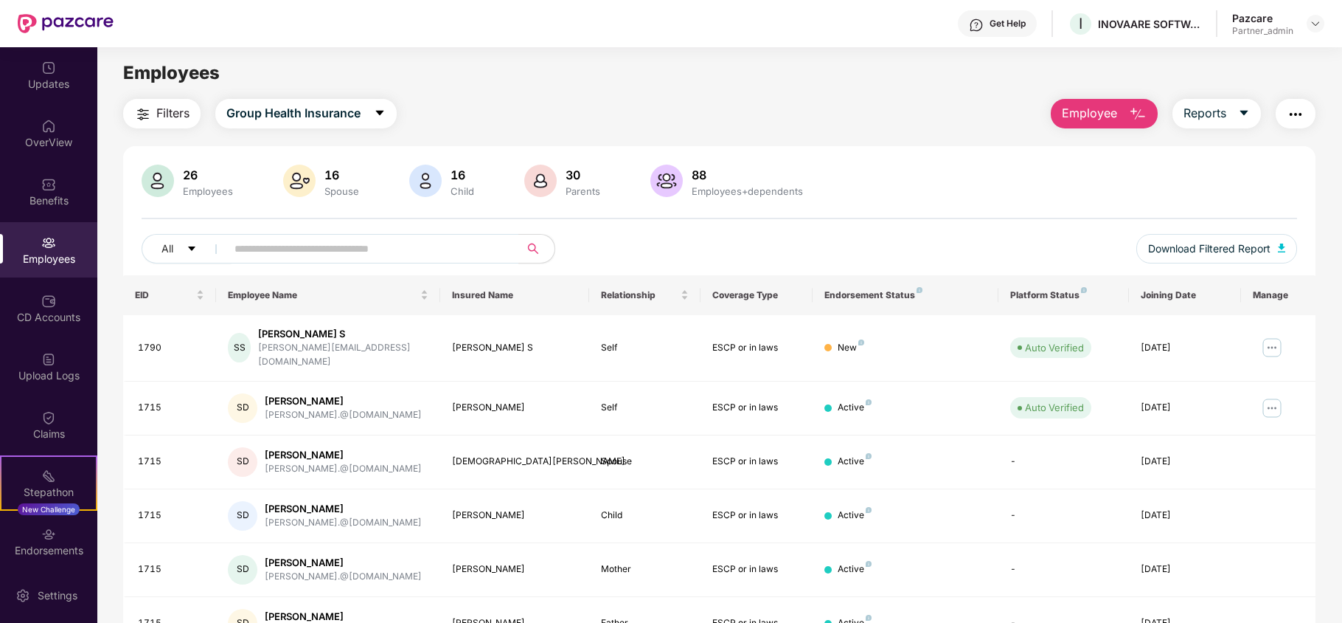
click at [172, 110] on span "Filters" at bounding box center [172, 113] width 33 height 18
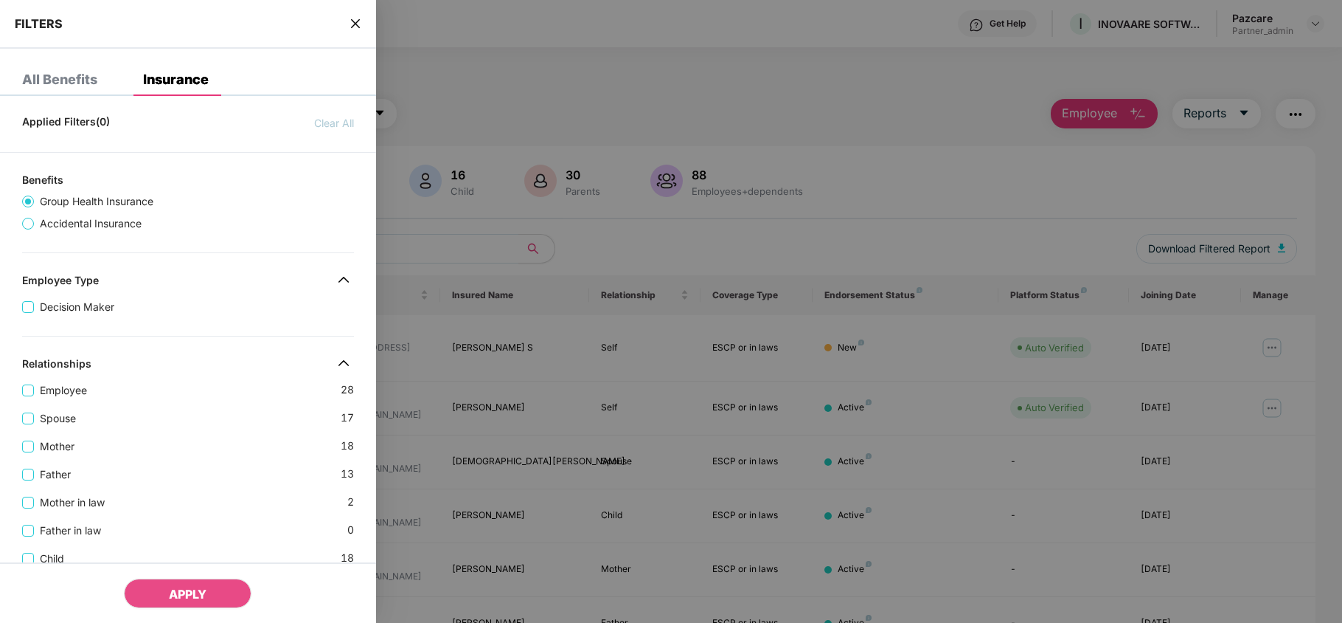
scroll to position [466, 0]
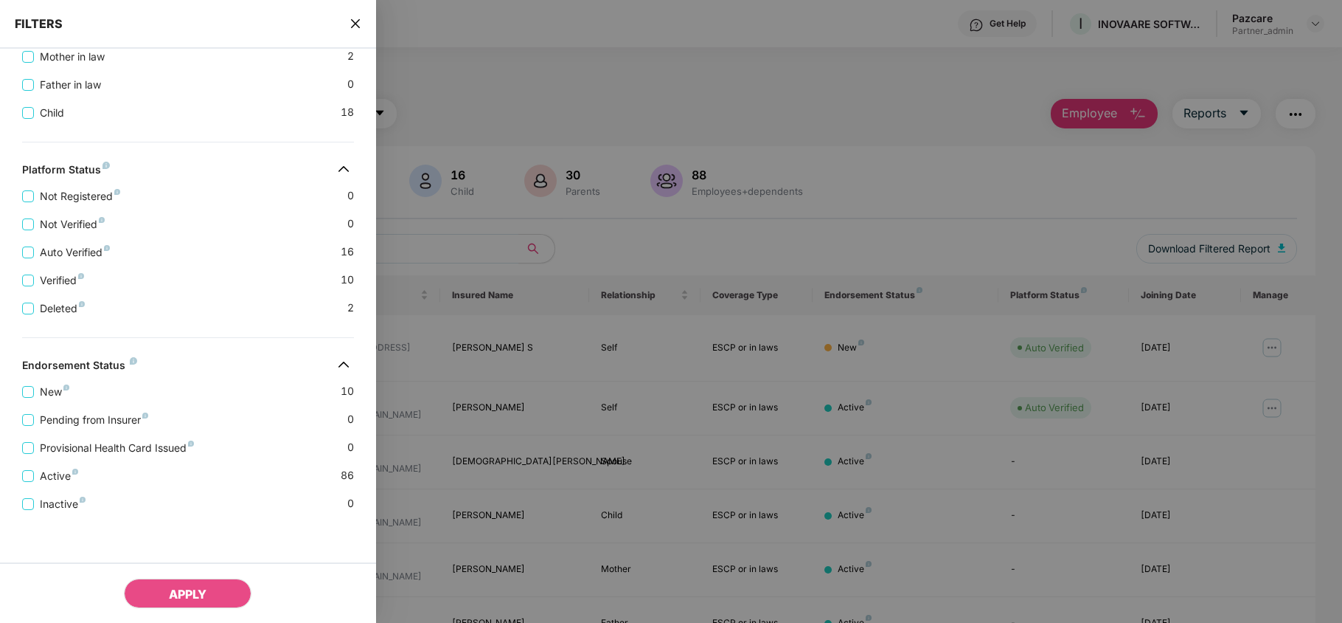
click at [353, 27] on icon "close" at bounding box center [356, 24] width 12 height 12
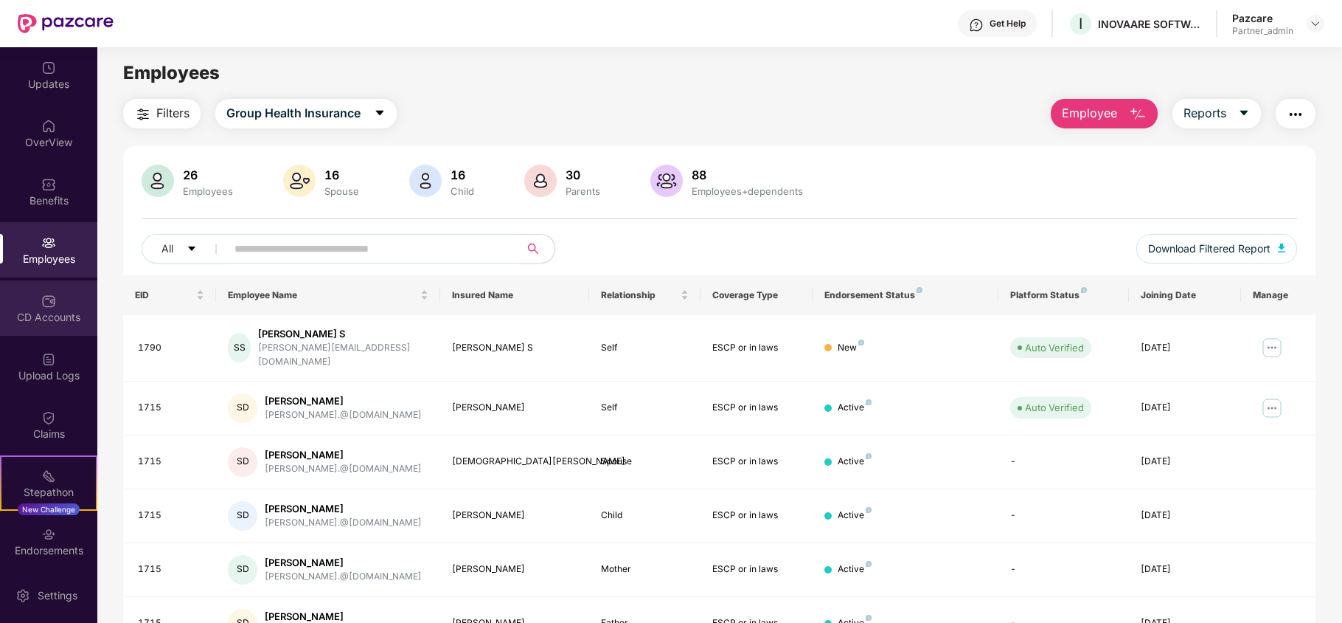
click at [34, 308] on div "CD Accounts" at bounding box center [48, 307] width 97 height 55
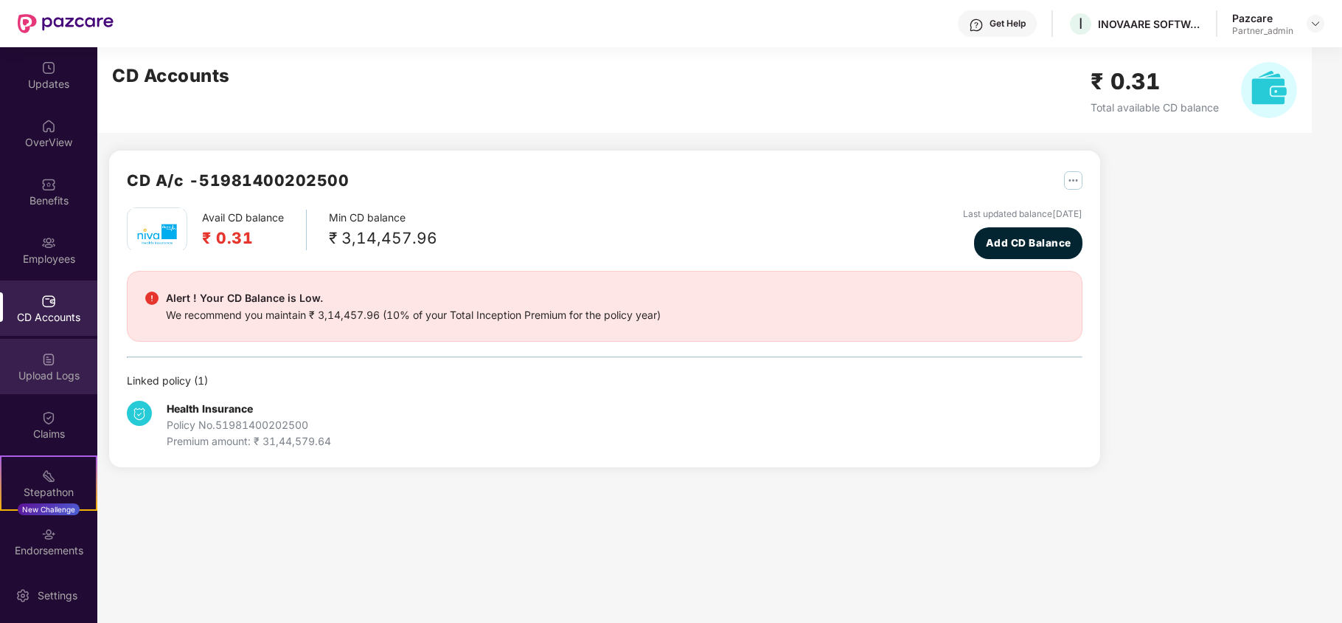
click at [44, 385] on div "Upload Logs" at bounding box center [48, 366] width 97 height 55
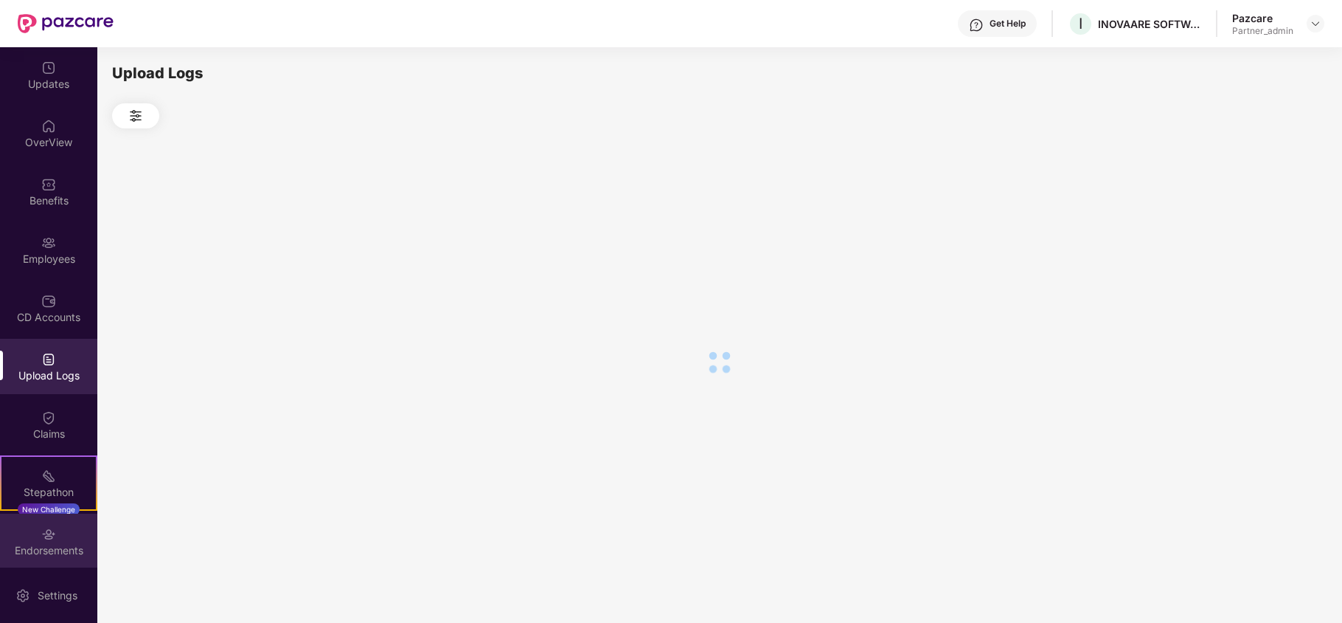
click at [41, 538] on img at bounding box center [48, 534] width 15 height 15
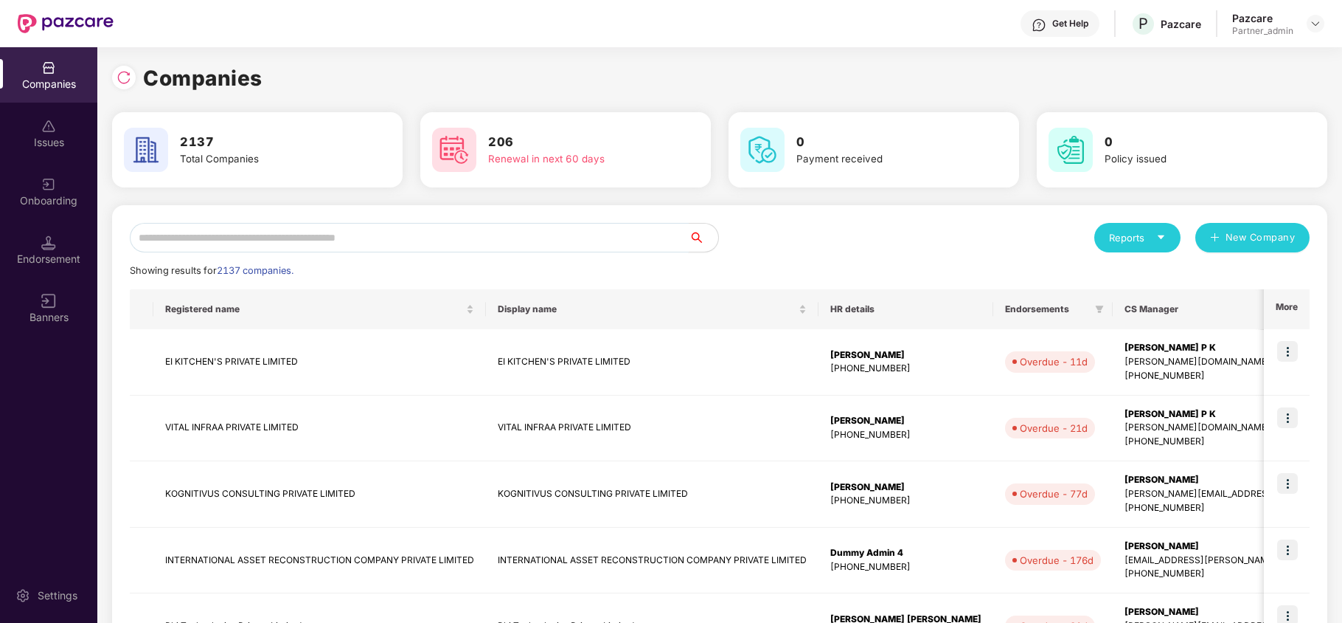
click at [248, 240] on input "text" at bounding box center [409, 238] width 559 height 30
paste input "**********"
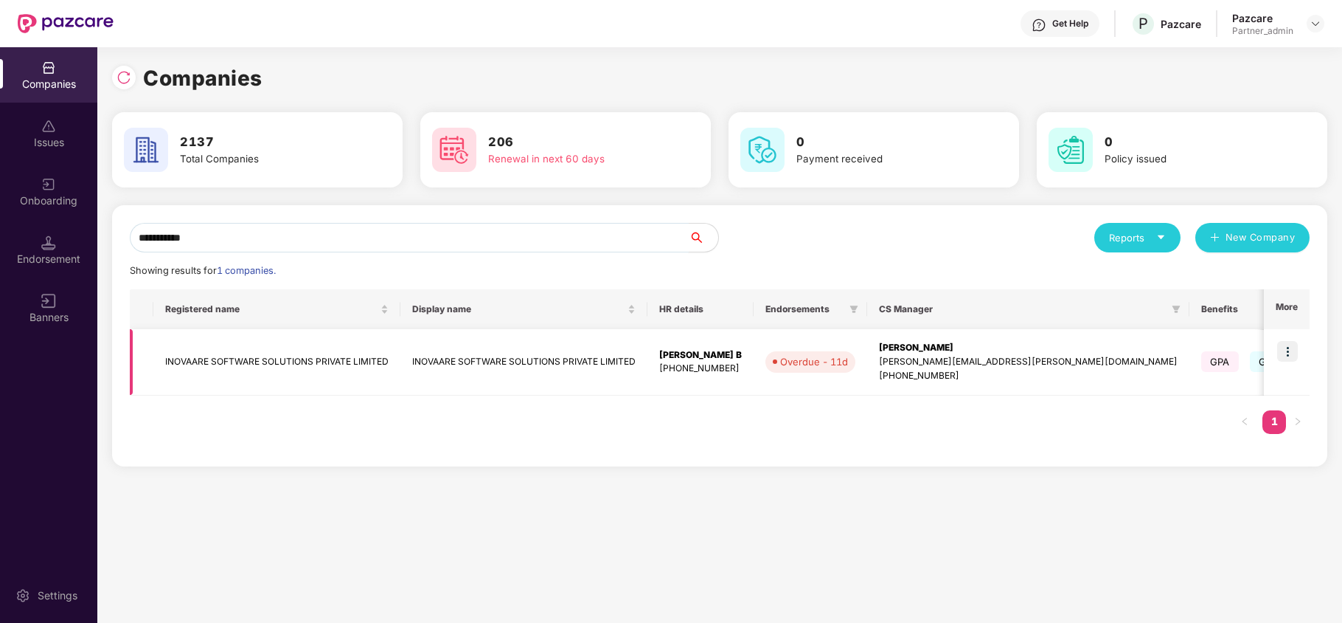
type input "**********"
click at [205, 363] on td "INOVAARE SOFTWARE SOLUTIONS PRIVATE LIMITED" at bounding box center [276, 362] width 247 height 66
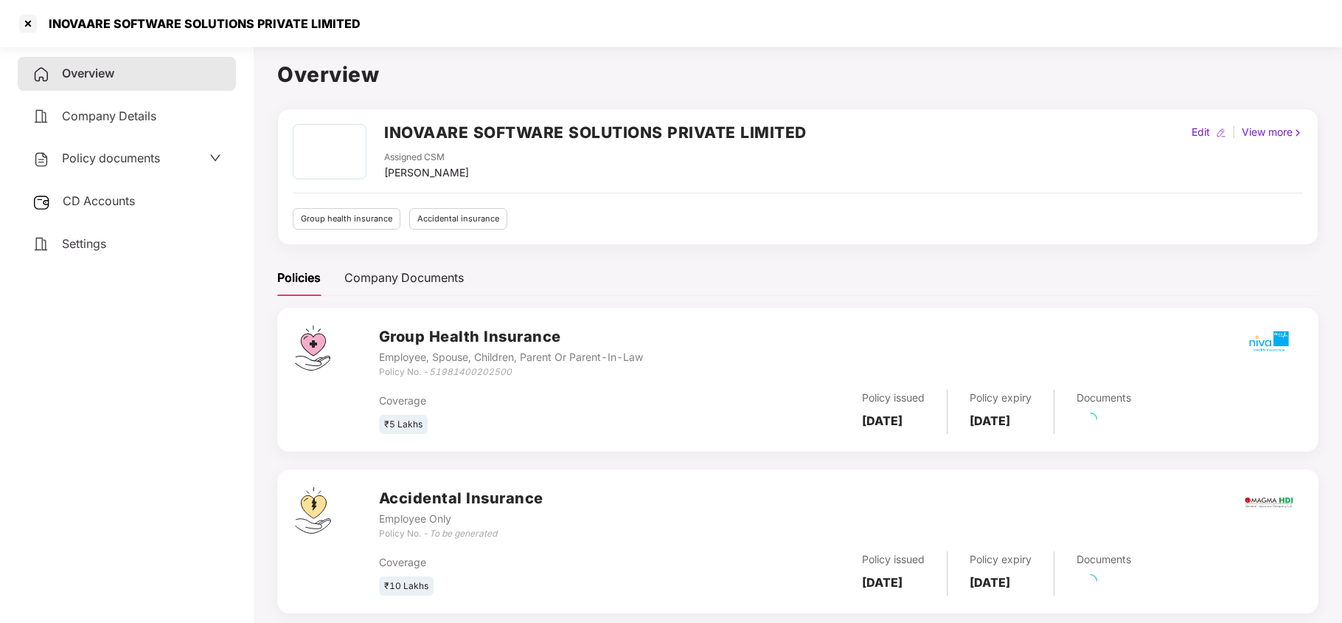
click at [100, 240] on span "Settings" at bounding box center [84, 243] width 44 height 15
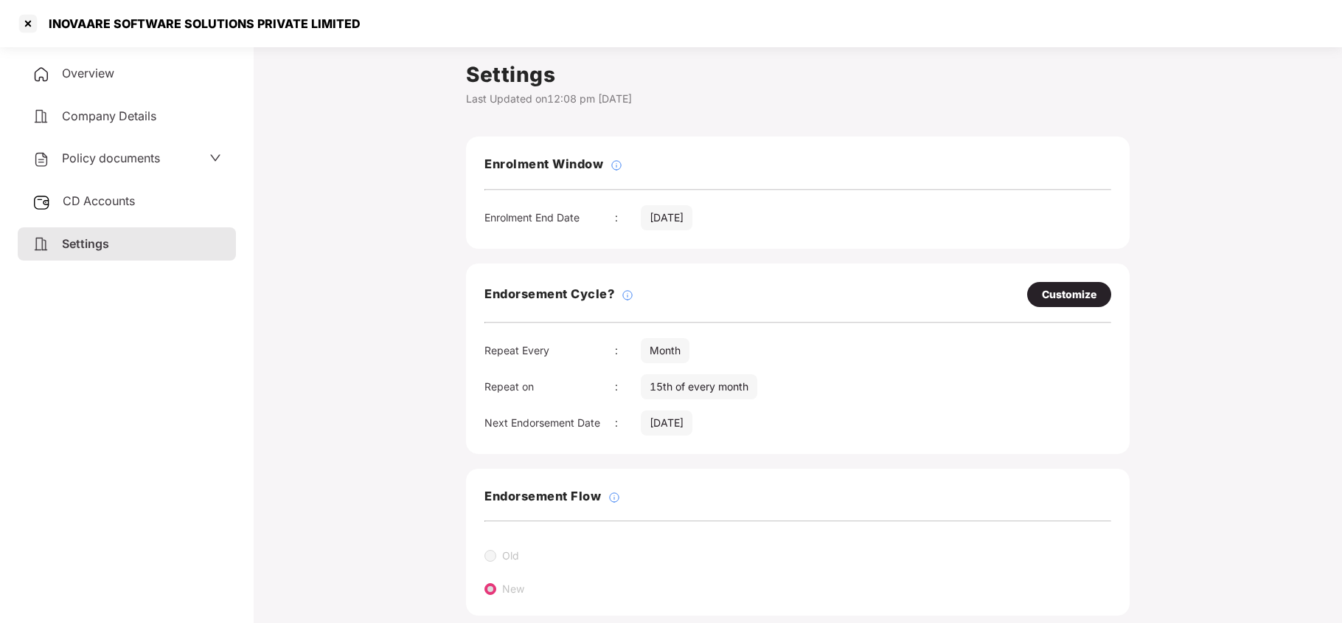
click at [1056, 294] on div "Customize" at bounding box center [1069, 294] width 55 height 16
select select "*****"
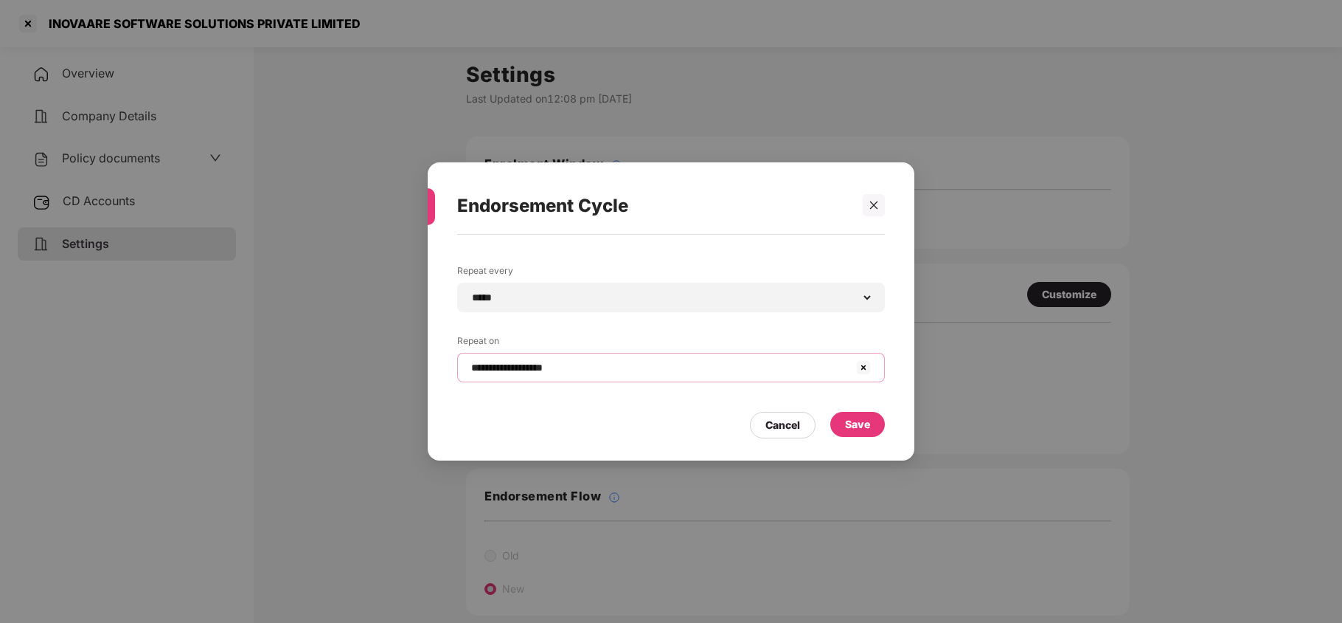
click at [581, 370] on input "**********" at bounding box center [662, 367] width 385 height 15
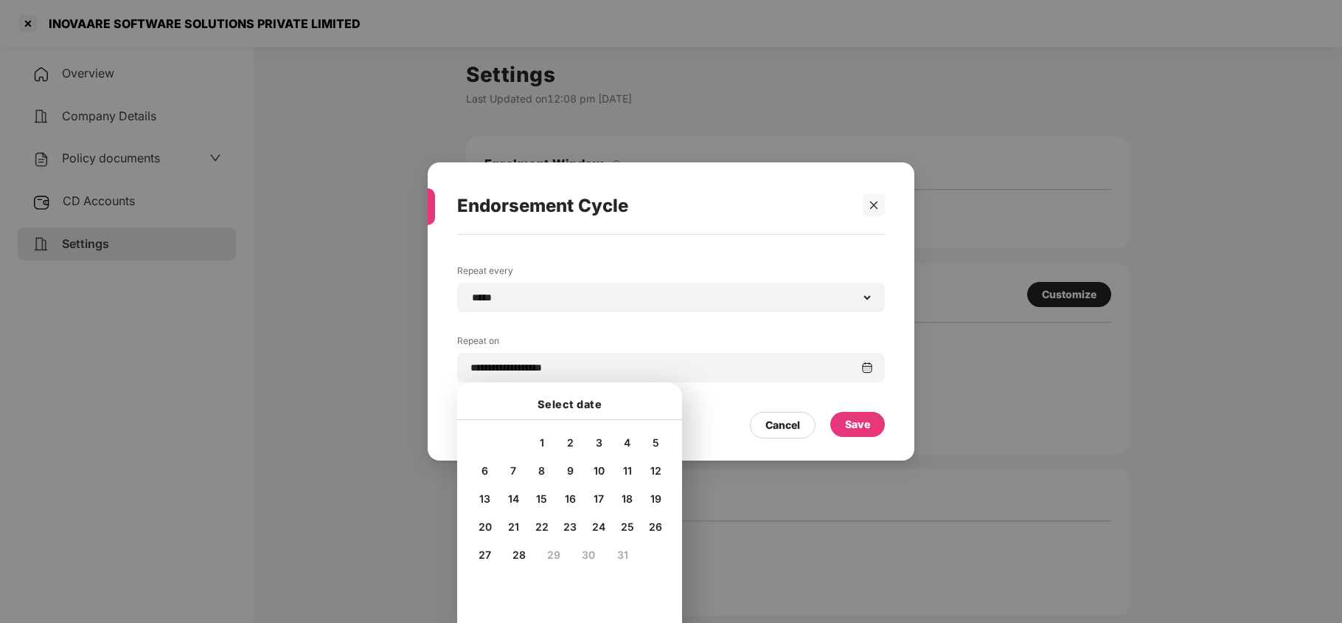
click at [600, 467] on span "10" at bounding box center [599, 470] width 11 height 13
type input "**********"
click at [854, 417] on div "Save" at bounding box center [857, 424] width 25 height 16
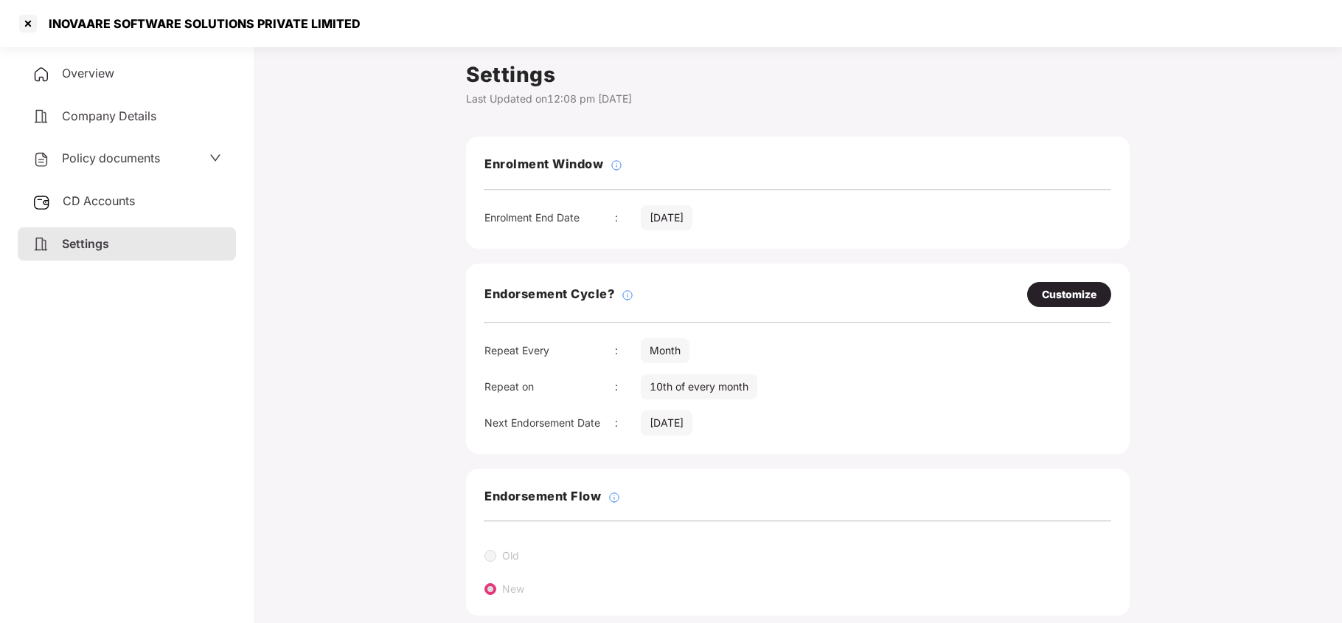
click at [113, 151] on span "Policy documents" at bounding box center [111, 157] width 98 height 15
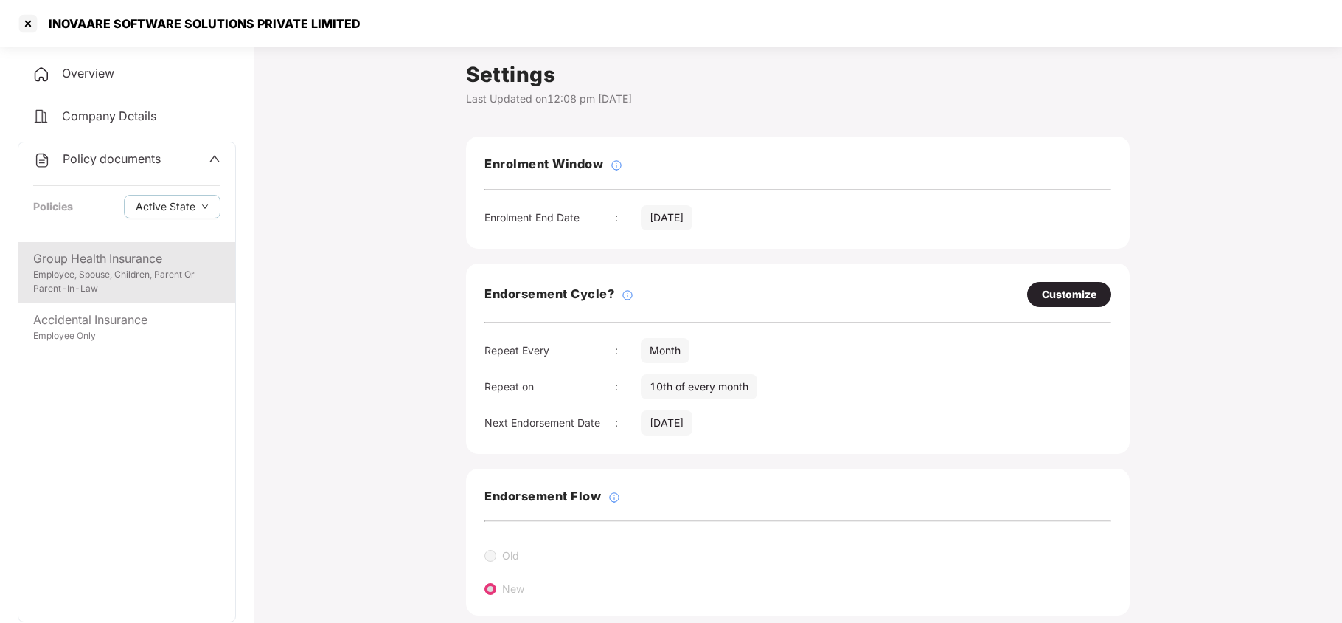
click at [107, 268] on div "Employee, Spouse, Children, Parent Or Parent-In-Law" at bounding box center [126, 282] width 187 height 28
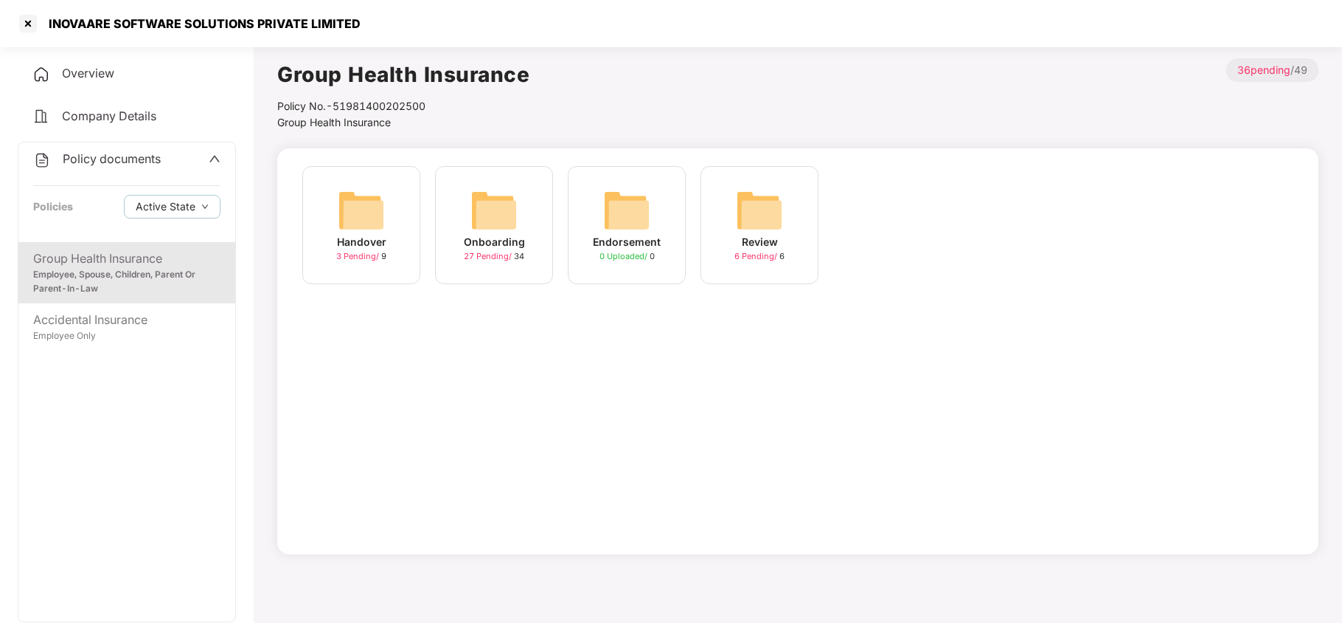
click at [496, 209] on img at bounding box center [494, 210] width 47 height 47
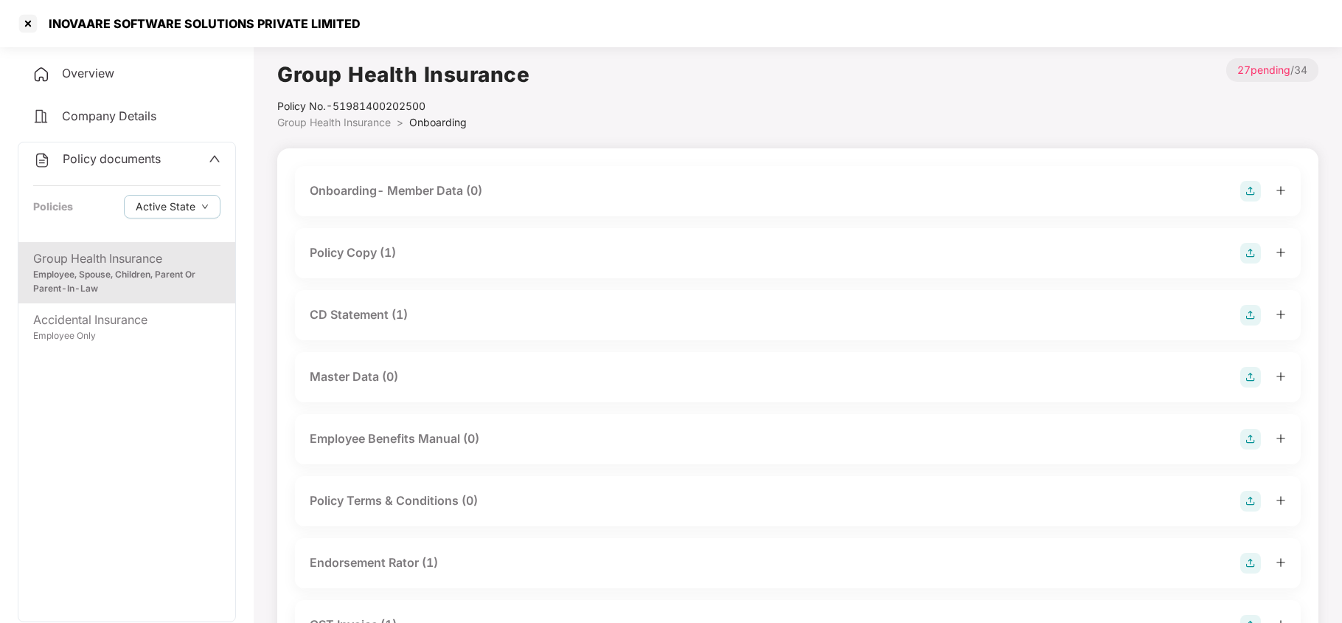
click at [414, 260] on div "Policy Copy (1)" at bounding box center [798, 253] width 977 height 21
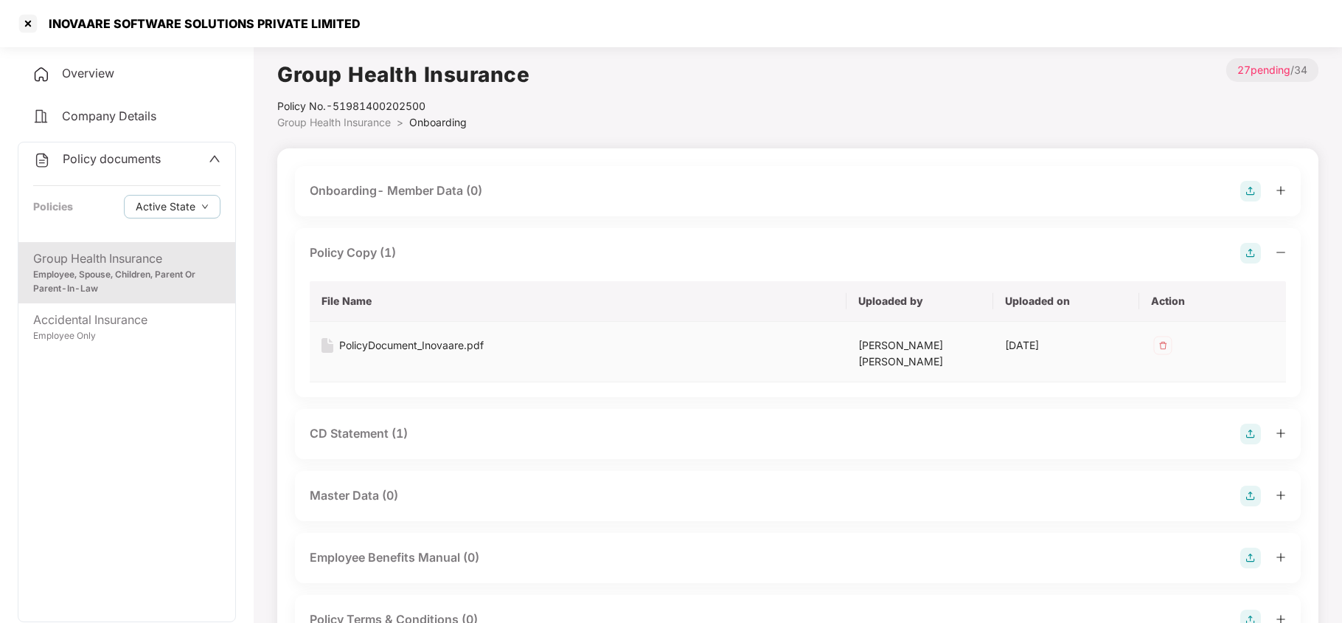
click at [423, 348] on div "PolicyDocument_Inovaare.pdf" at bounding box center [411, 345] width 145 height 16
click at [398, 429] on div "CD Statement (1)" at bounding box center [359, 433] width 98 height 18
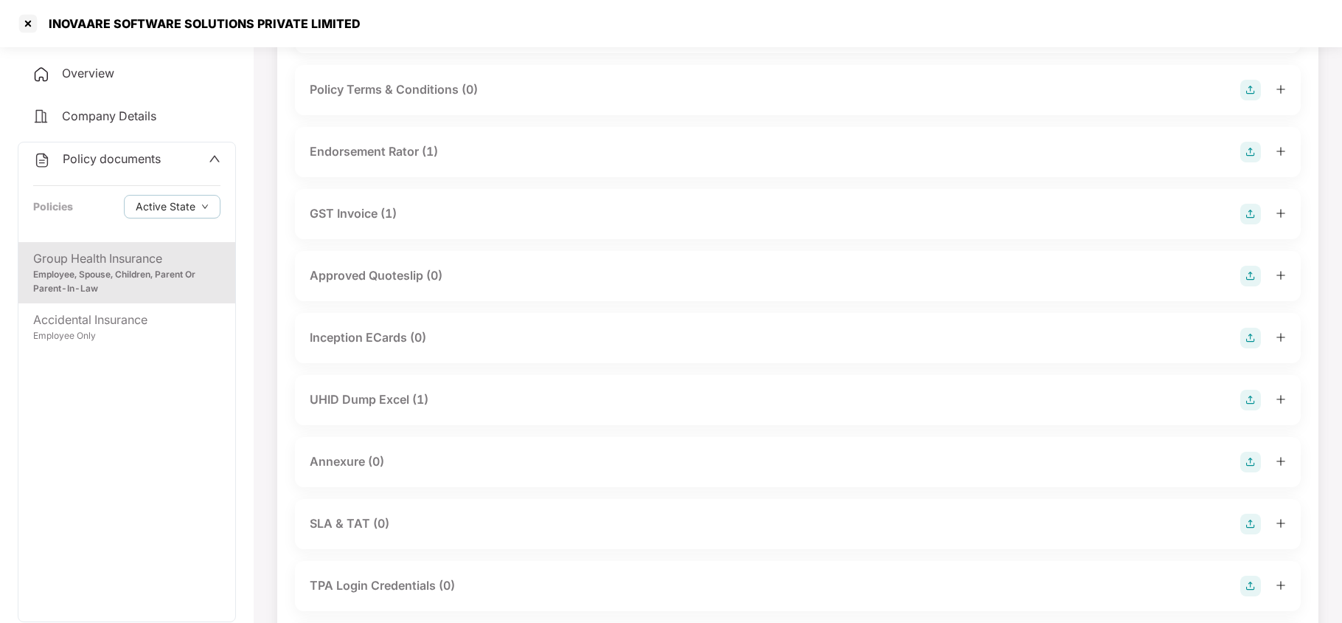
scroll to position [688, 0]
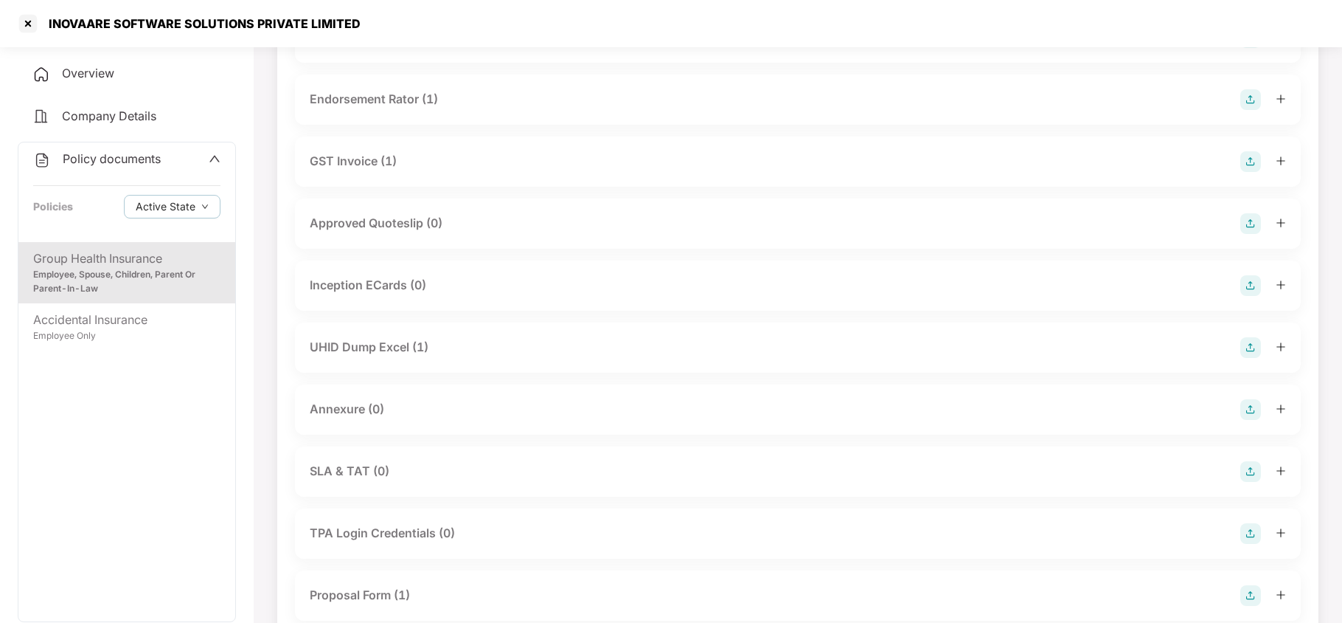
click at [416, 338] on div "UHID Dump Excel (1)" at bounding box center [369, 347] width 119 height 18
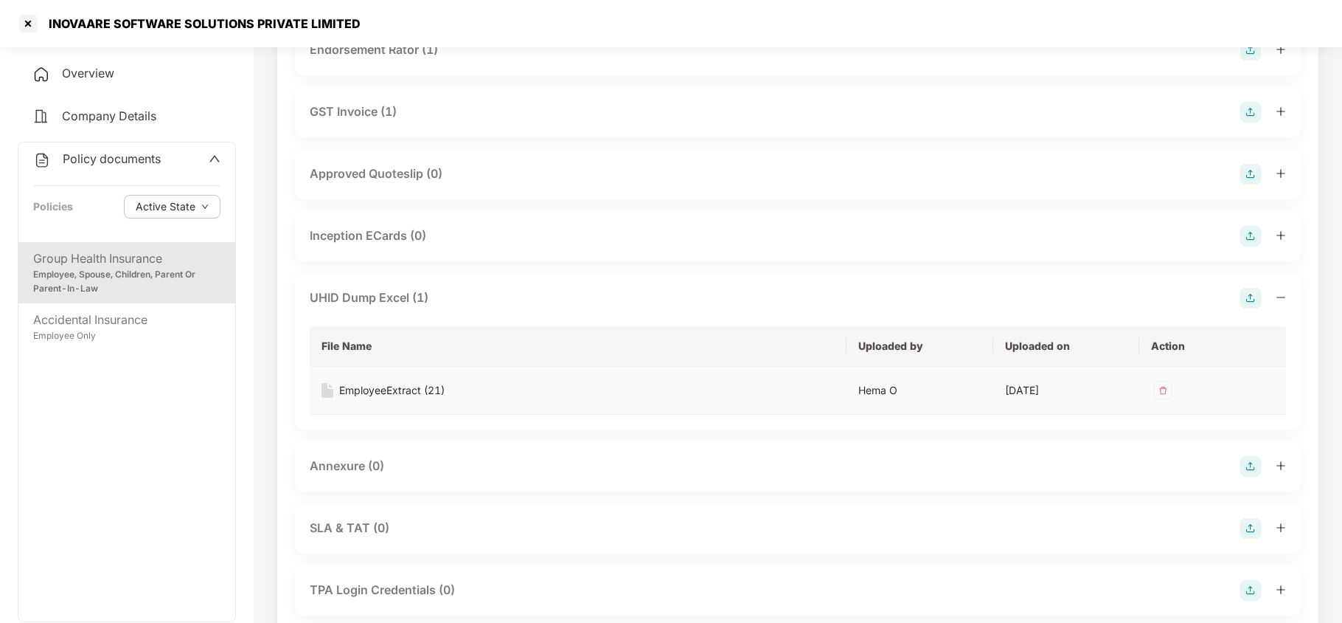
scroll to position [786, 0]
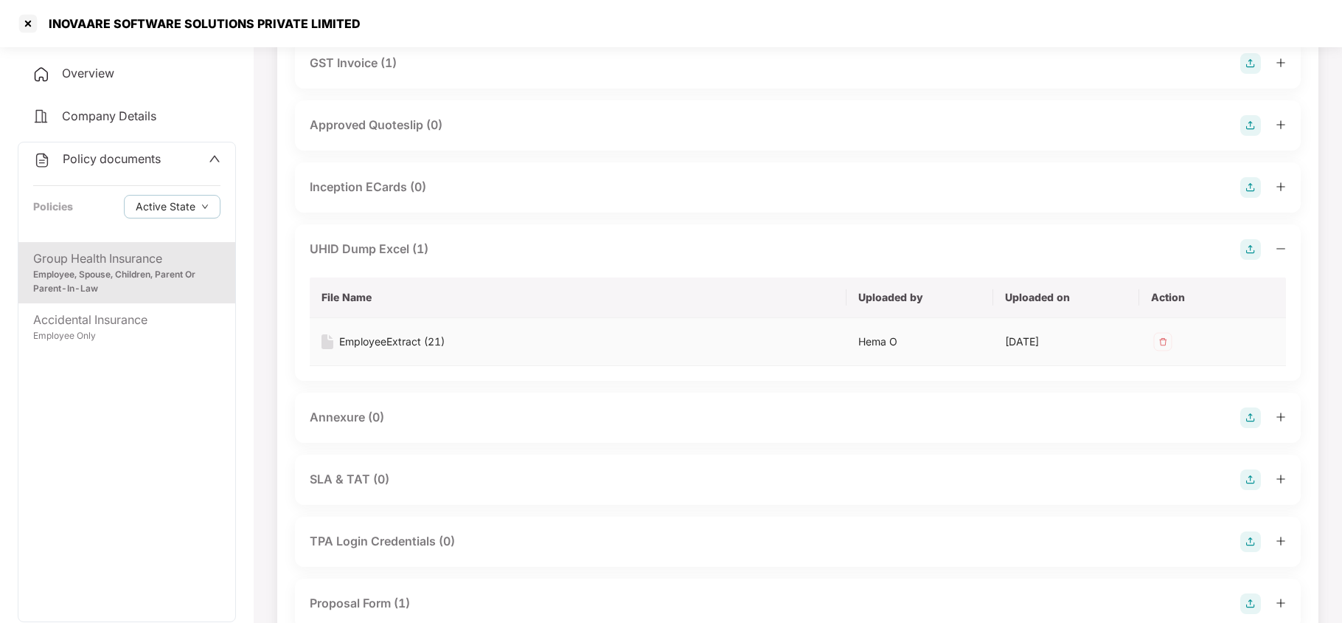
click at [405, 333] on div "EmployeeExtract (21)" at bounding box center [391, 341] width 105 height 16
click at [27, 24] on div at bounding box center [28, 24] width 24 height 24
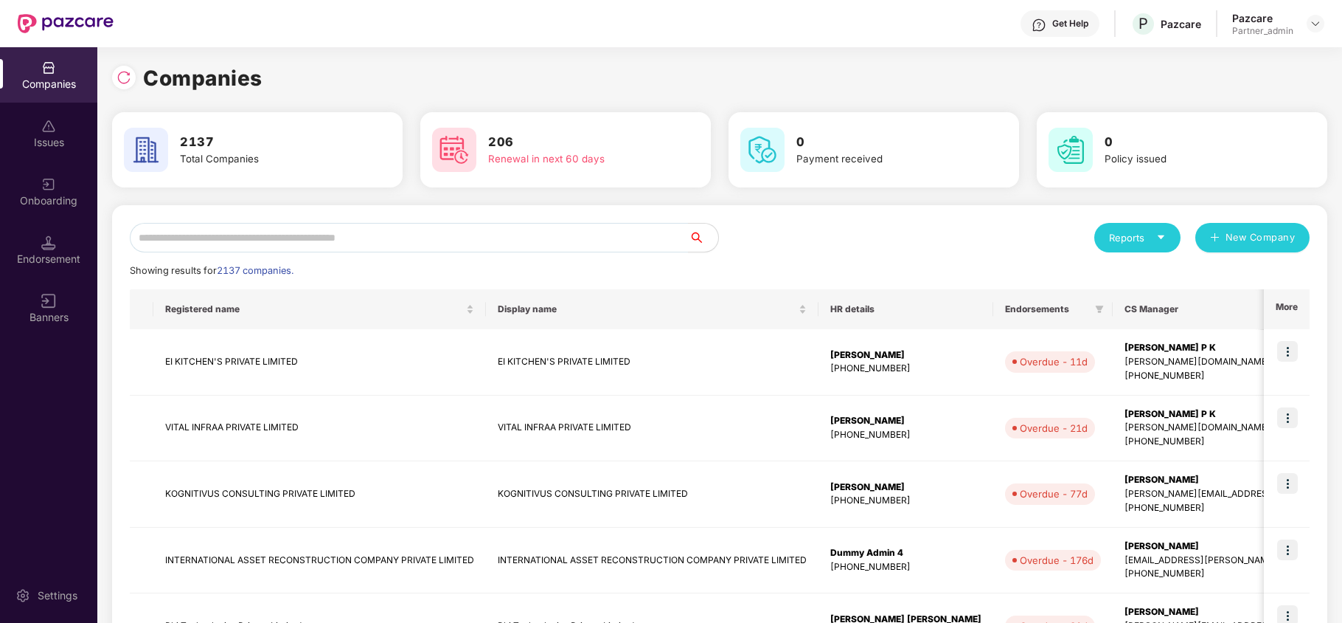
scroll to position [0, 0]
click at [322, 240] on input "text" at bounding box center [409, 238] width 559 height 30
paste input "**********"
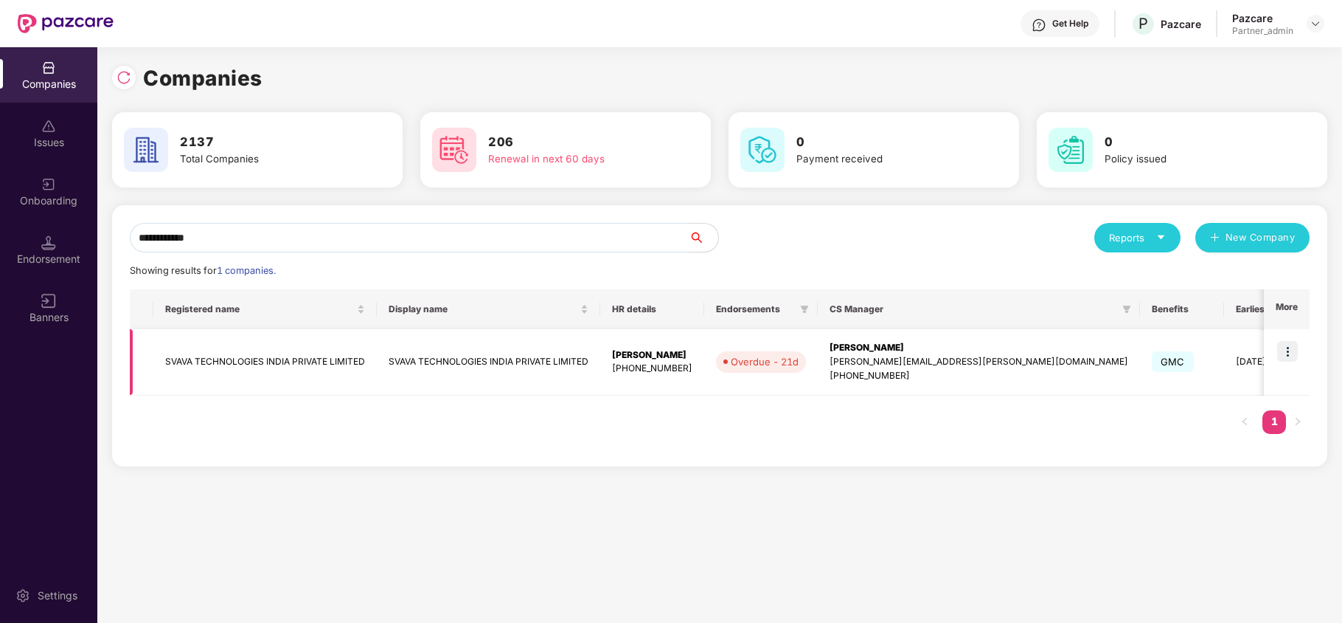
type input "**********"
click at [1291, 352] on img at bounding box center [1287, 351] width 21 height 21
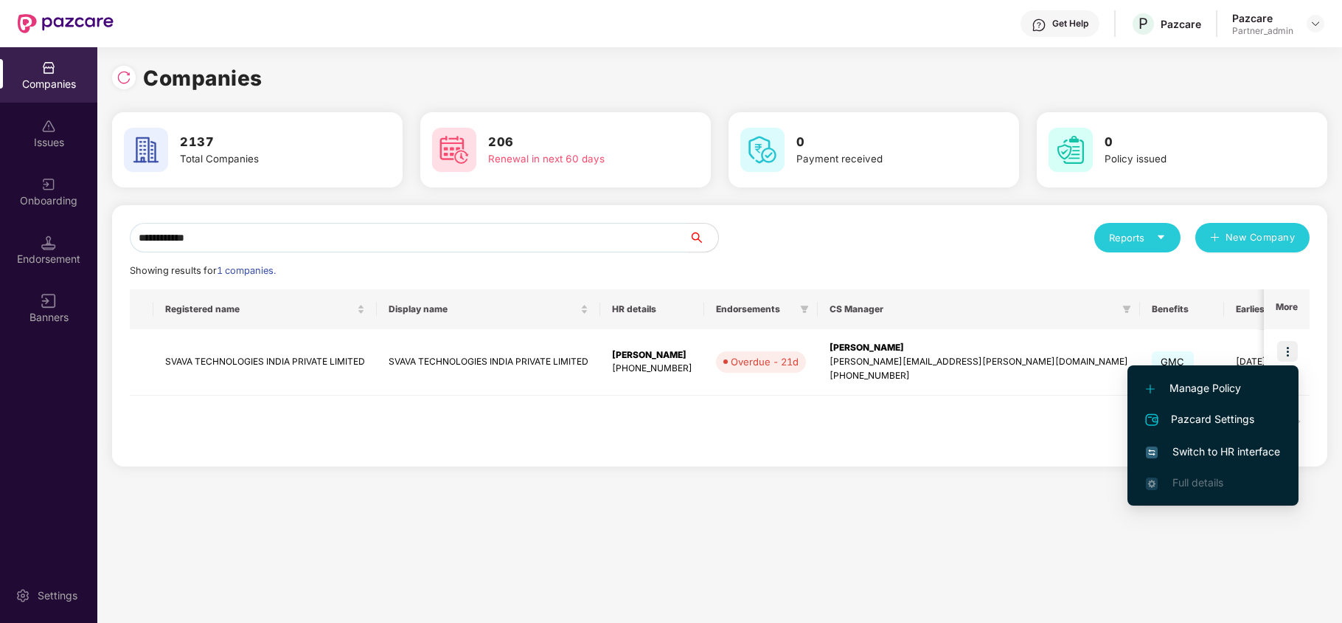
click at [1208, 451] on span "Switch to HR interface" at bounding box center [1213, 451] width 134 height 16
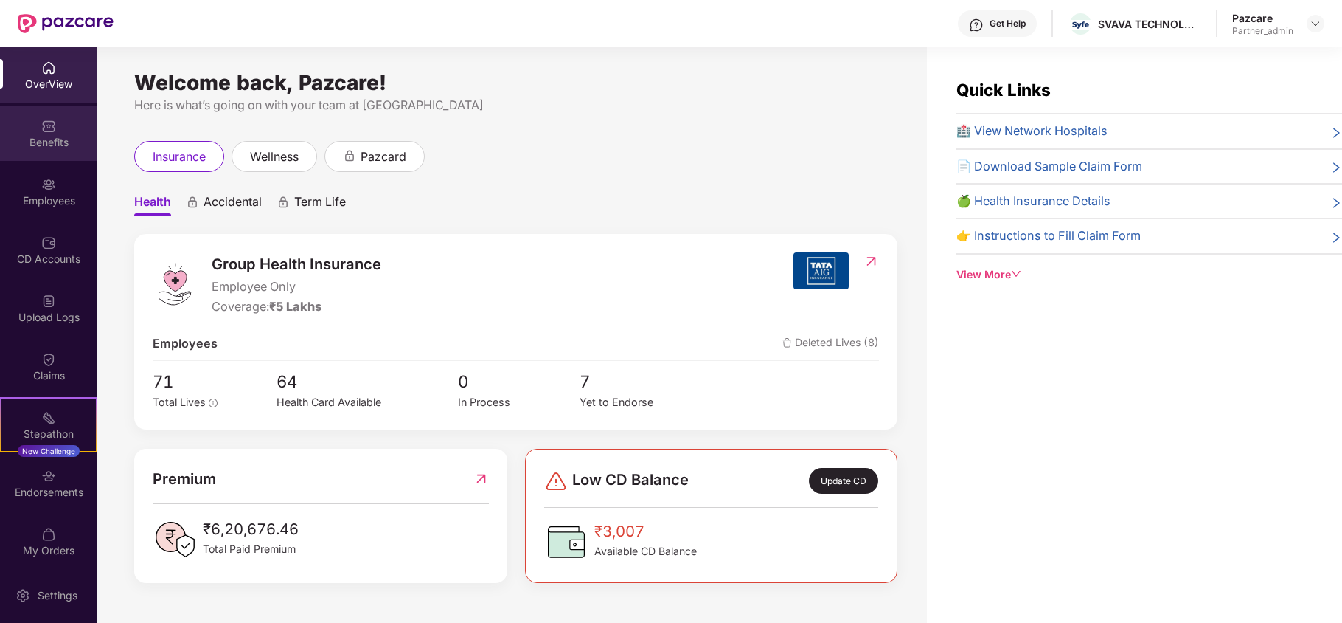
click at [42, 146] on div "Benefits" at bounding box center [48, 142] width 97 height 15
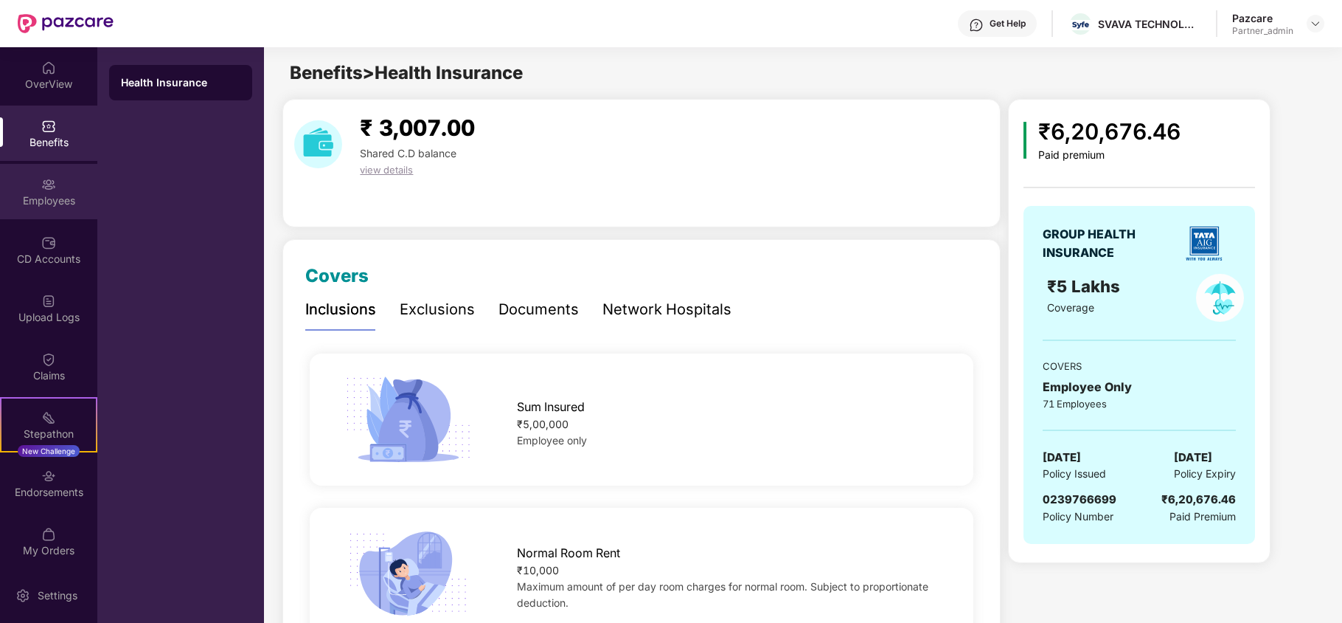
click at [41, 193] on div "Employees" at bounding box center [48, 200] width 97 height 15
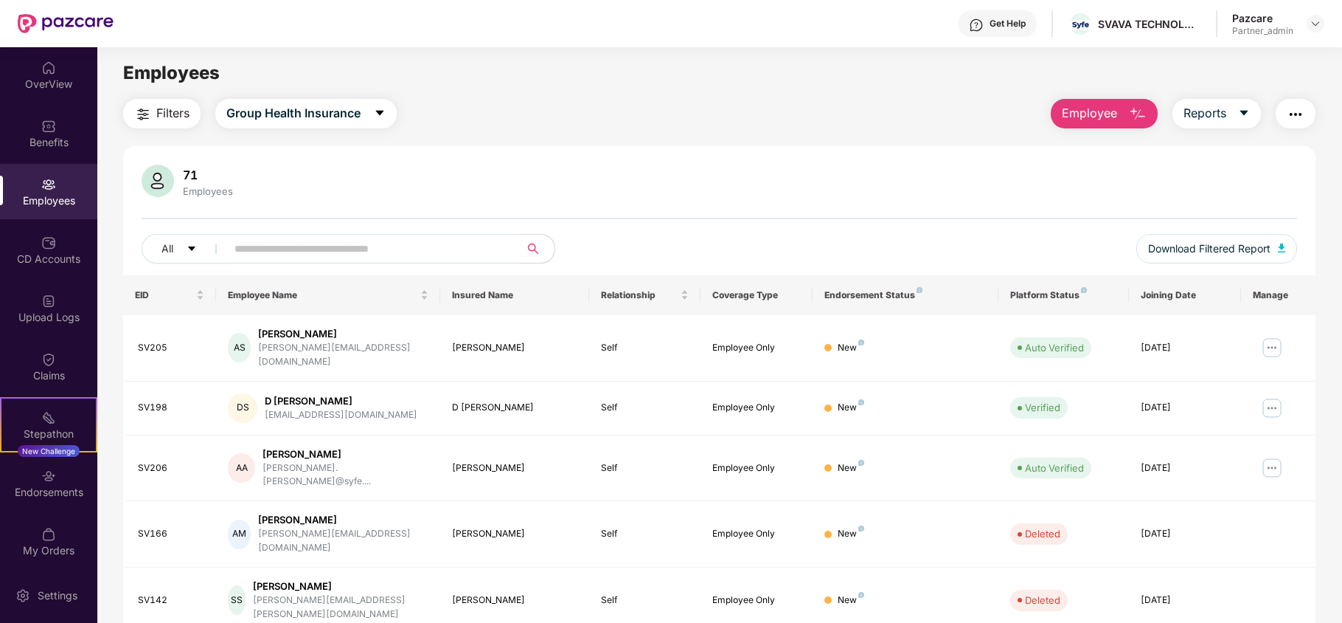
click at [167, 107] on span "Filters" at bounding box center [172, 113] width 33 height 18
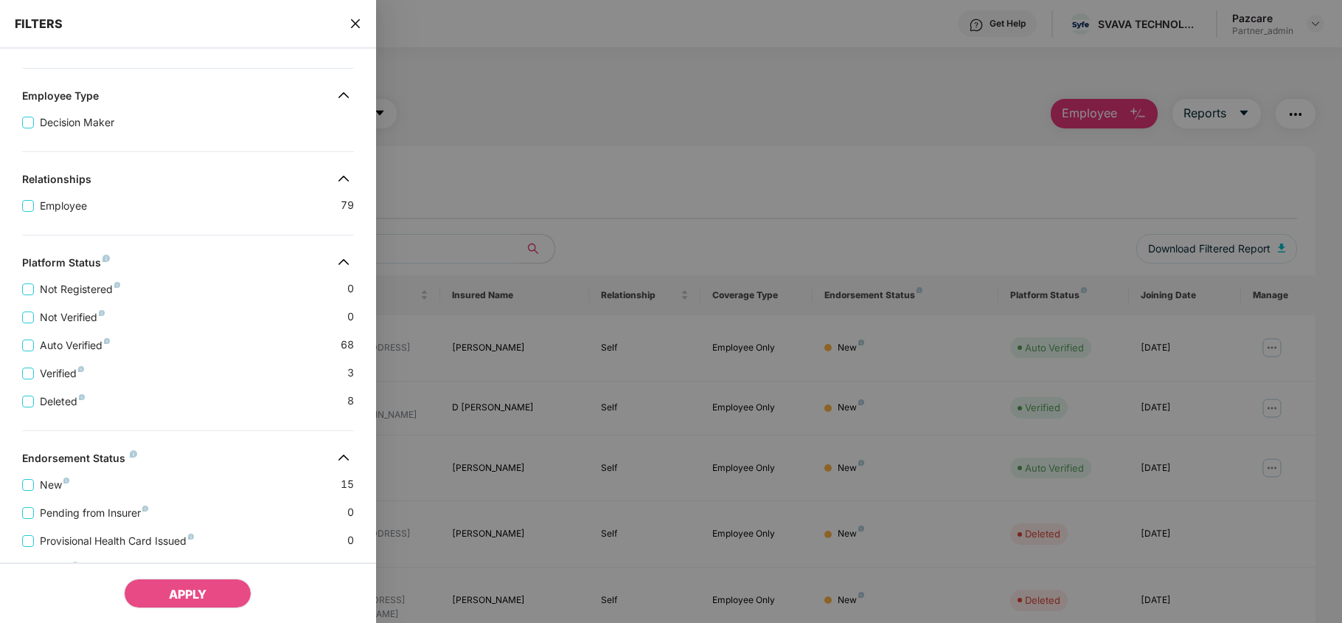
scroll to position [269, 0]
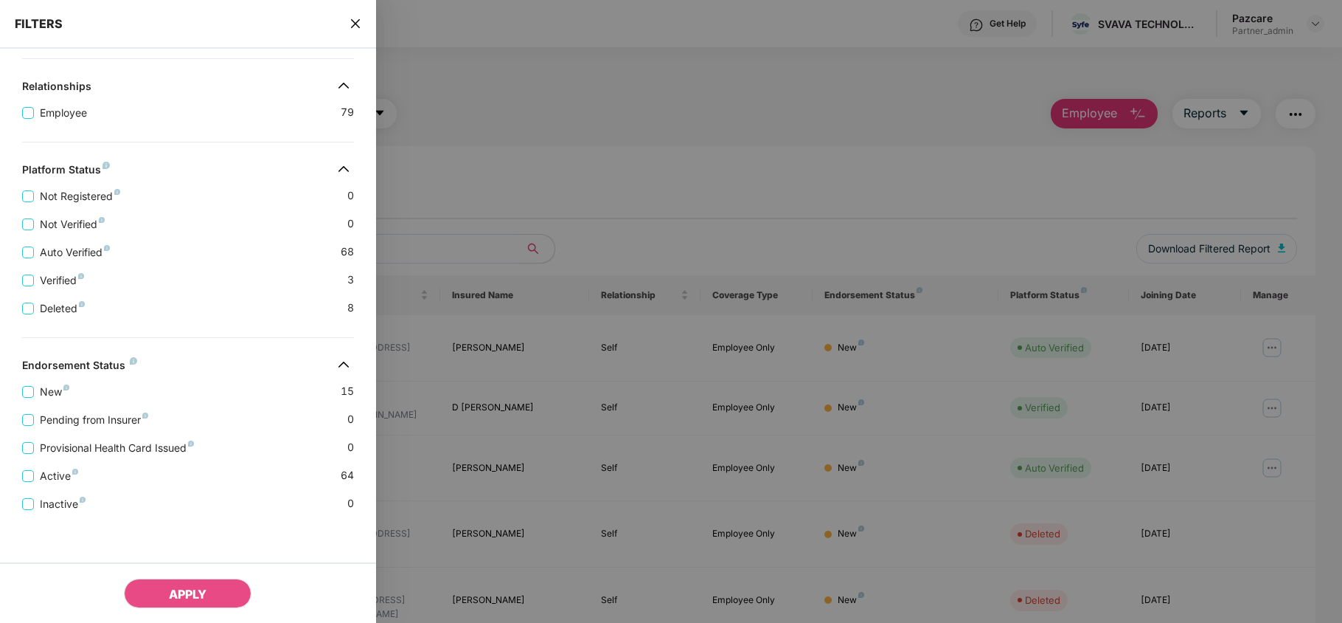
click at [348, 21] on div "FILTERS" at bounding box center [188, 24] width 376 height 49
click at [355, 21] on icon "close" at bounding box center [356, 24] width 12 height 12
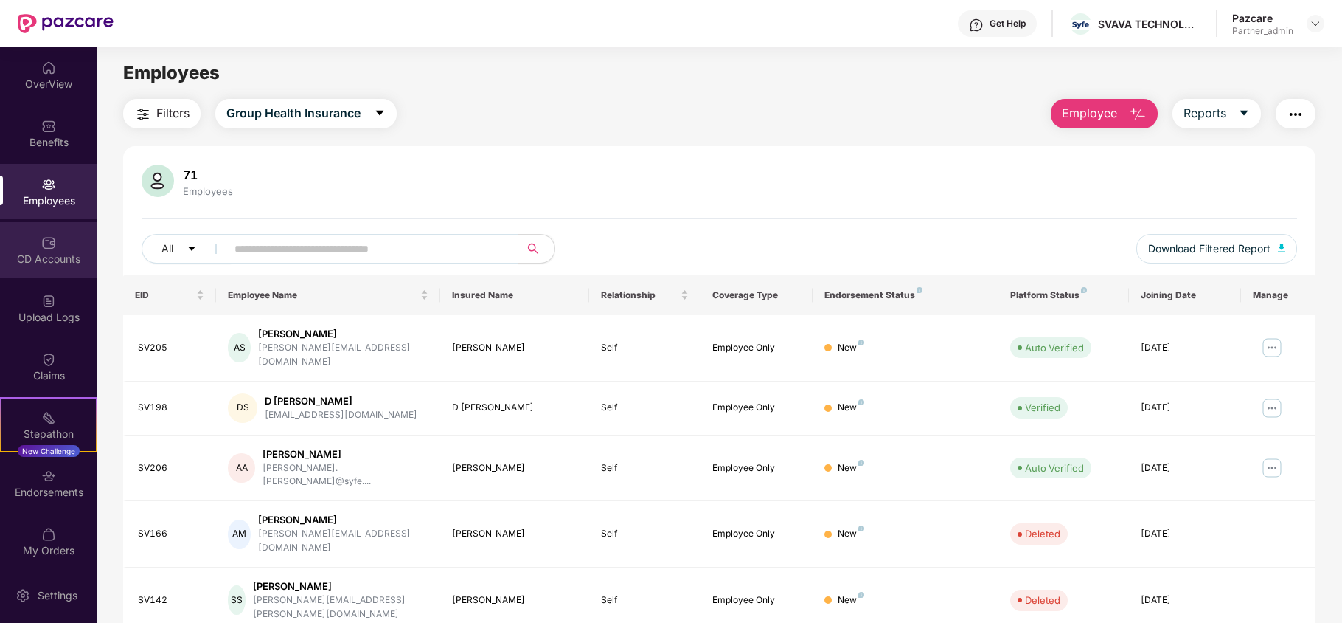
click at [55, 254] on div "CD Accounts" at bounding box center [48, 259] width 97 height 15
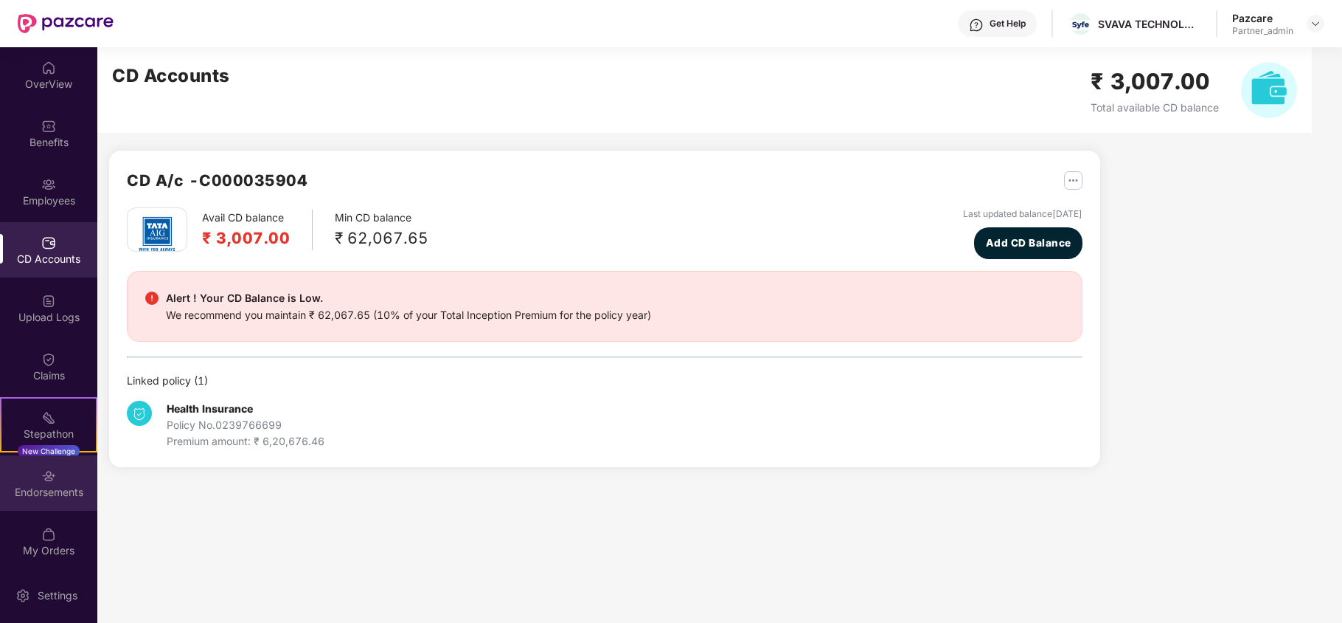
click at [42, 497] on div "Endorsements" at bounding box center [48, 492] width 97 height 15
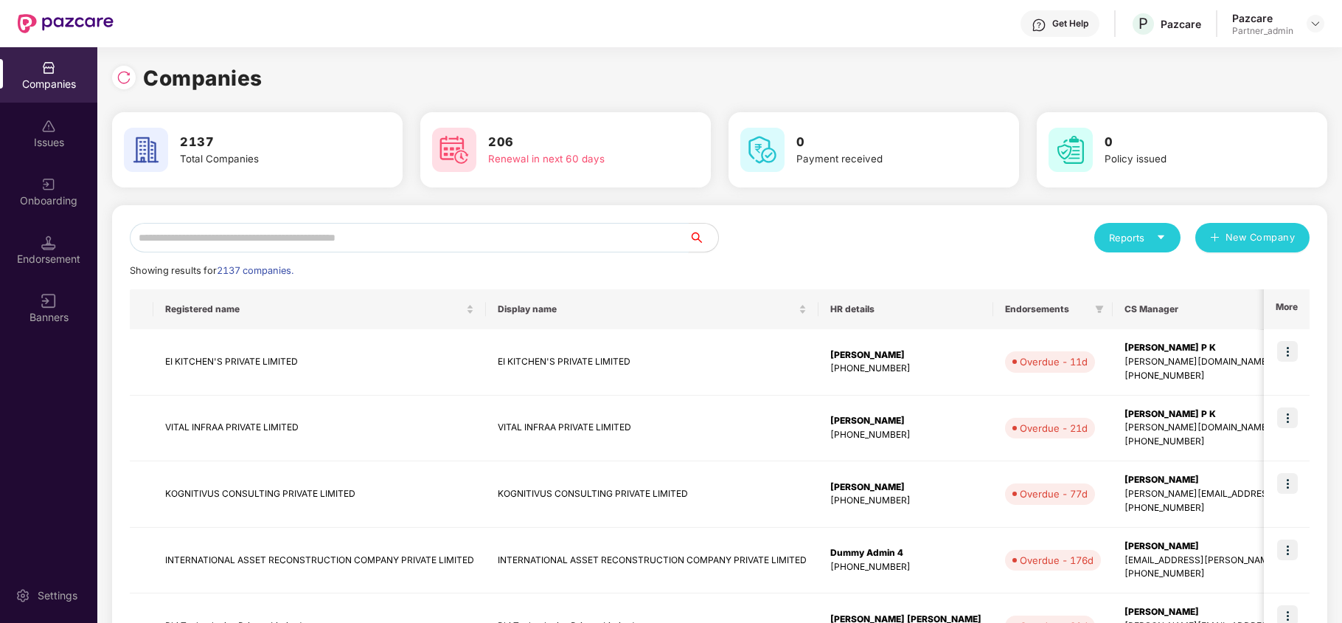
click at [193, 236] on input "text" at bounding box center [409, 238] width 559 height 30
paste input "**********"
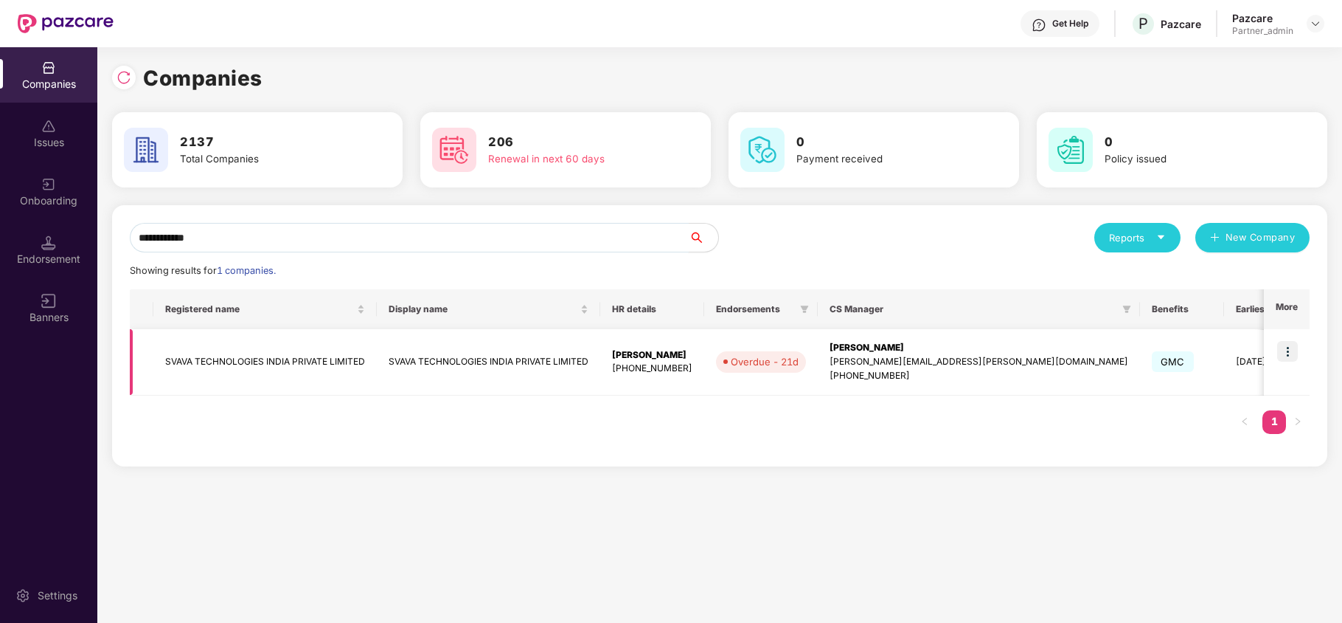
type input "**********"
click at [201, 369] on td "SVAVA TECHNOLOGIES INDIA PRIVATE LIMITED" at bounding box center [264, 362] width 223 height 66
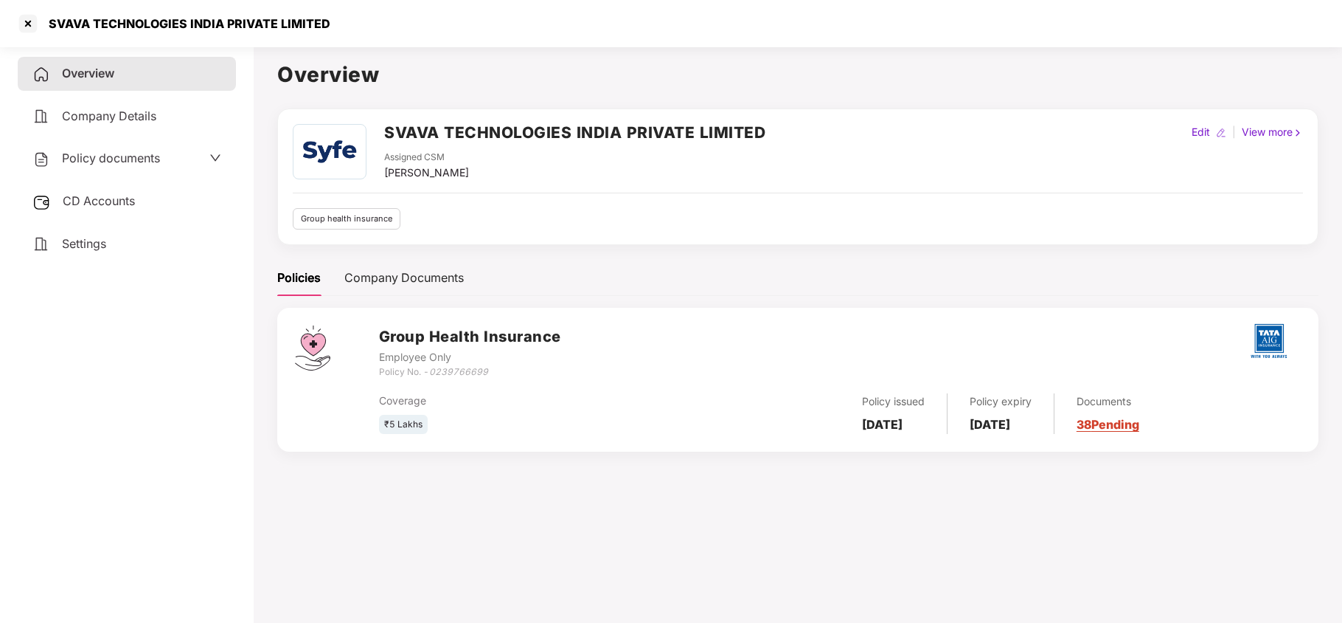
drag, startPoint x: 99, startPoint y: 240, endPoint x: 273, endPoint y: 154, distance: 194.0
click at [100, 240] on span "Settings" at bounding box center [84, 243] width 44 height 15
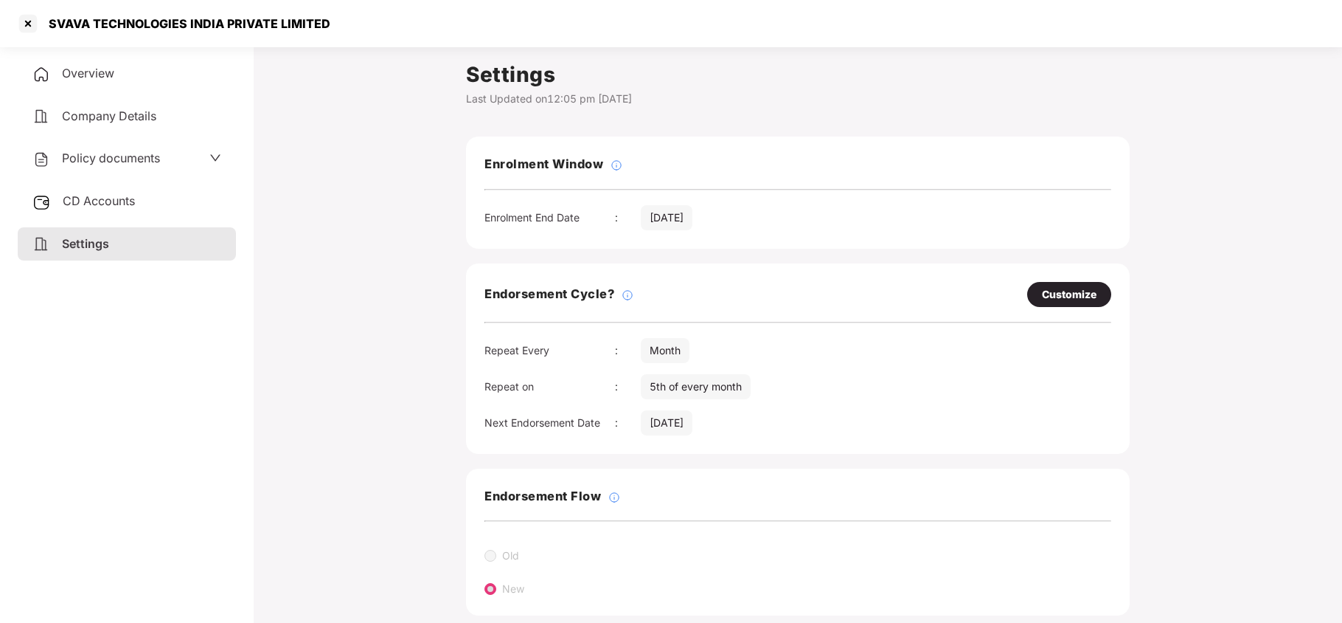
click at [99, 160] on span "Policy documents" at bounding box center [111, 157] width 98 height 15
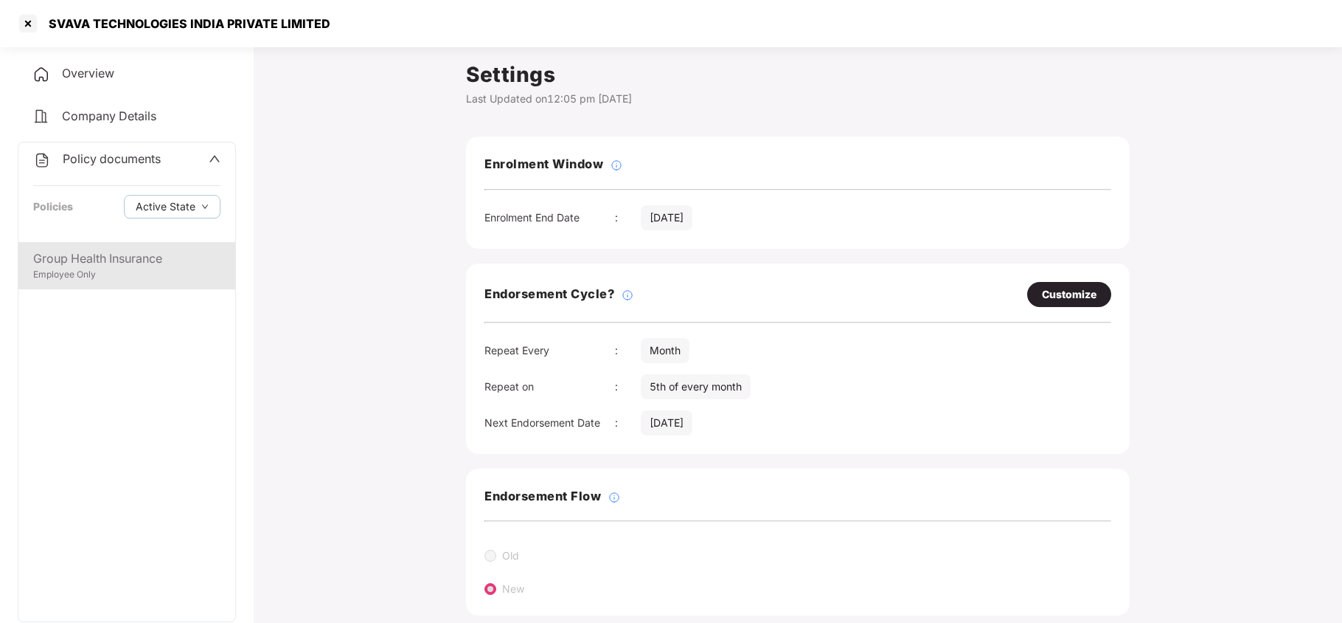
click at [96, 252] on div "Group Health Insurance" at bounding box center [126, 258] width 187 height 18
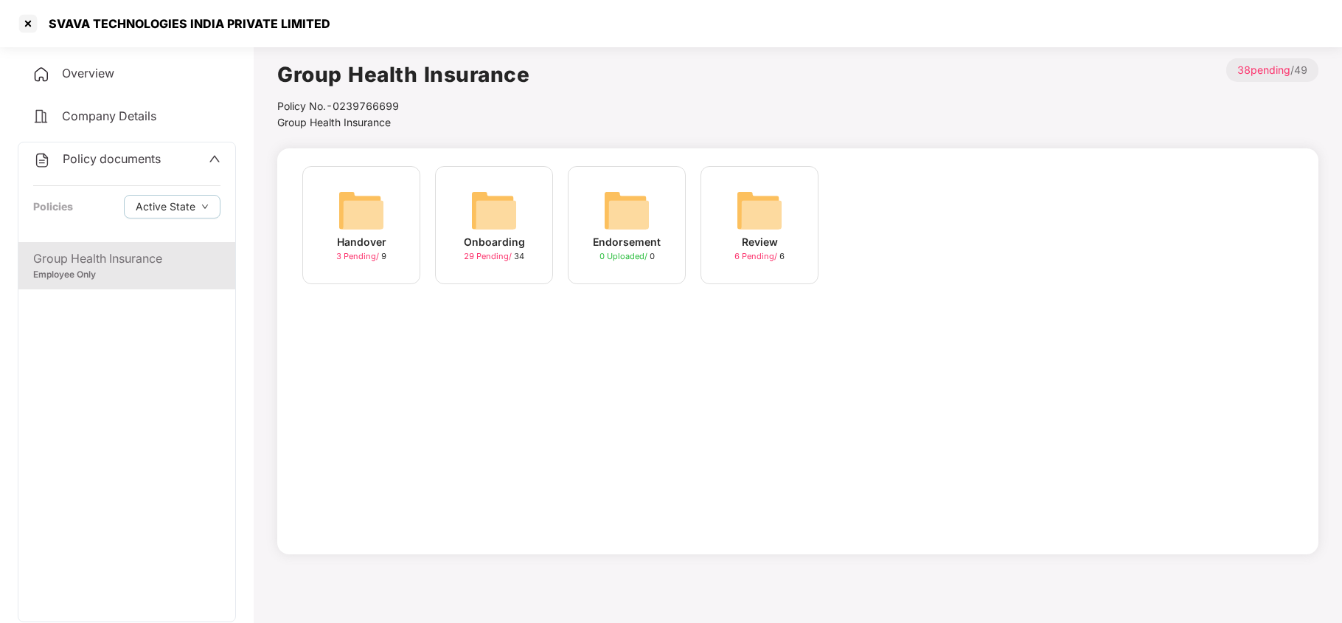
click at [485, 201] on img at bounding box center [494, 210] width 47 height 47
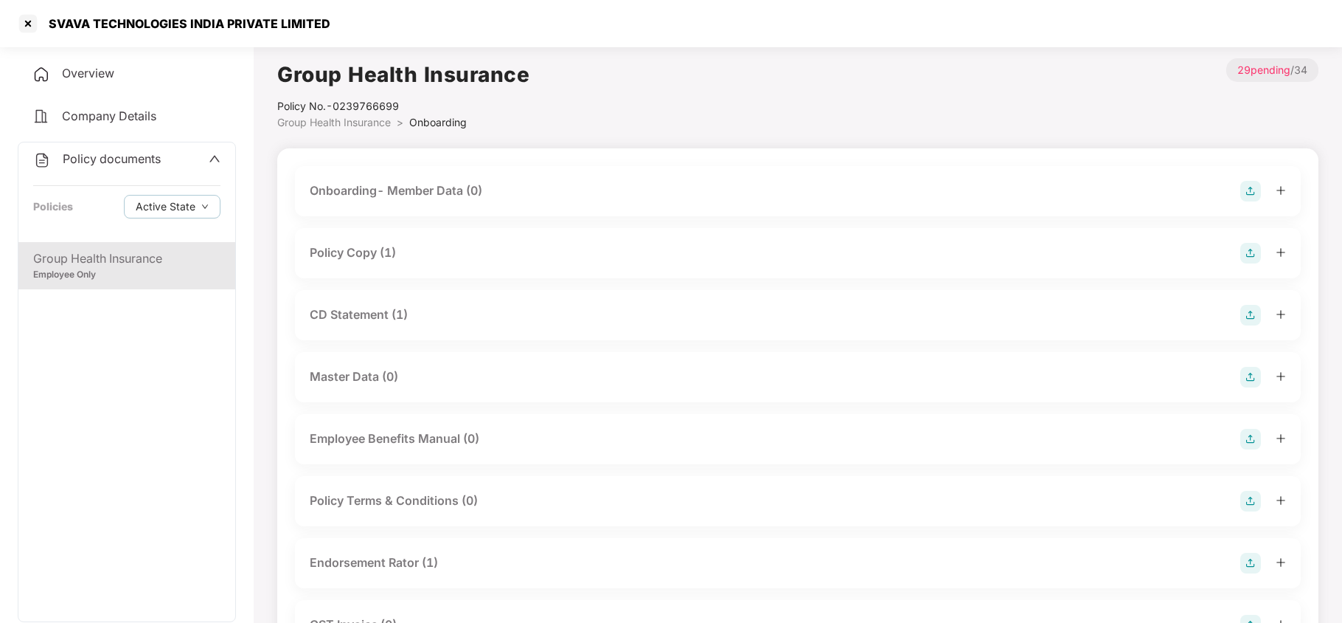
click at [349, 246] on div "Policy Copy (1)" at bounding box center [353, 252] width 86 height 18
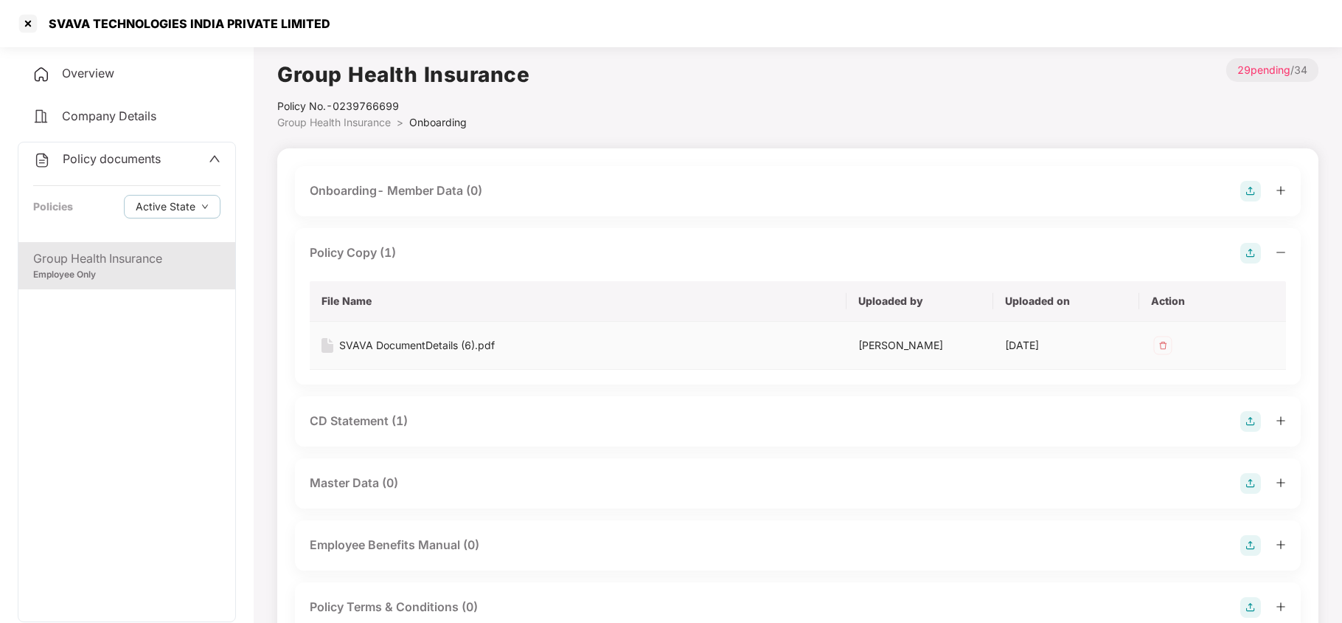
click at [412, 341] on div "SVAVA DocumentDetails (6).pdf" at bounding box center [417, 345] width 156 height 16
click at [22, 24] on div at bounding box center [28, 24] width 24 height 24
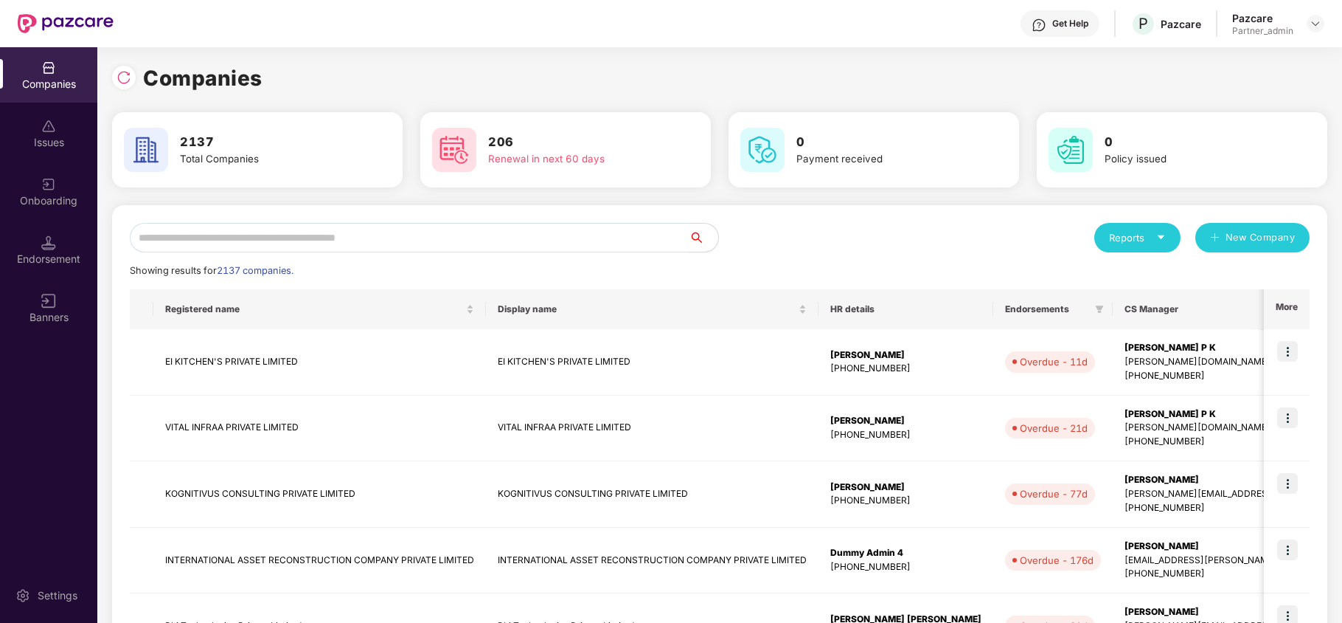
click at [299, 240] on input "text" at bounding box center [409, 238] width 559 height 30
paste input "********"
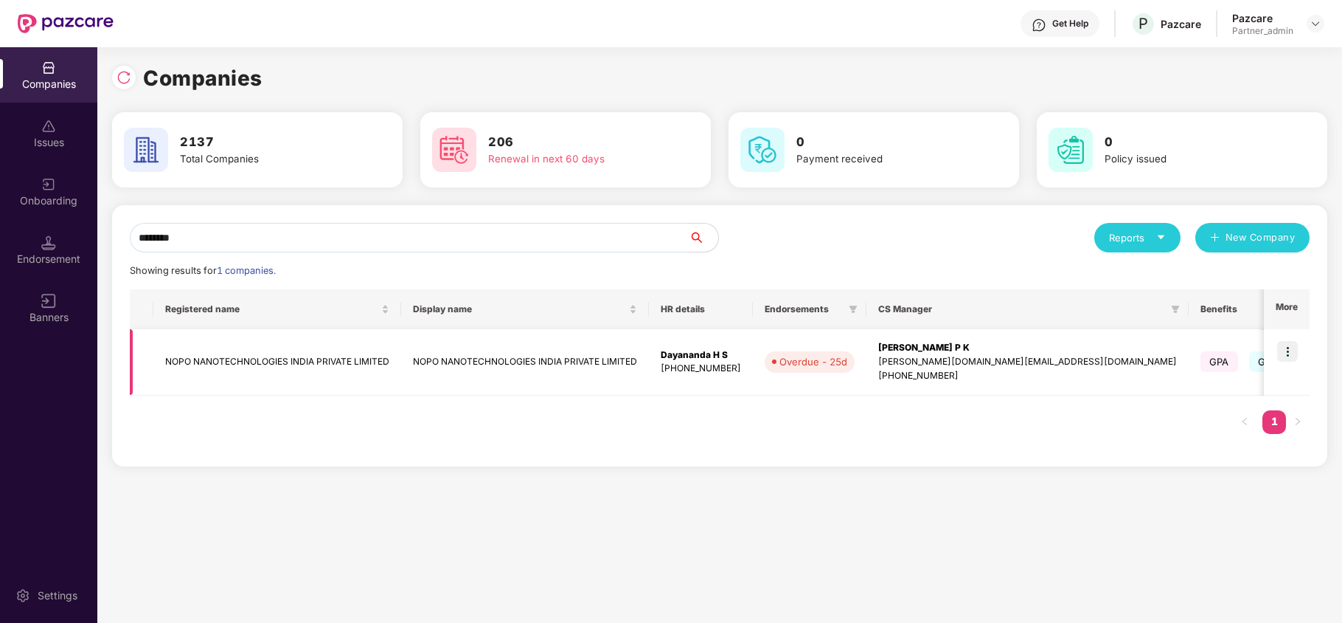
type input "********"
click at [195, 357] on td "NOPO NANOTECHNOLOGIES INDIA PRIVATE LIMITED" at bounding box center [277, 362] width 248 height 66
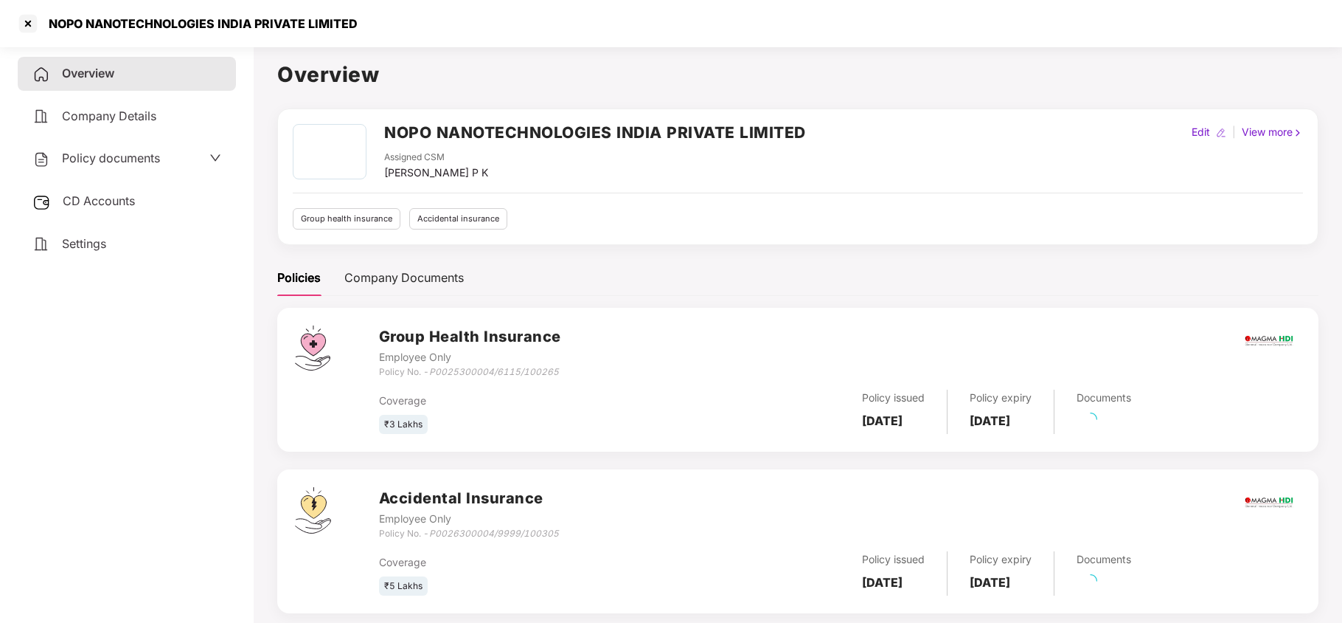
click at [124, 155] on span "Policy documents" at bounding box center [111, 157] width 98 height 15
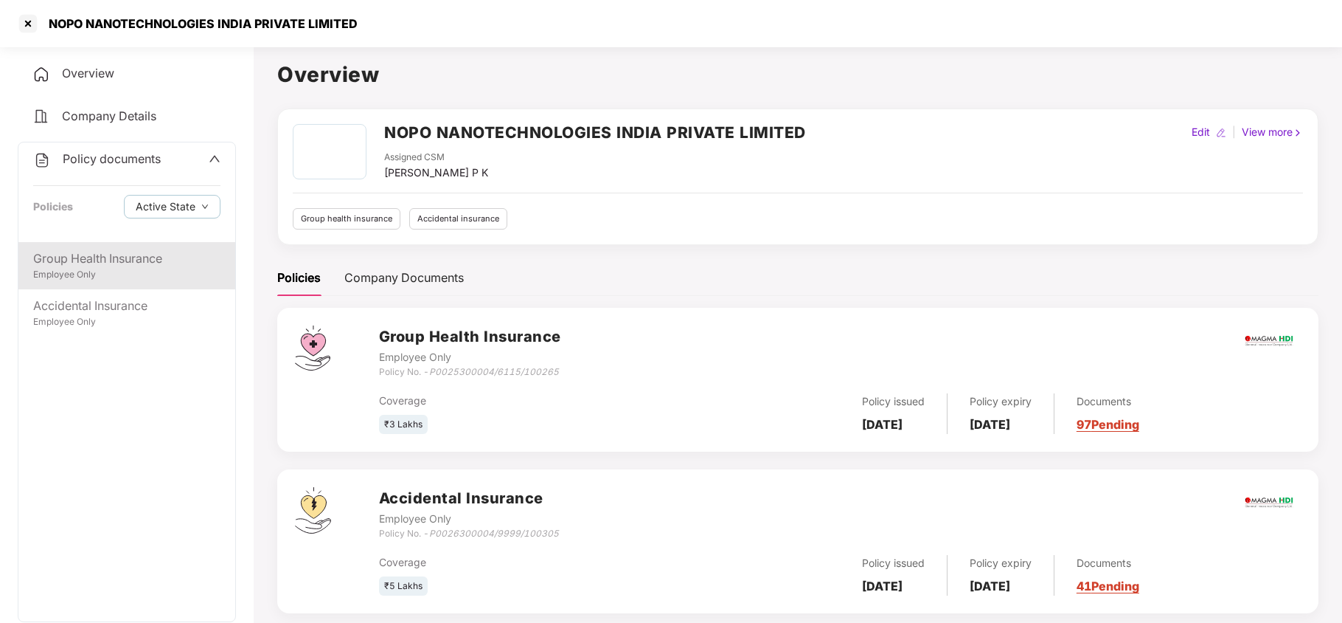
click at [124, 258] on div "Group Health Insurance" at bounding box center [126, 258] width 187 height 18
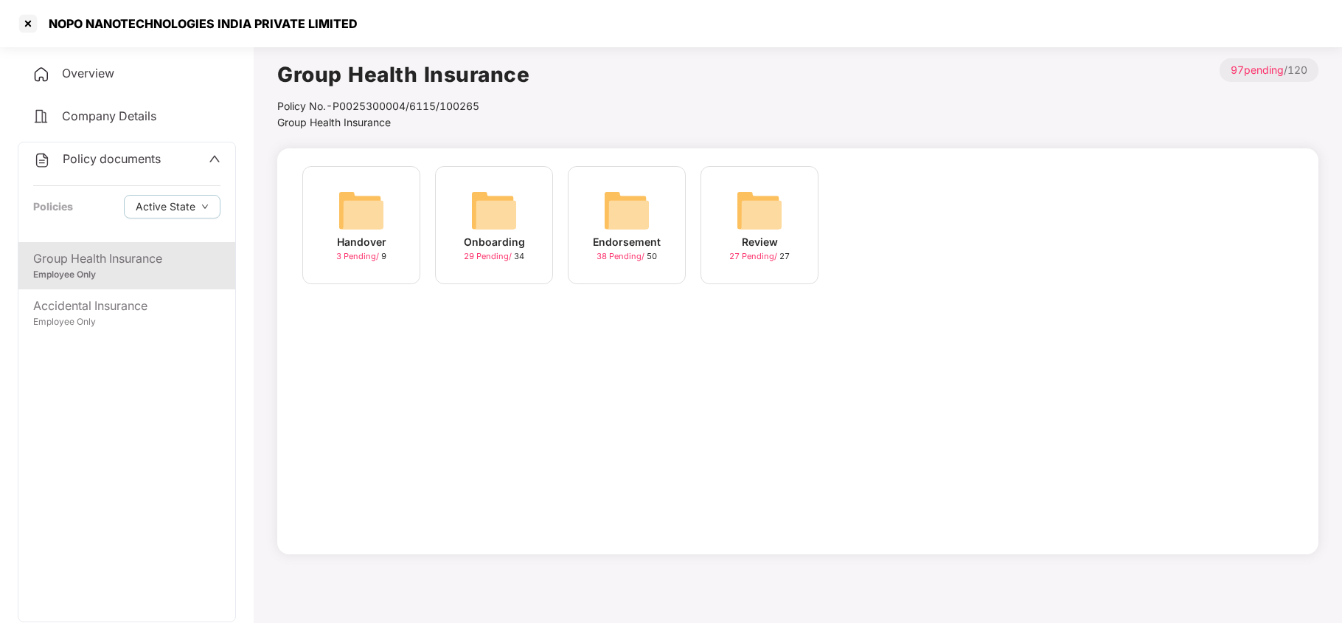
click at [488, 207] on img at bounding box center [494, 210] width 47 height 47
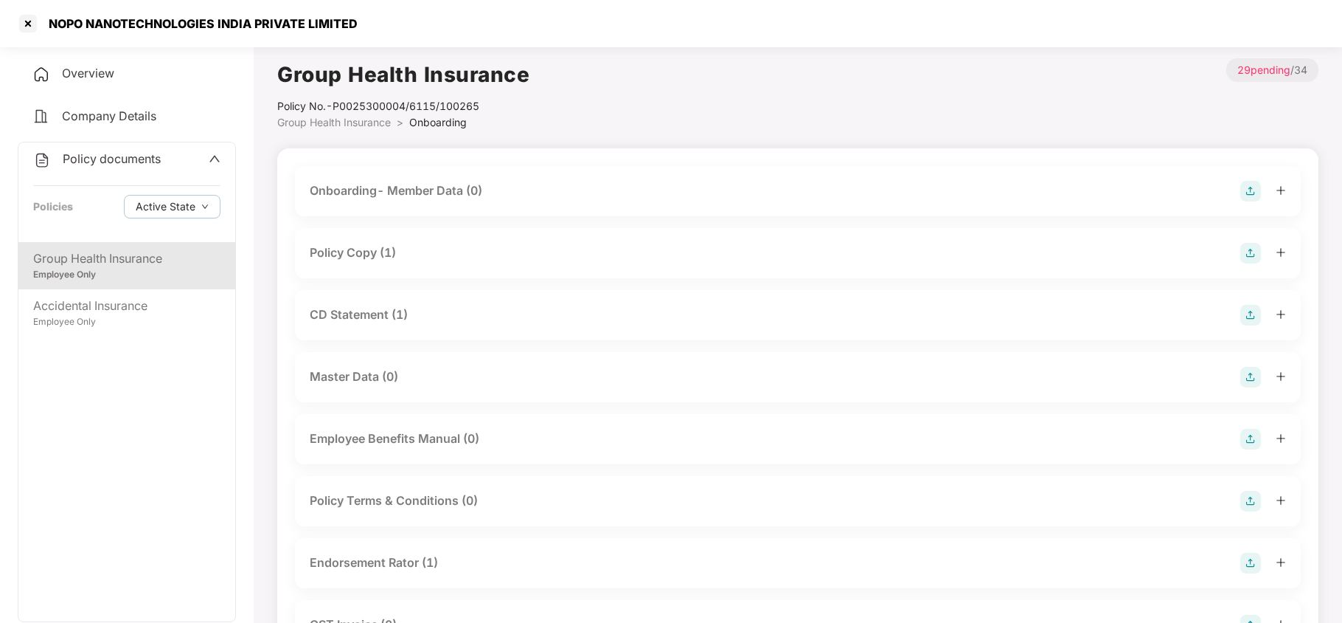
click at [372, 249] on div "Policy Copy (1)" at bounding box center [353, 252] width 86 height 18
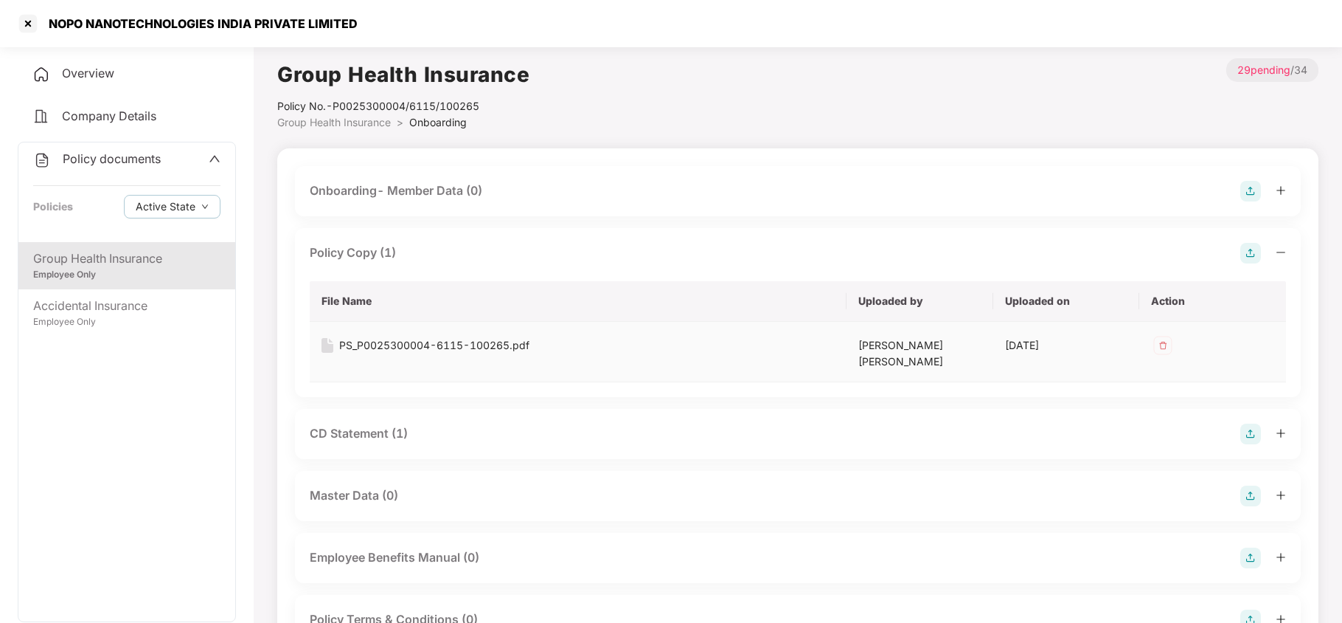
click at [410, 346] on div "PS_P0025300004-6115-100265.pdf" at bounding box center [434, 345] width 190 height 16
click at [21, 22] on div at bounding box center [28, 24] width 24 height 24
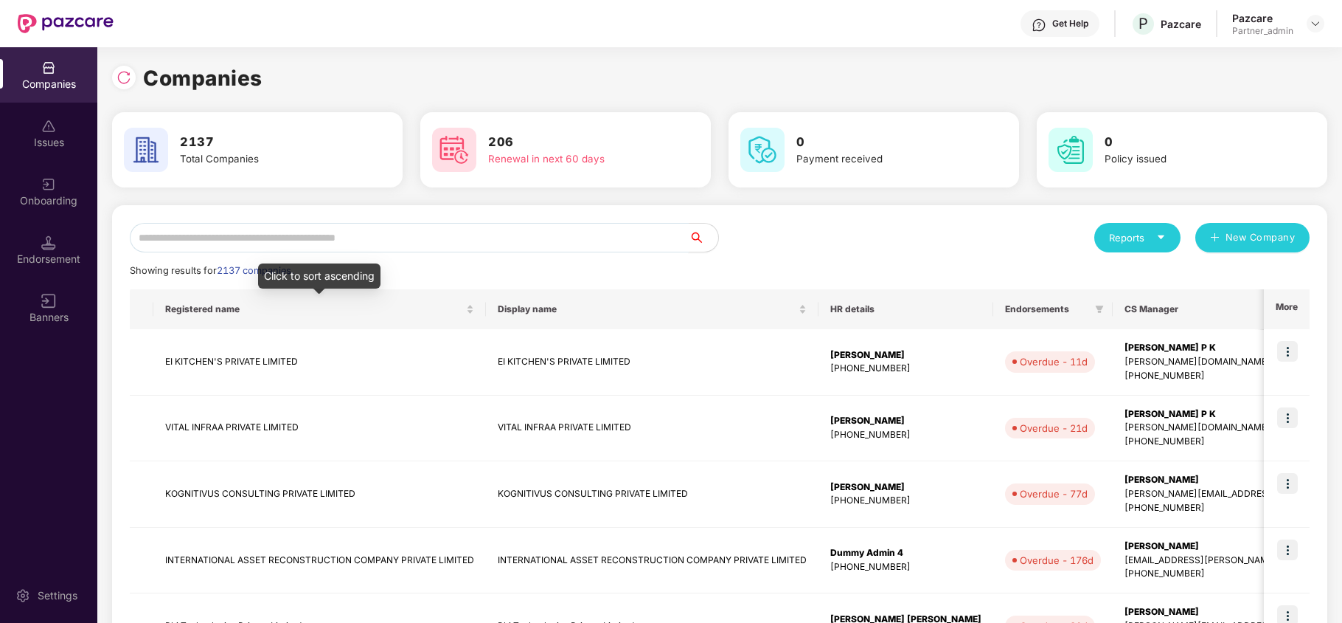
click at [314, 234] on input "text" at bounding box center [409, 238] width 559 height 30
paste input "********"
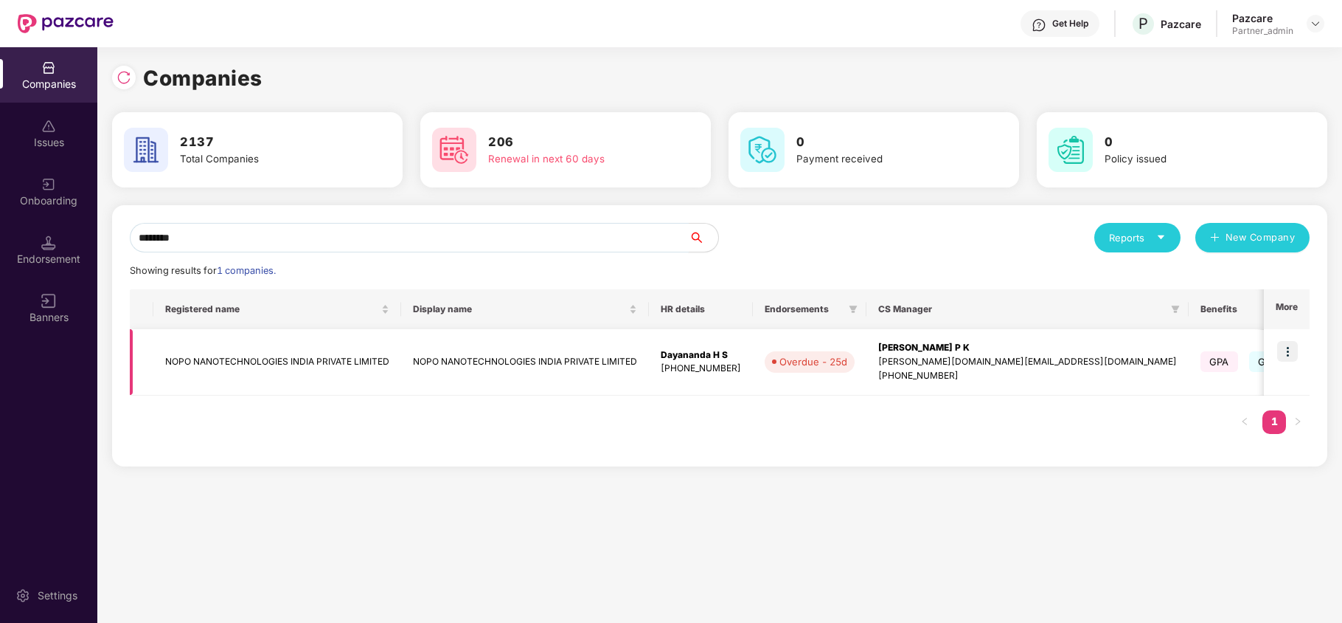
type input "********"
click at [1287, 353] on img at bounding box center [1287, 351] width 21 height 21
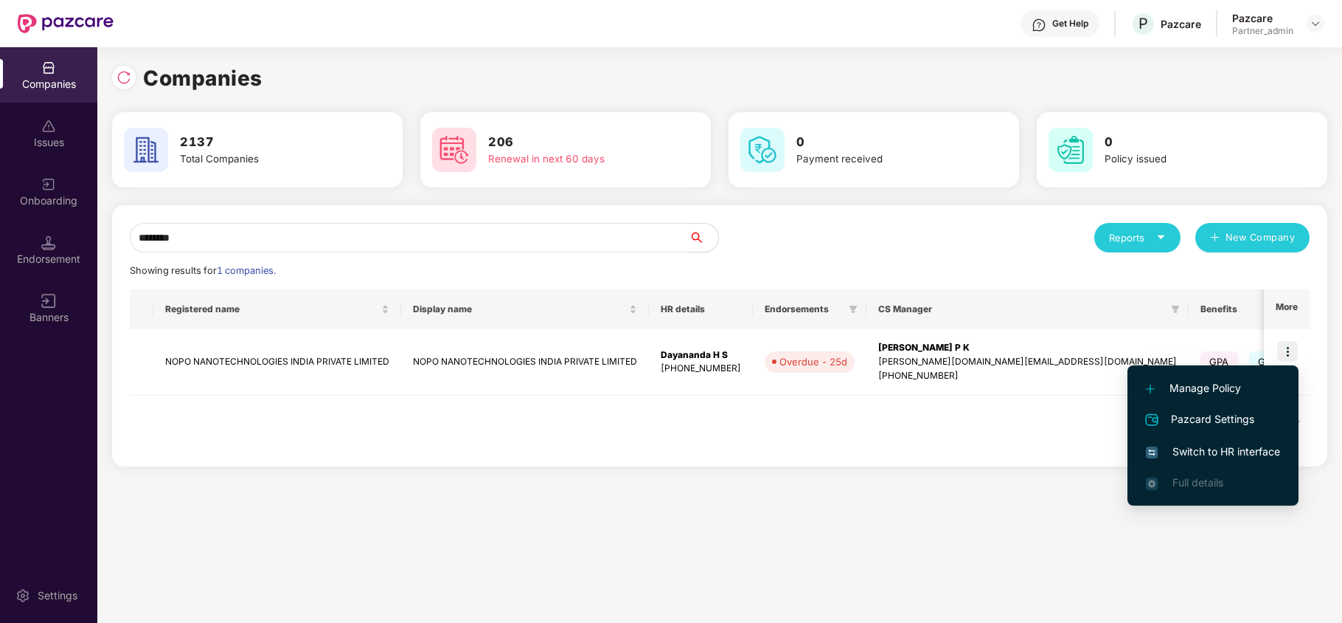
click at [1210, 447] on span "Switch to HR interface" at bounding box center [1213, 451] width 134 height 16
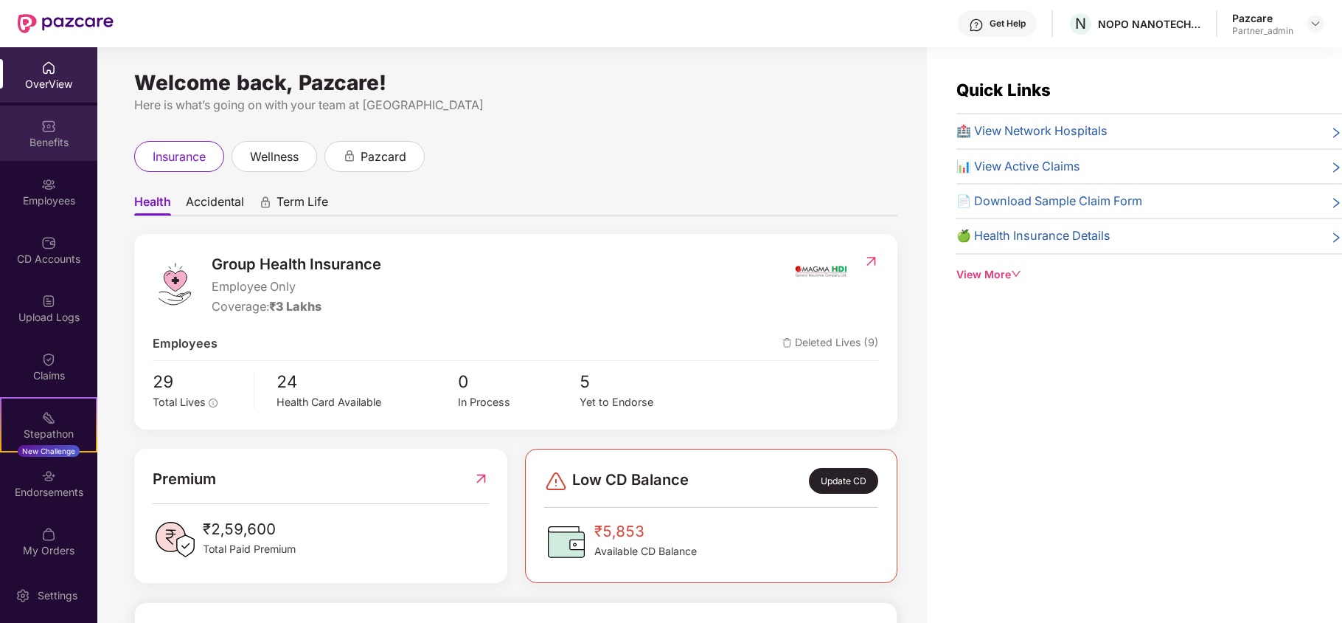
click at [46, 142] on div "Benefits" at bounding box center [48, 142] width 97 height 15
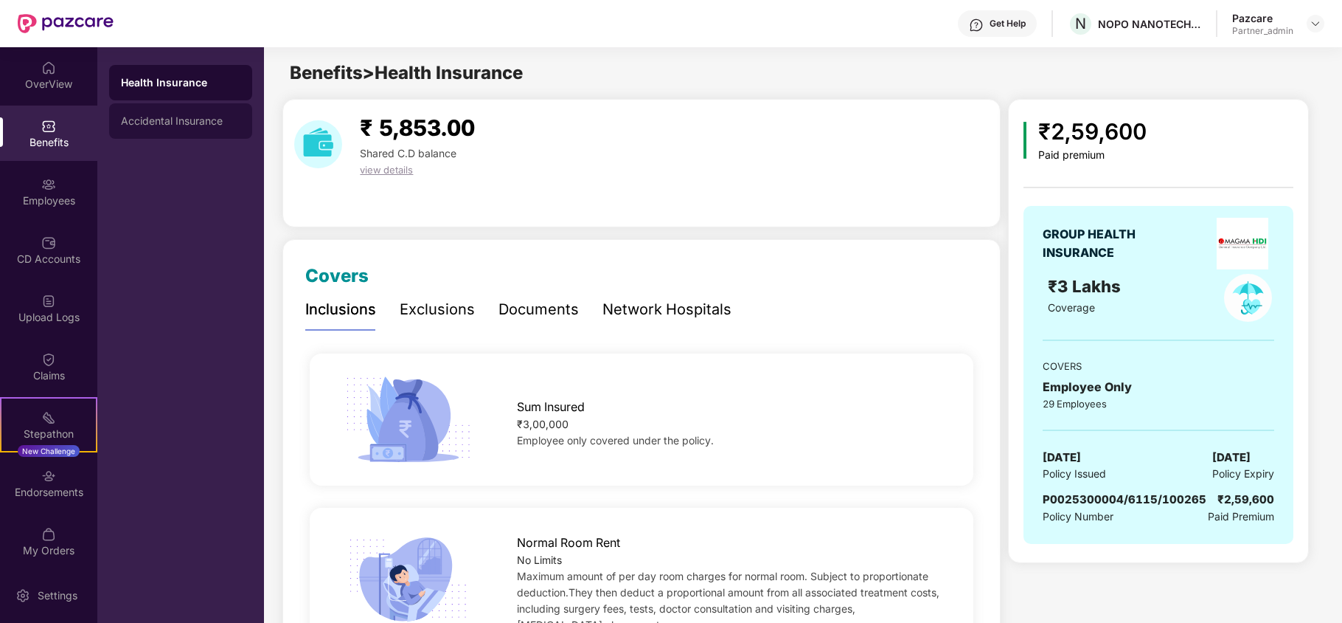
click at [174, 115] on div "Accidental Insurance" at bounding box center [180, 121] width 119 height 12
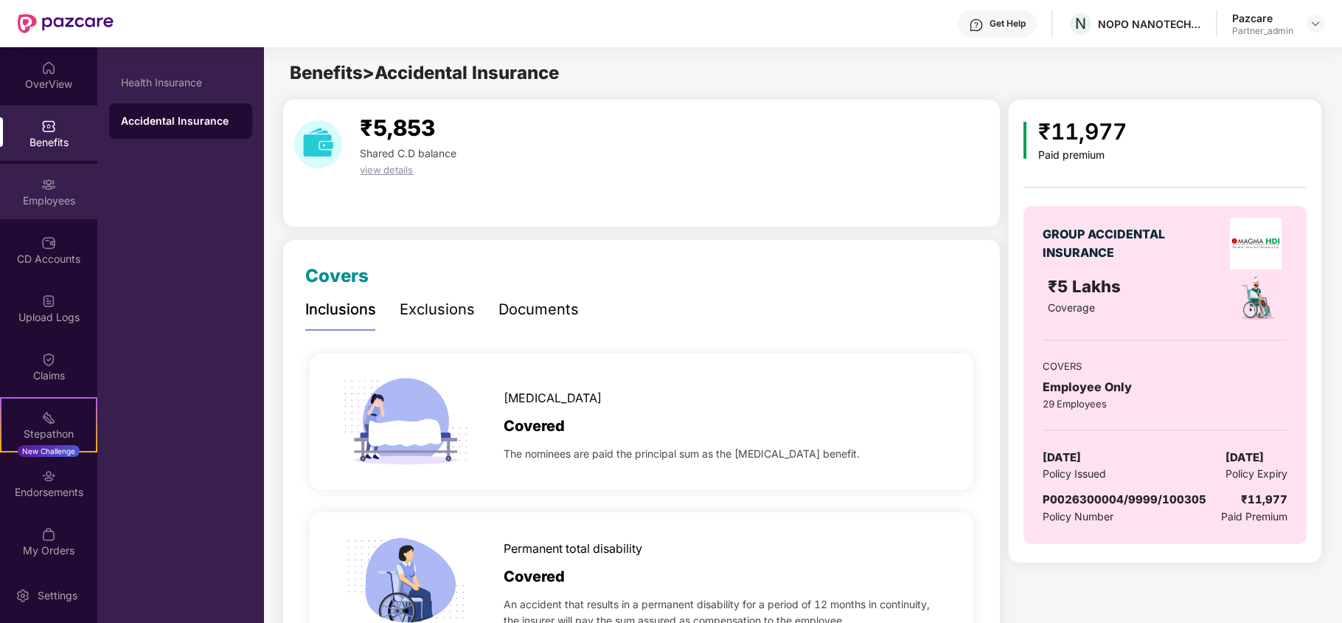
click at [65, 187] on div "Employees" at bounding box center [48, 191] width 97 height 55
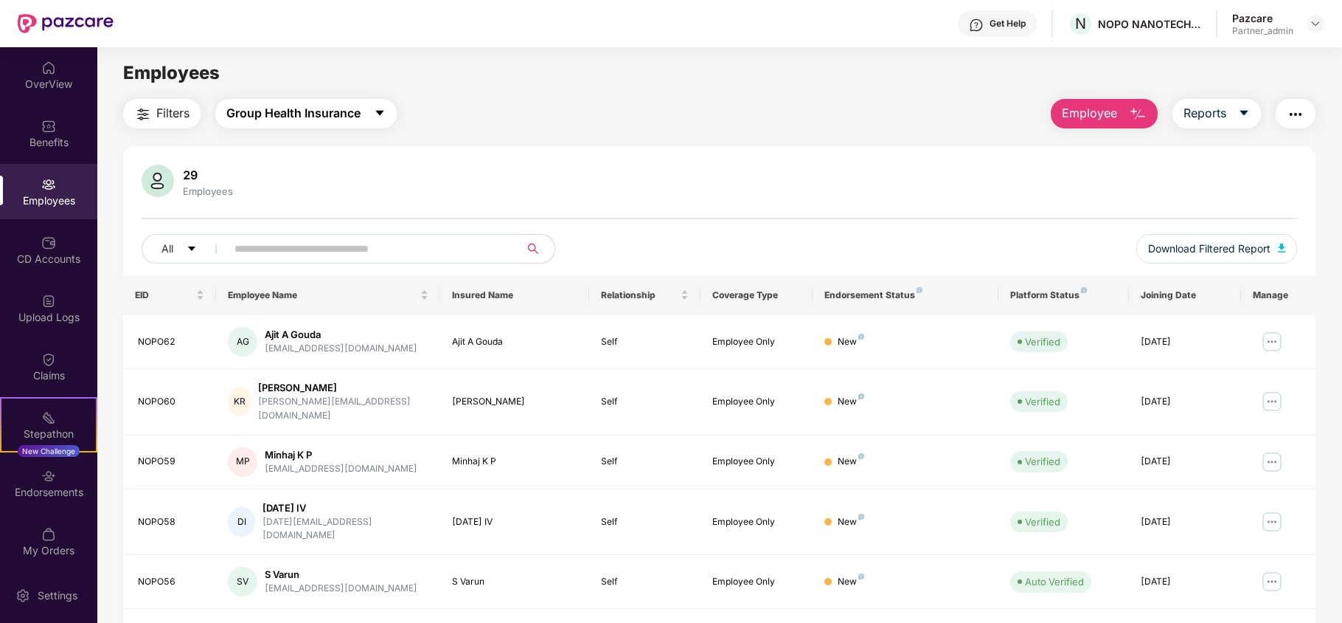
click at [288, 111] on span "Group Health Insurance" at bounding box center [293, 113] width 134 height 18
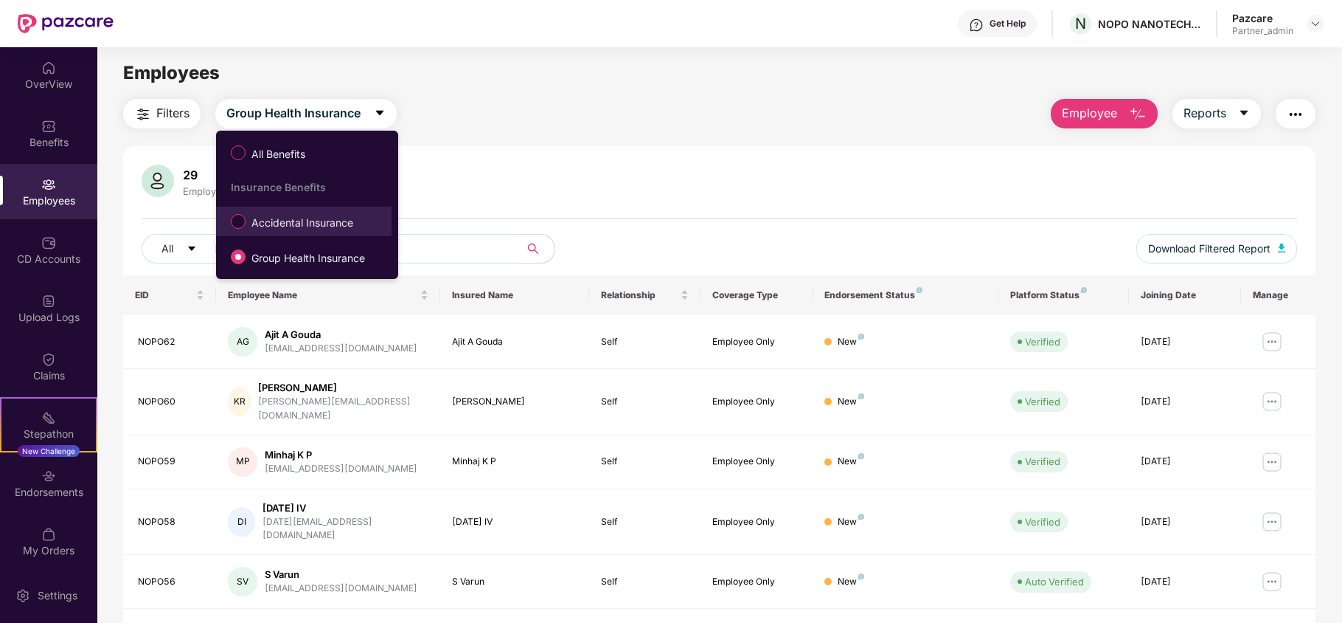
click at [275, 225] on span "Accidental Insurance" at bounding box center [303, 223] width 114 height 16
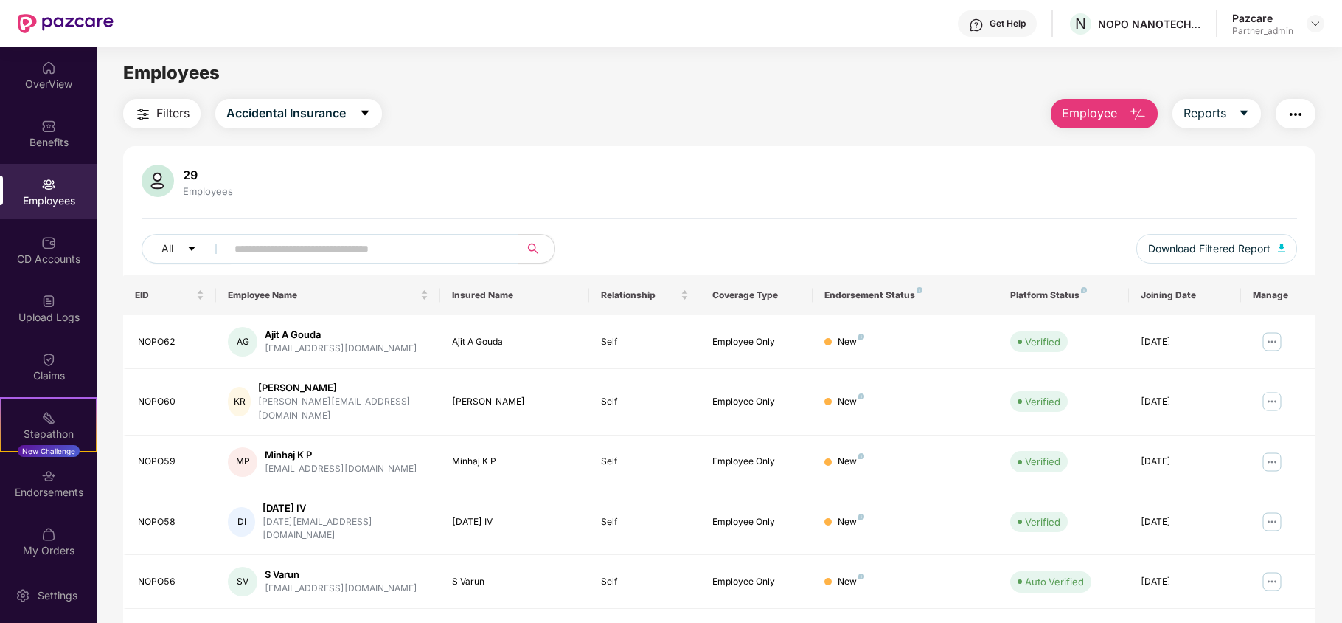
click at [154, 106] on button "Filters" at bounding box center [161, 114] width 77 height 30
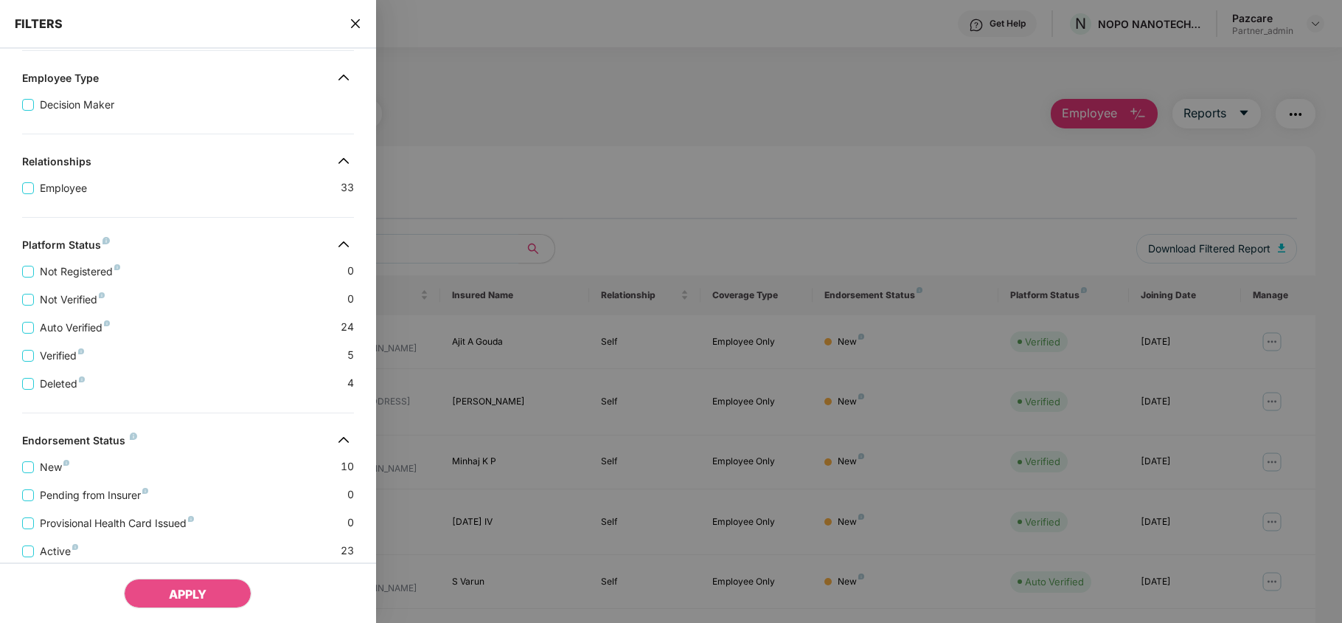
scroll to position [292, 0]
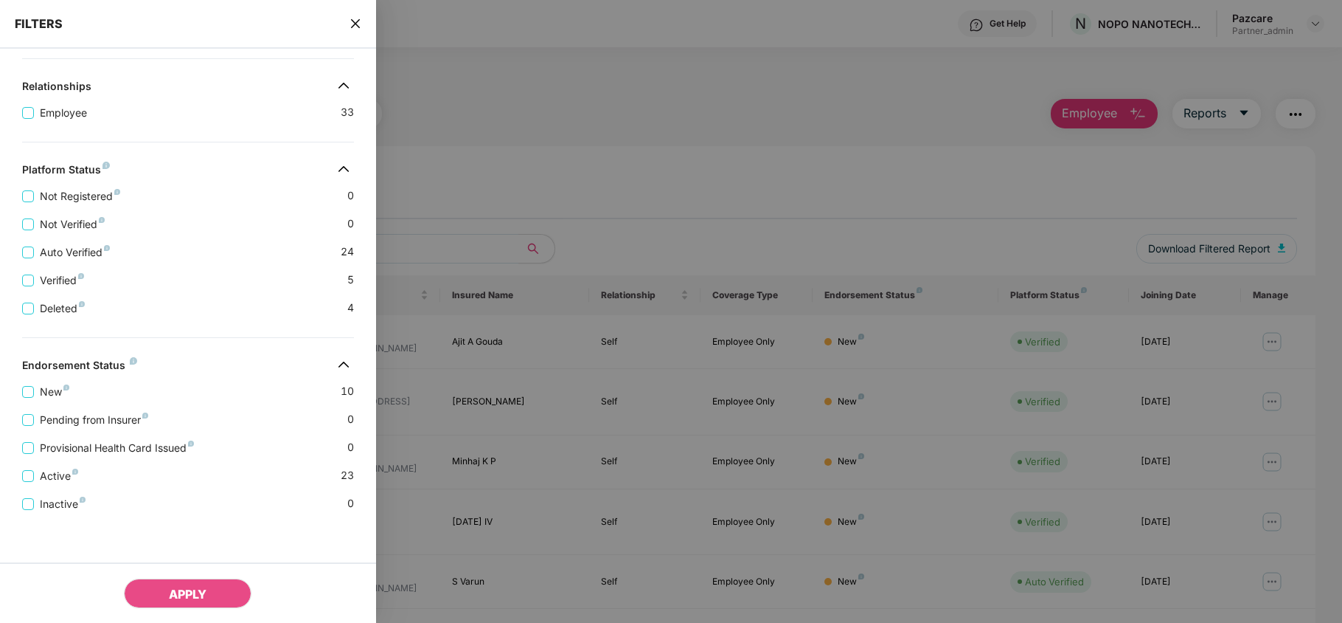
click at [353, 25] on icon "close" at bounding box center [354, 23] width 9 height 9
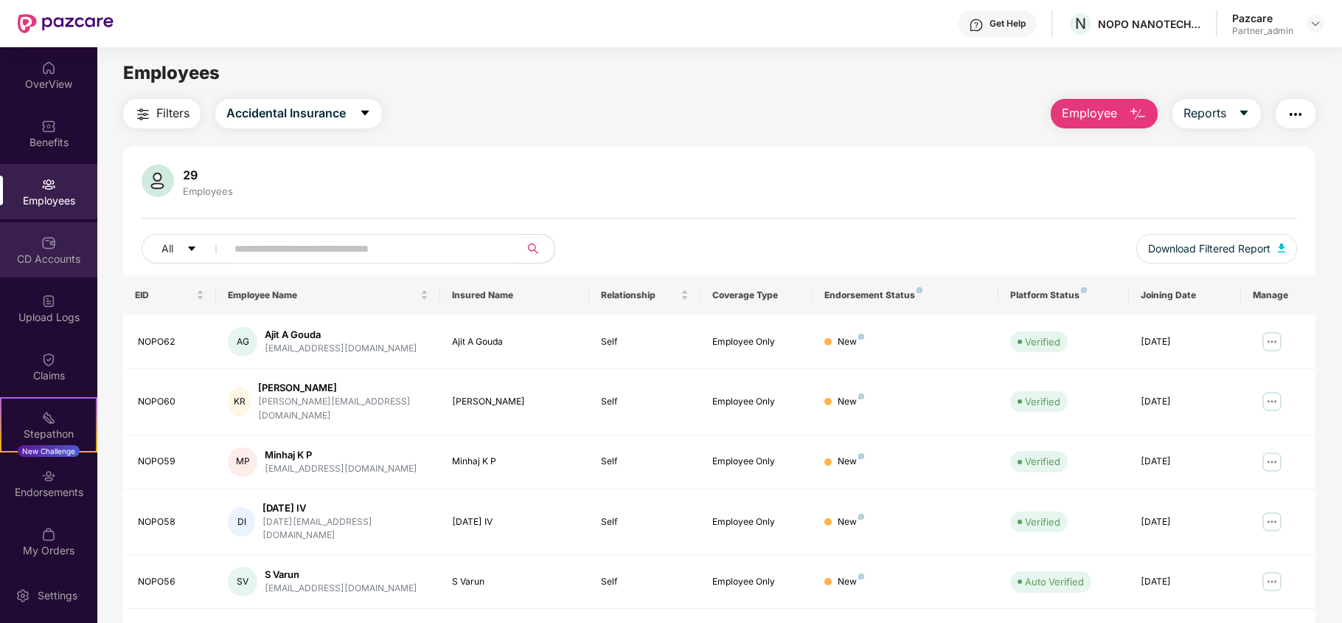
click at [72, 260] on div "CD Accounts" at bounding box center [48, 259] width 97 height 15
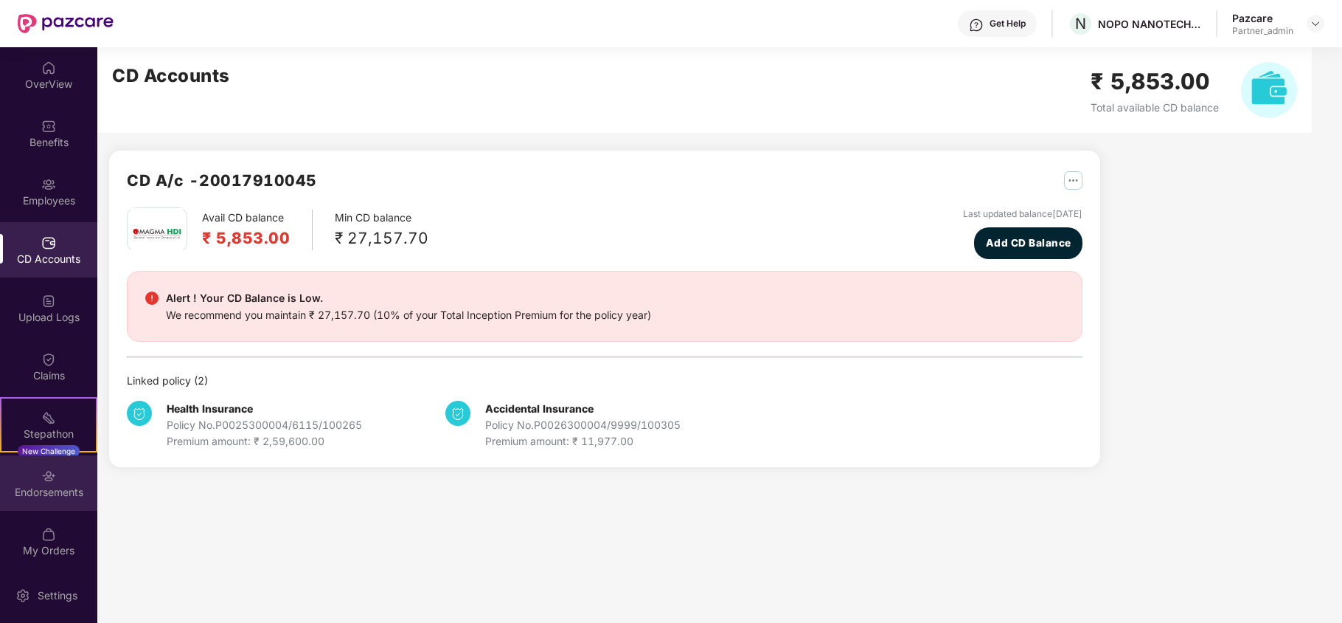
click at [52, 493] on div "Endorsements" at bounding box center [48, 492] width 97 height 15
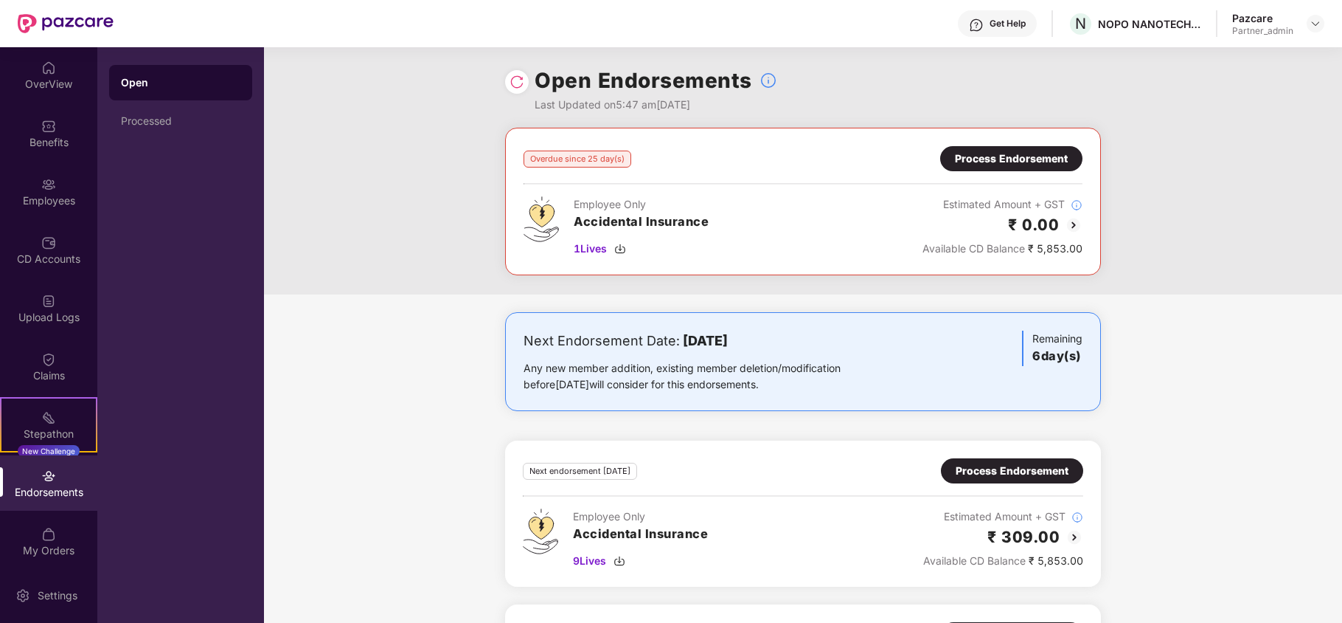
scroll to position [0, 0]
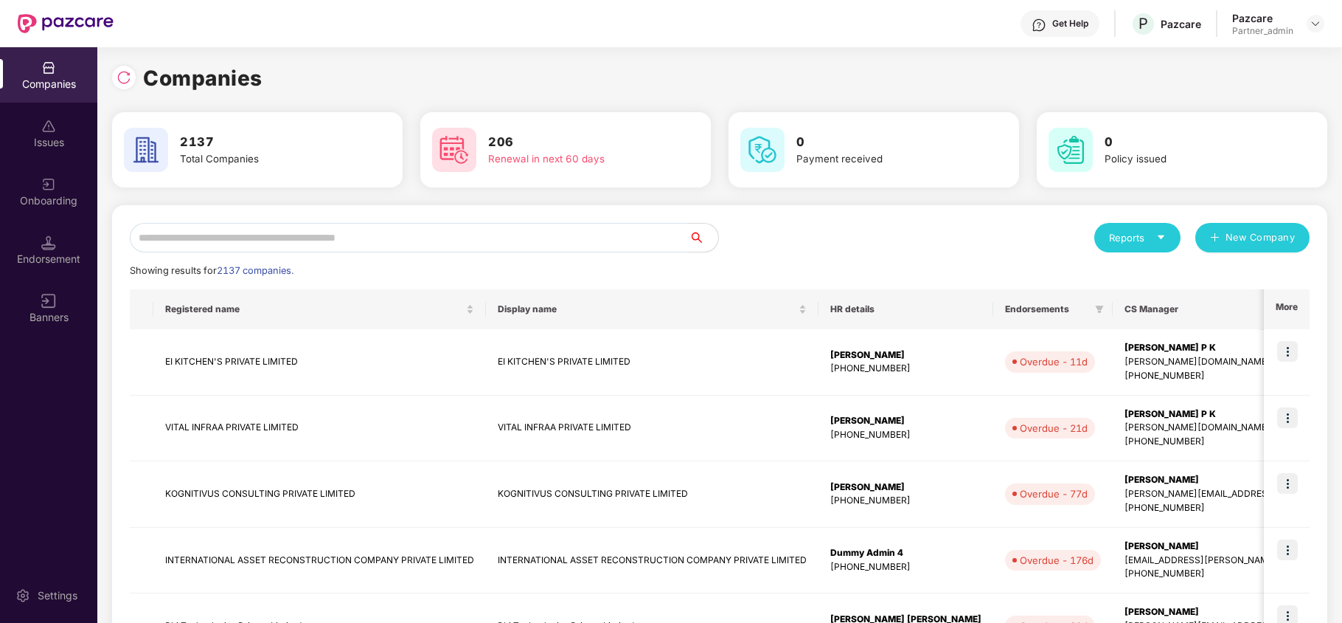
click at [198, 239] on input "text" at bounding box center [409, 238] width 559 height 30
paste input "********"
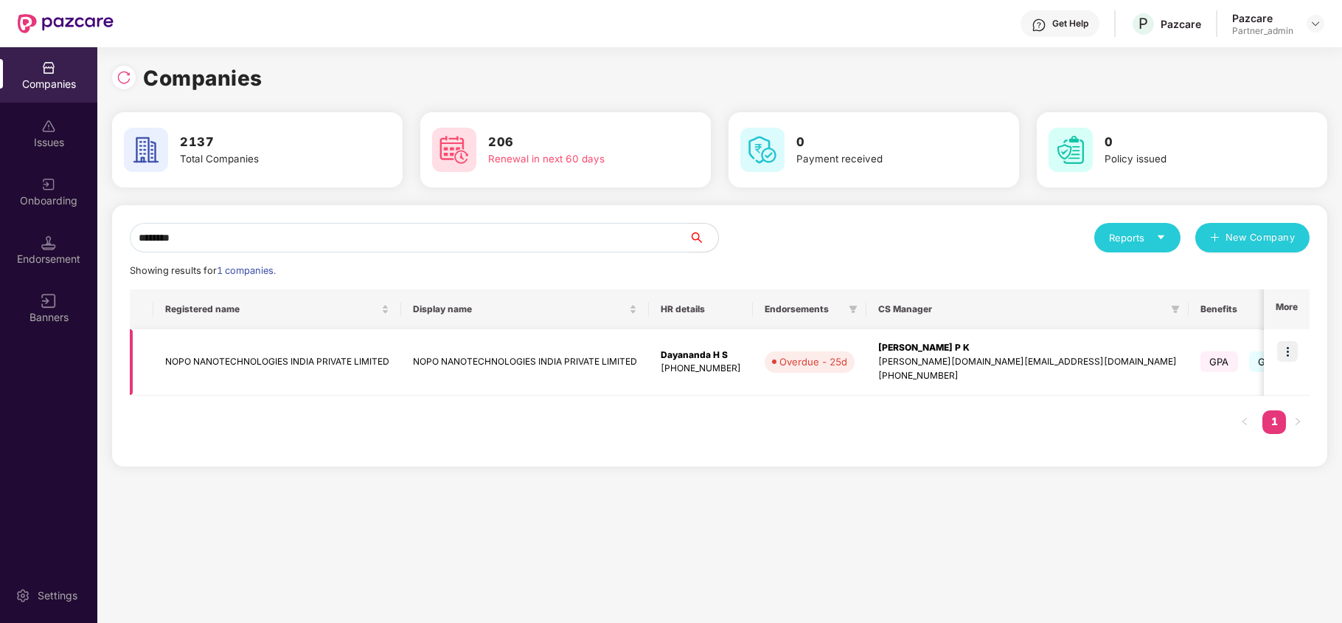
type input "********"
click at [176, 360] on td "NOPO NANOTECHNOLOGIES INDIA PRIVATE LIMITED" at bounding box center [277, 362] width 248 height 66
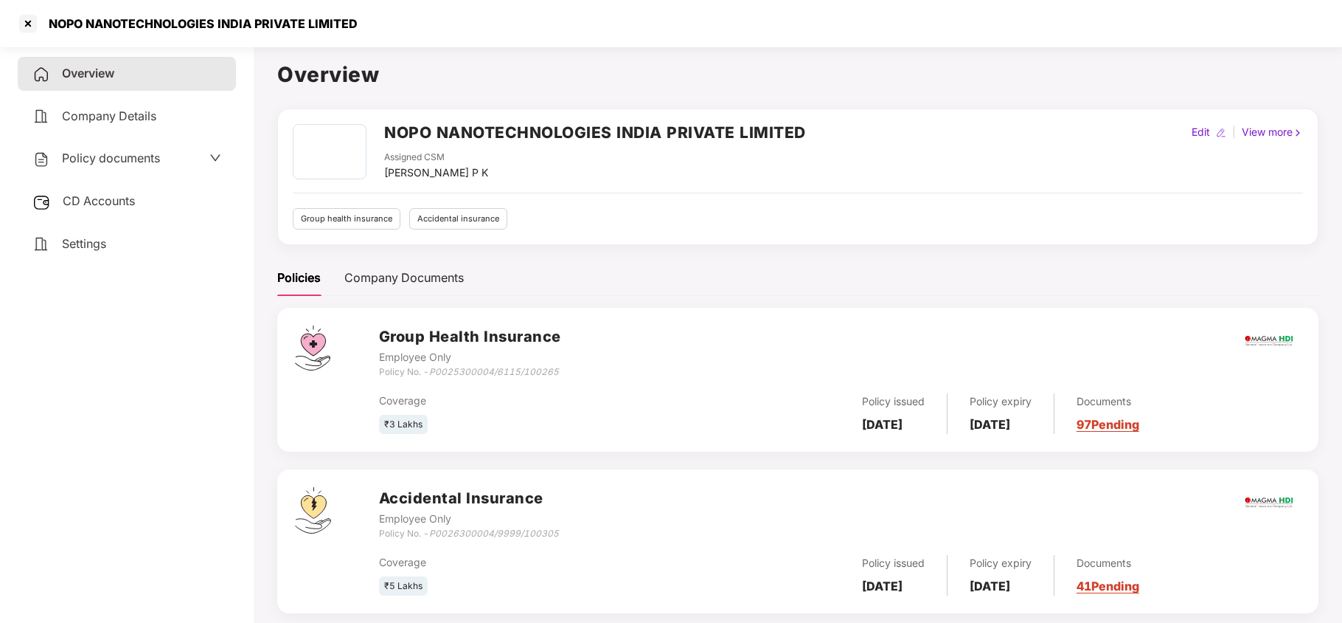
click at [107, 157] on span "Policy documents" at bounding box center [111, 157] width 98 height 15
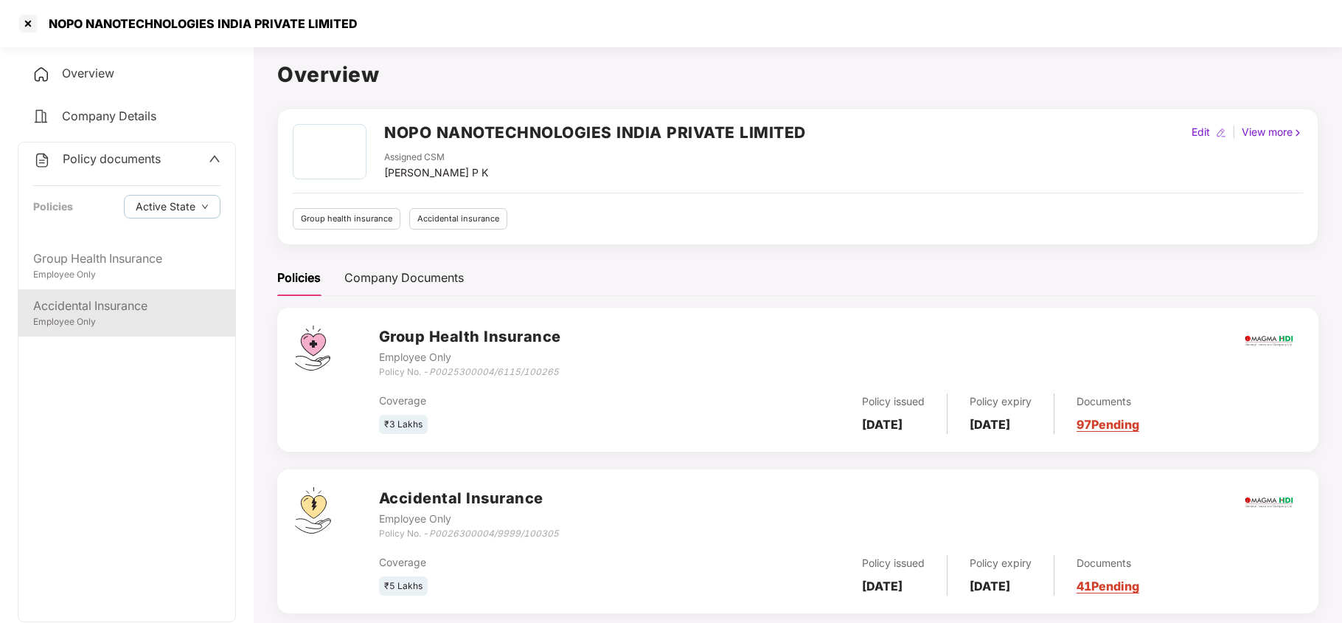
click at [117, 311] on div "Accidental Insurance" at bounding box center [126, 306] width 187 height 18
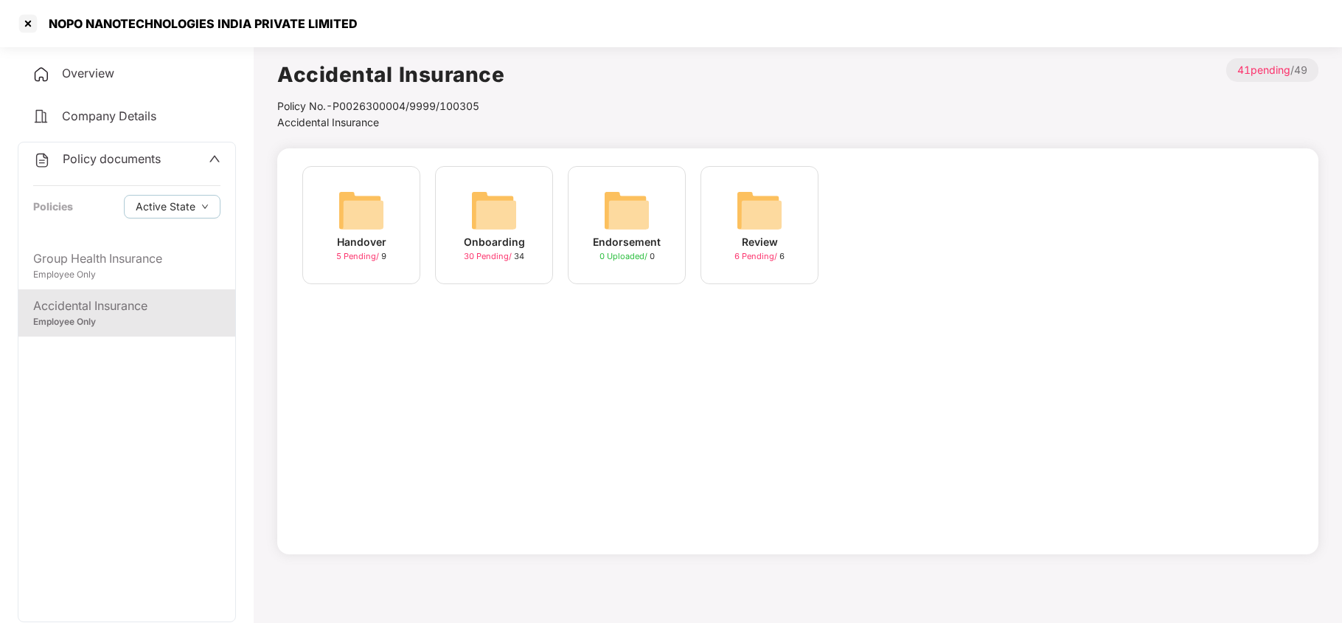
click at [479, 219] on img at bounding box center [494, 210] width 47 height 47
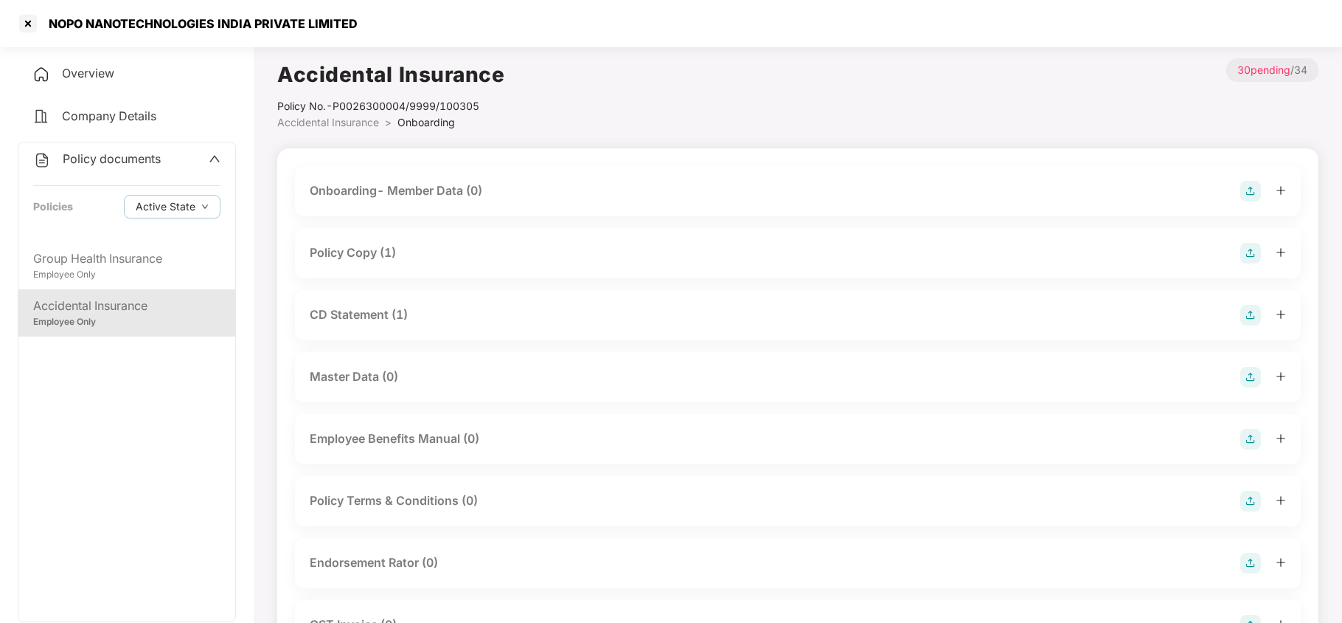
click at [350, 260] on div "Policy Copy (1)" at bounding box center [353, 252] width 86 height 18
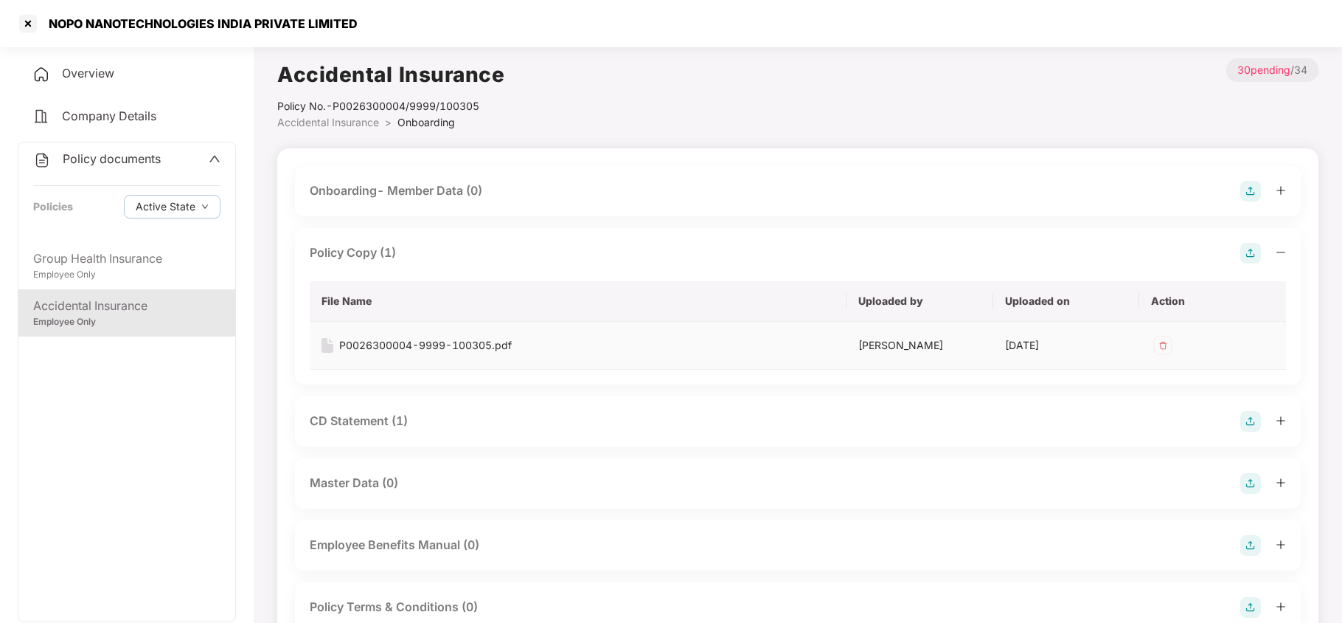
click at [437, 346] on div "P0026300004-9999-100305.pdf" at bounding box center [425, 345] width 173 height 16
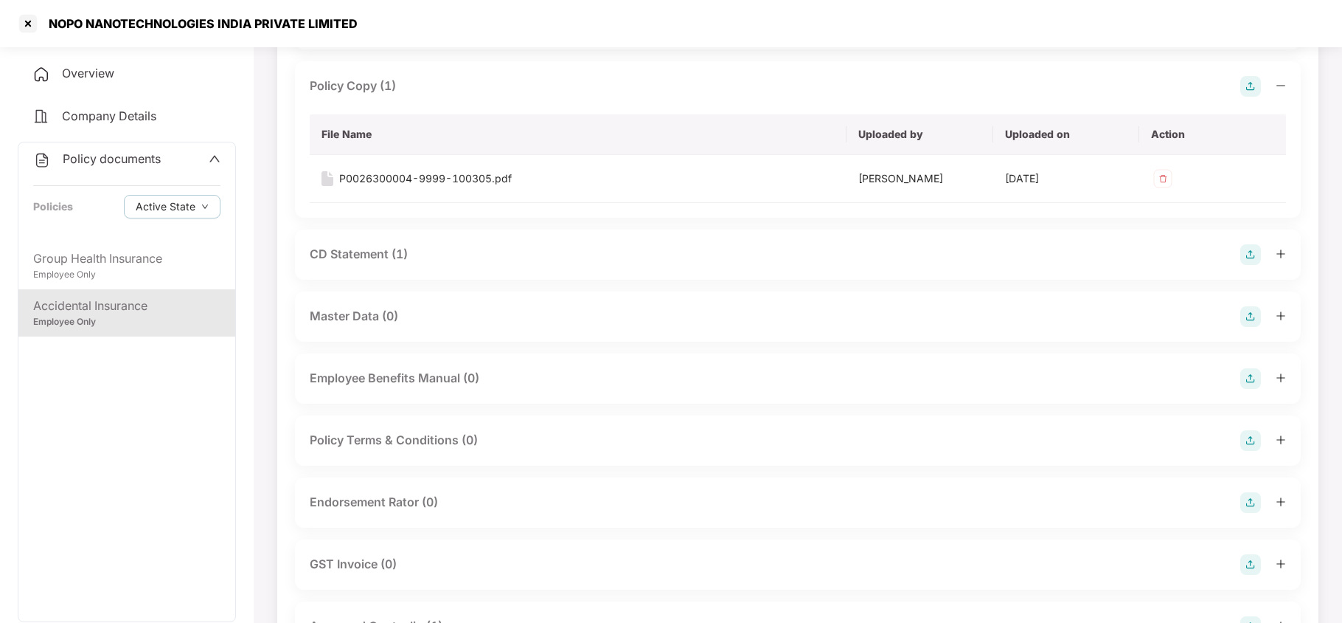
scroll to position [196, 0]
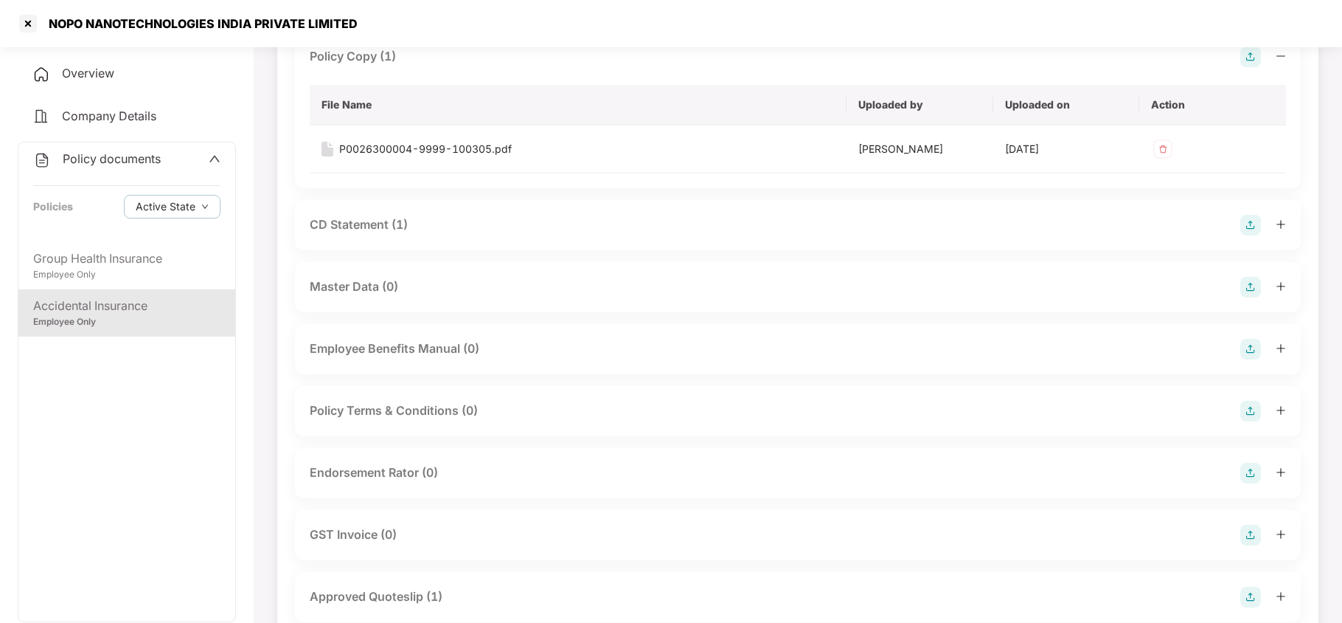
click at [364, 222] on div "CD Statement (1)" at bounding box center [359, 224] width 98 height 18
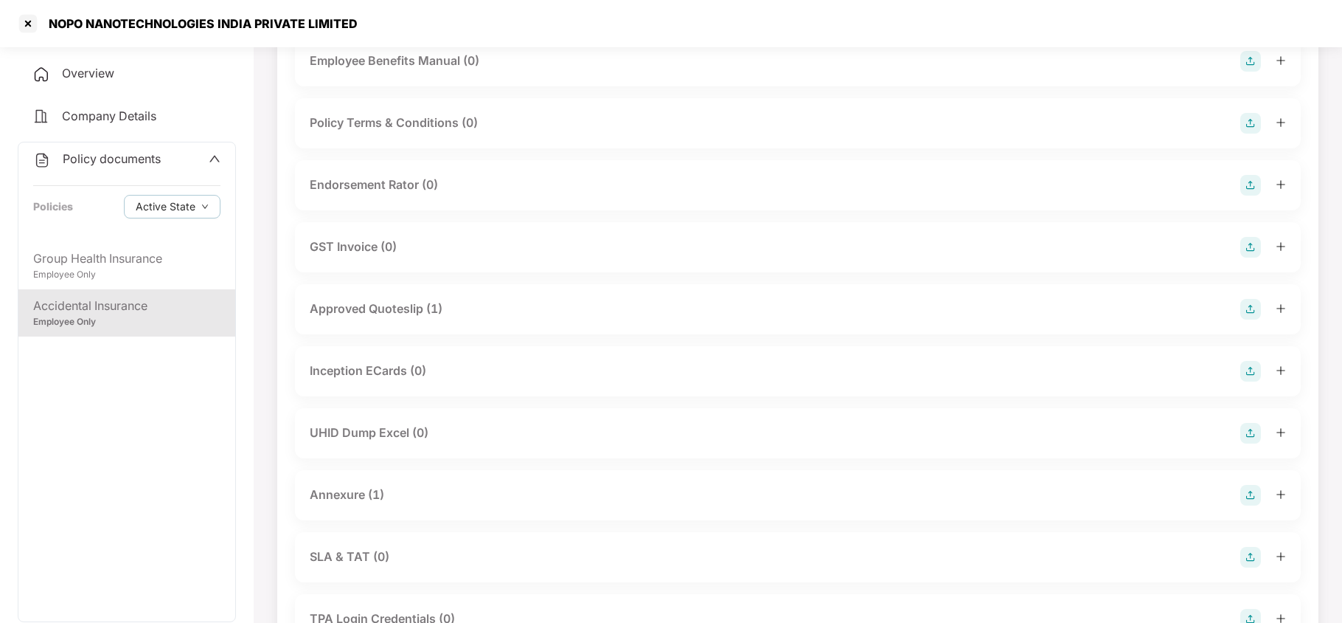
scroll to position [688, 0]
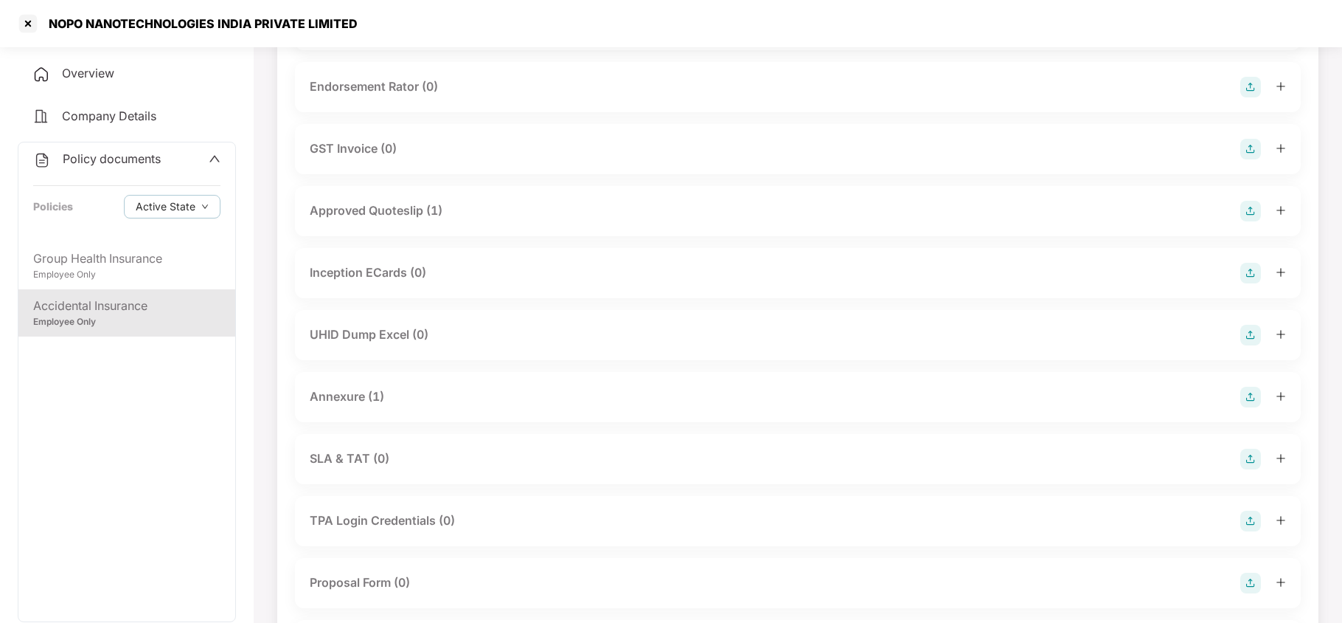
drag, startPoint x: 372, startPoint y: 402, endPoint x: 488, endPoint y: 381, distance: 116.9
click at [375, 402] on div "Annexure (1)" at bounding box center [347, 396] width 74 height 18
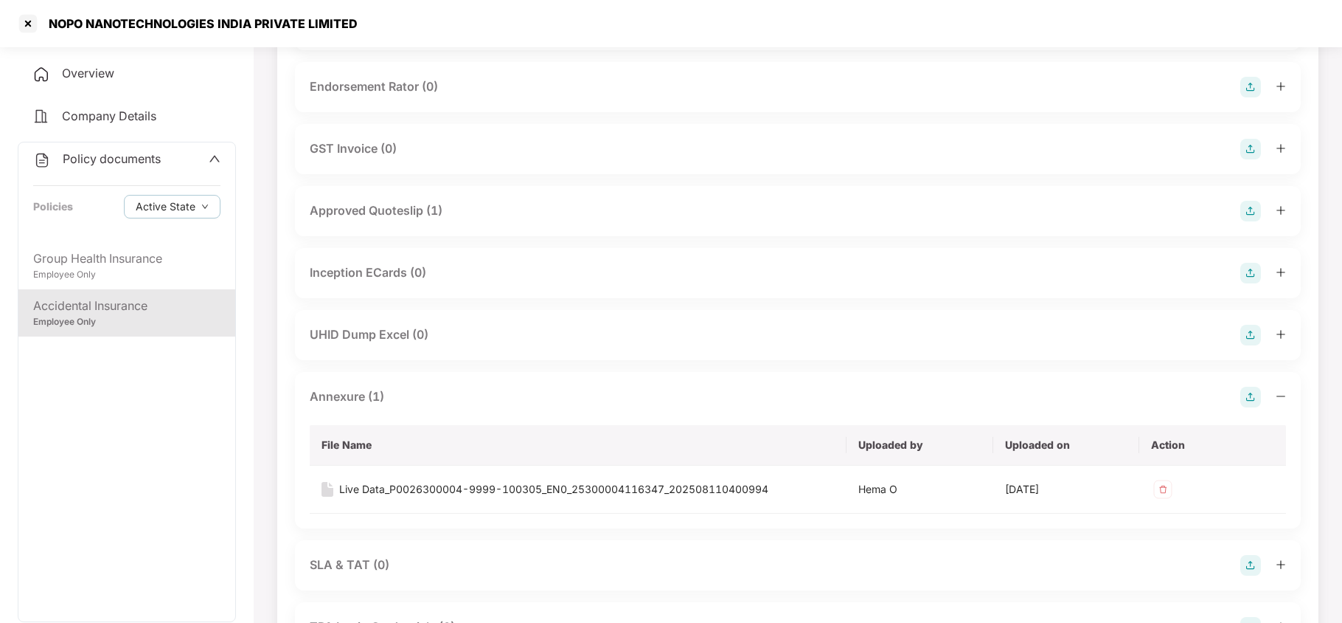
scroll to position [786, 0]
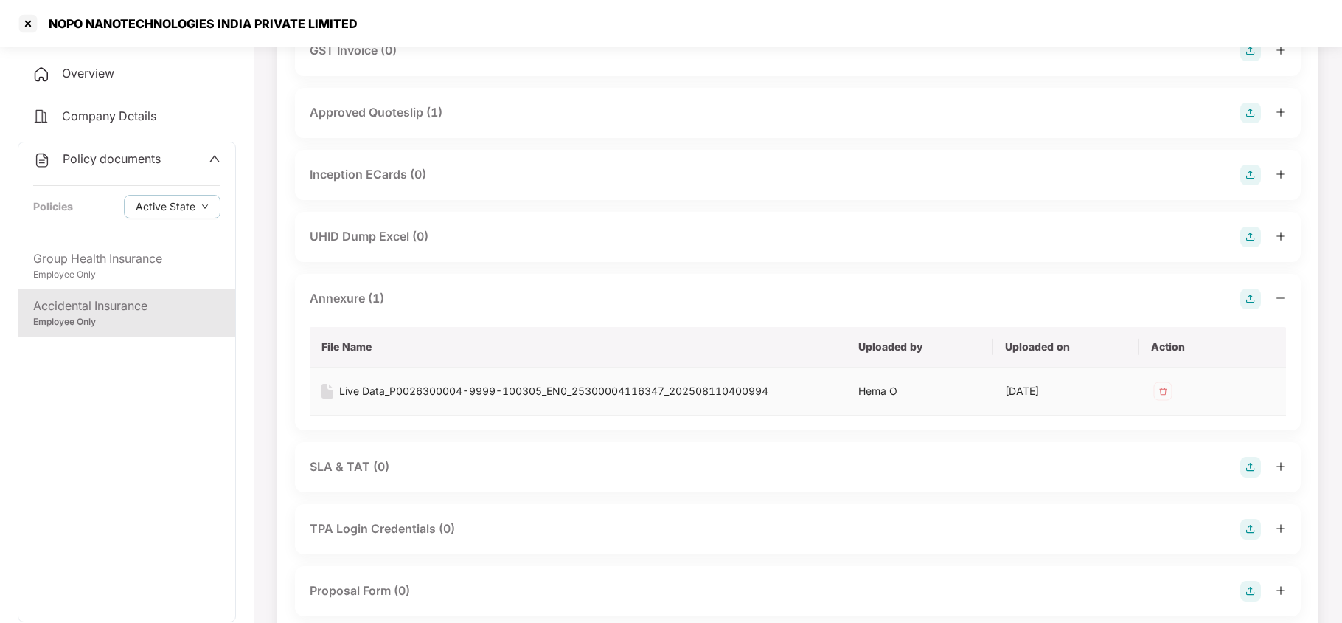
click at [485, 388] on div "Live Data_P0026300004-9999-100305_EN0_25300004116347_202508110400994" at bounding box center [553, 391] width 429 height 16
click at [21, 18] on div at bounding box center [28, 24] width 24 height 24
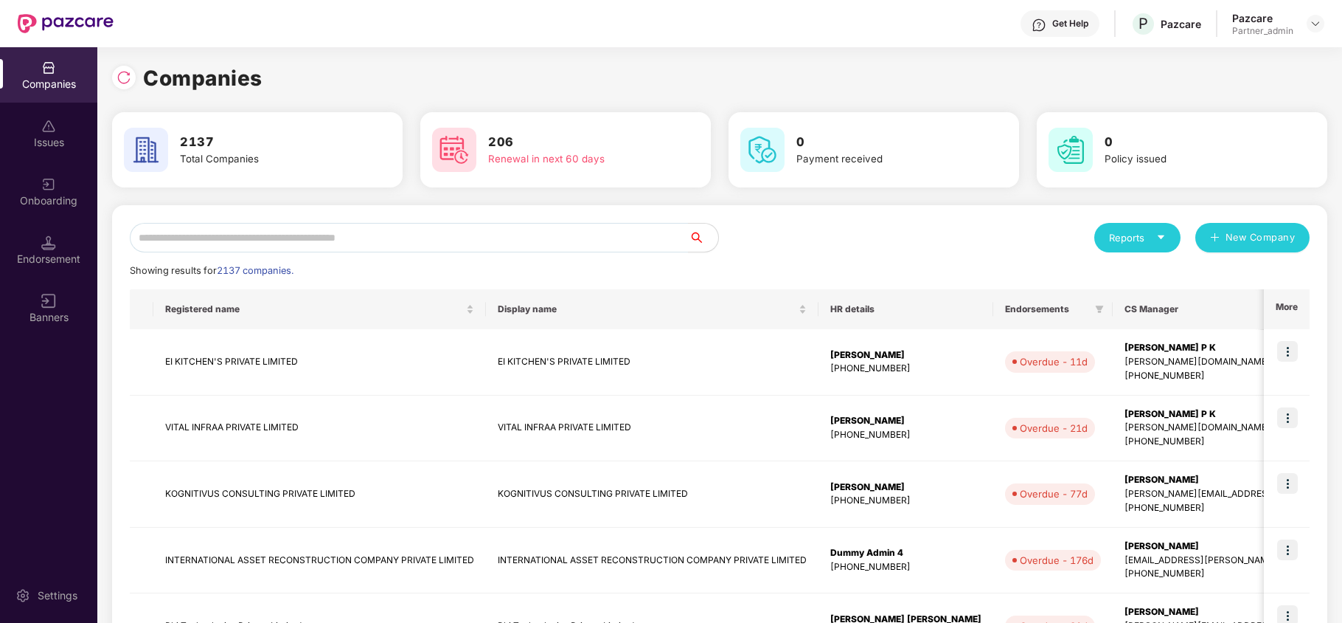
scroll to position [0, 0]
click at [16, 246] on div "Endorsement" at bounding box center [48, 249] width 97 height 55
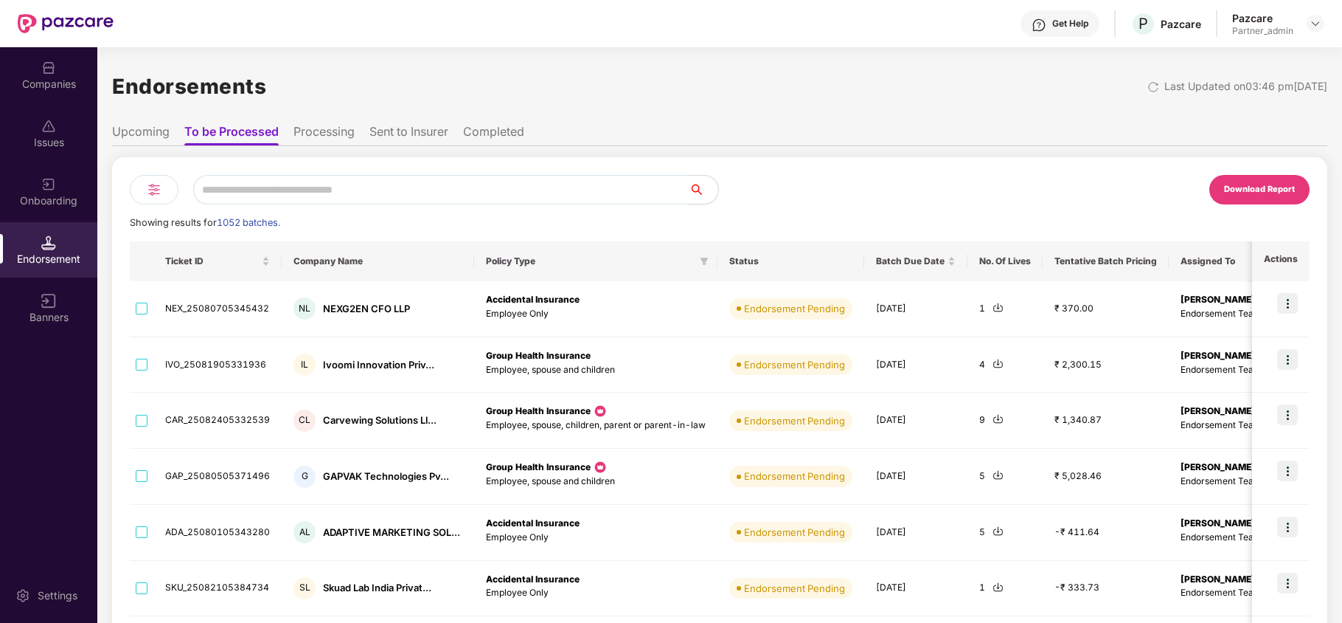
click at [145, 192] on img at bounding box center [154, 190] width 18 height 18
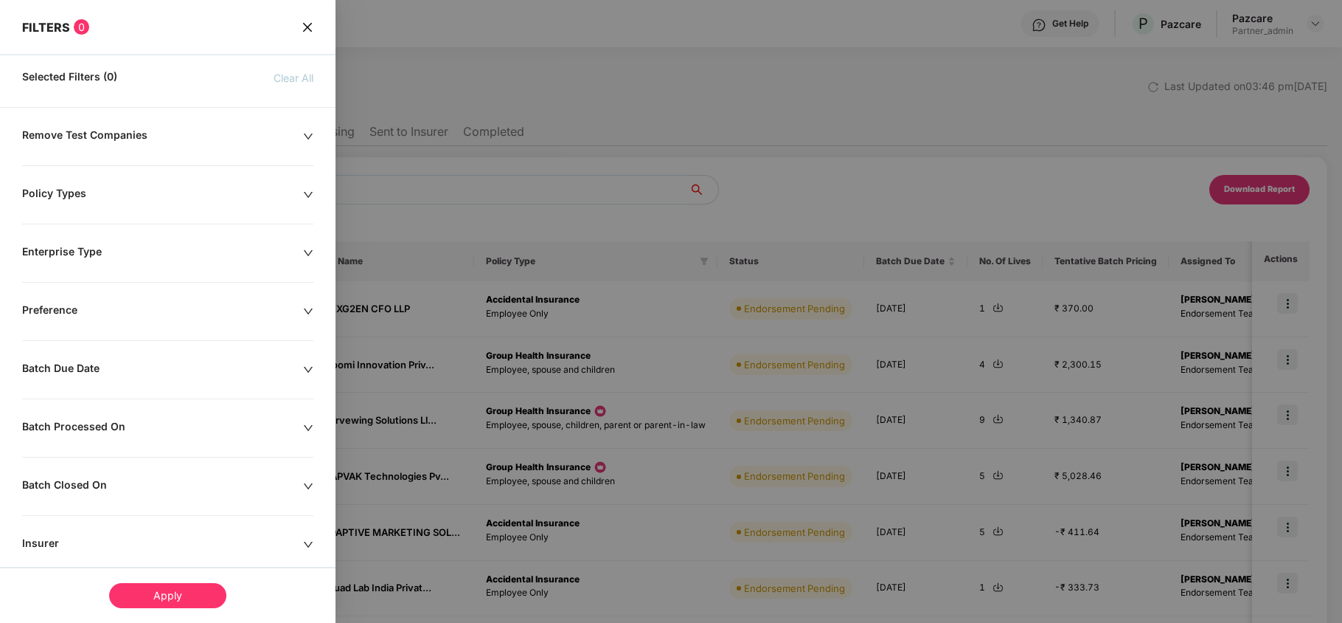
click at [305, 369] on icon "down" at bounding box center [308, 370] width 9 height 6
click at [134, 417] on div at bounding box center [89, 414] width 119 height 16
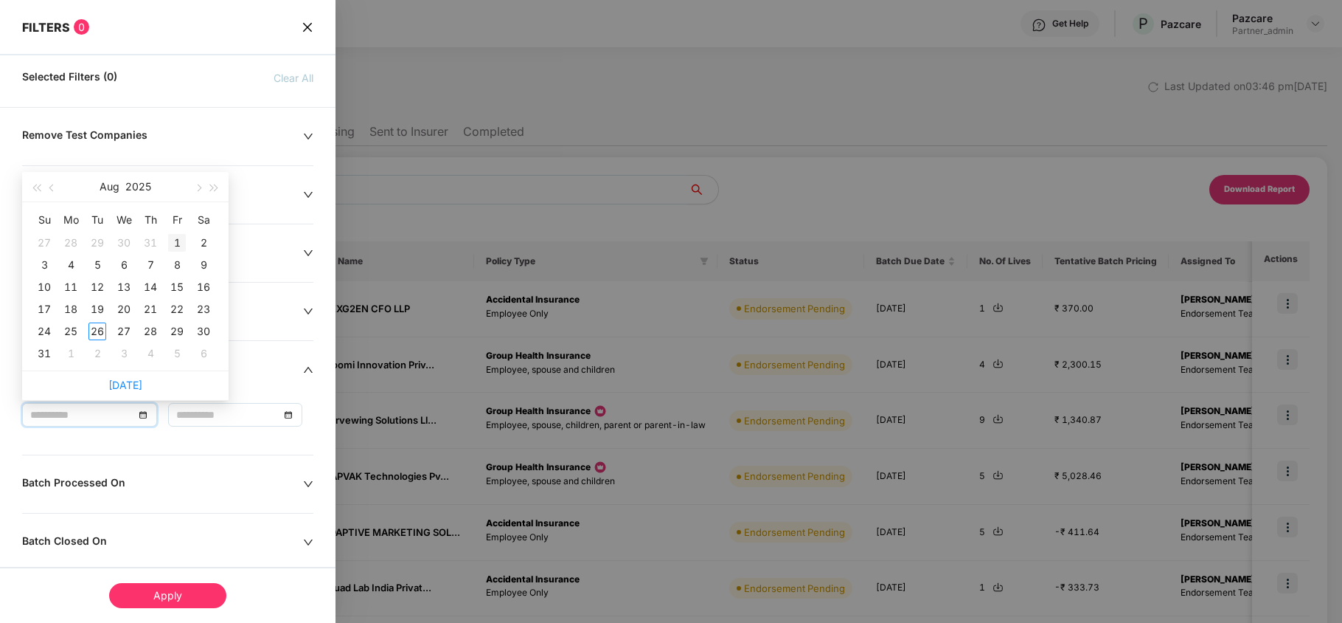
type input "**********"
click at [177, 240] on div "1" at bounding box center [177, 243] width 18 height 18
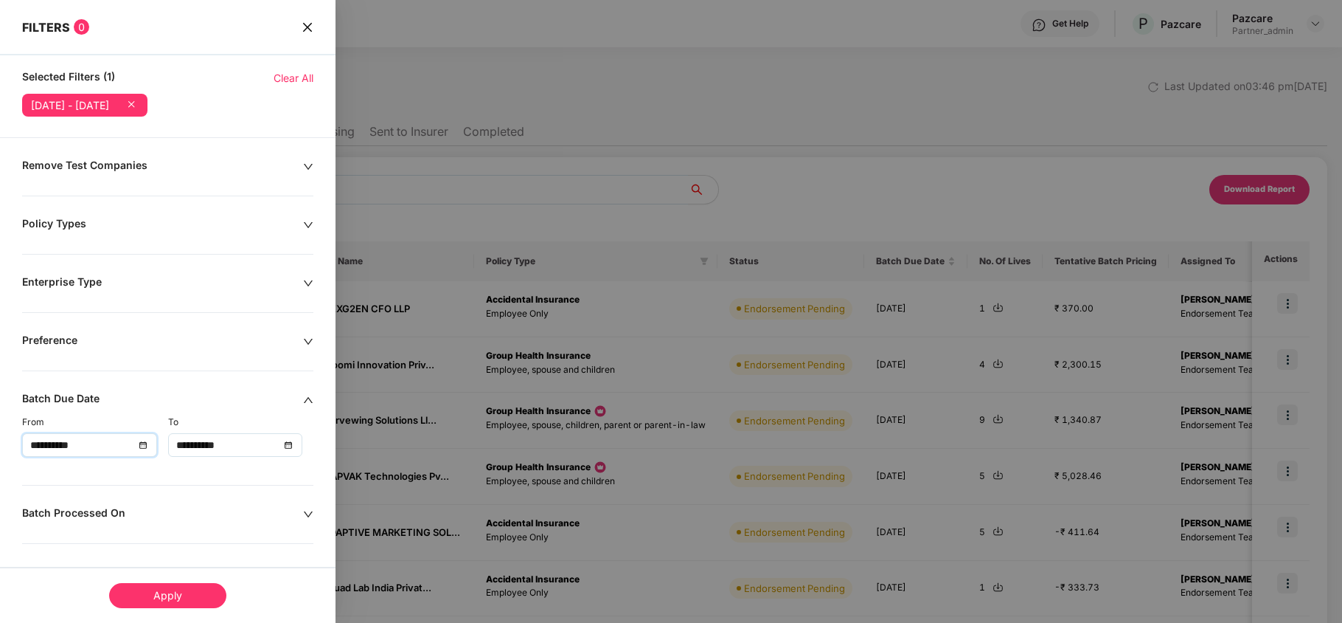
click at [288, 450] on div "**********" at bounding box center [235, 445] width 119 height 16
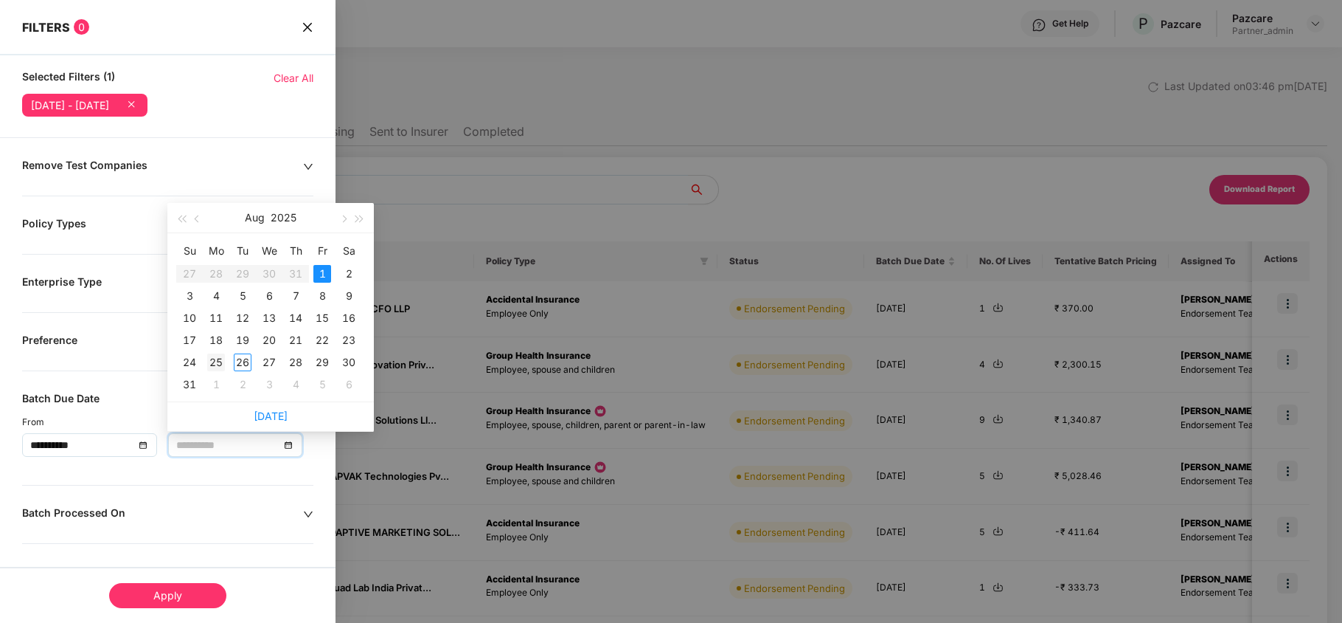
type input "**********"
click at [216, 356] on div "25" at bounding box center [216, 362] width 18 height 18
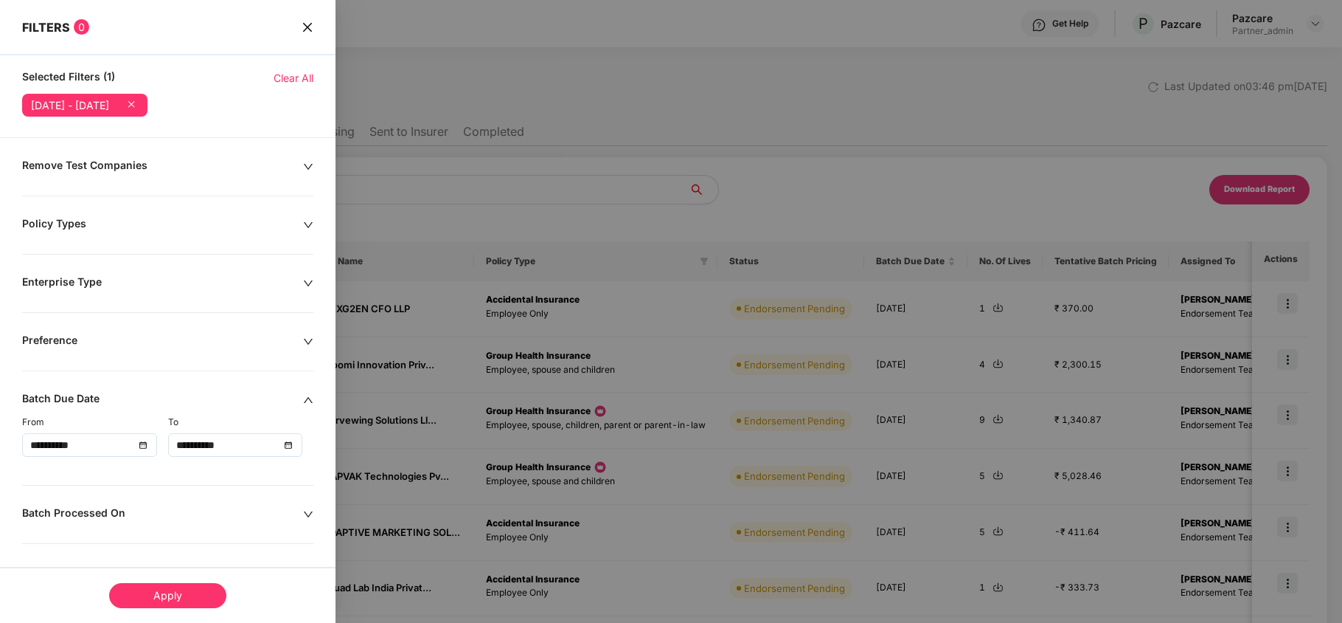
click at [178, 590] on div "Apply" at bounding box center [167, 595] width 117 height 25
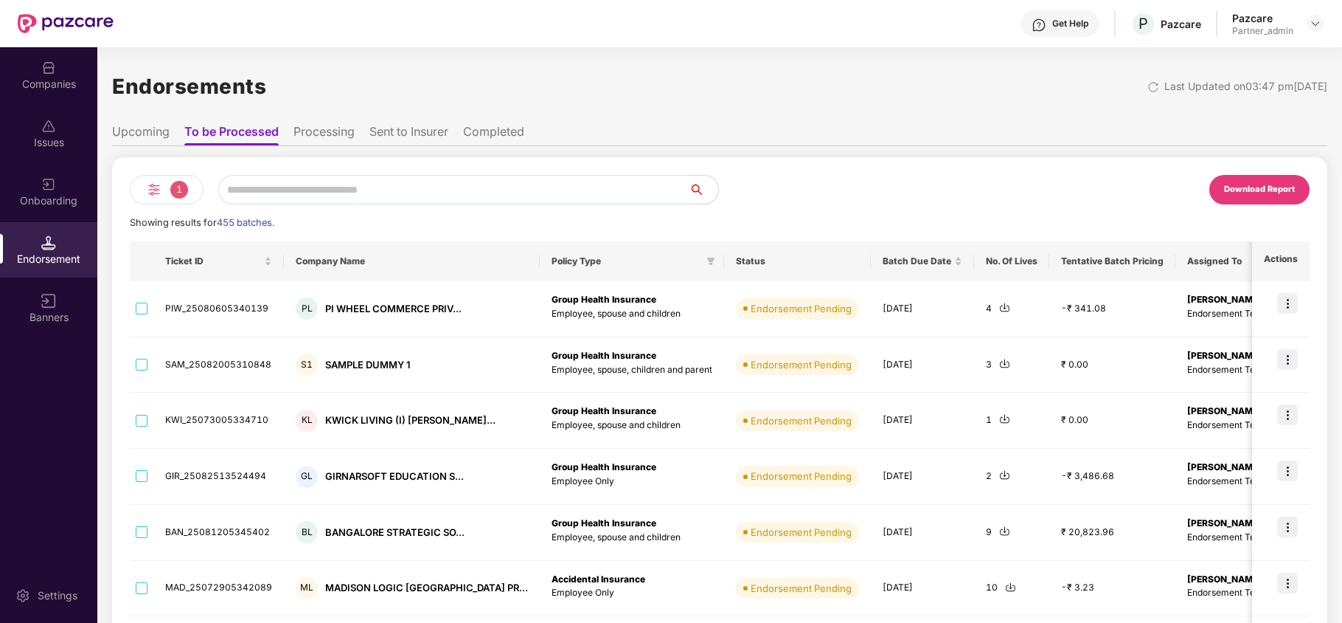
click at [1240, 187] on div "Download Report" at bounding box center [1259, 189] width 71 height 13
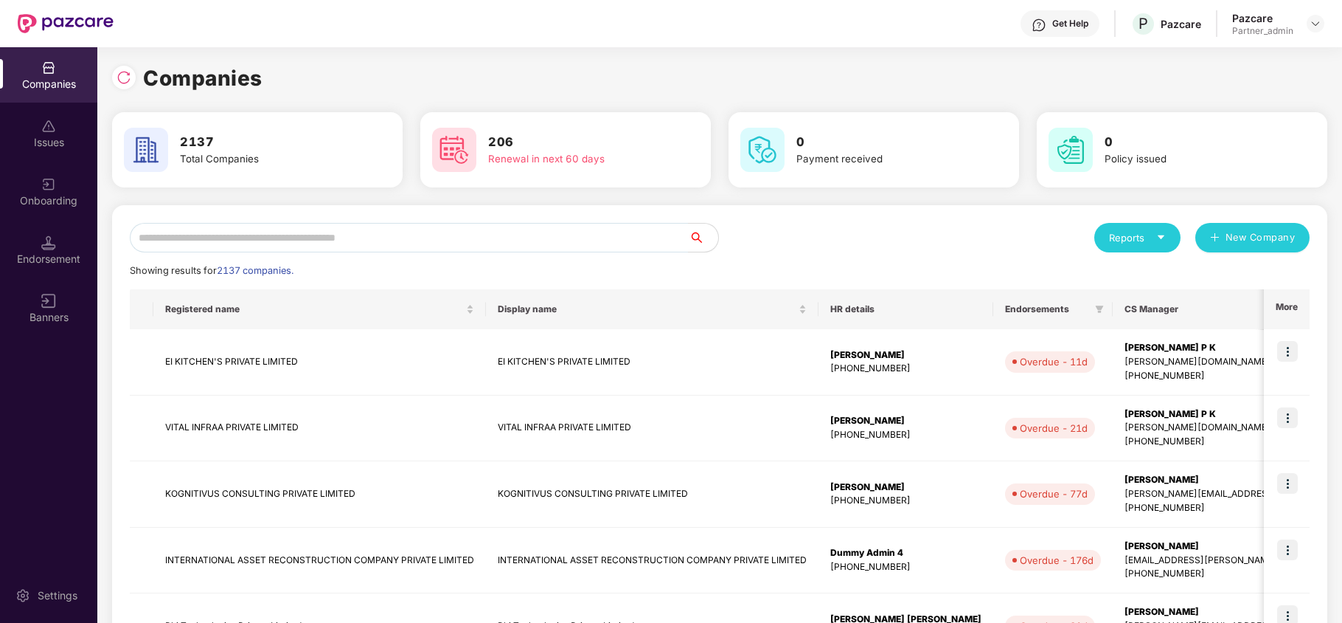
click at [52, 245] on img at bounding box center [48, 242] width 15 height 15
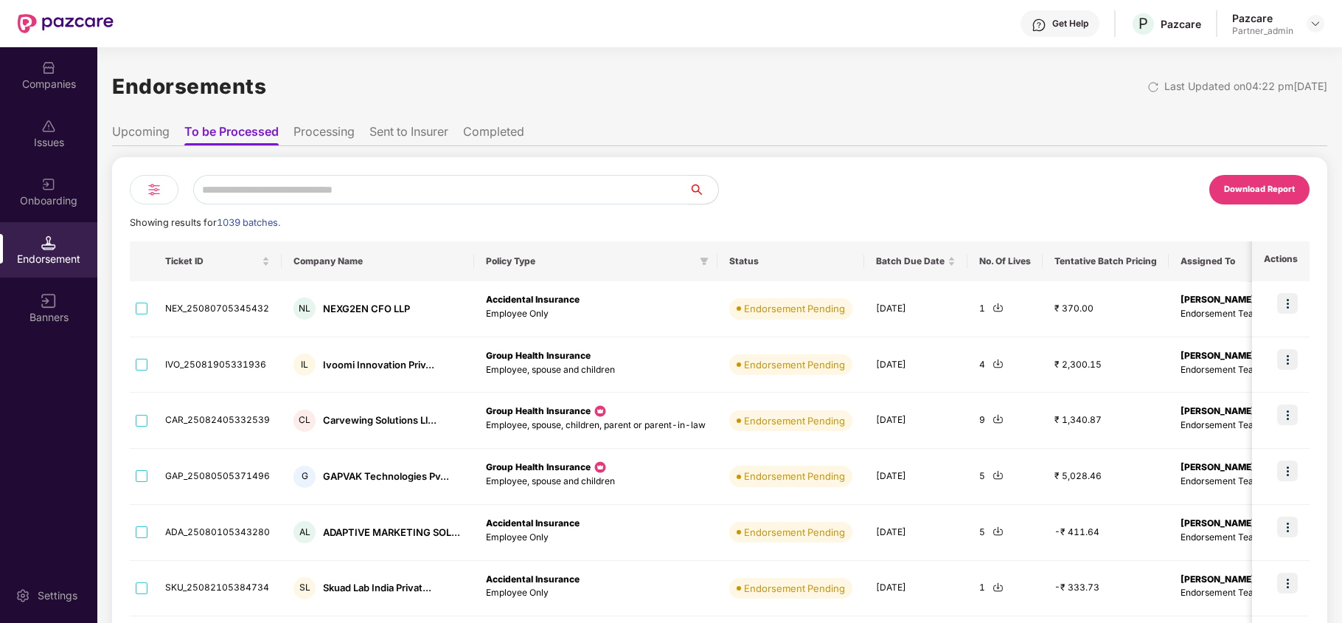
click at [260, 184] on input "text" at bounding box center [441, 190] width 496 height 30
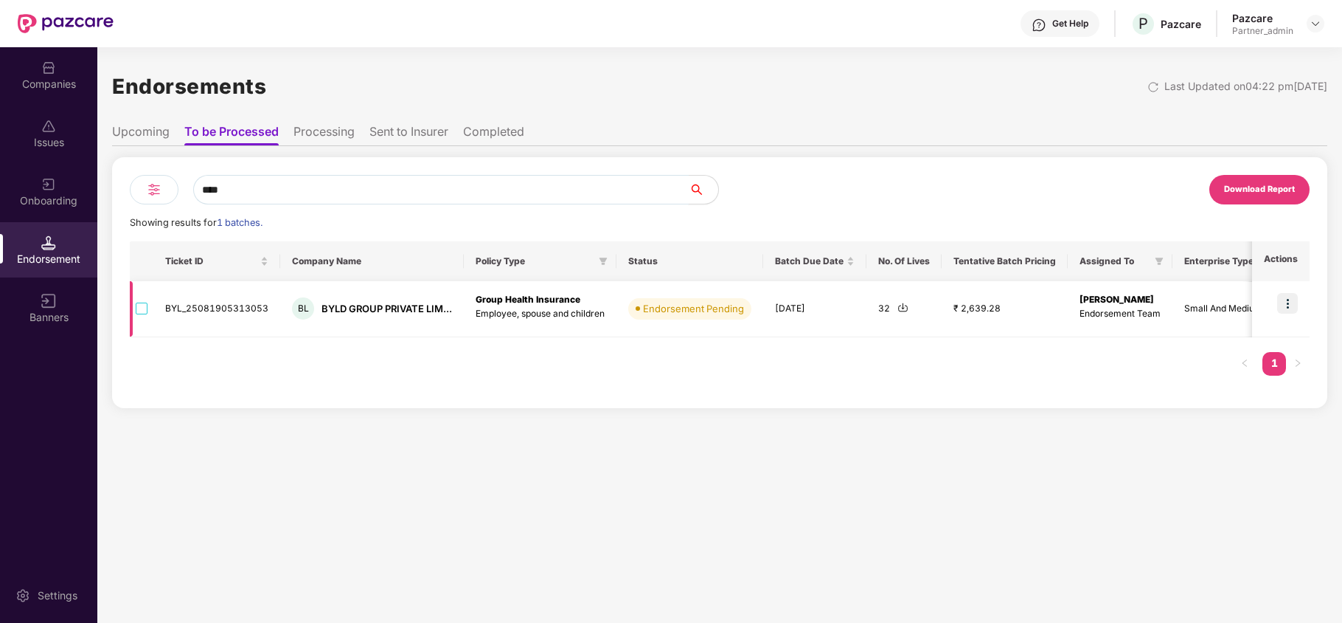
type input "****"
click at [1286, 307] on img at bounding box center [1287, 303] width 21 height 21
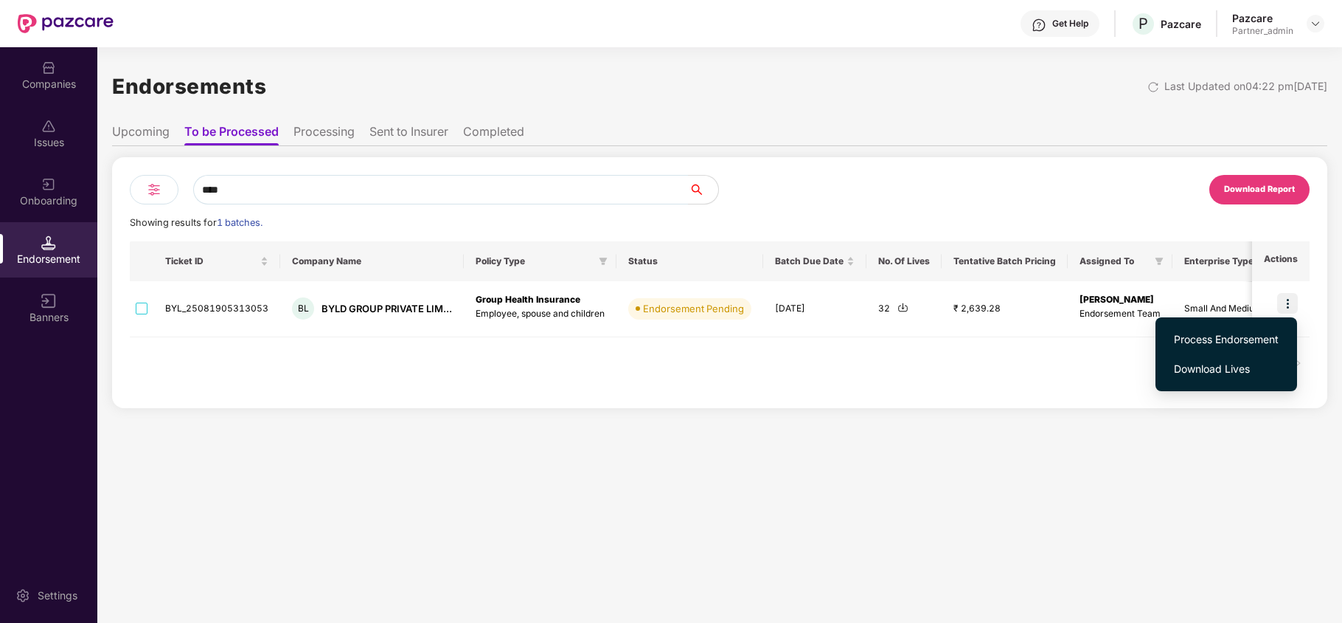
click at [1201, 363] on span "Download Lives" at bounding box center [1226, 369] width 105 height 16
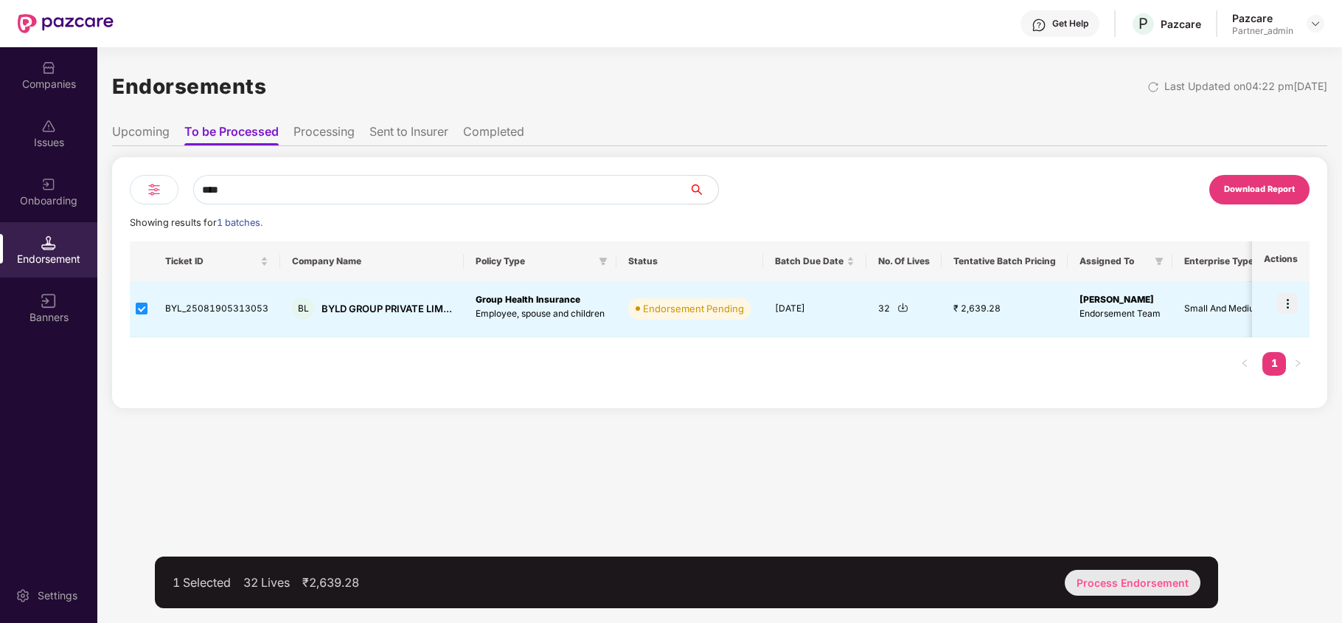
click at [1162, 584] on div "Process Endorsement" at bounding box center [1133, 582] width 136 height 26
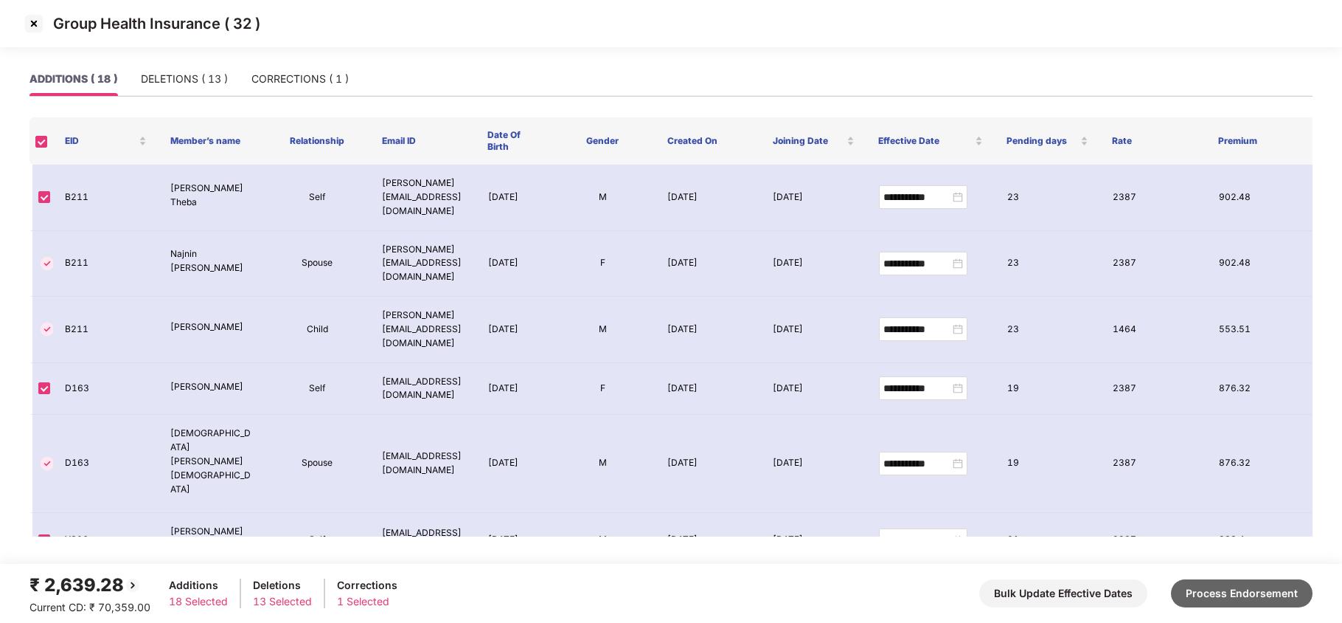
click at [1238, 591] on button "Process Endorsement" at bounding box center [1242, 593] width 142 height 28
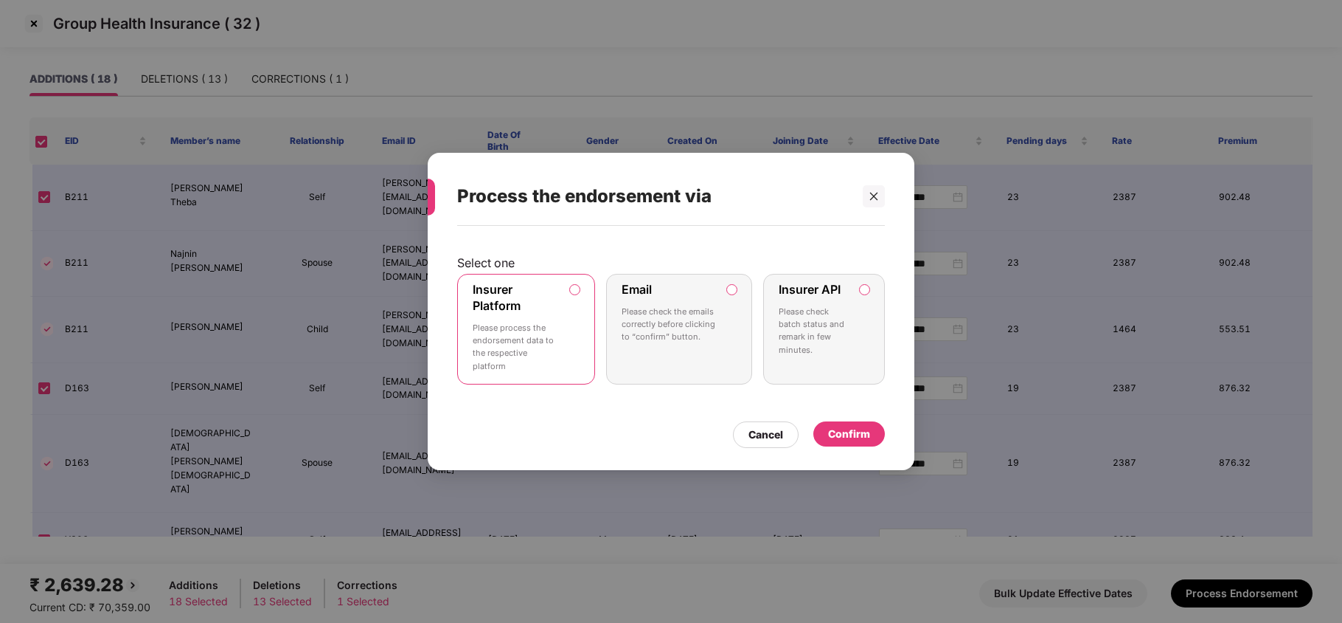
click at [552, 302] on div "Insurer Platform Please process the endorsement data to the respective platform" at bounding box center [516, 329] width 86 height 94
click at [844, 431] on div "Confirm" at bounding box center [849, 434] width 42 height 16
